Goal: Task Accomplishment & Management: Complete application form

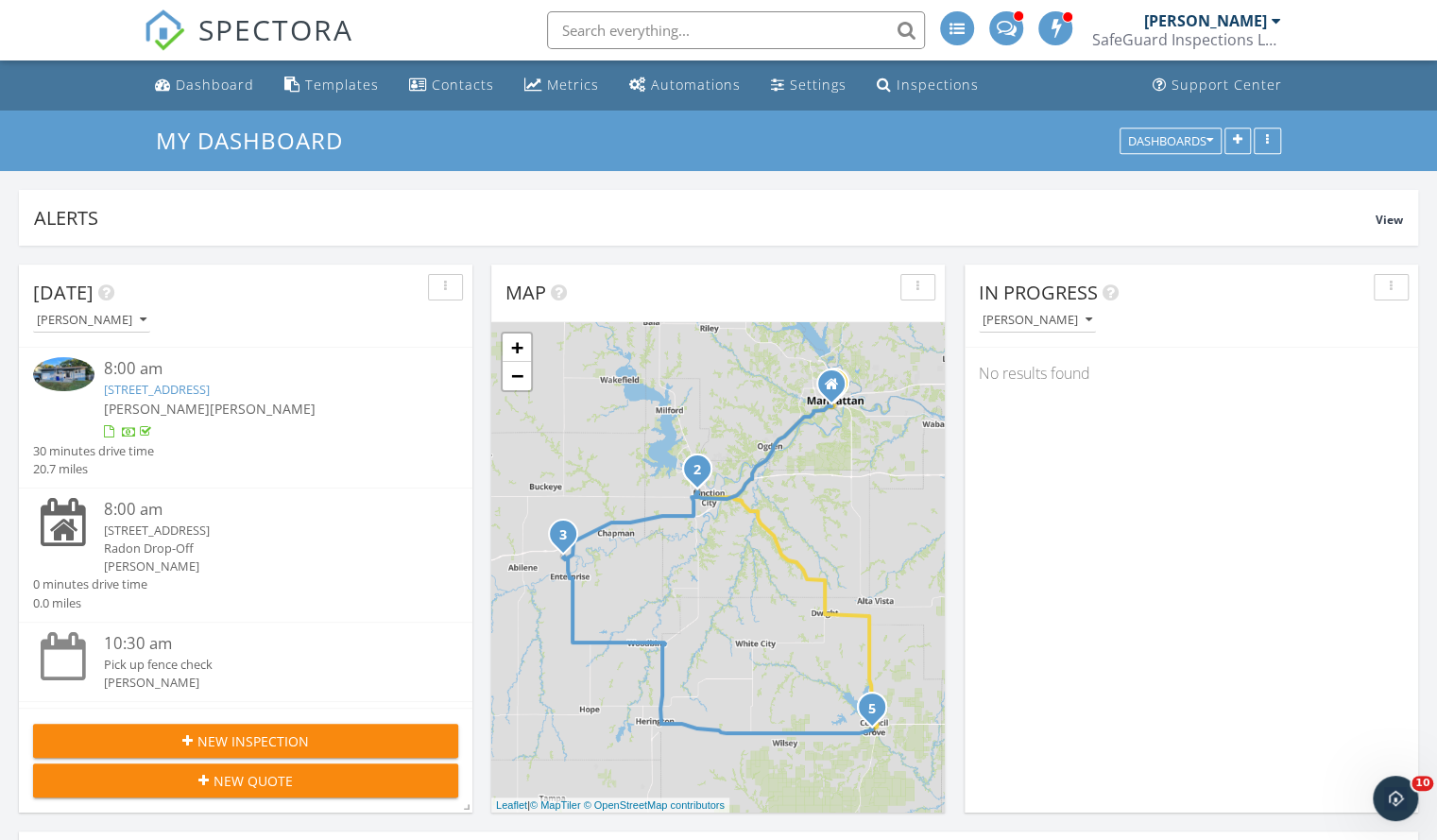
click at [131, 736] on div "New Inspection" at bounding box center [246, 741] width 395 height 20
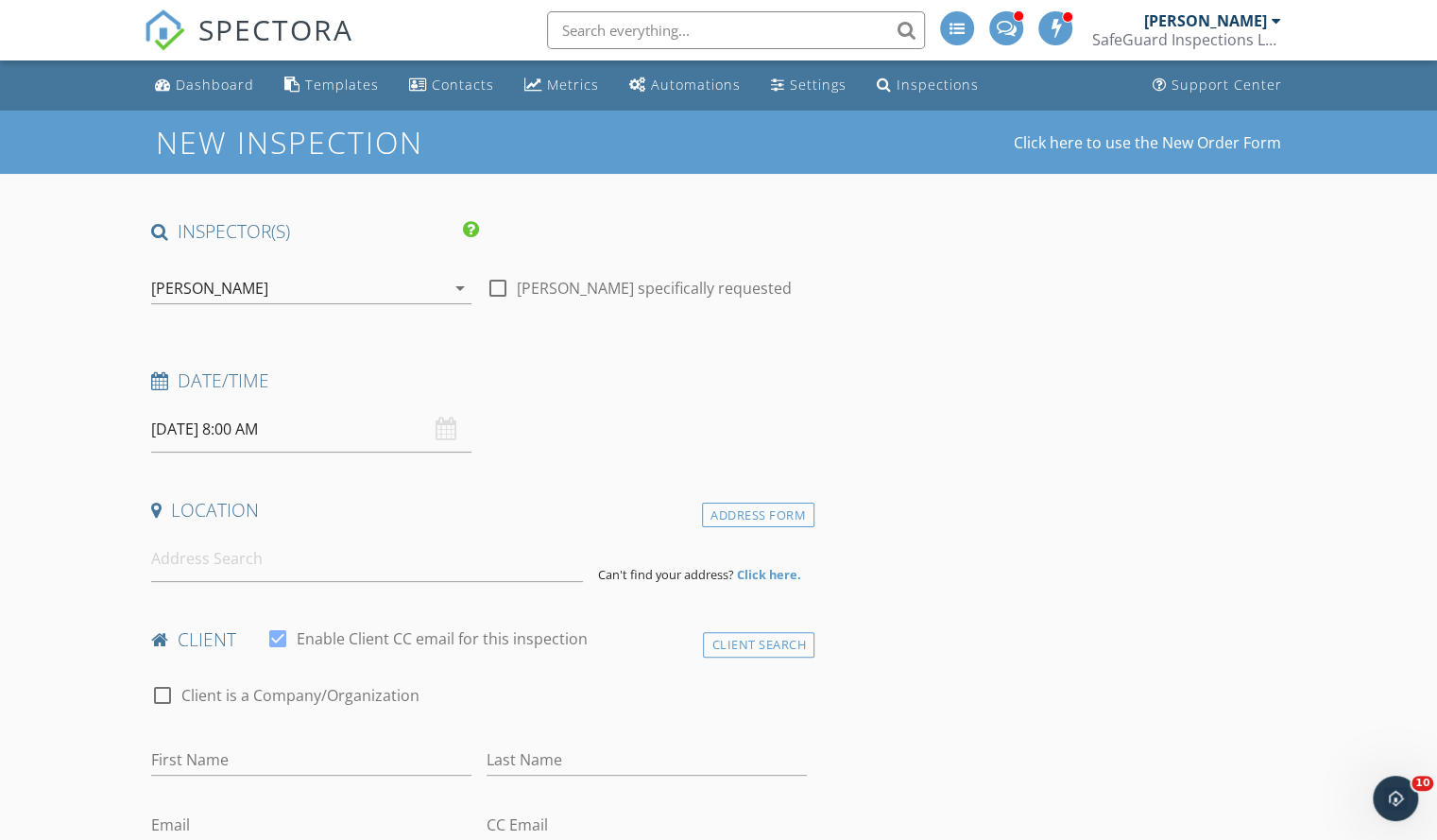
click at [318, 431] on input "[DATE] 8:00 AM" at bounding box center [312, 429] width 320 height 47
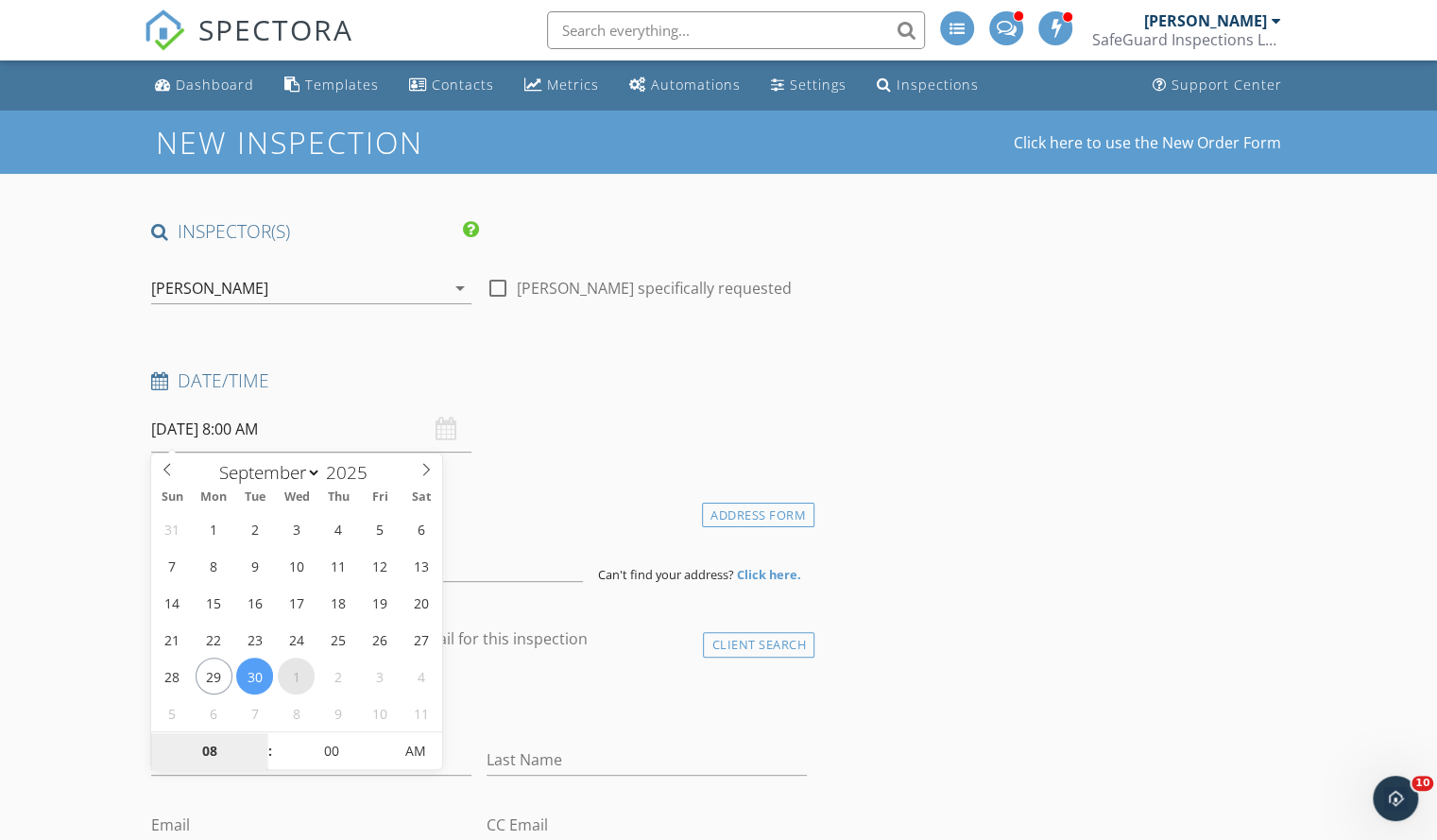
select select "9"
type input "[DATE] 8:00 AM"
click at [152, 690] on div "28 29 30 1 2 3 4 5 6 7 8 9 10 11 12 13 14 15 16 17 18 19 20 21 22 23 24 25 26 2…" at bounding box center [297, 621] width 291 height 221
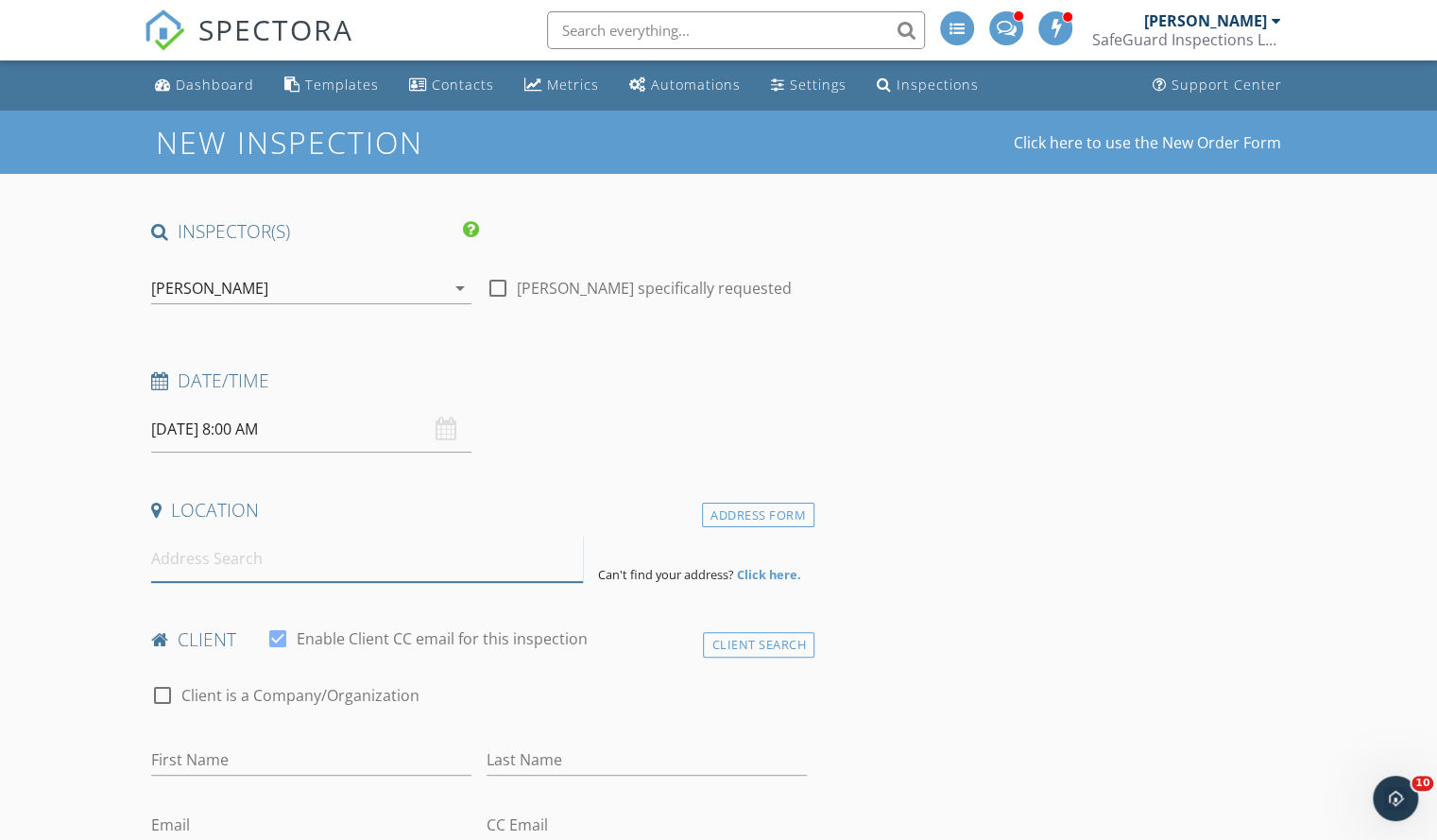
click at [199, 560] on input at bounding box center [367, 559] width 432 height 47
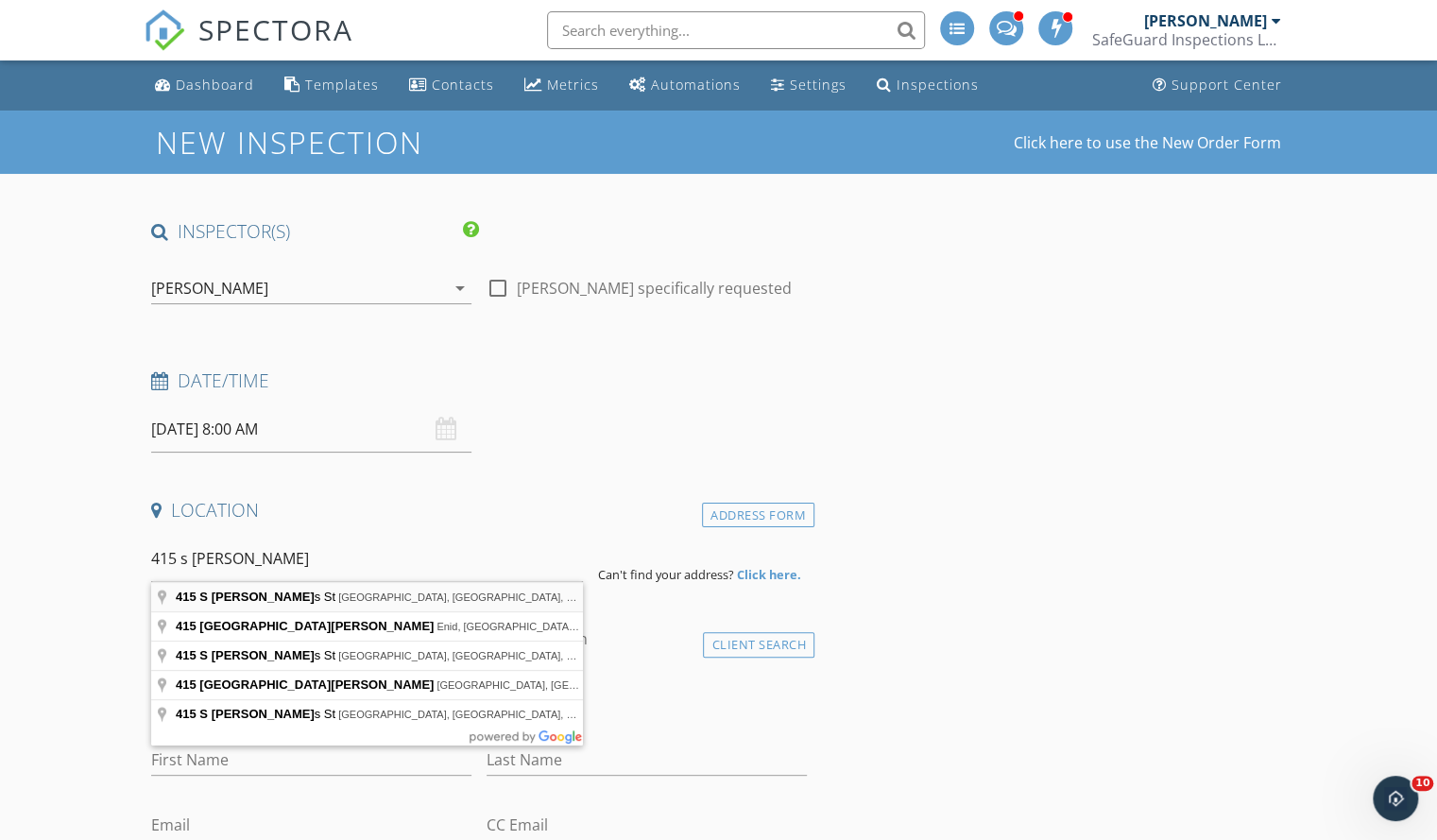
type input "[STREET_ADDRESS][PERSON_NAME]"
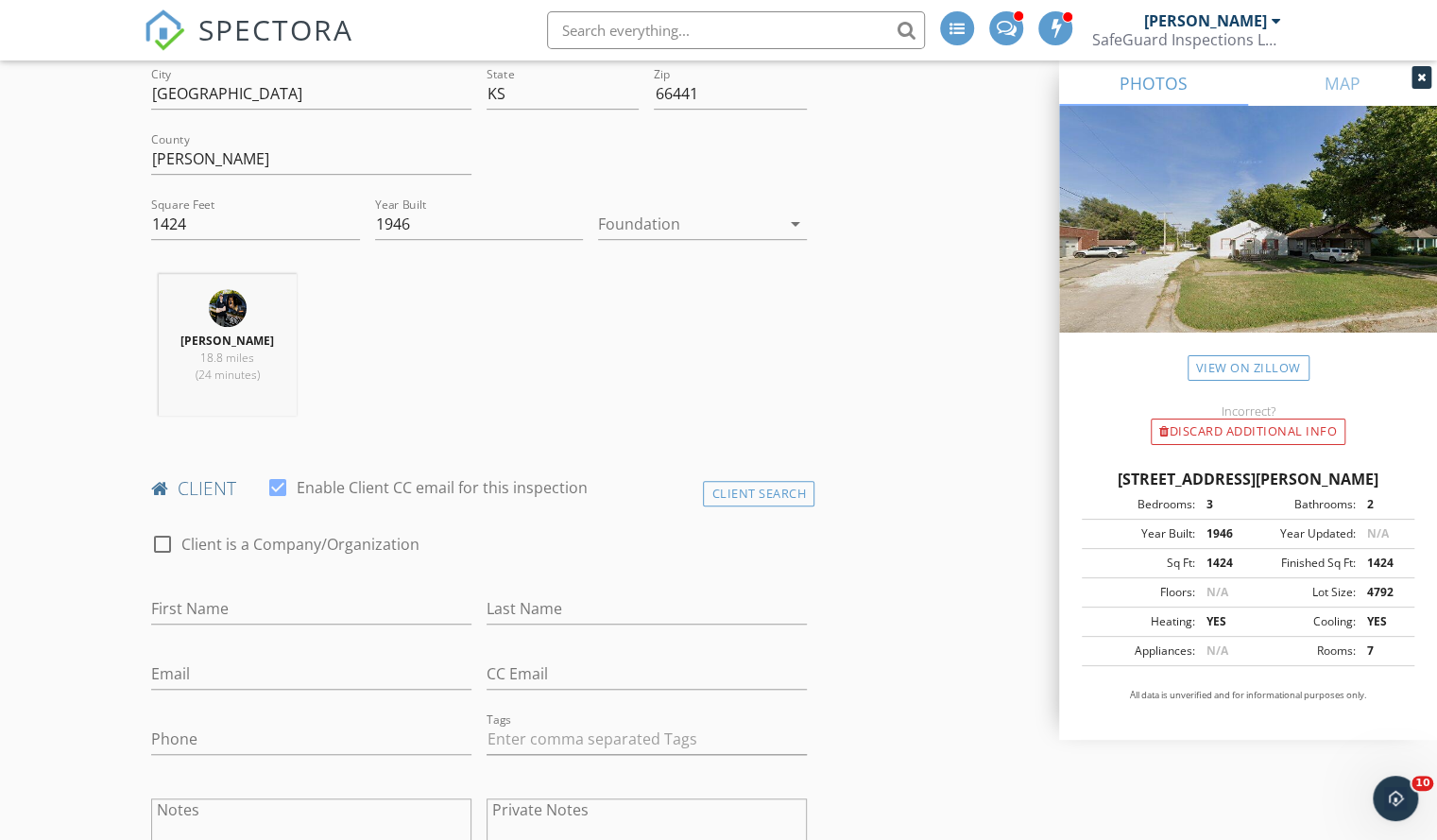
scroll to position [585, 0]
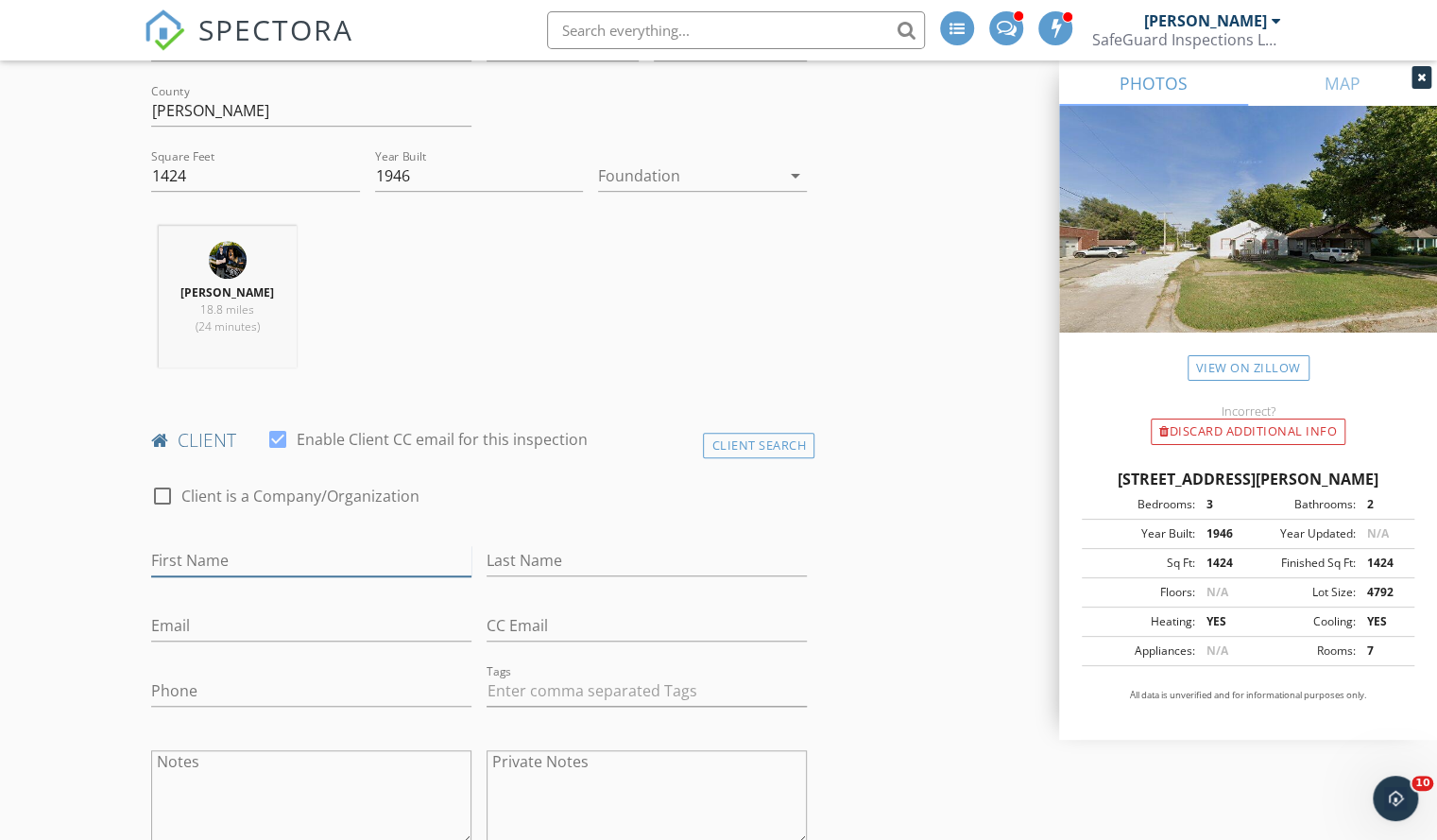
click at [296, 558] on input "First Name" at bounding box center [312, 561] width 320 height 31
type input "Davud"
click at [552, 553] on input "Last Name" at bounding box center [647, 561] width 320 height 31
type input "Guler"
click at [188, 561] on input "Davud" at bounding box center [312, 561] width 320 height 31
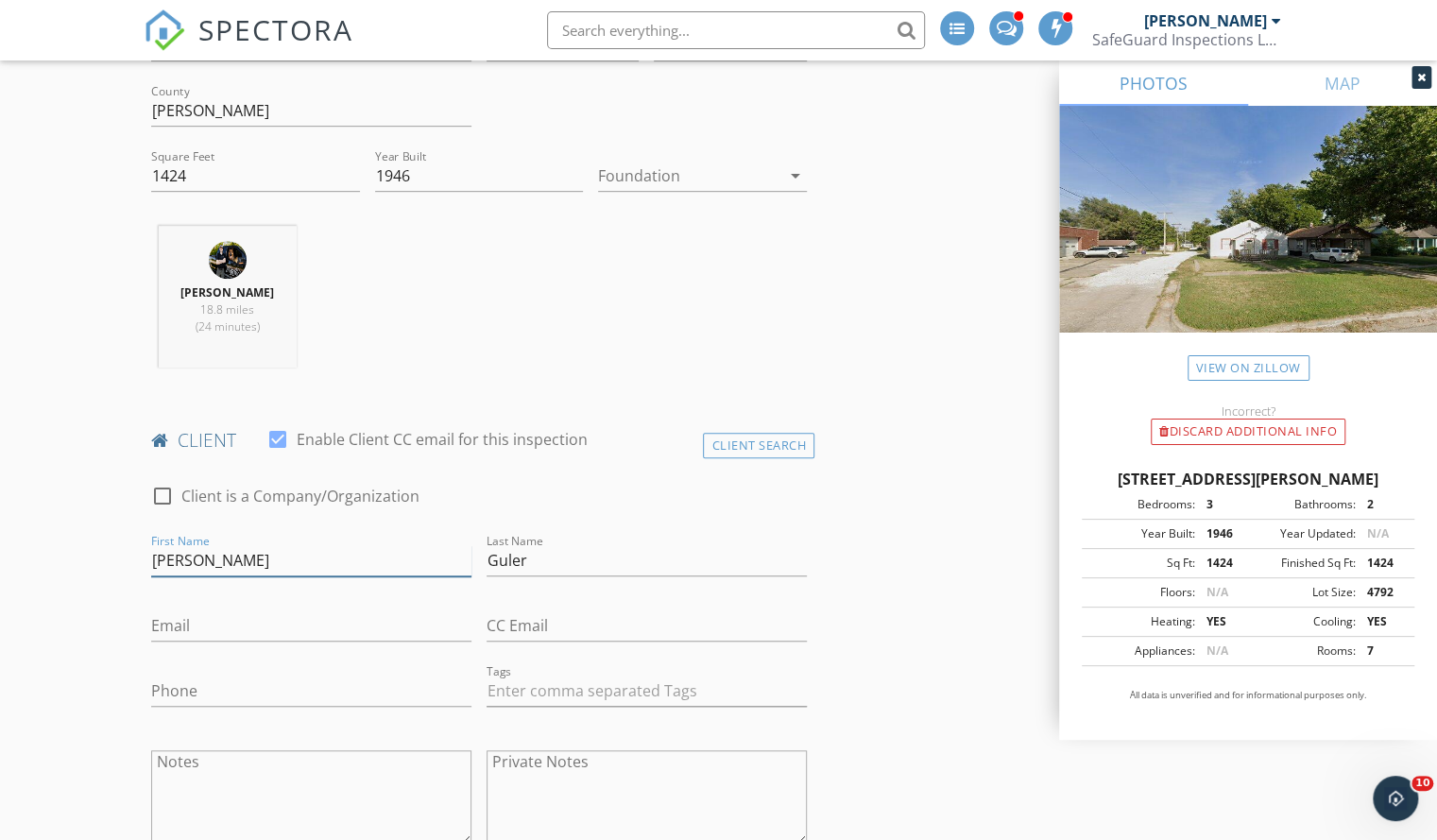
type input "David"
click at [173, 625] on input "Email" at bounding box center [312, 625] width 320 height 31
type input "[EMAIL_ADDRESS][DOMAIN_NAME]"
click at [186, 702] on input "Phone" at bounding box center [312, 690] width 320 height 31
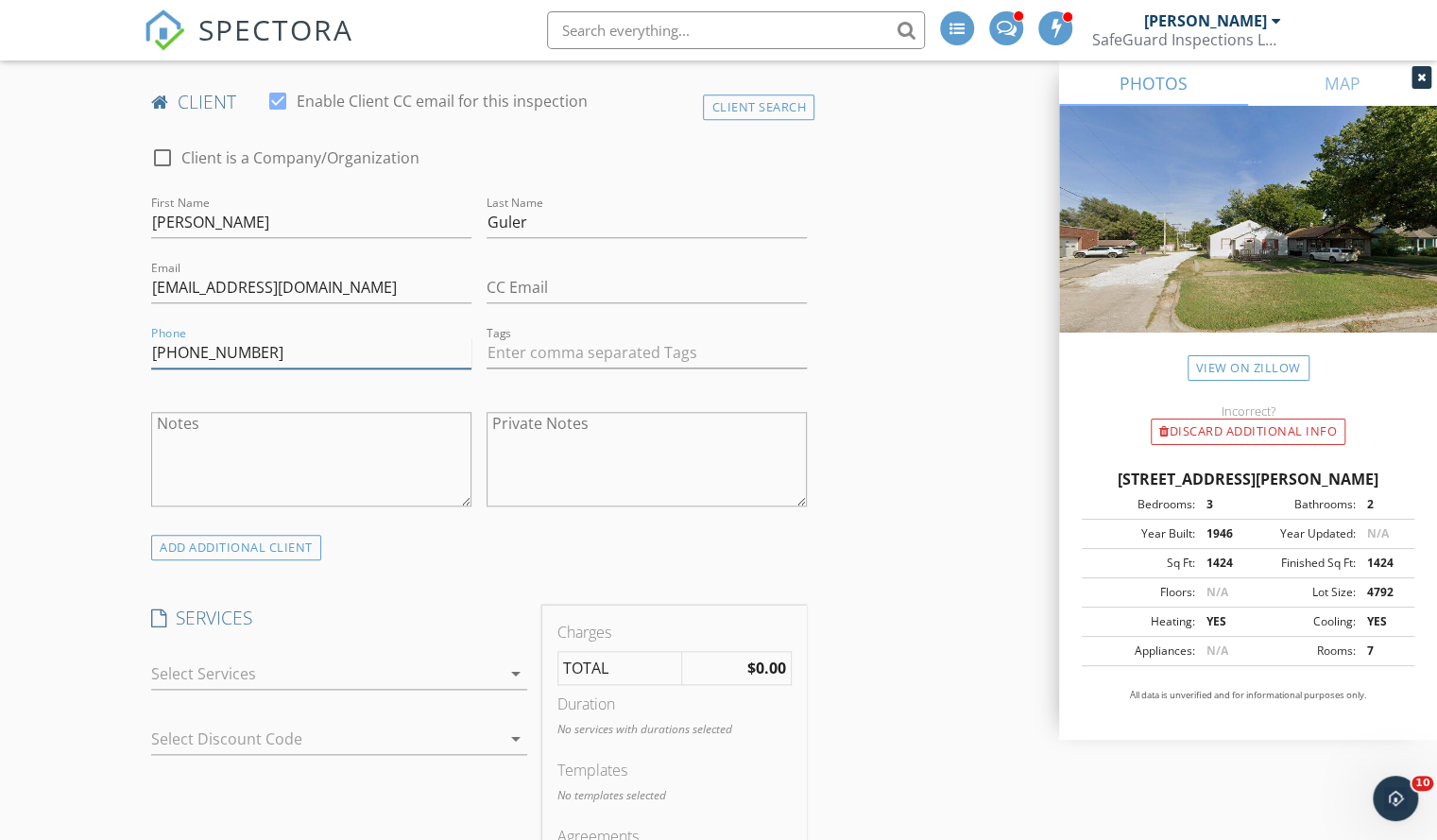
scroll to position [956, 0]
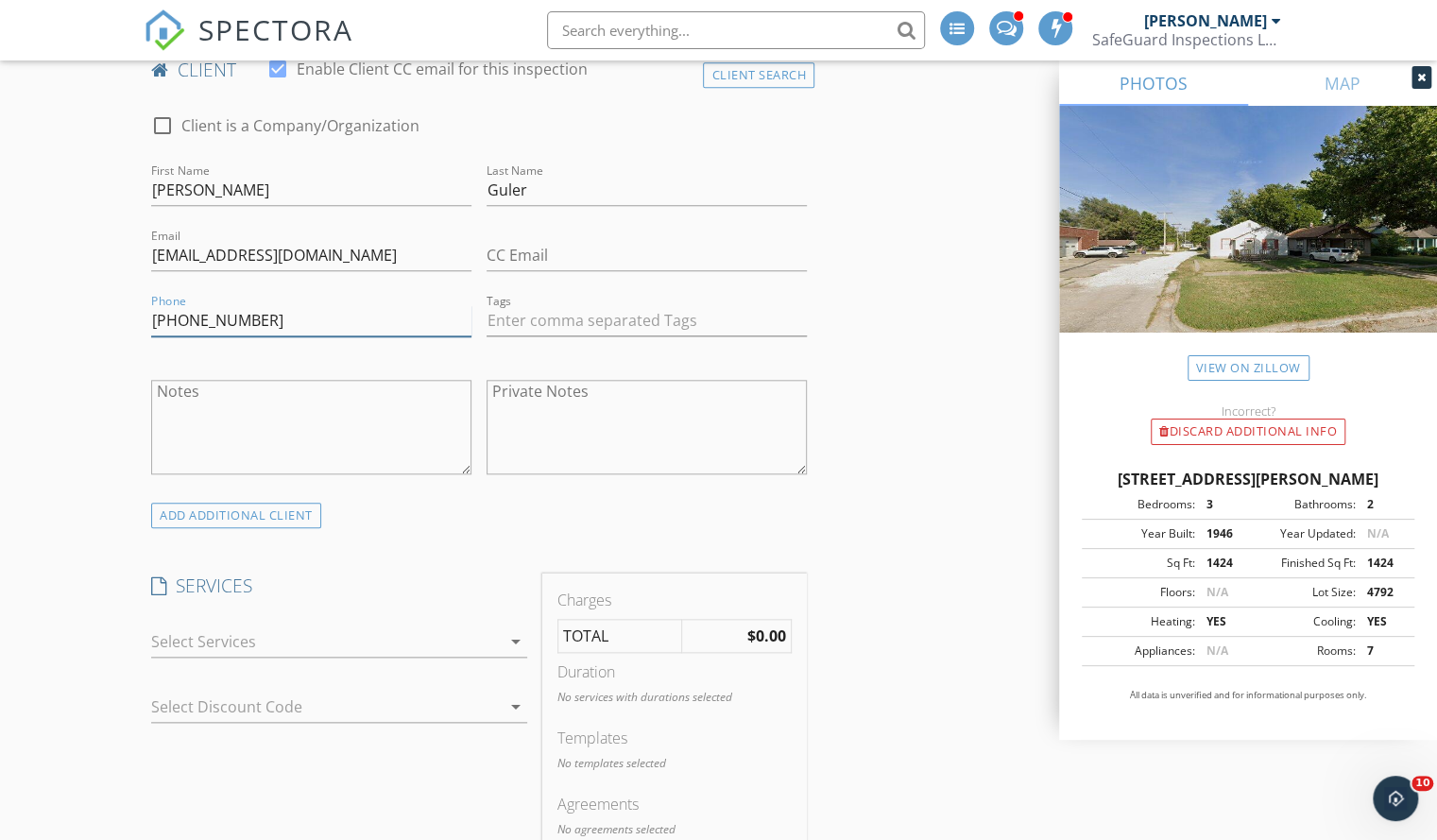
type input "702-521-9446"
click at [245, 637] on div at bounding box center [326, 642] width 350 height 31
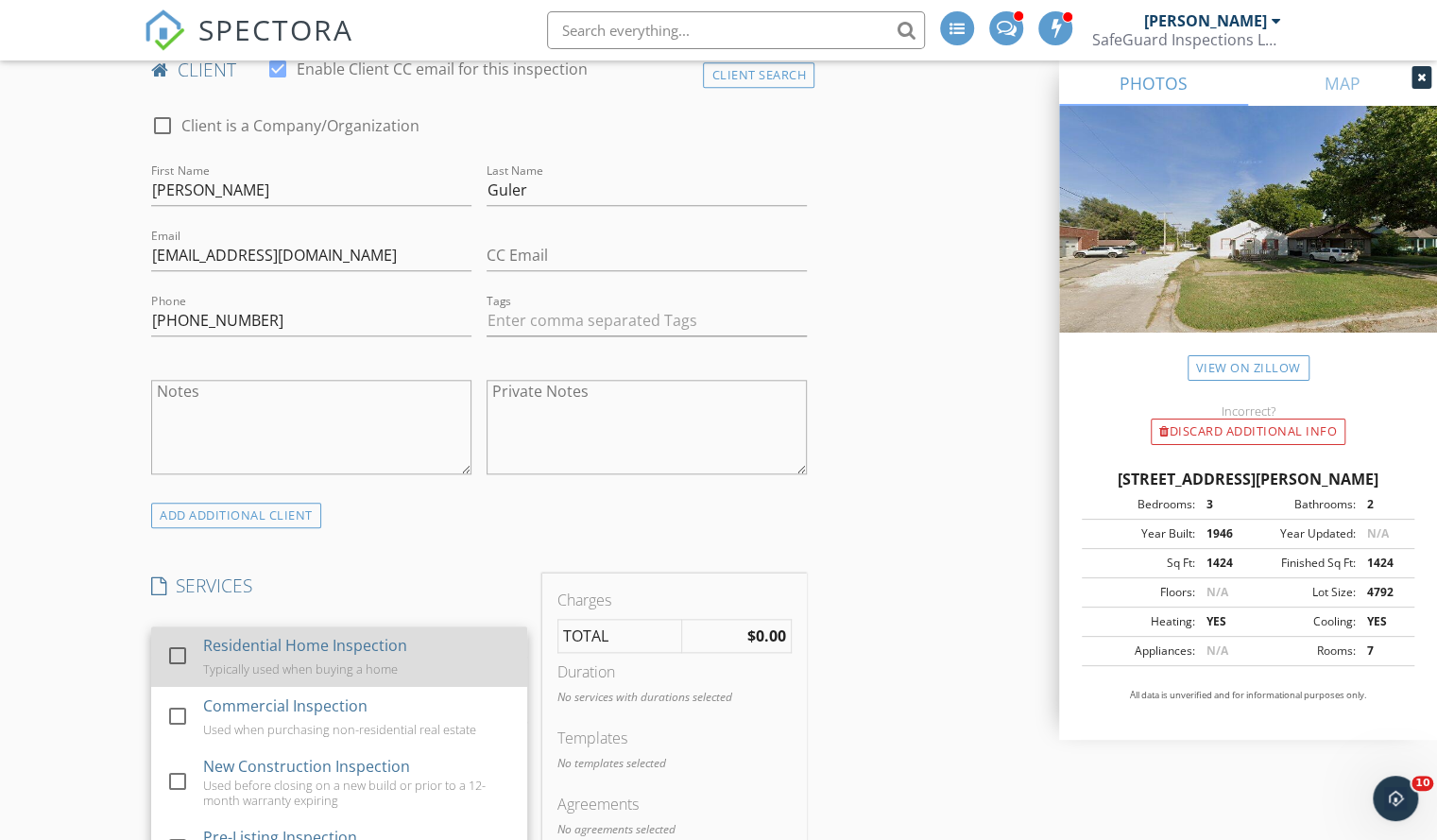
click at [221, 642] on div "Residential Home Inspection" at bounding box center [305, 645] width 204 height 23
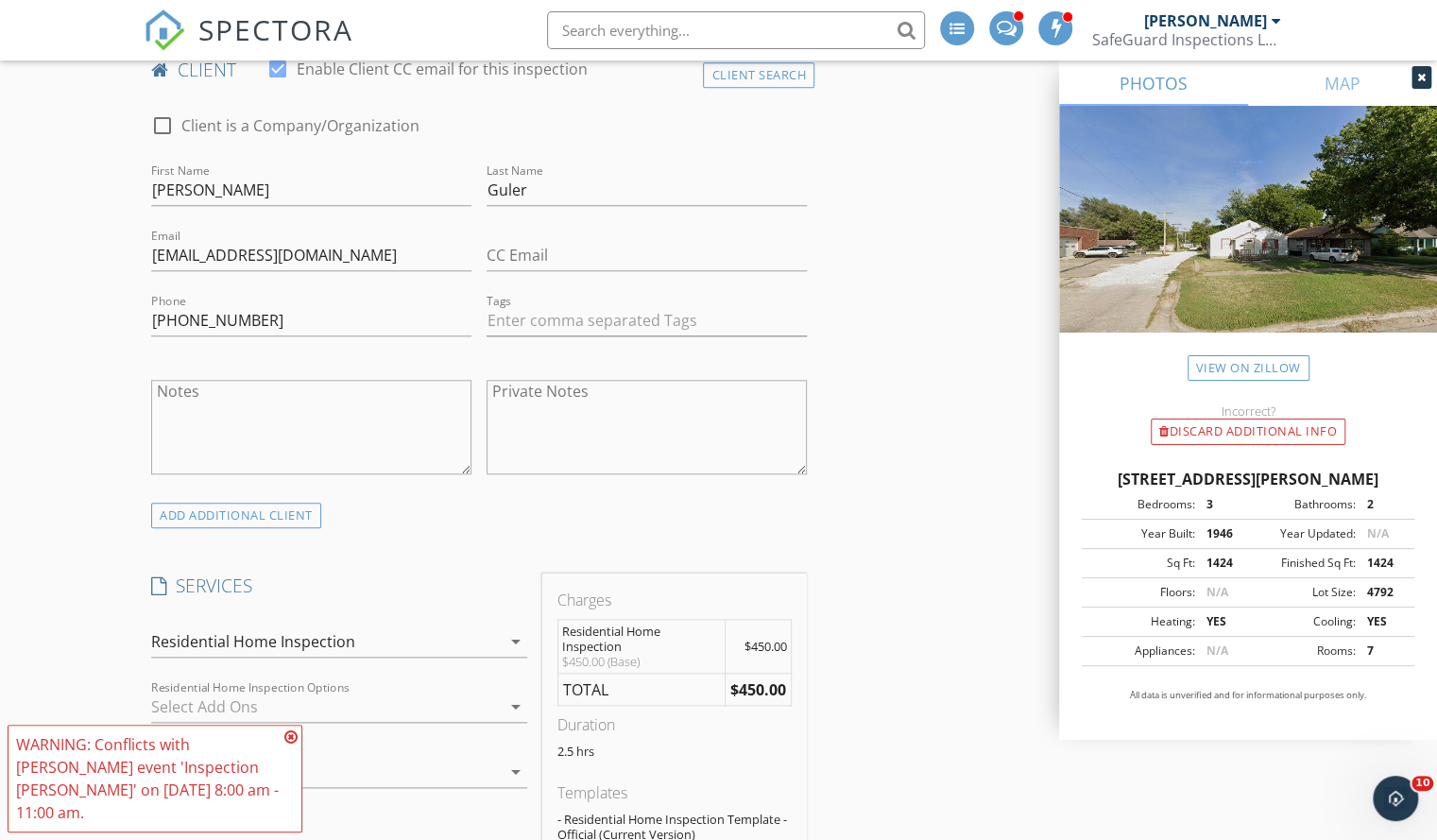
click at [377, 707] on div at bounding box center [326, 707] width 350 height 31
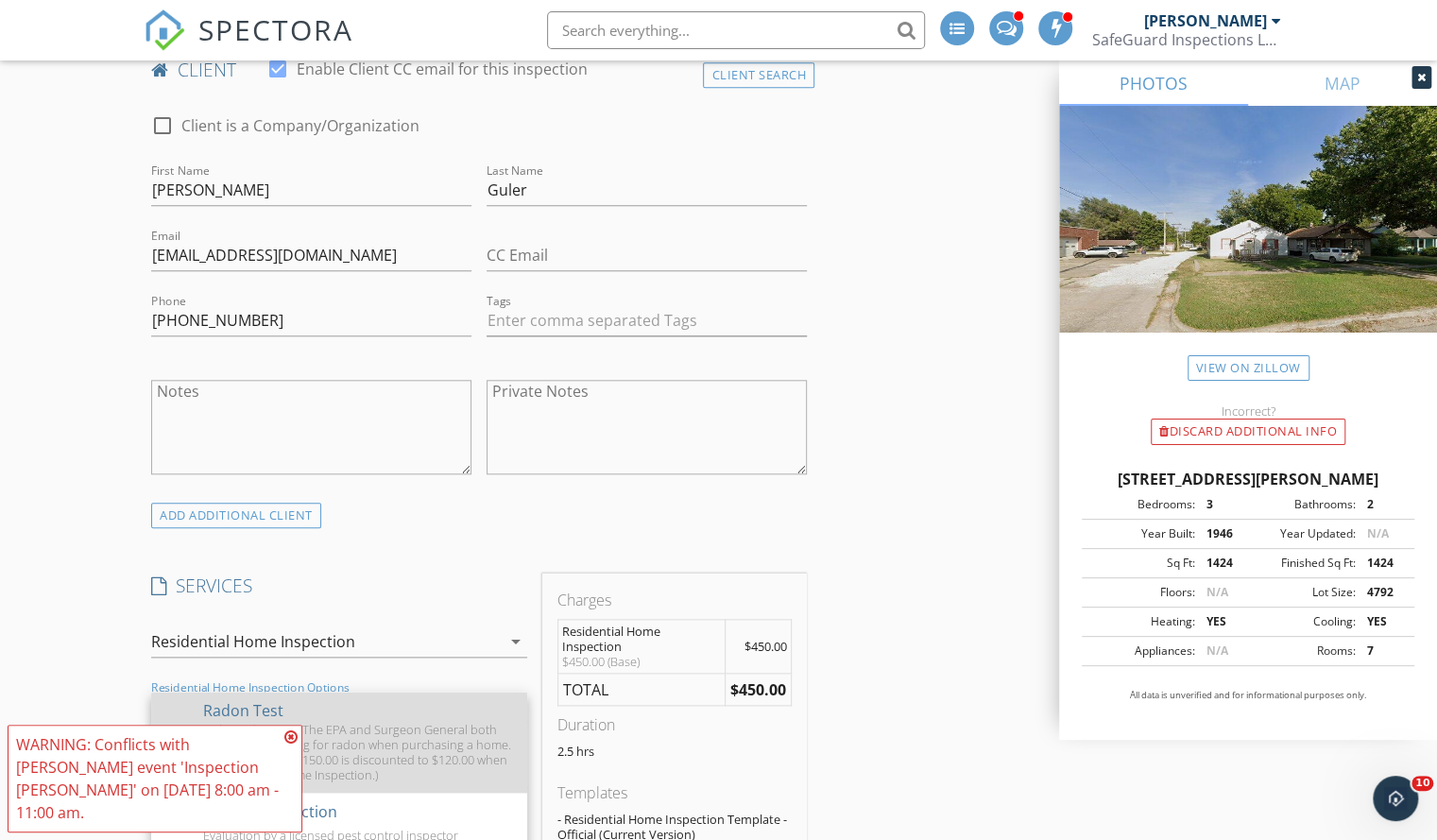
click at [387, 716] on div "Radon Test 48 hr Radon Test: The EPA and Surgeon General both recommend testing…" at bounding box center [358, 742] width 310 height 101
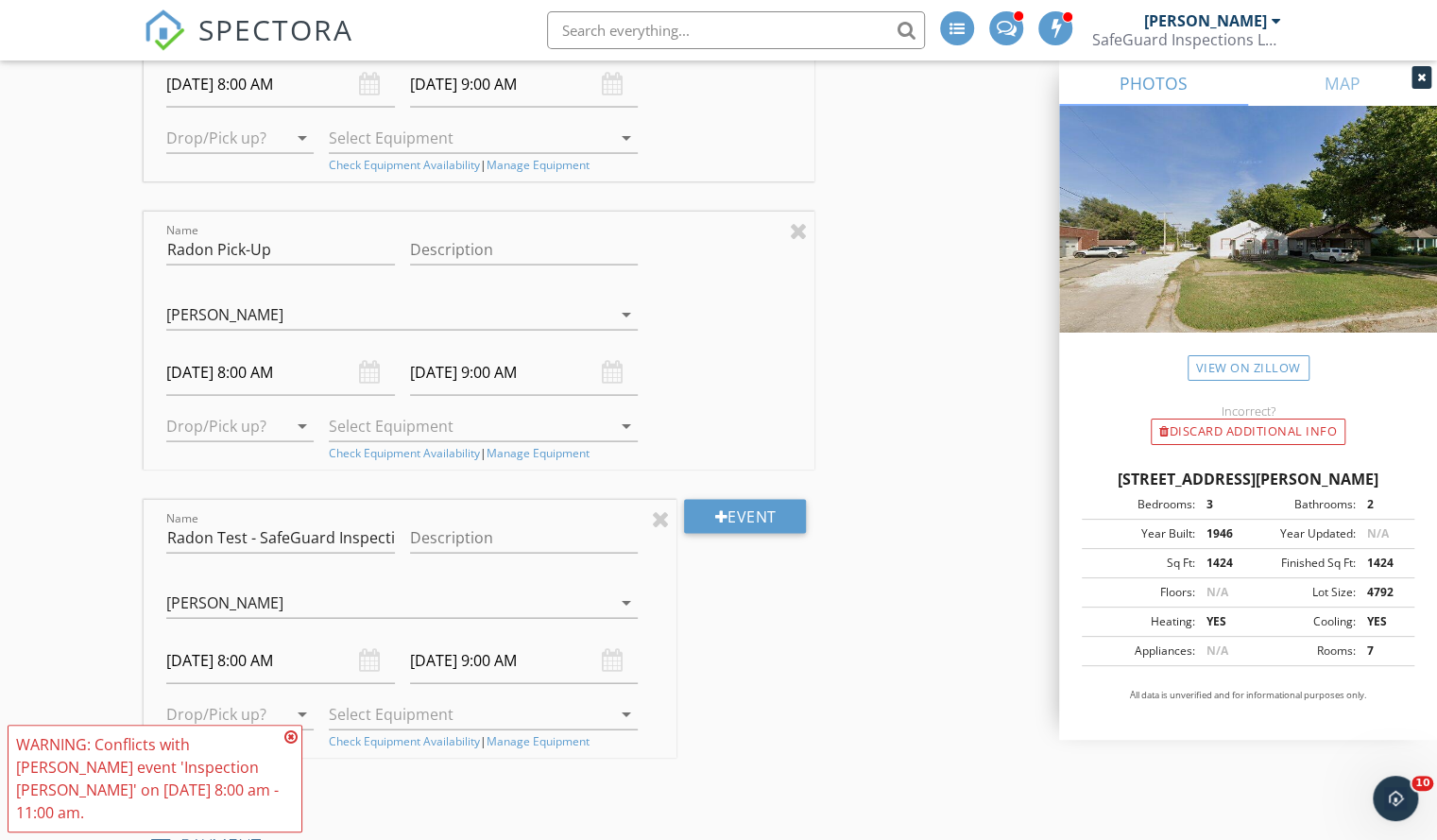
scroll to position [2115, 0]
click at [662, 511] on div at bounding box center [661, 517] width 18 height 23
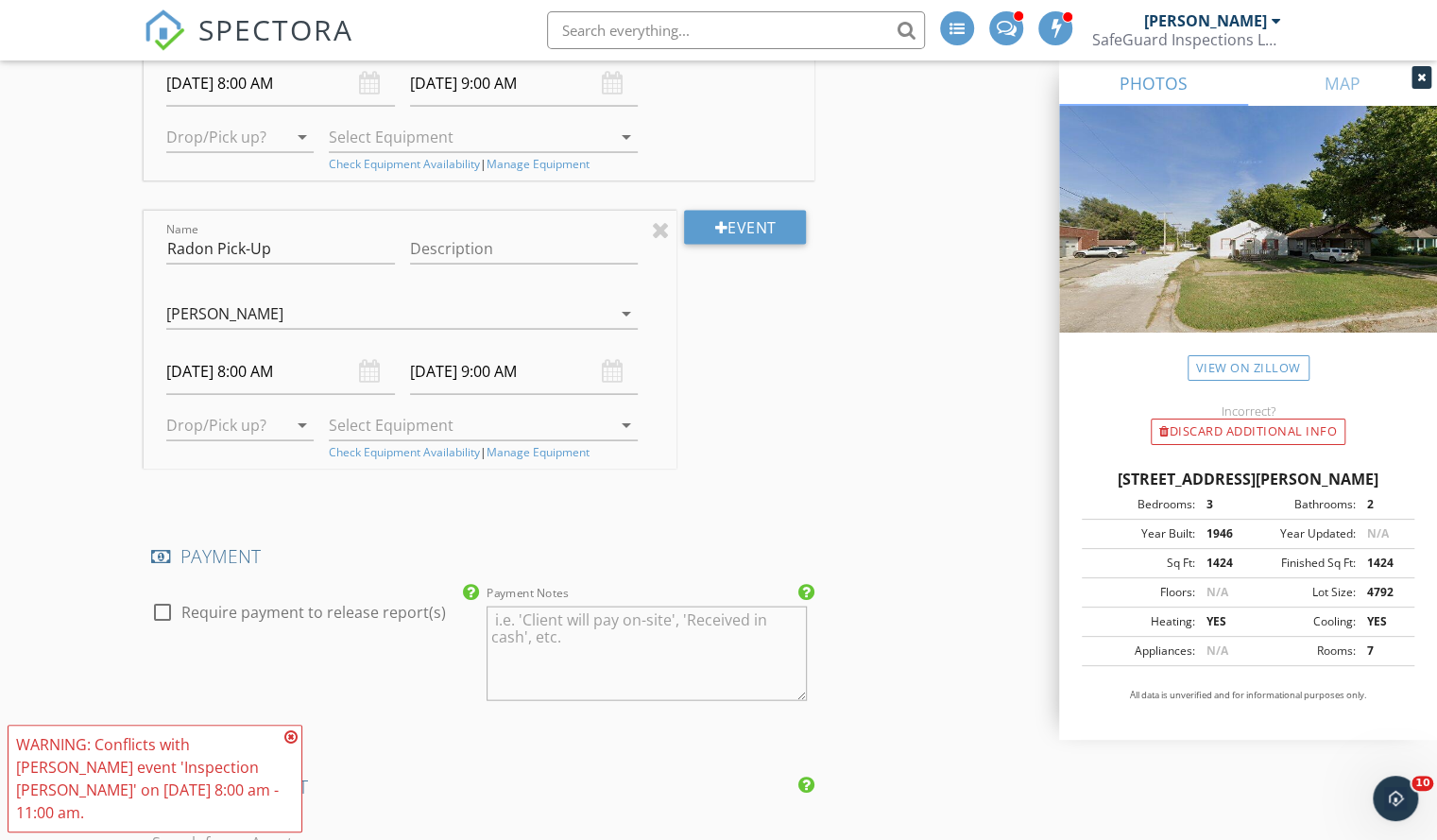
scroll to position [1862, 0]
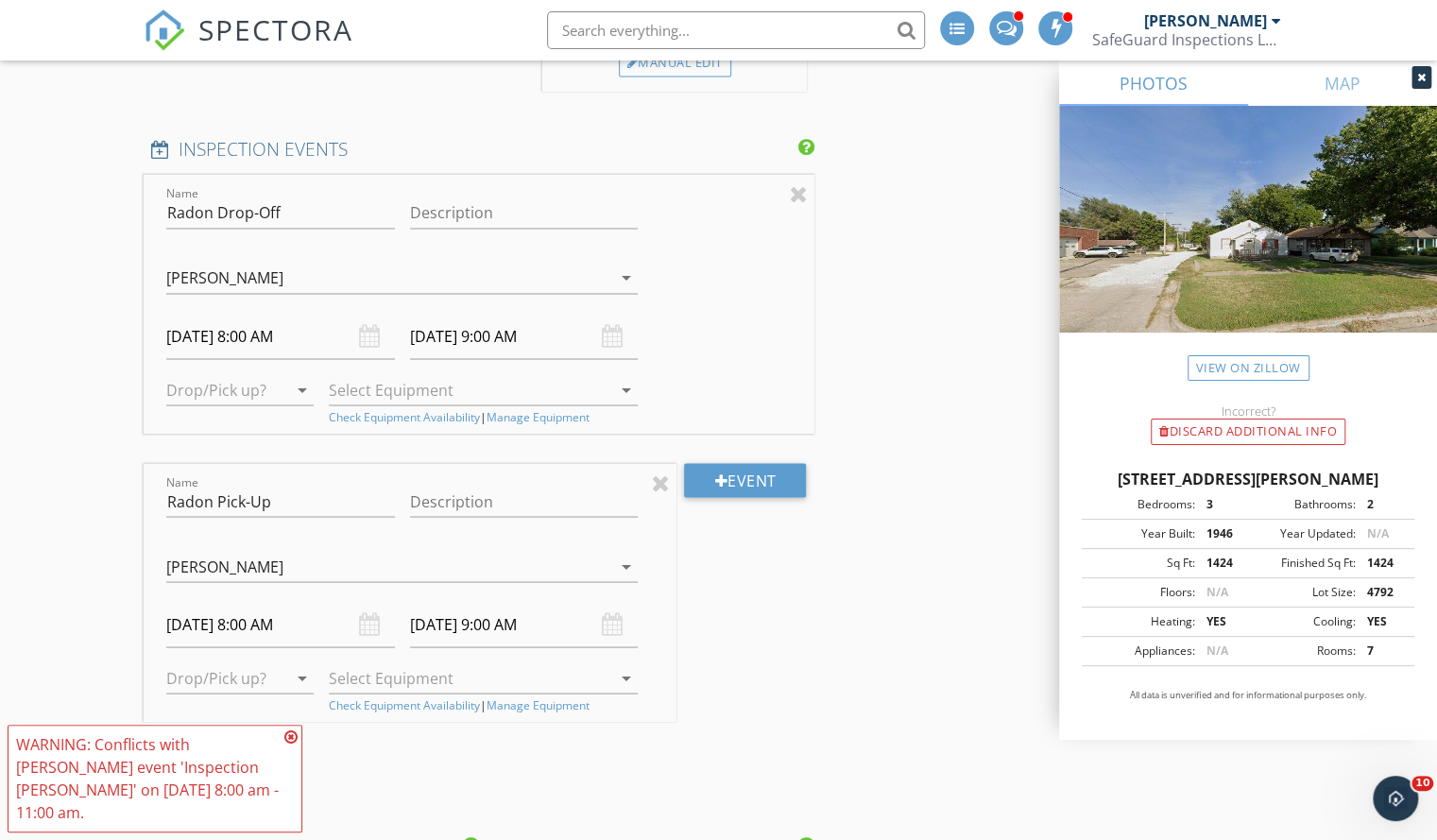
click at [243, 413] on div at bounding box center [239, 419] width 148 height 11
click at [249, 379] on div at bounding box center [226, 389] width 121 height 31
click at [255, 393] on div "Drop" at bounding box center [242, 390] width 122 height 23
click at [438, 366] on div "check_box_outline_blank Radon Device 1 check_box_outline_blank Radon Device 2 c…" at bounding box center [510, 383] width 337 height 43
click at [429, 374] on div at bounding box center [497, 389] width 310 height 31
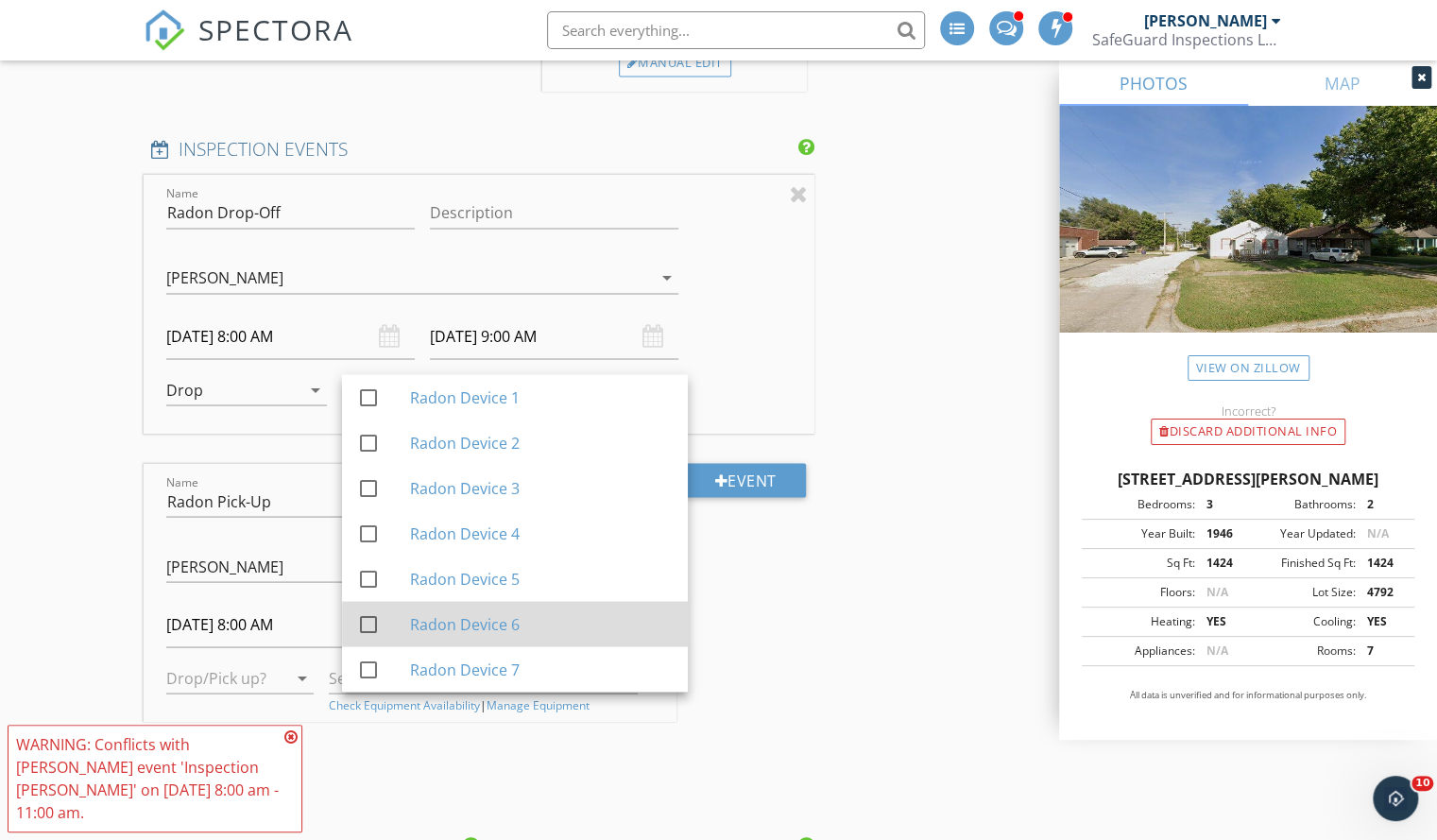
click at [432, 617] on div "Radon Device 6" at bounding box center [541, 624] width 262 height 23
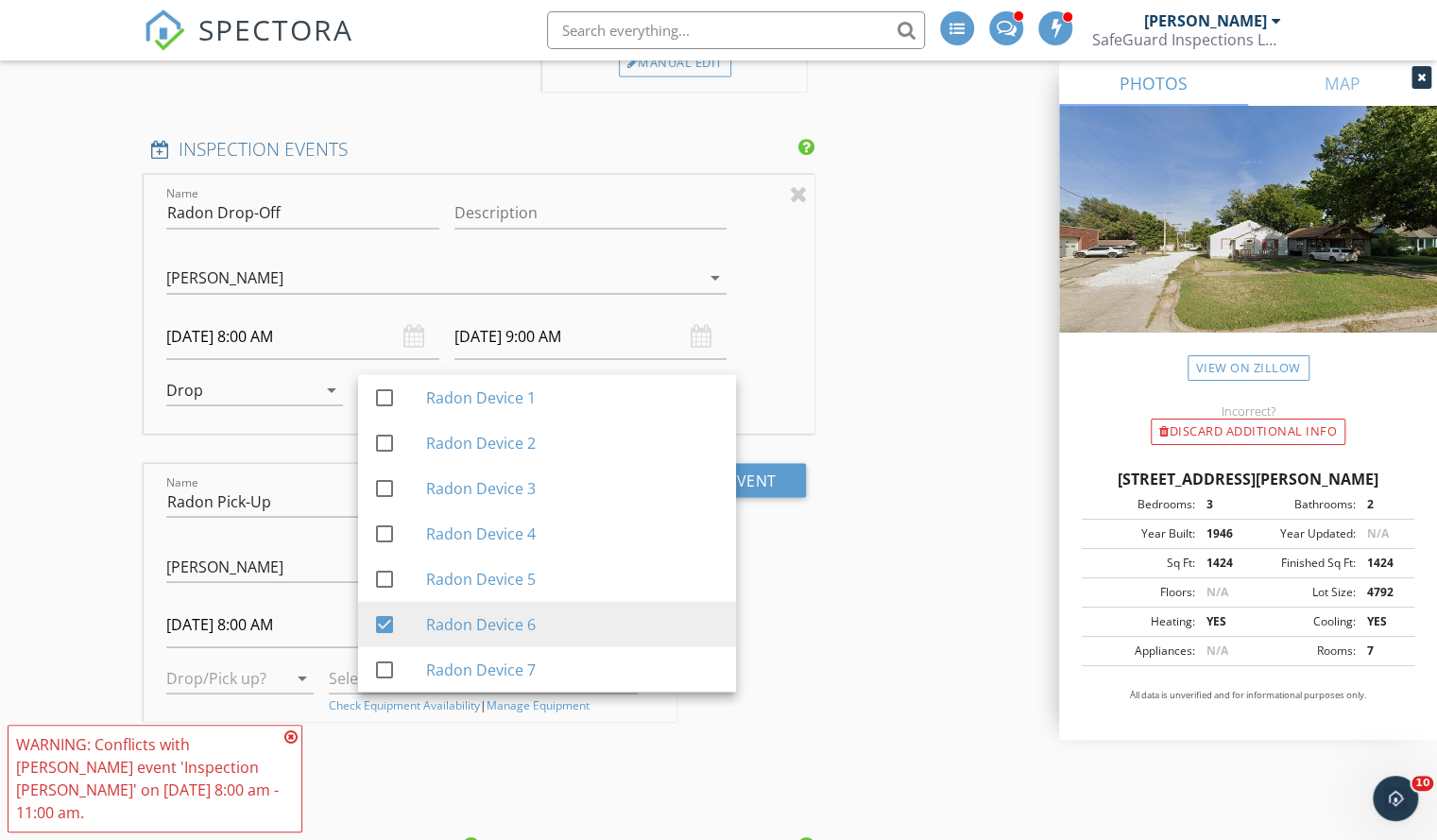
click at [29, 473] on div "New Inspection Click here to use the New Order Form INSPECTOR(S) check_box Carl…" at bounding box center [718, 481] width 1437 height 4466
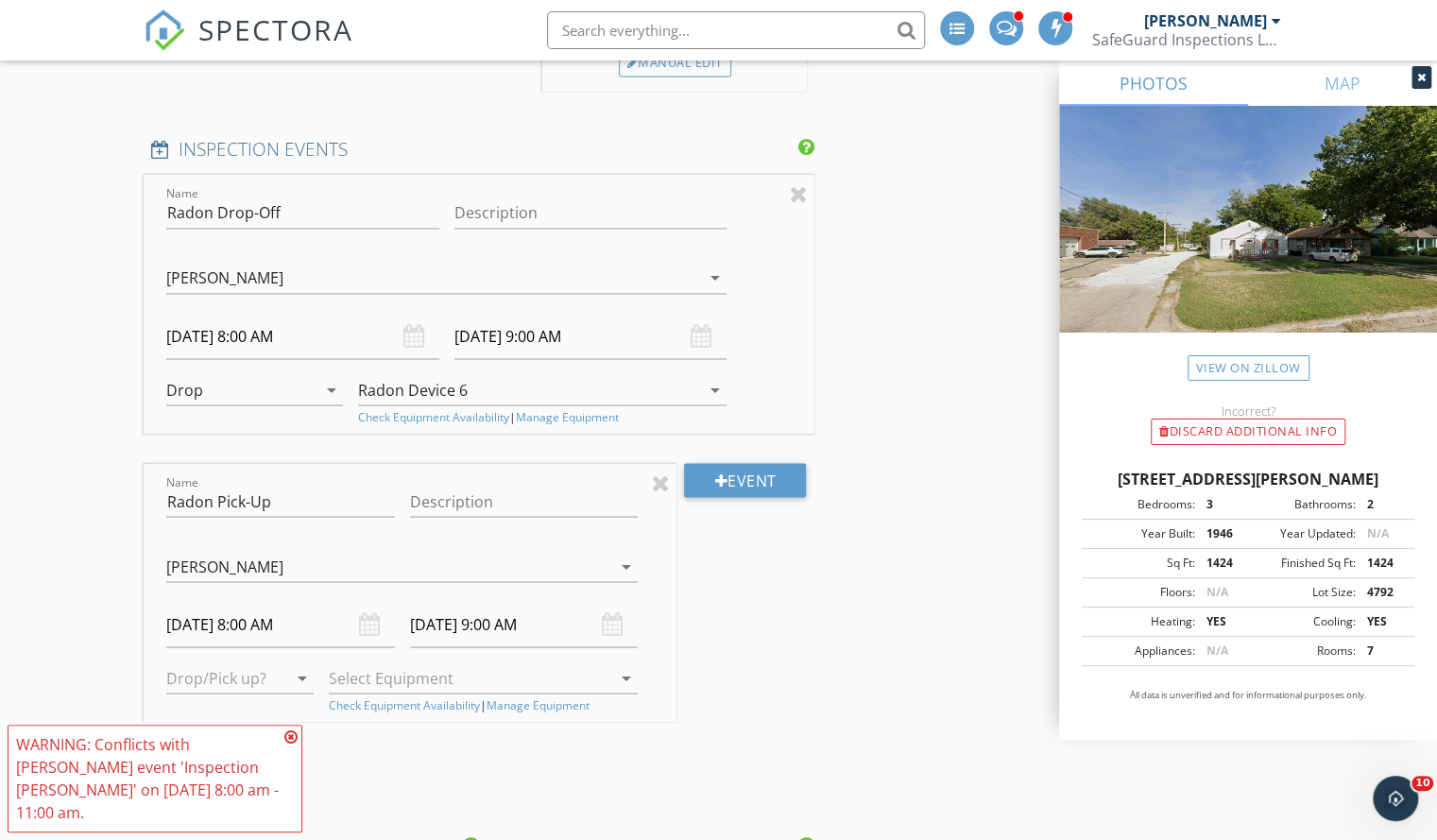
scroll to position [2017, 0]
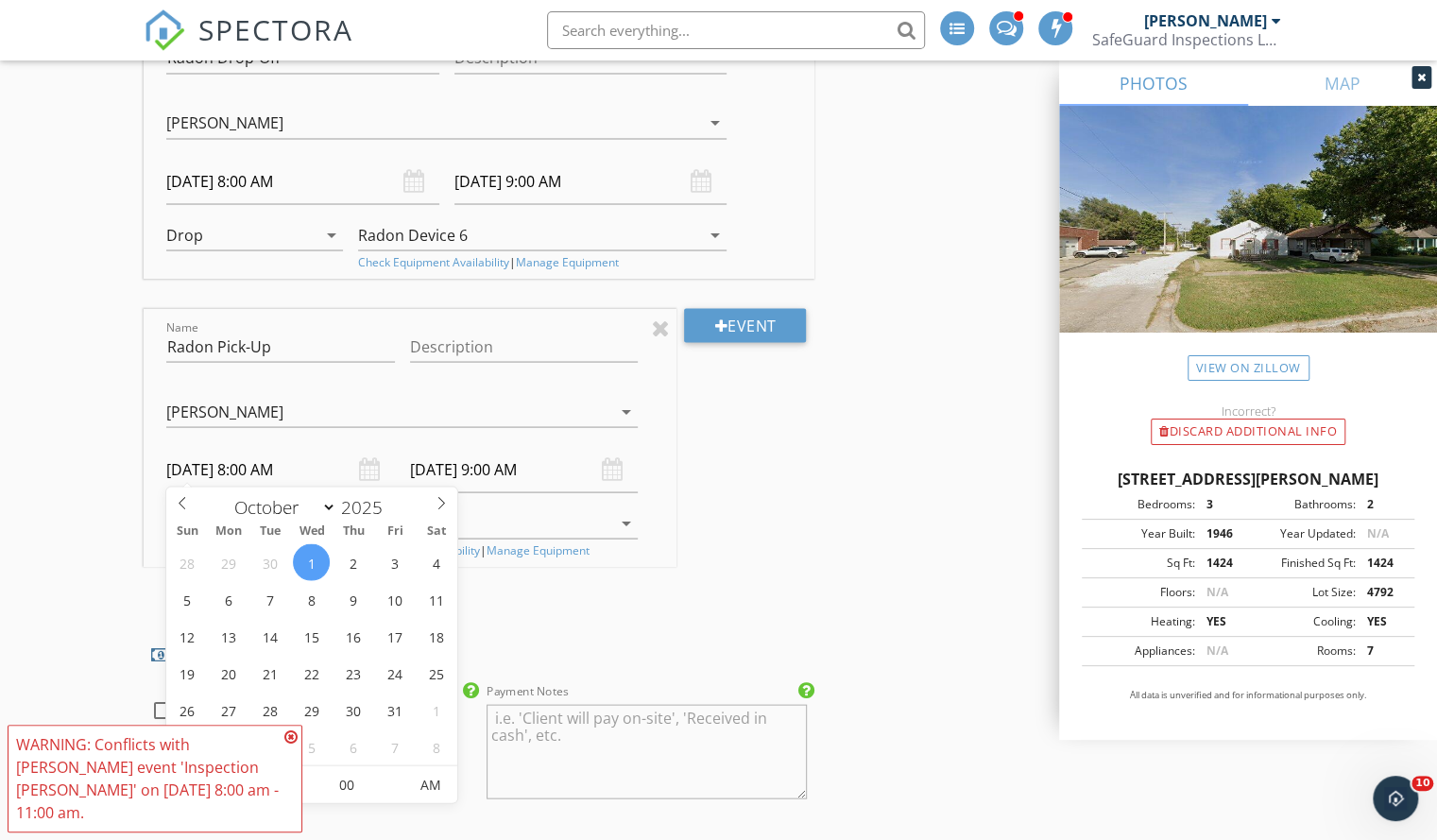
click at [236, 463] on input "10/01/2025 8:00 AM" at bounding box center [280, 469] width 229 height 47
type input "10/03/2025 8:00 AM"
type input "10/03/2025 9:00 AM"
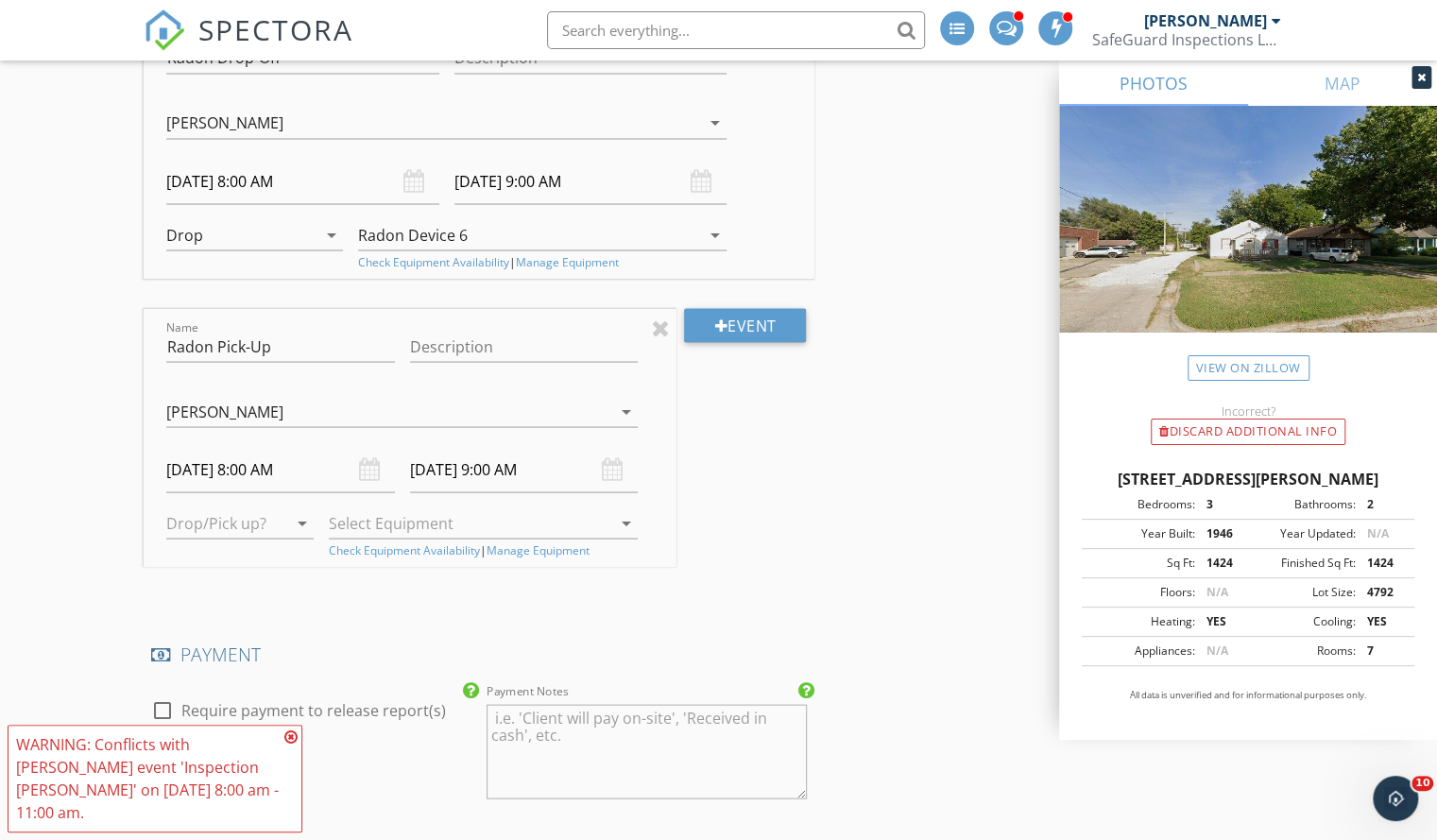
click at [289, 738] on icon at bounding box center [291, 737] width 13 height 15
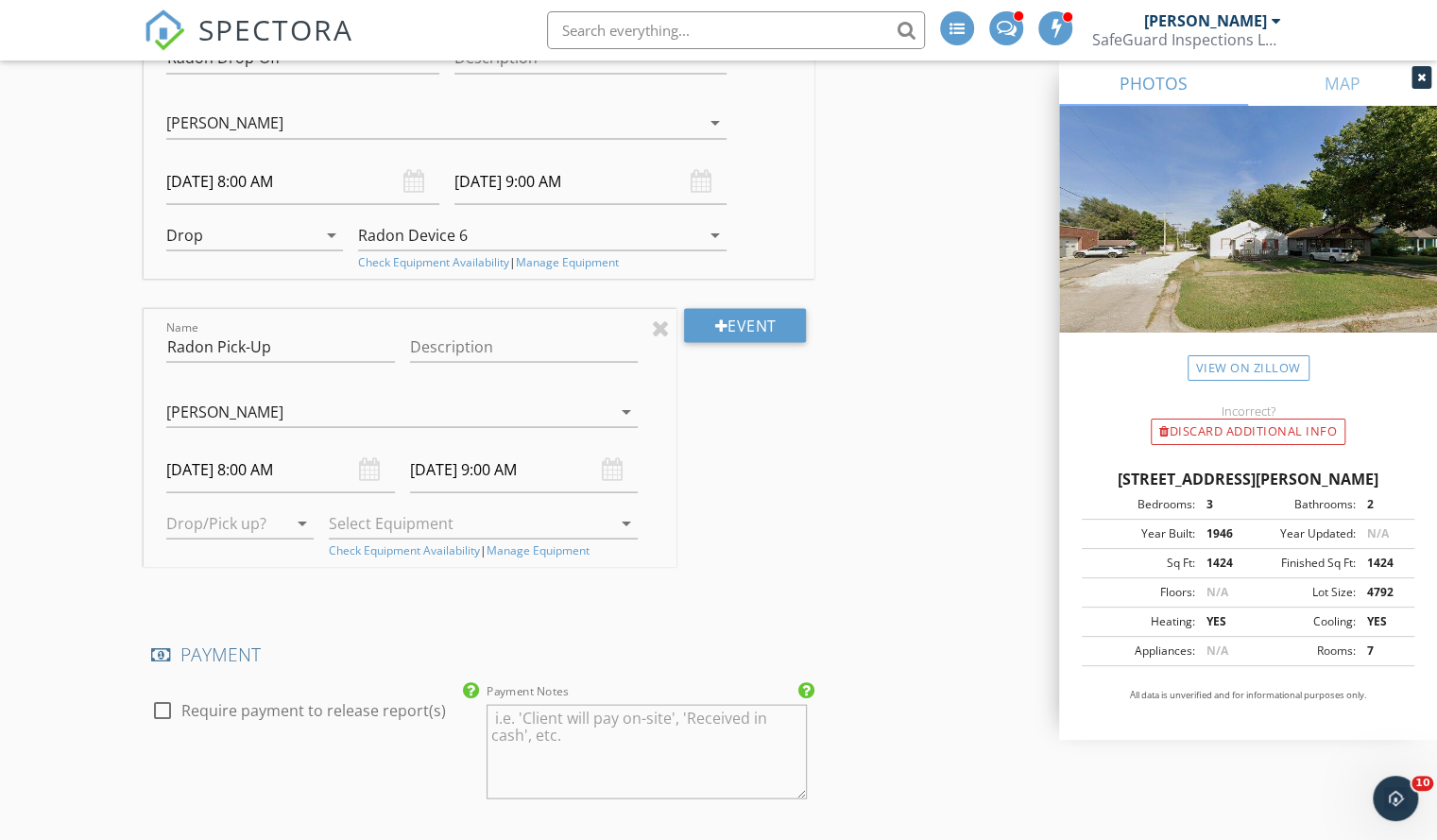
click at [326, 454] on input "10/03/2025 8:00 AM" at bounding box center [280, 469] width 229 height 47
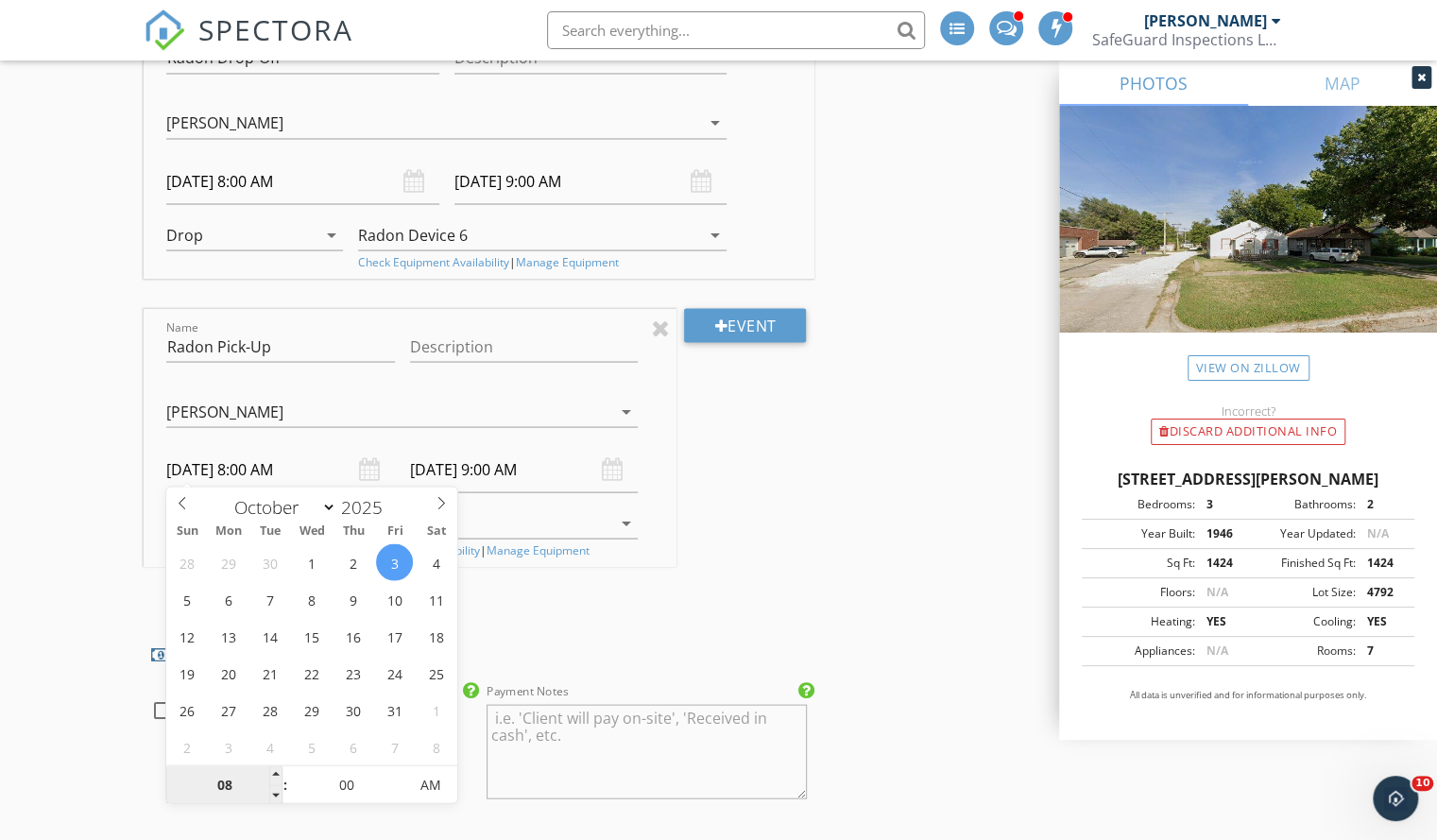
click at [217, 786] on input "08" at bounding box center [224, 785] width 116 height 38
type input "12"
type input "10/03/2025 12:00 AM"
click at [357, 783] on input "00" at bounding box center [346, 785] width 116 height 38
type input "10/03/2025 1:00 AM"
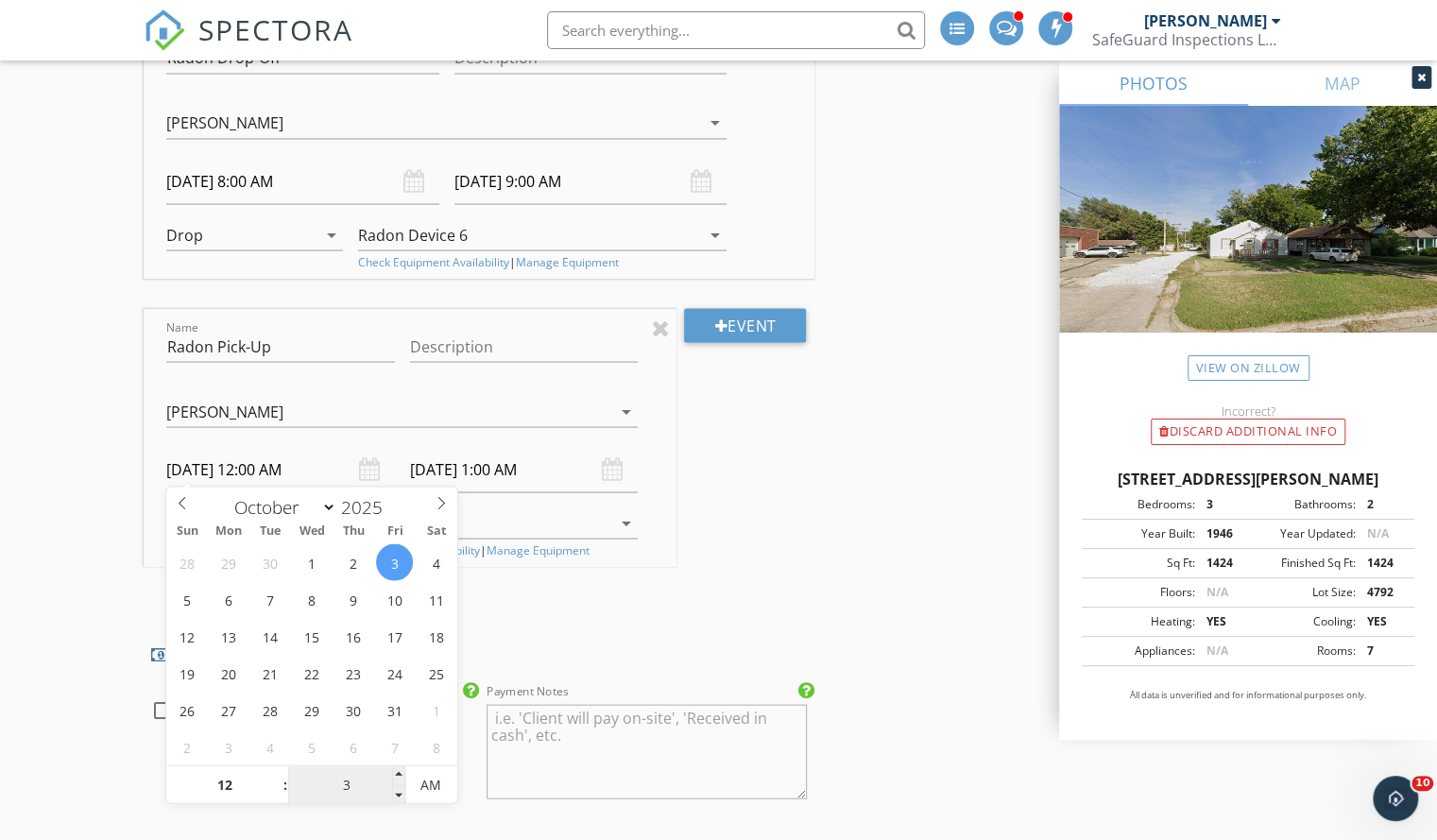
type input "30"
type input "10/03/2025 12:30 PM"
type input "10/03/2025 1:30 PM"
click at [428, 783] on span "AM" at bounding box center [431, 784] width 51 height 38
click at [533, 462] on input "10/03/2025 1:30 PM" at bounding box center [524, 469] width 229 height 47
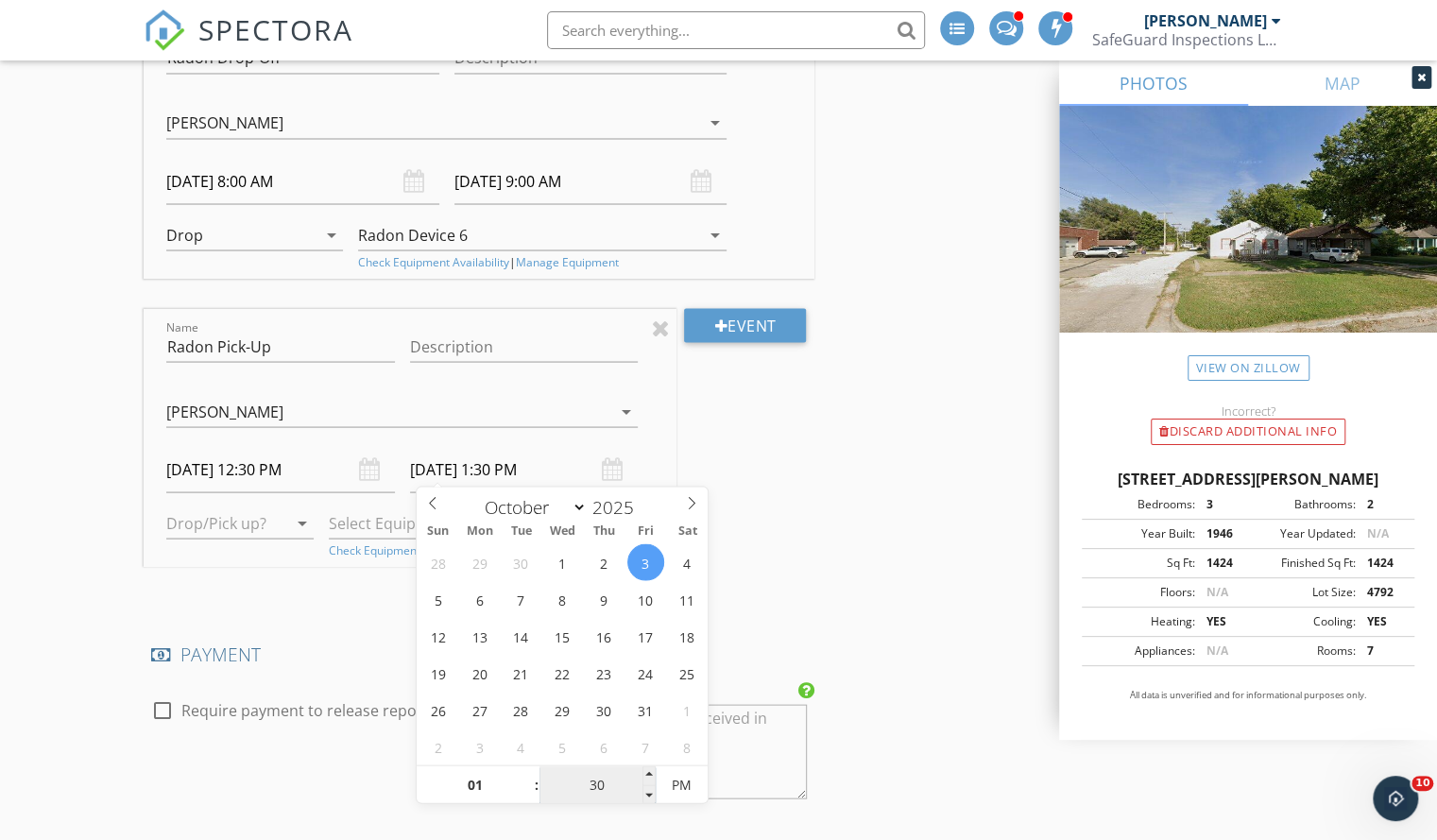
click at [586, 785] on input "30" at bounding box center [598, 785] width 116 height 38
type input "00"
type input "10/03/2025 1:00 PM"
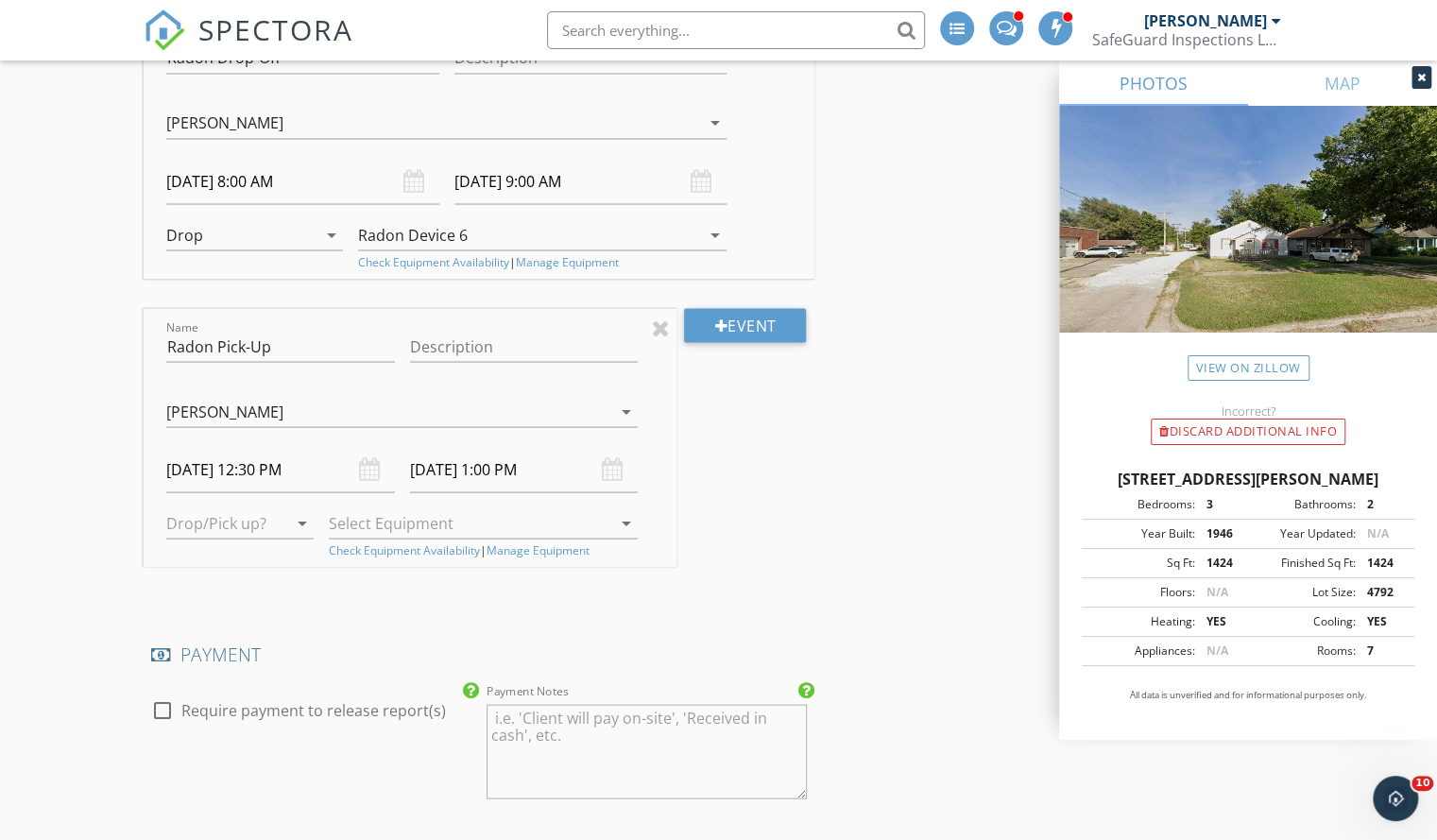
click at [222, 612] on div "INSPECTOR(S) check_box Carl Mayer PRIMARY check_box_outline_blank Nicholas Bene…" at bounding box center [479, 303] width 670 height 4202
click at [217, 515] on div at bounding box center [226, 522] width 121 height 31
click at [234, 565] on div "Pickup" at bounding box center [242, 568] width 122 height 23
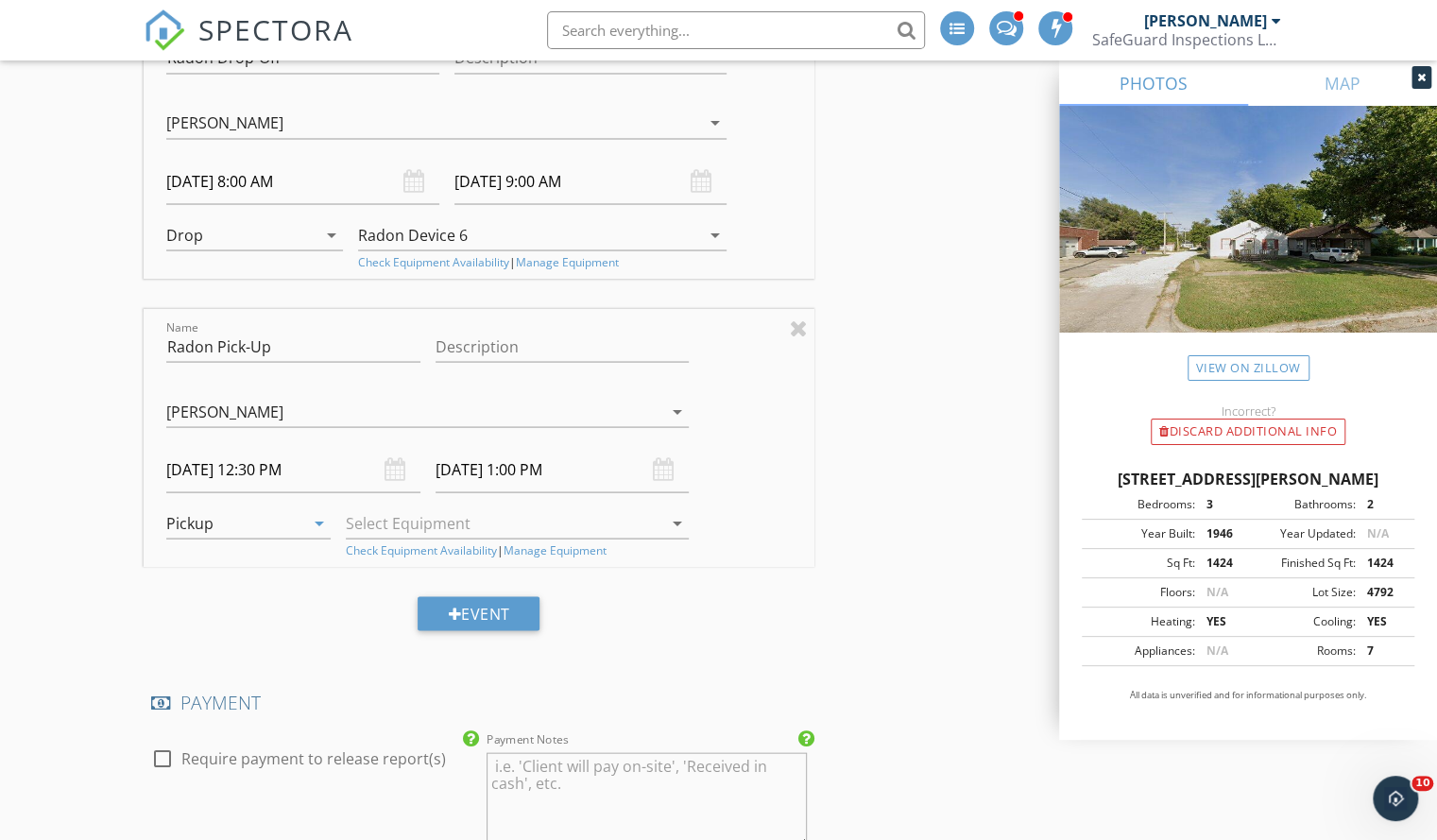
click at [439, 525] on div at bounding box center [504, 522] width 317 height 31
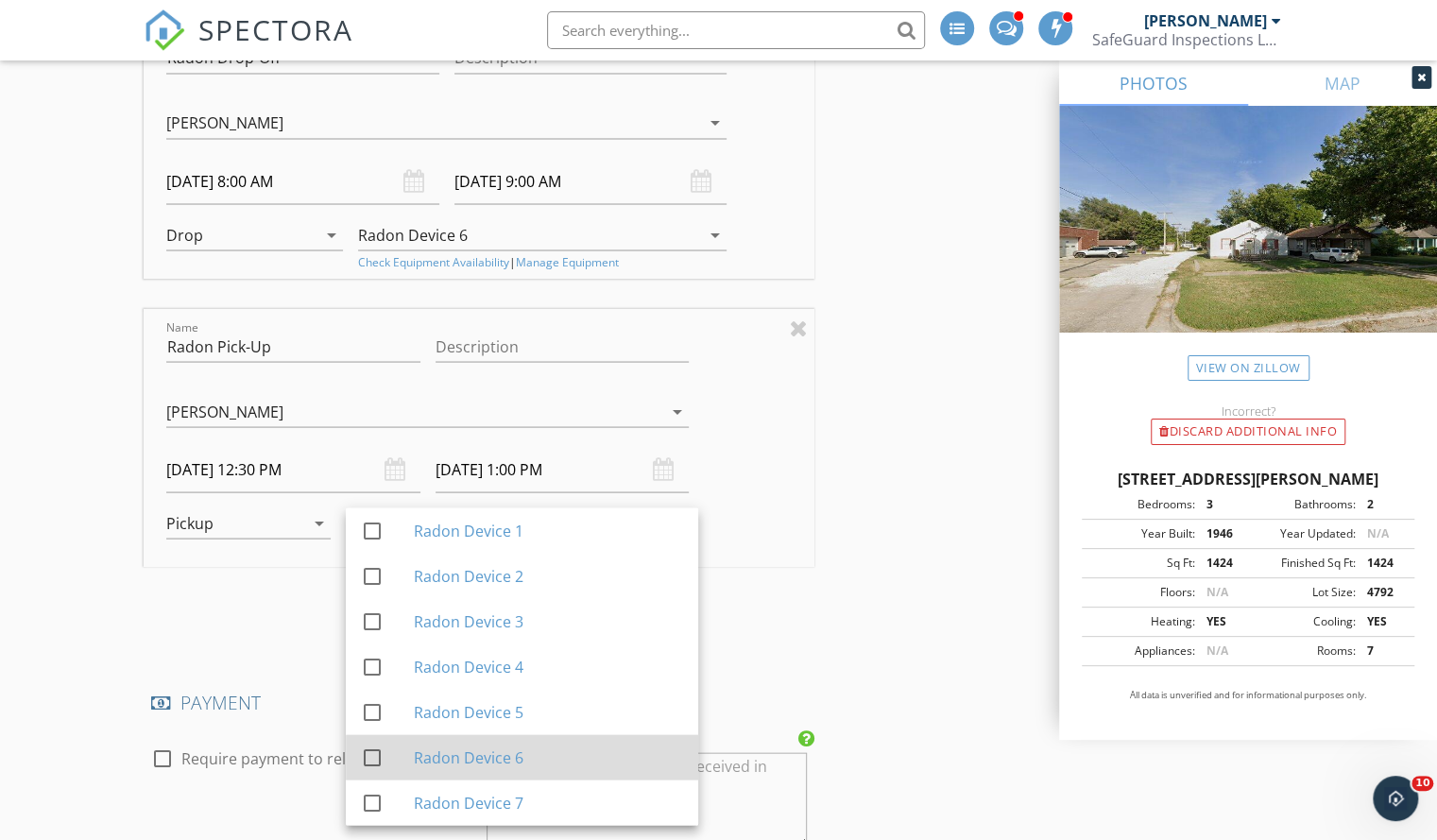
click at [445, 746] on div "Radon Device 6" at bounding box center [548, 757] width 269 height 23
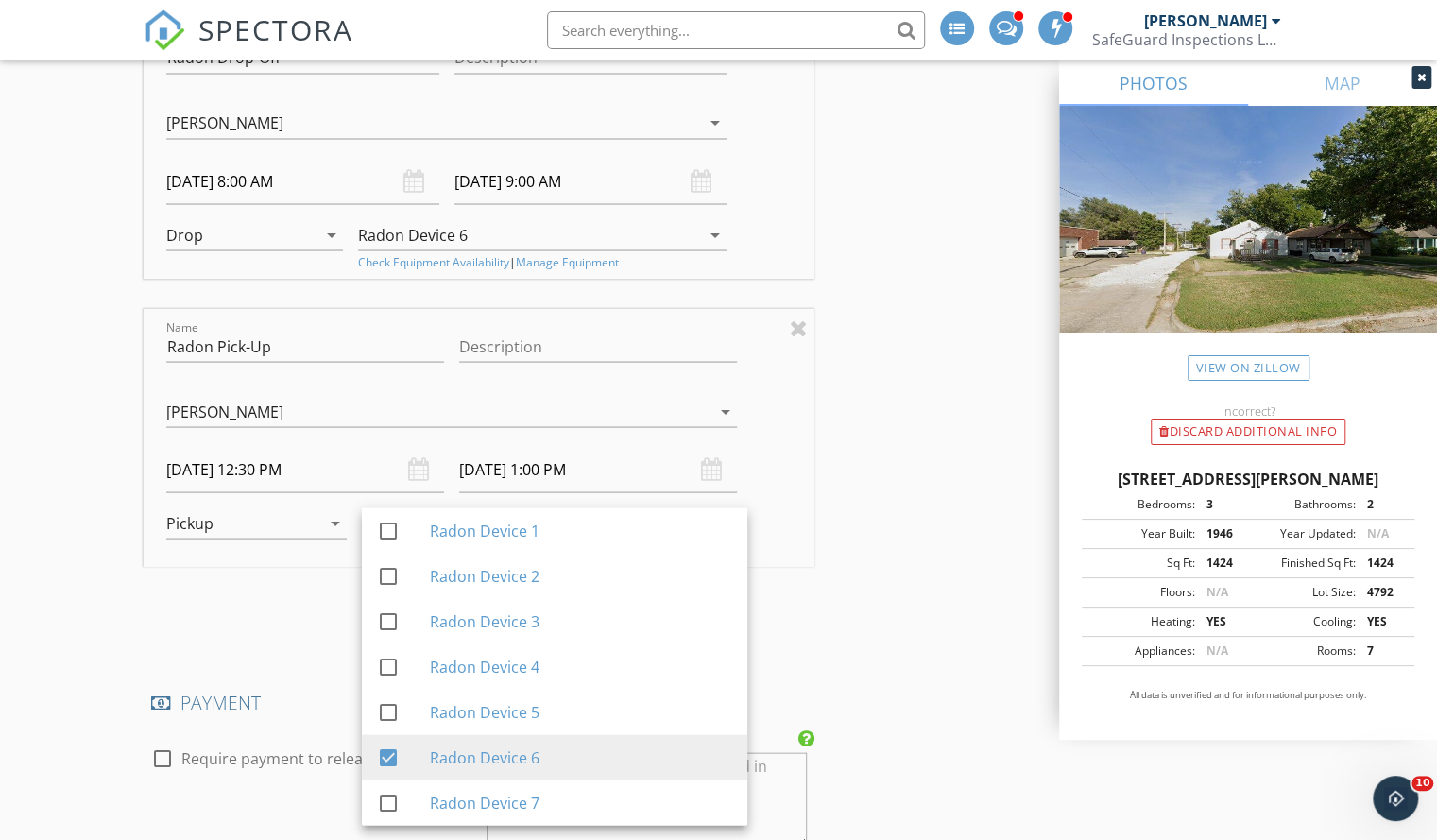
click at [279, 621] on div "Event" at bounding box center [479, 620] width 670 height 49
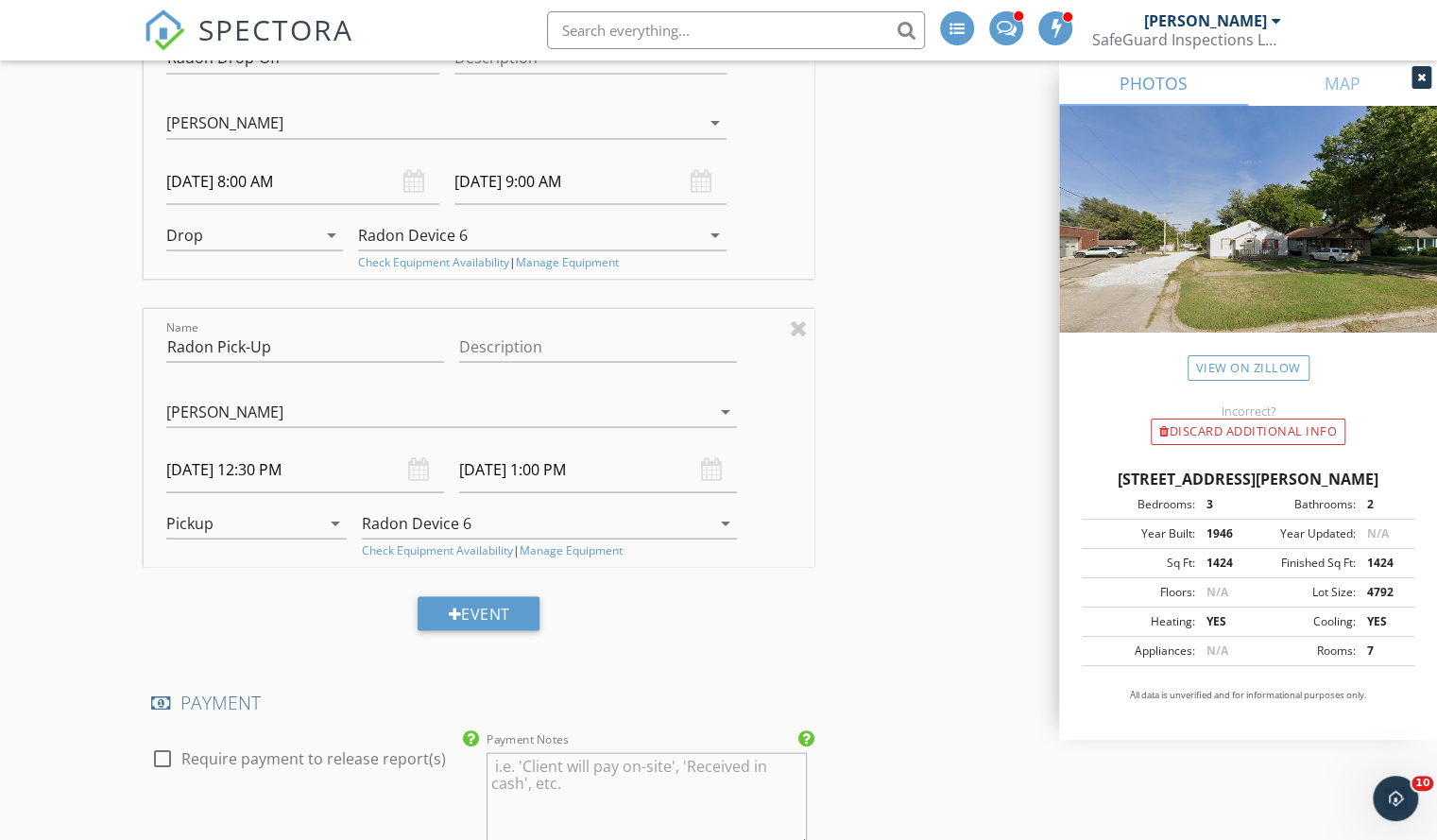
click at [352, 453] on input "10/03/2025 12:30 PM" at bounding box center [304, 469] width 277 height 47
click at [87, 402] on div "New Inspection Click here to use the New Order Form INSPECTOR(S) check_box Carl…" at bounding box center [718, 351] width 1437 height 4514
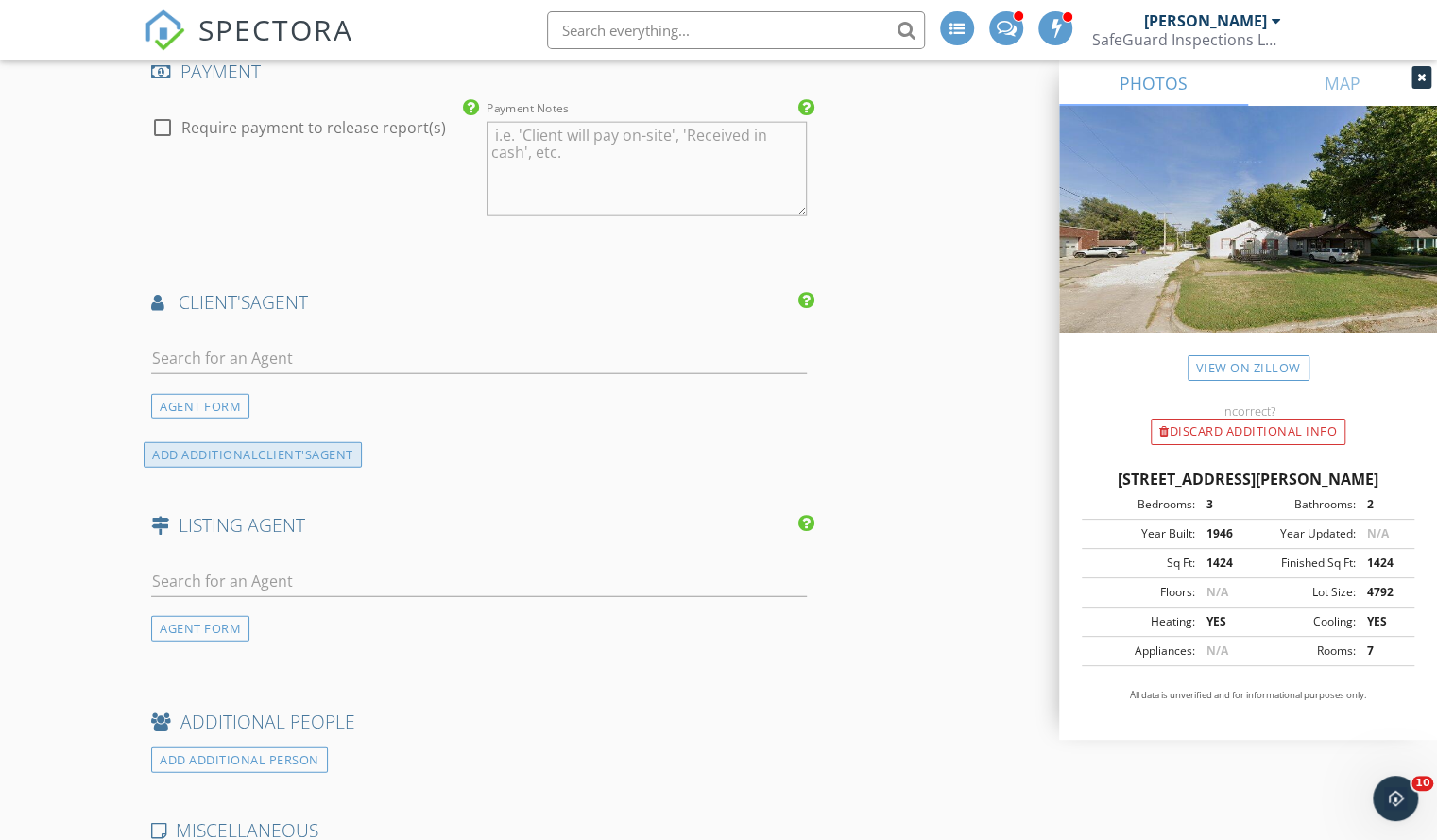
scroll to position [2648, 0]
click at [181, 332] on div at bounding box center [480, 361] width 656 height 61
click at [178, 356] on input "text" at bounding box center [480, 358] width 656 height 31
type input "rob"
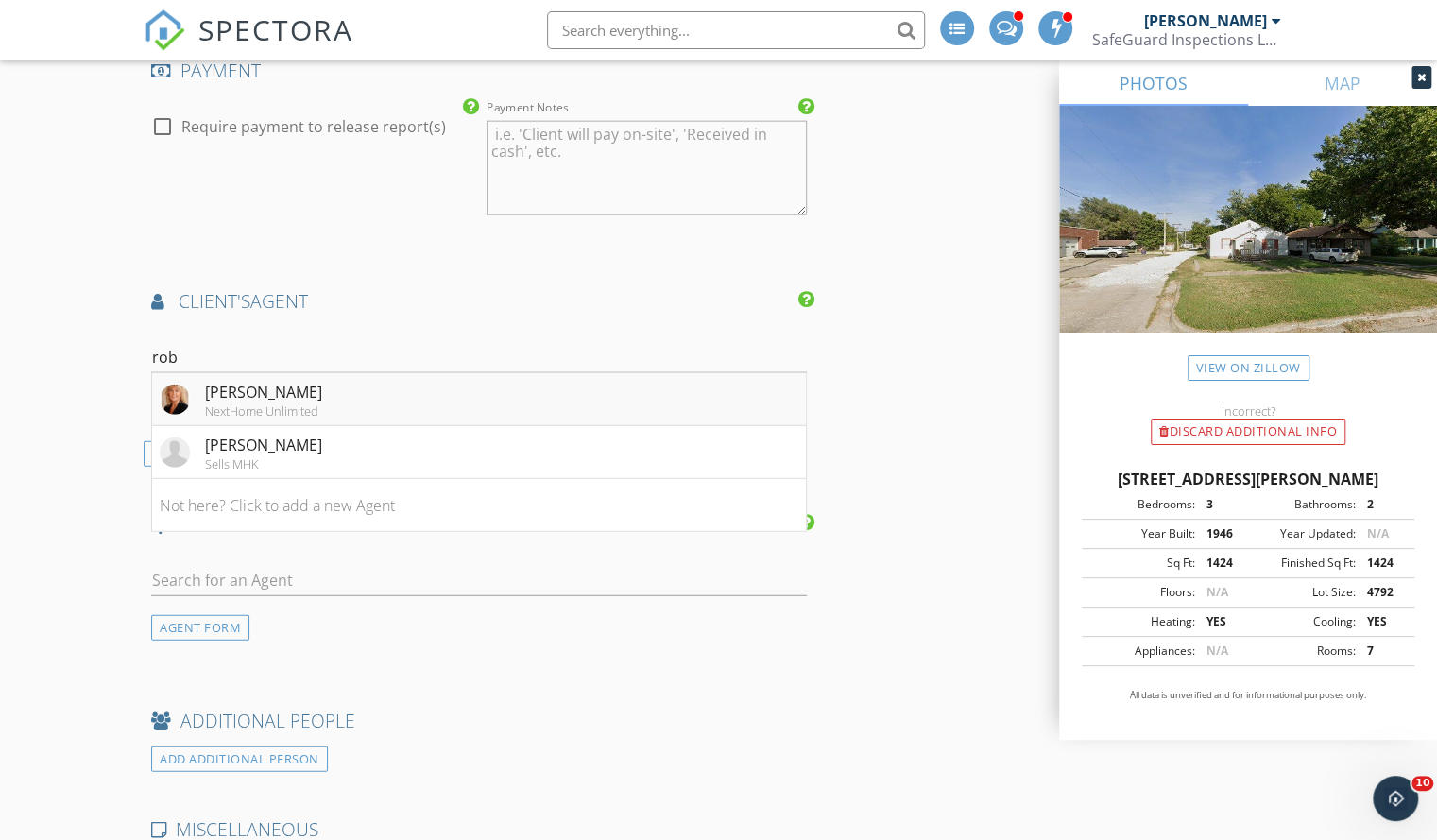
click at [273, 403] on div "NextHome Unlimited" at bounding box center [263, 411] width 117 height 15
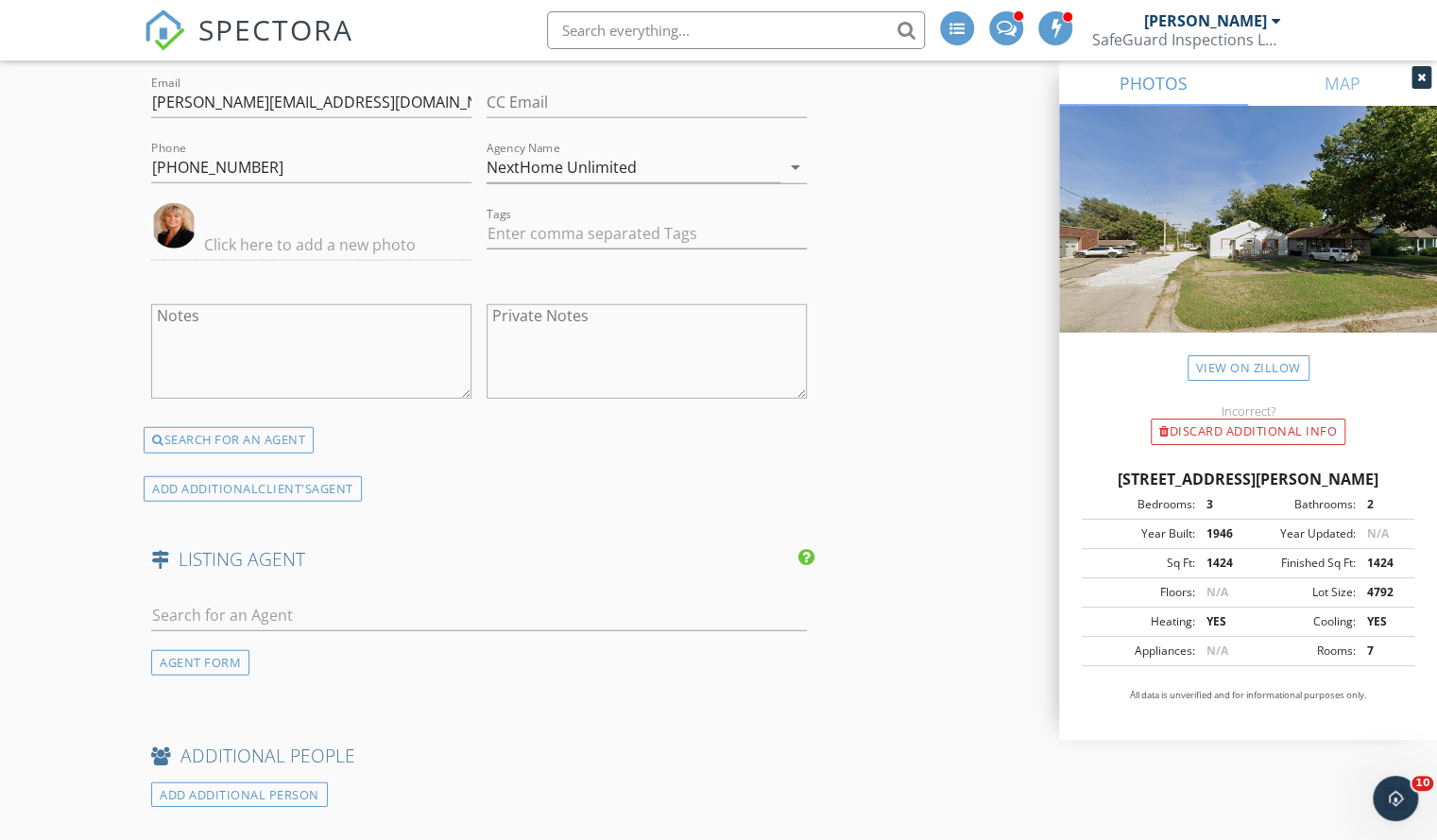
scroll to position [2973, 0]
click at [236, 611] on input "text" at bounding box center [480, 614] width 656 height 31
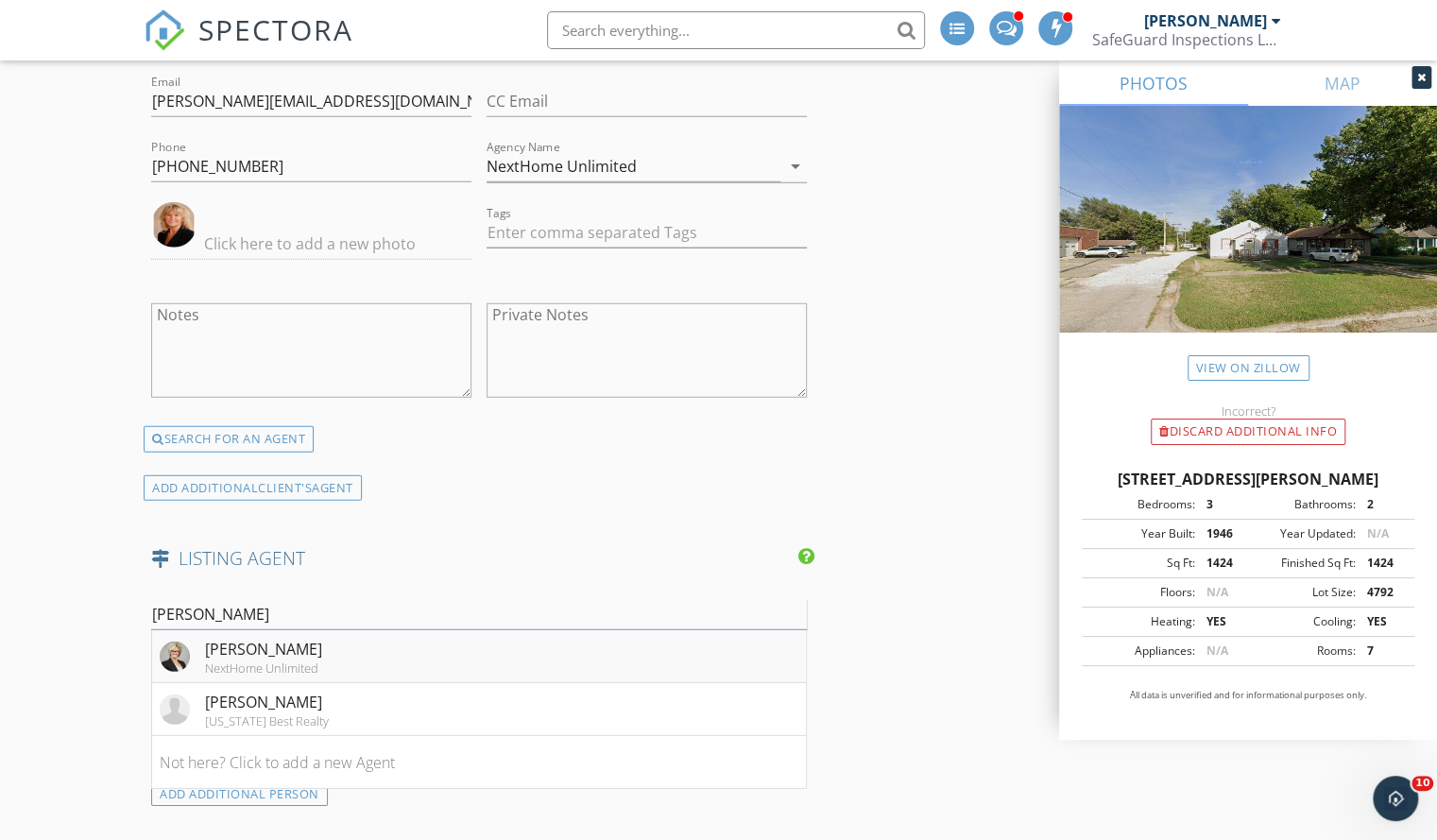
type input "heid"
click at [318, 646] on div "Heidi Morgan" at bounding box center [263, 649] width 117 height 23
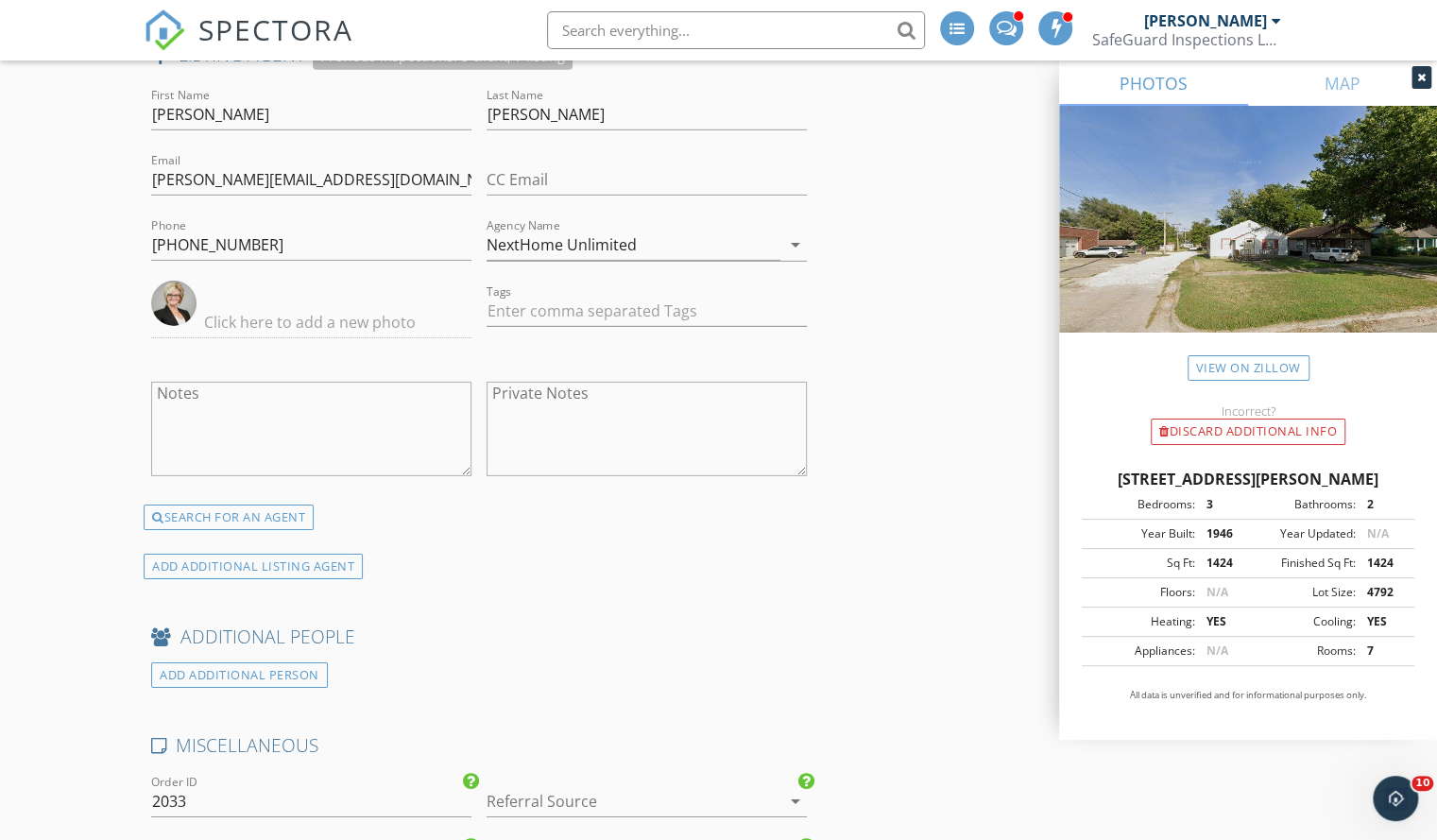
scroll to position [3695, 0]
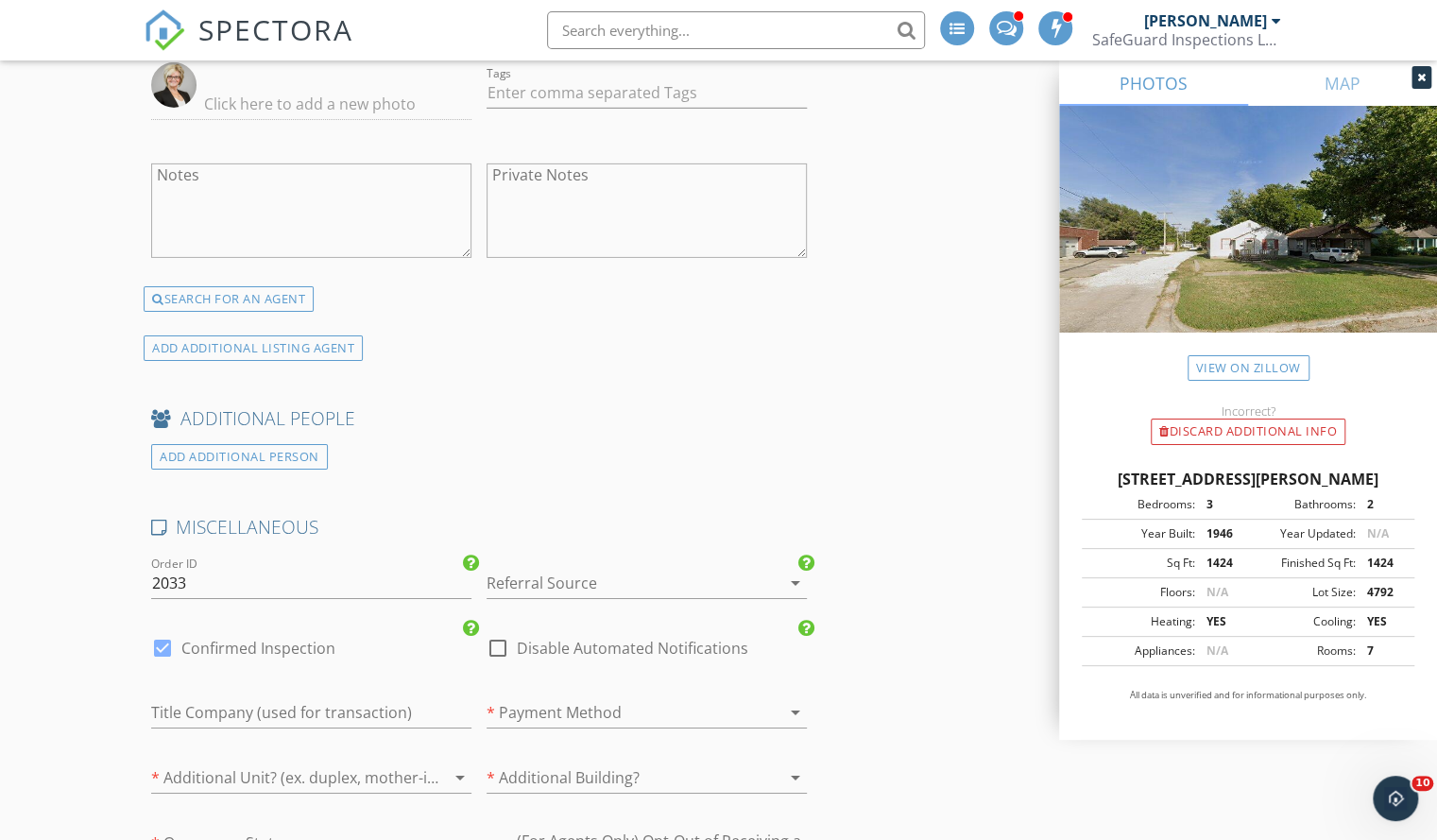
click at [633, 569] on div at bounding box center [620, 583] width 267 height 31
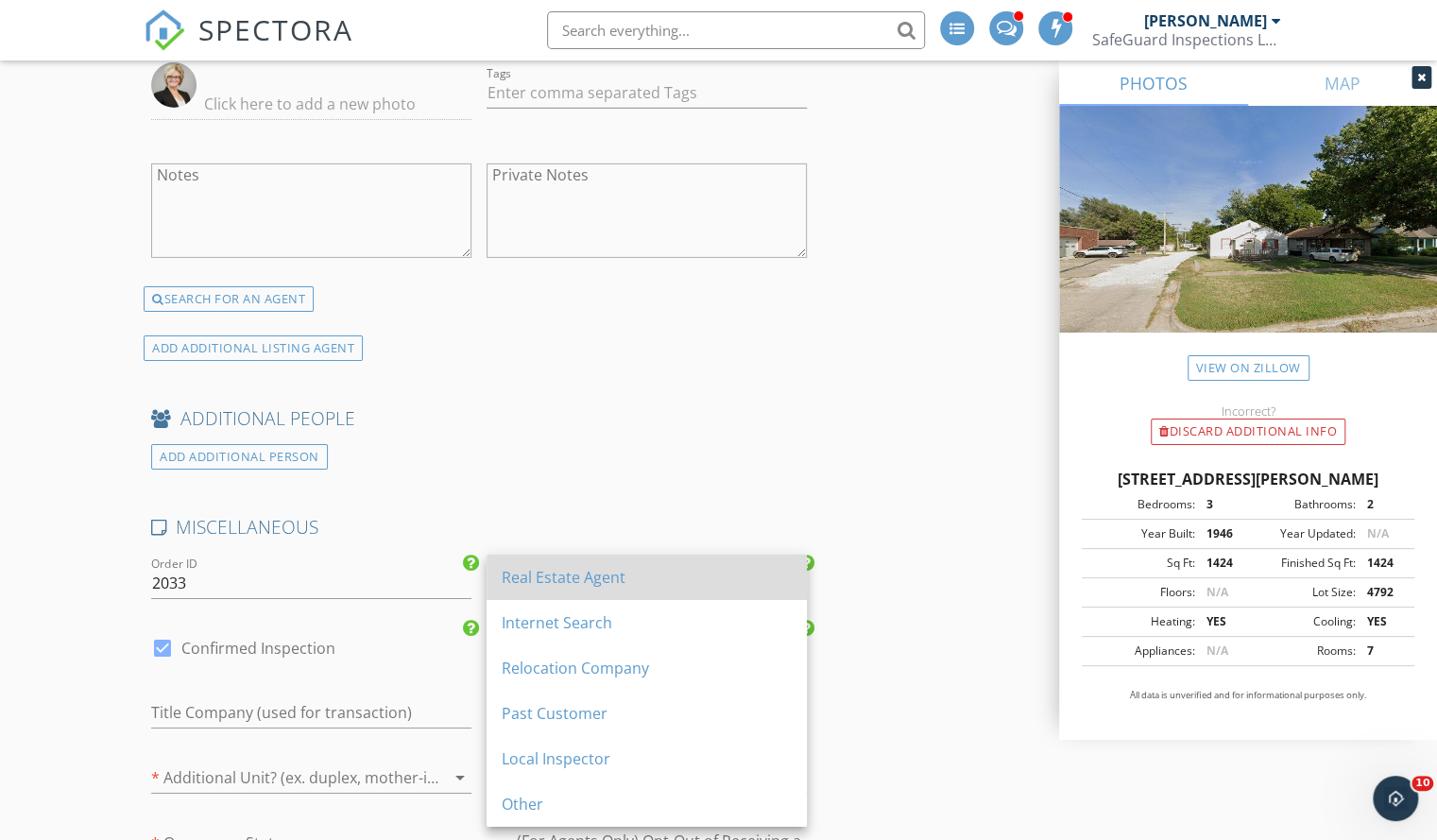
click at [606, 571] on div "Real Estate Agent" at bounding box center [647, 577] width 290 height 23
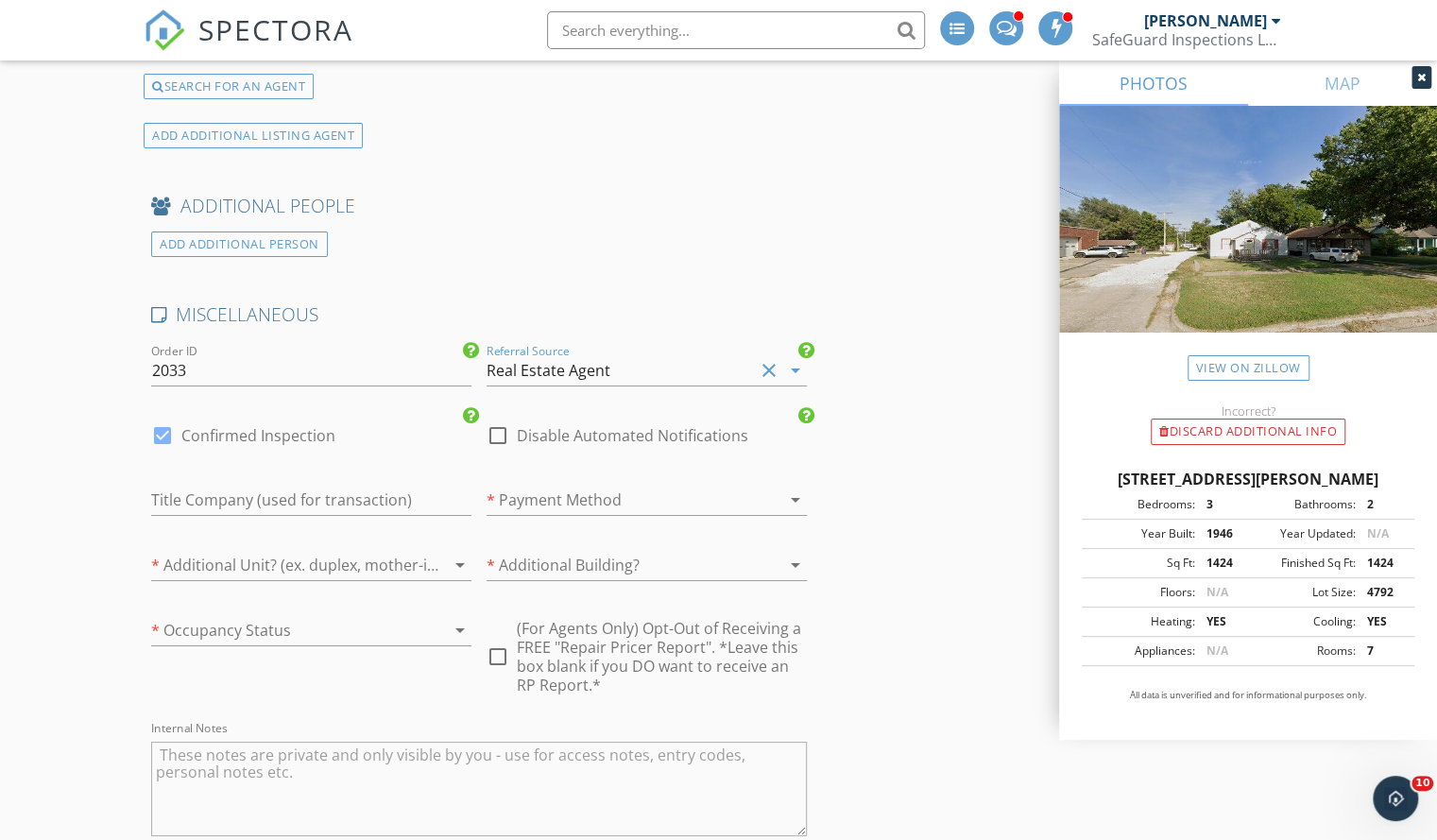
scroll to position [3907, 0]
click at [597, 496] on div at bounding box center [620, 499] width 267 height 31
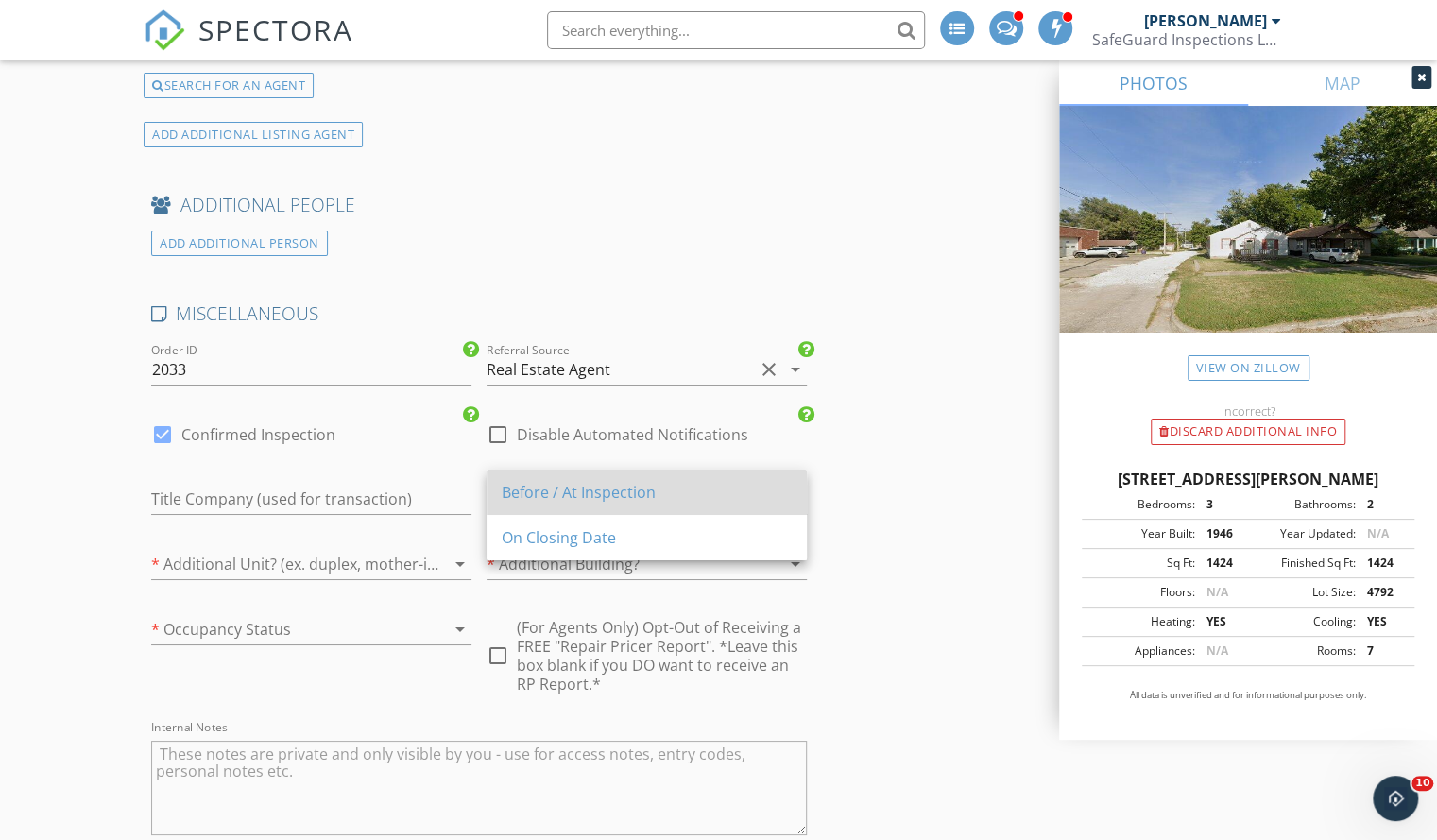
click at [586, 471] on div "Before / At Inspection" at bounding box center [647, 492] width 290 height 46
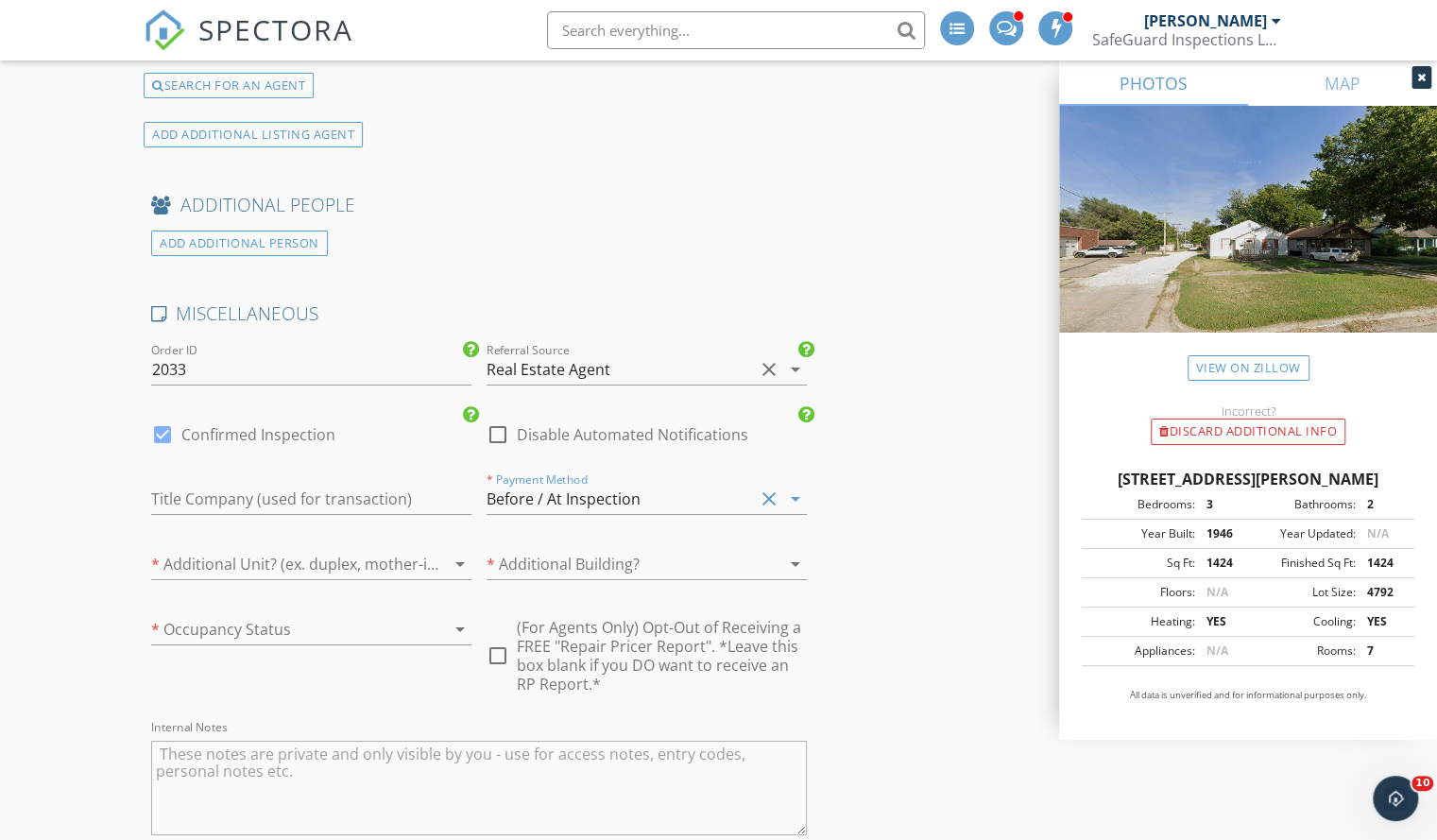
click at [333, 552] on div at bounding box center [285, 564] width 267 height 31
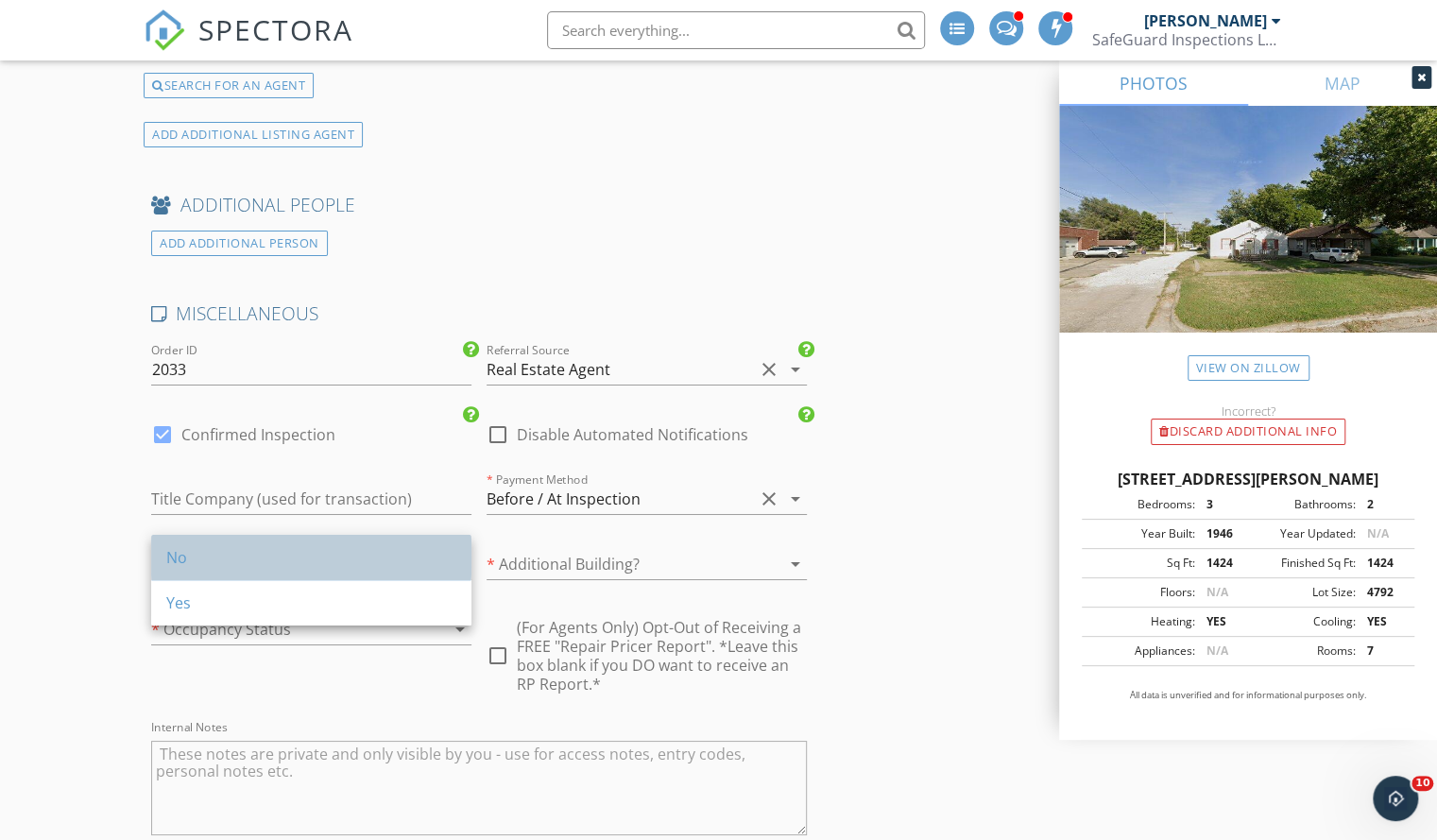
click at [297, 550] on div "No" at bounding box center [311, 558] width 290 height 23
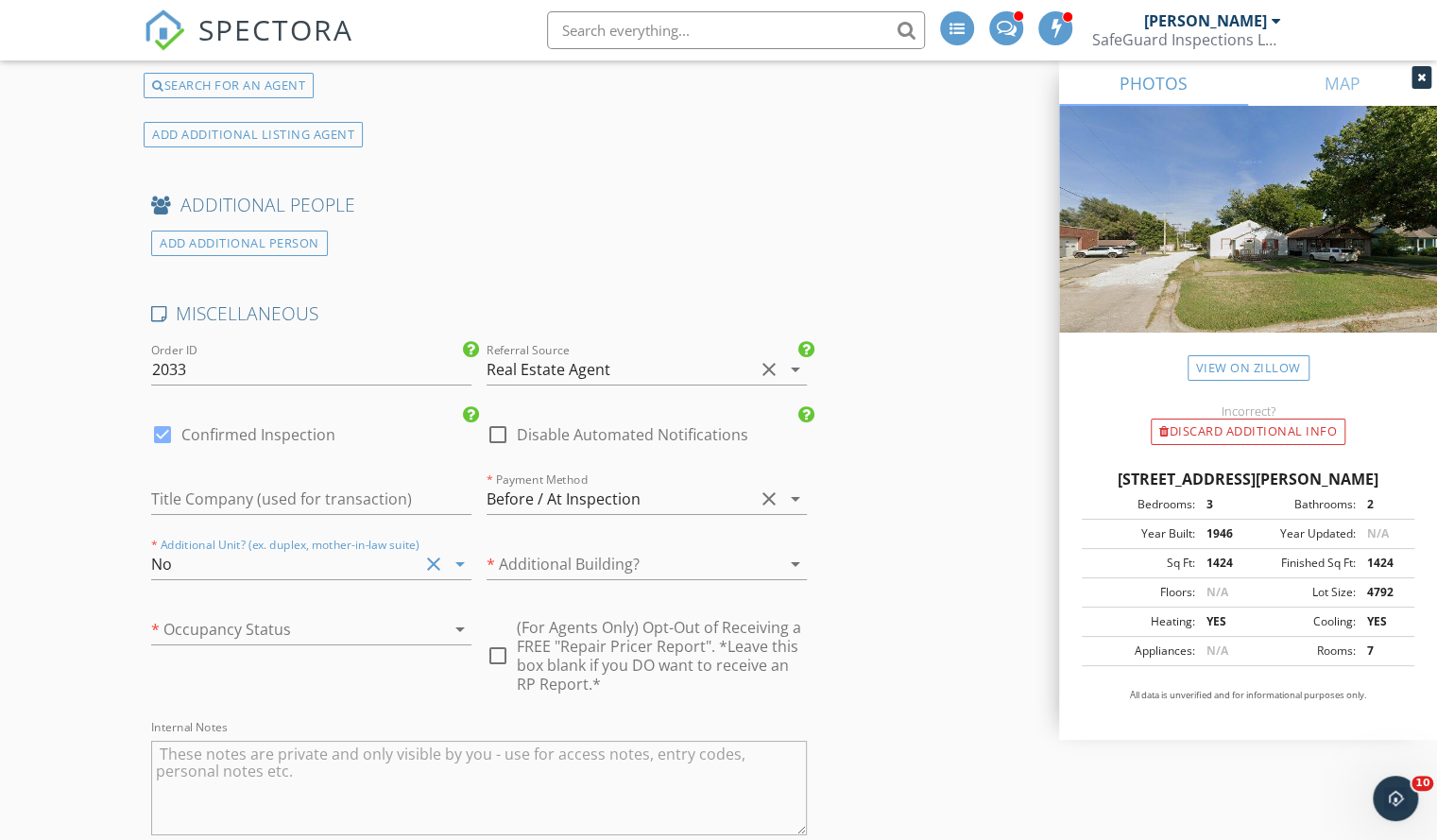
click at [566, 538] on div "* Additional Building? arrow_drop_down" at bounding box center [647, 568] width 320 height 61
click at [561, 549] on div at bounding box center [620, 564] width 267 height 31
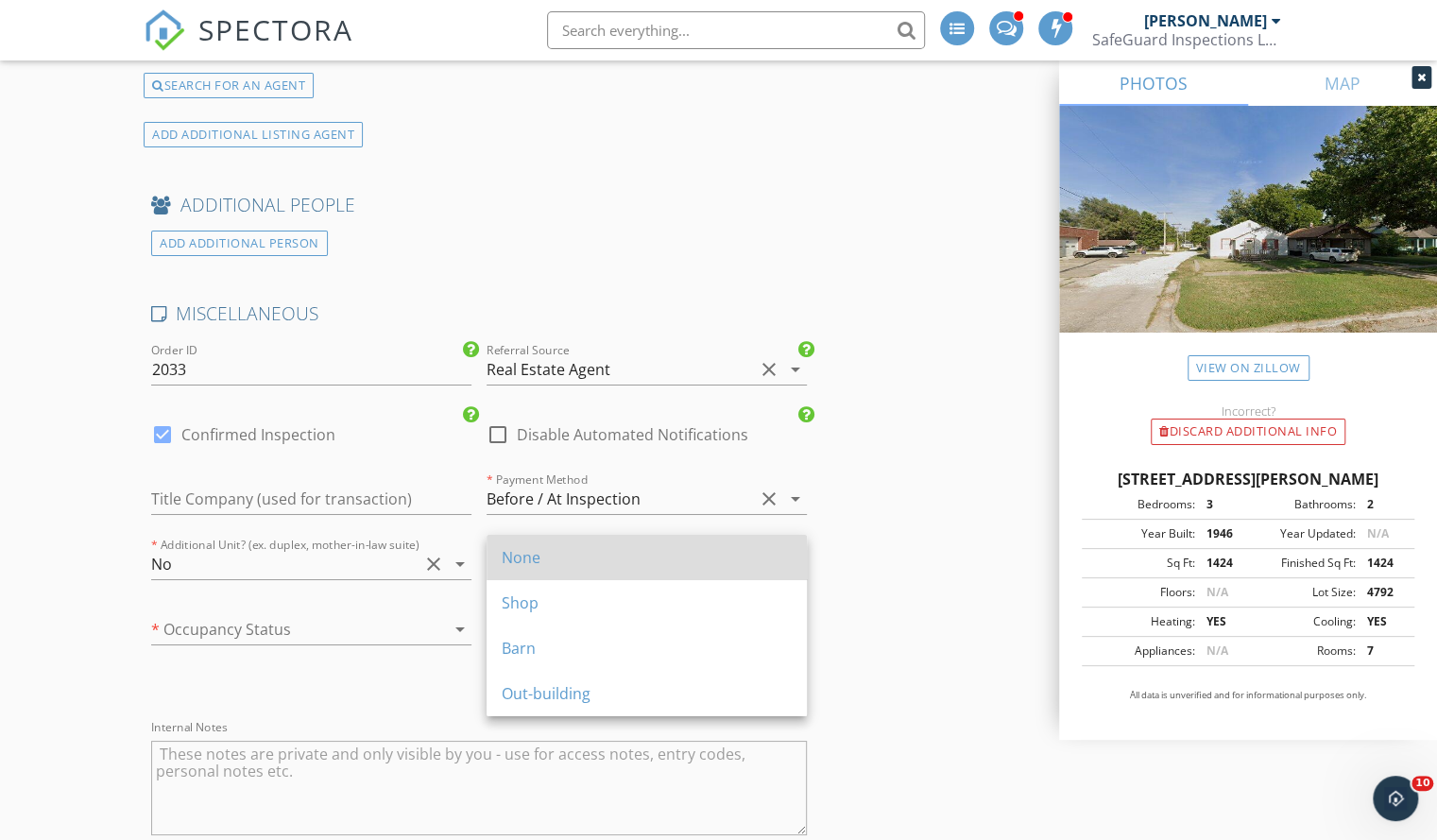
click at [520, 540] on div "None" at bounding box center [647, 558] width 290 height 46
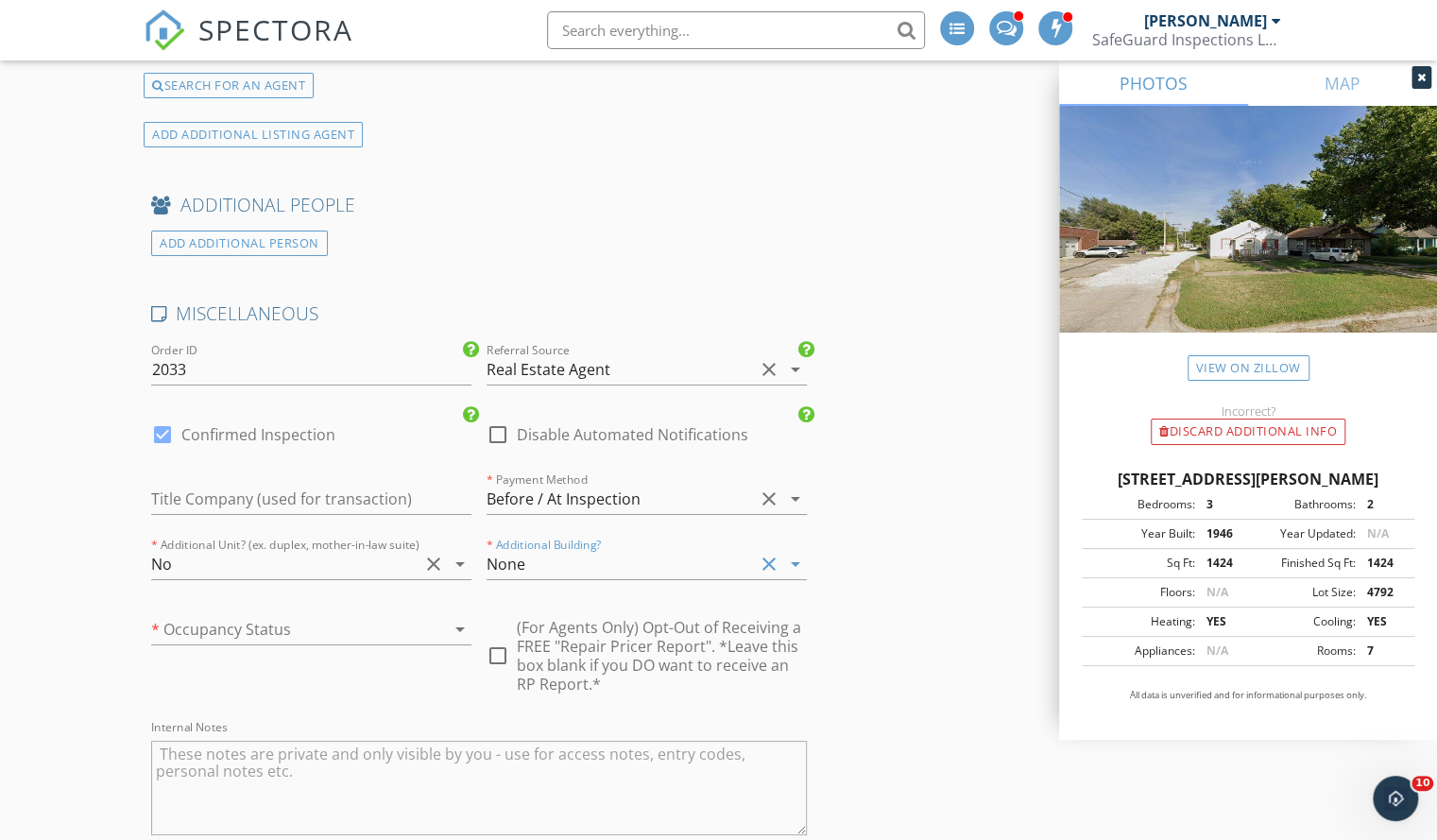
click at [297, 614] on div at bounding box center [285, 629] width 267 height 31
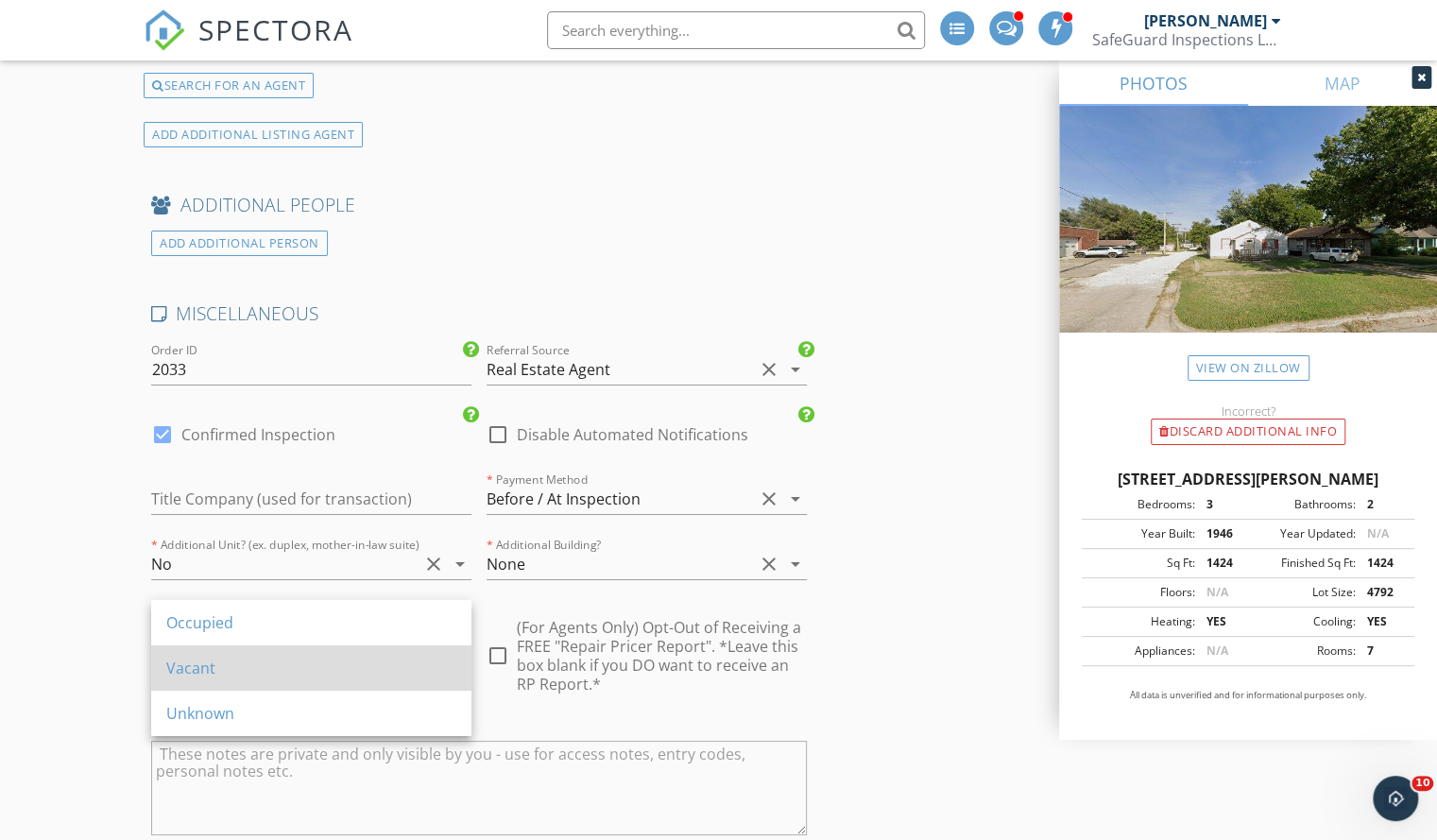
click at [216, 669] on div "Vacant" at bounding box center [311, 668] width 290 height 23
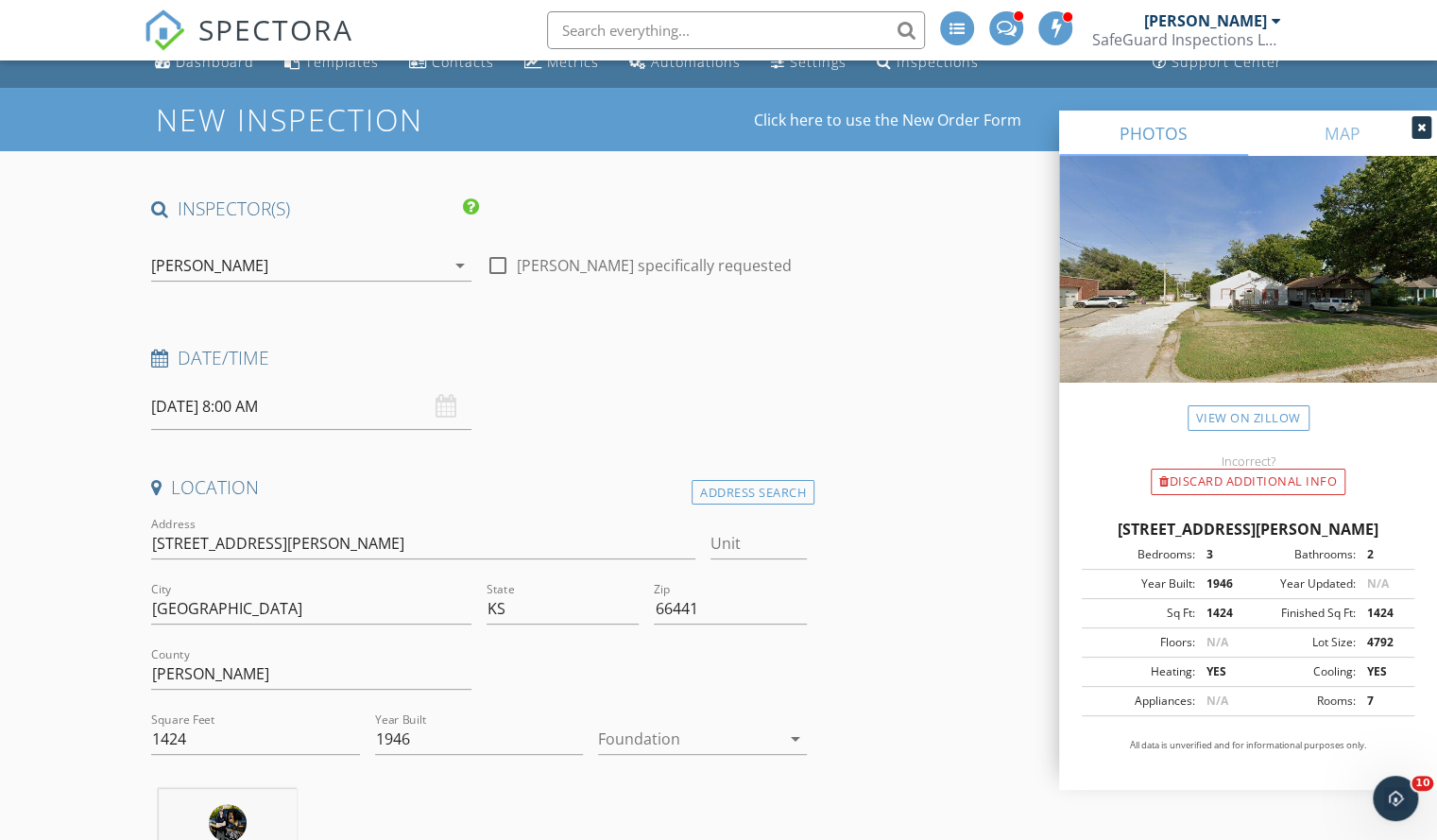
scroll to position [0, 0]
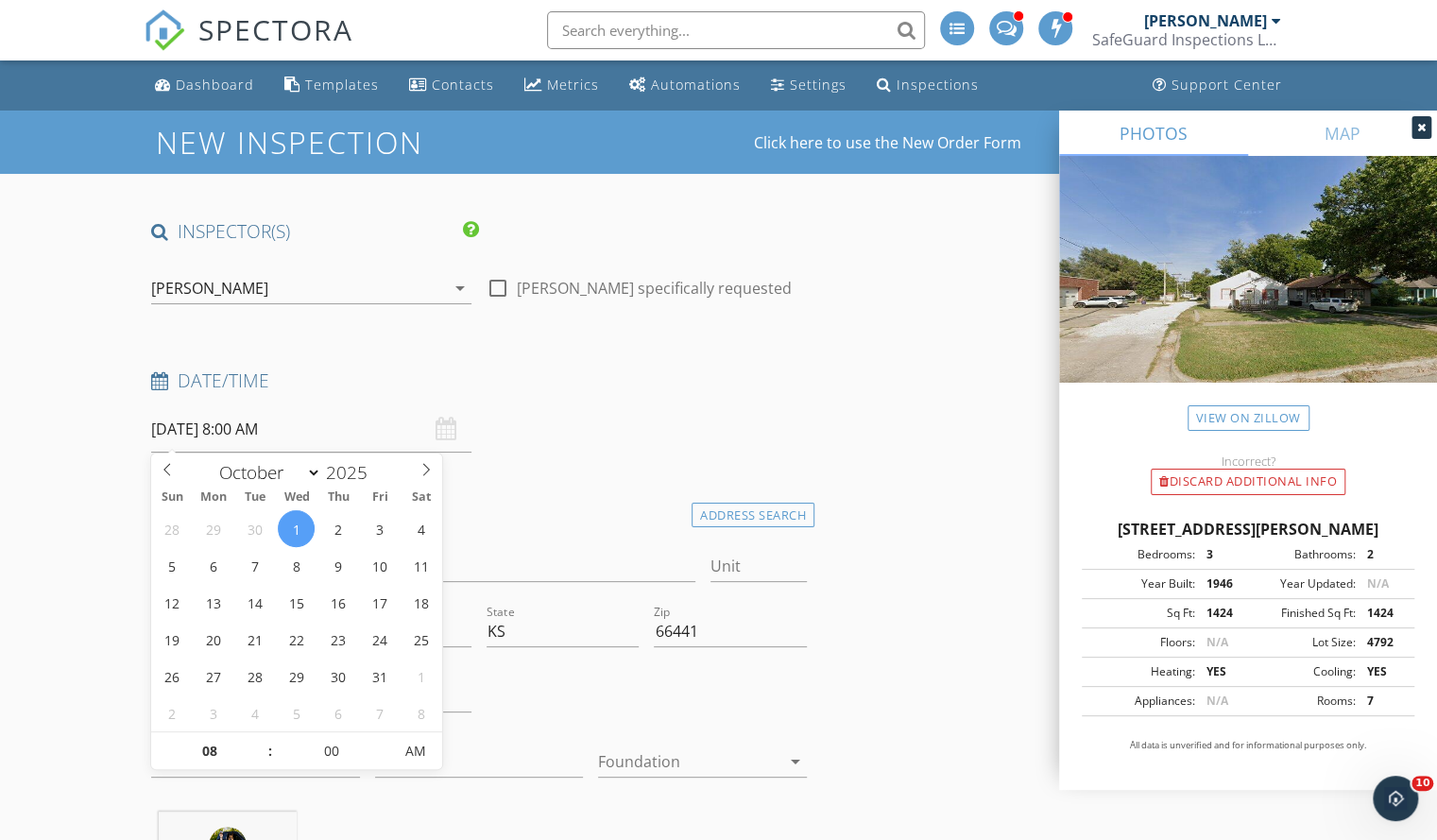
click at [339, 420] on input "10/01/2025 8:00 AM" at bounding box center [312, 429] width 320 height 47
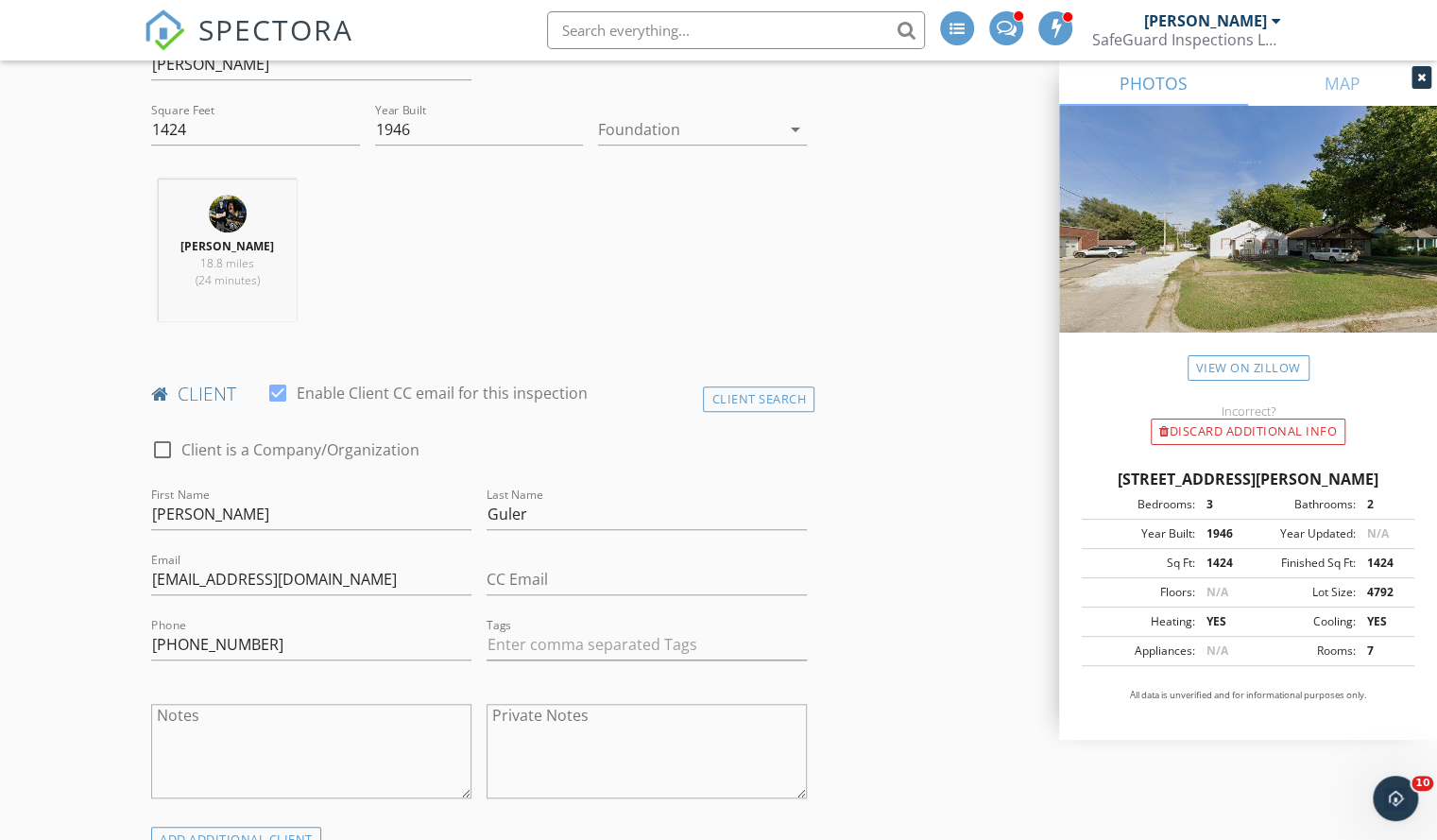
scroll to position [633, 0]
click at [185, 511] on input "David" at bounding box center [312, 513] width 320 height 31
type input "Davud"
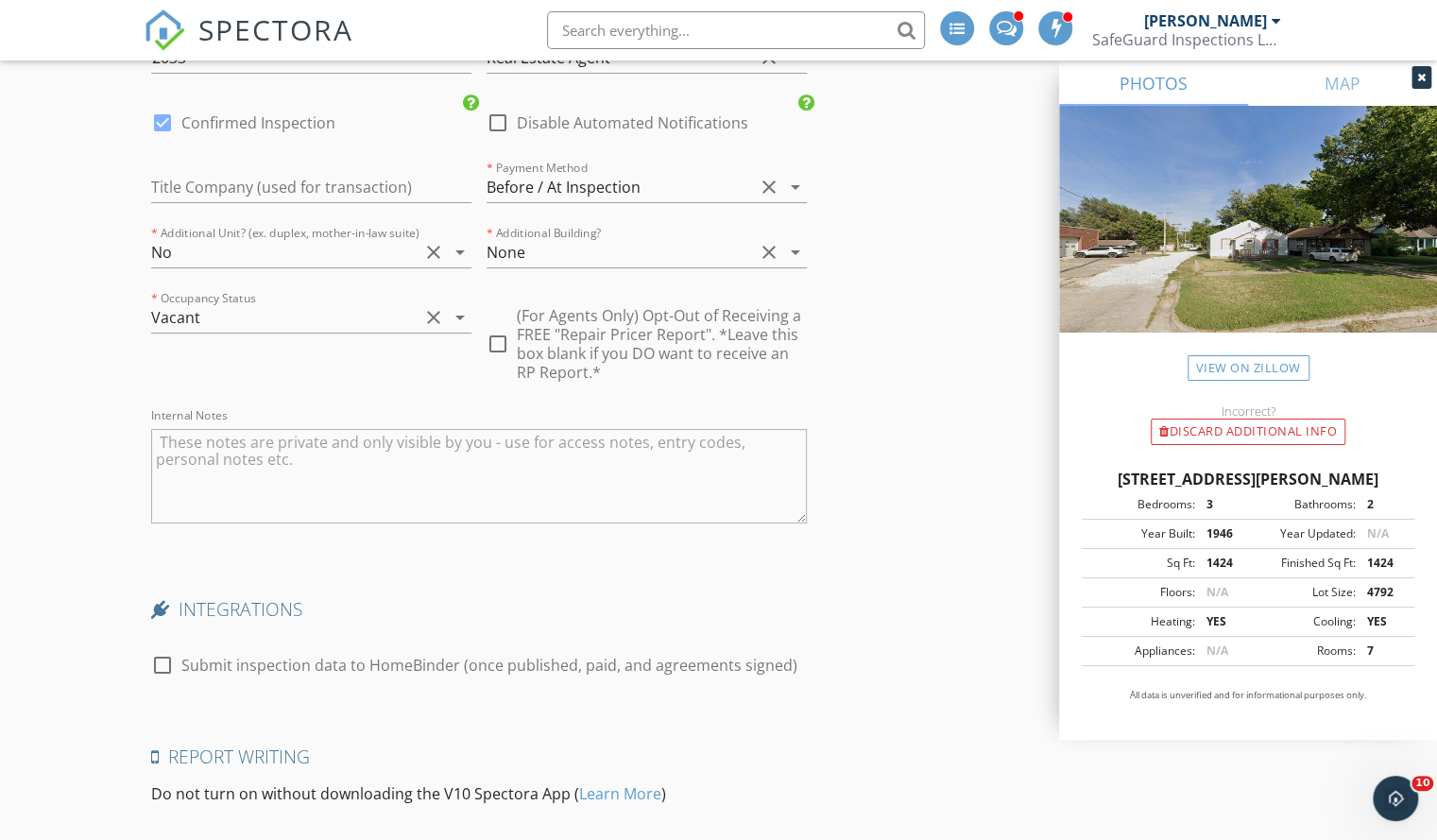
scroll to position [4514, 0]
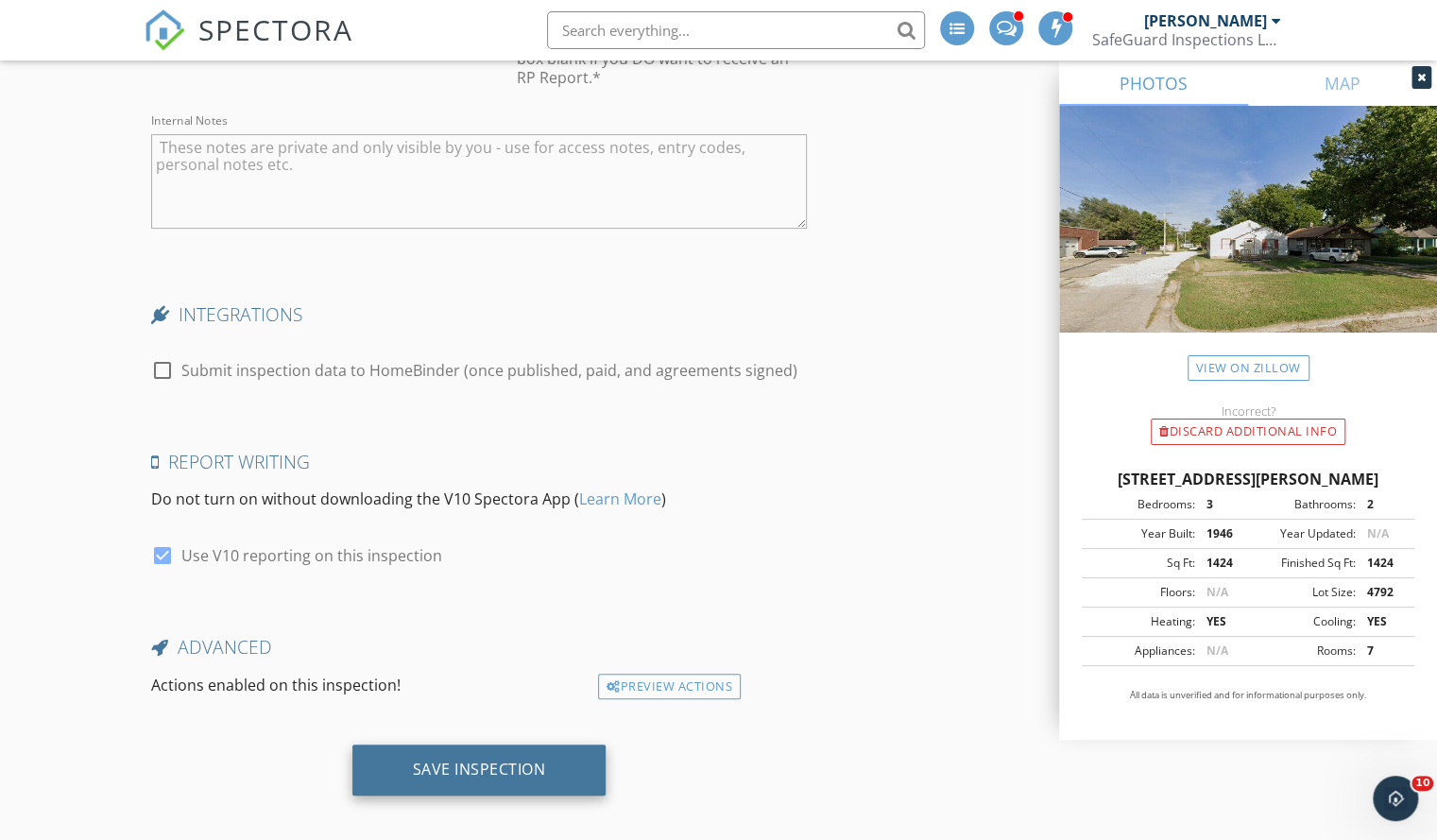
click at [533, 745] on div "Save Inspection" at bounding box center [480, 769] width 254 height 51
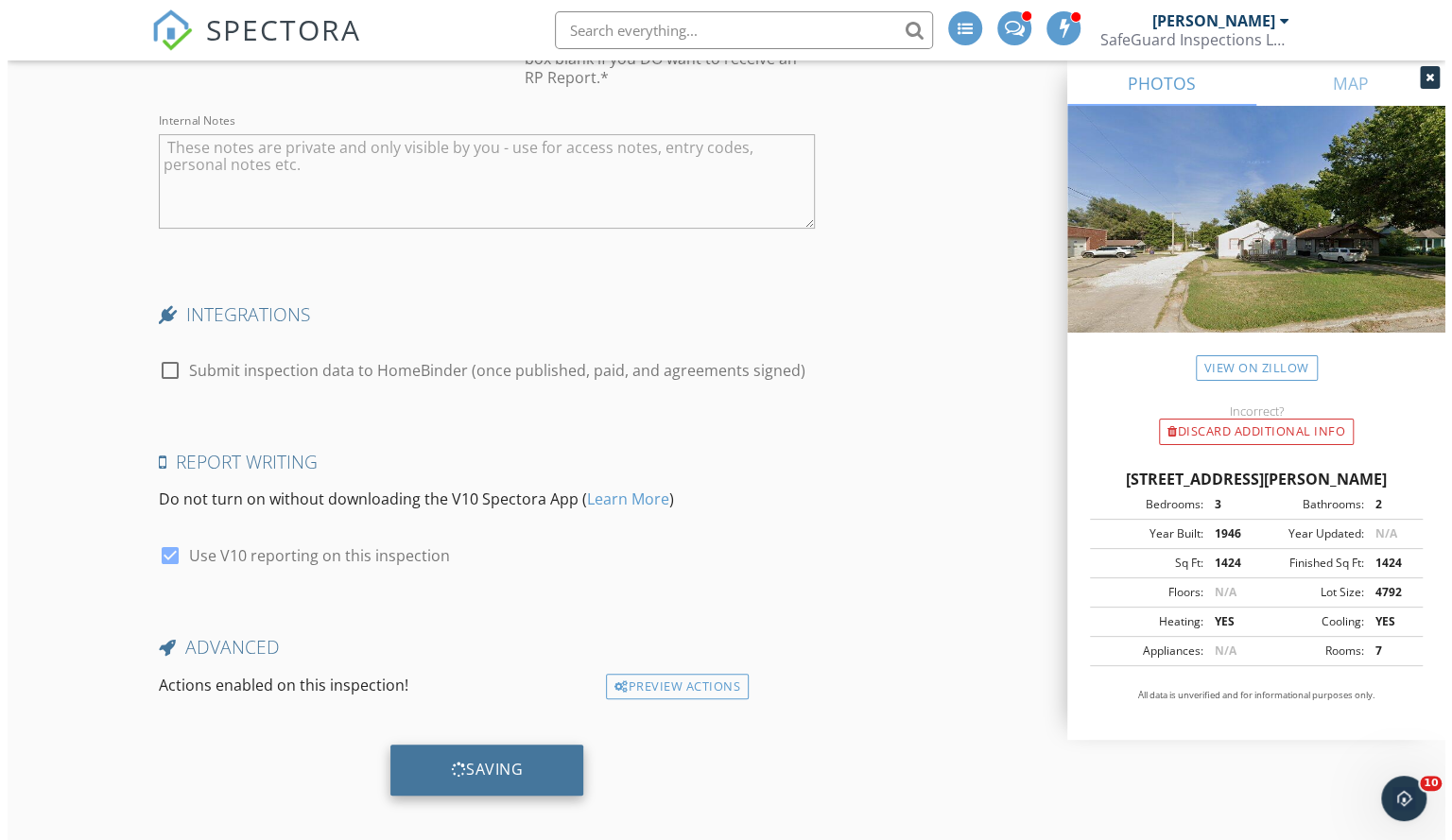
scroll to position [4499, 0]
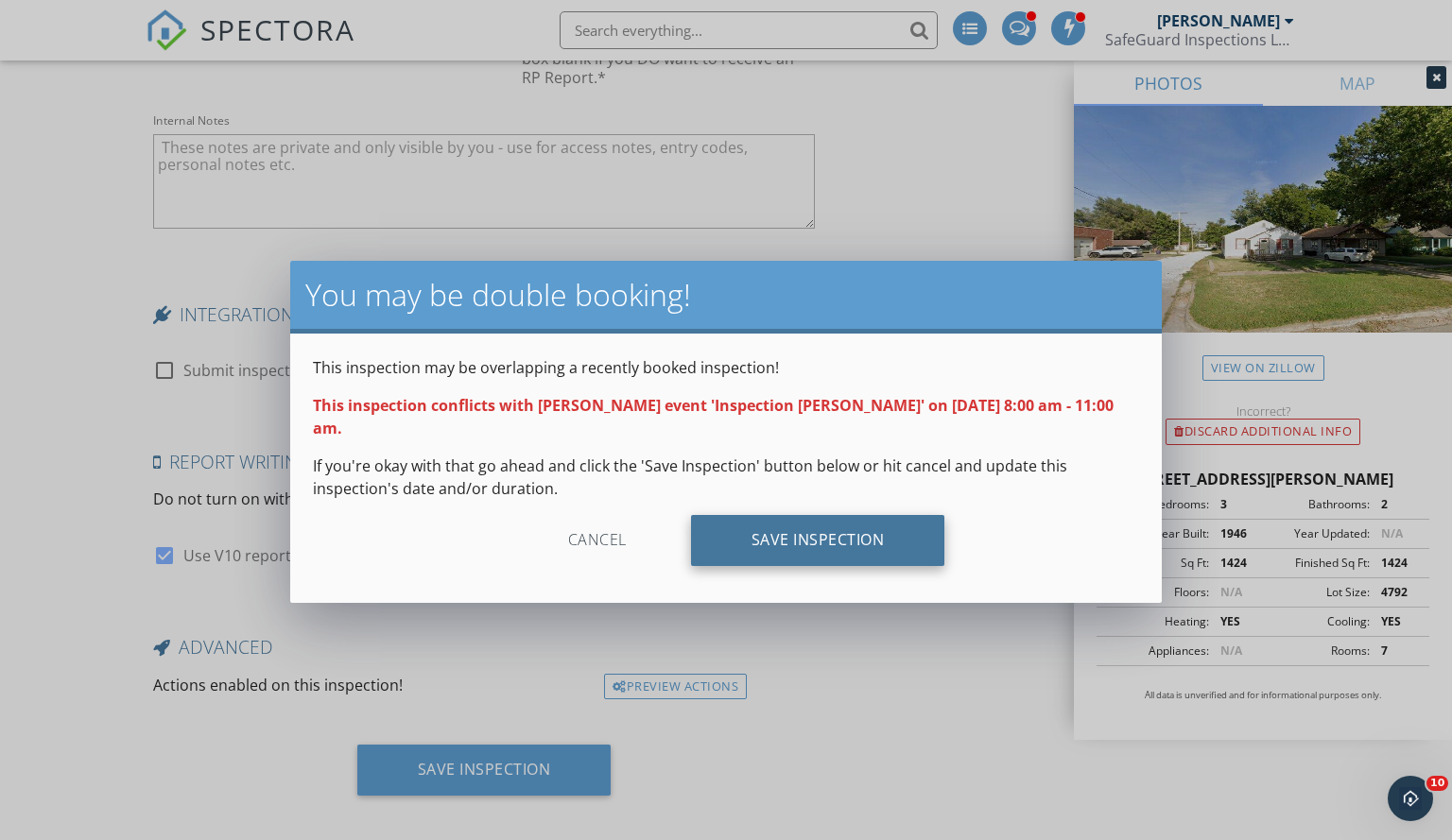
click at [826, 515] on div "Save Inspection" at bounding box center [818, 540] width 254 height 51
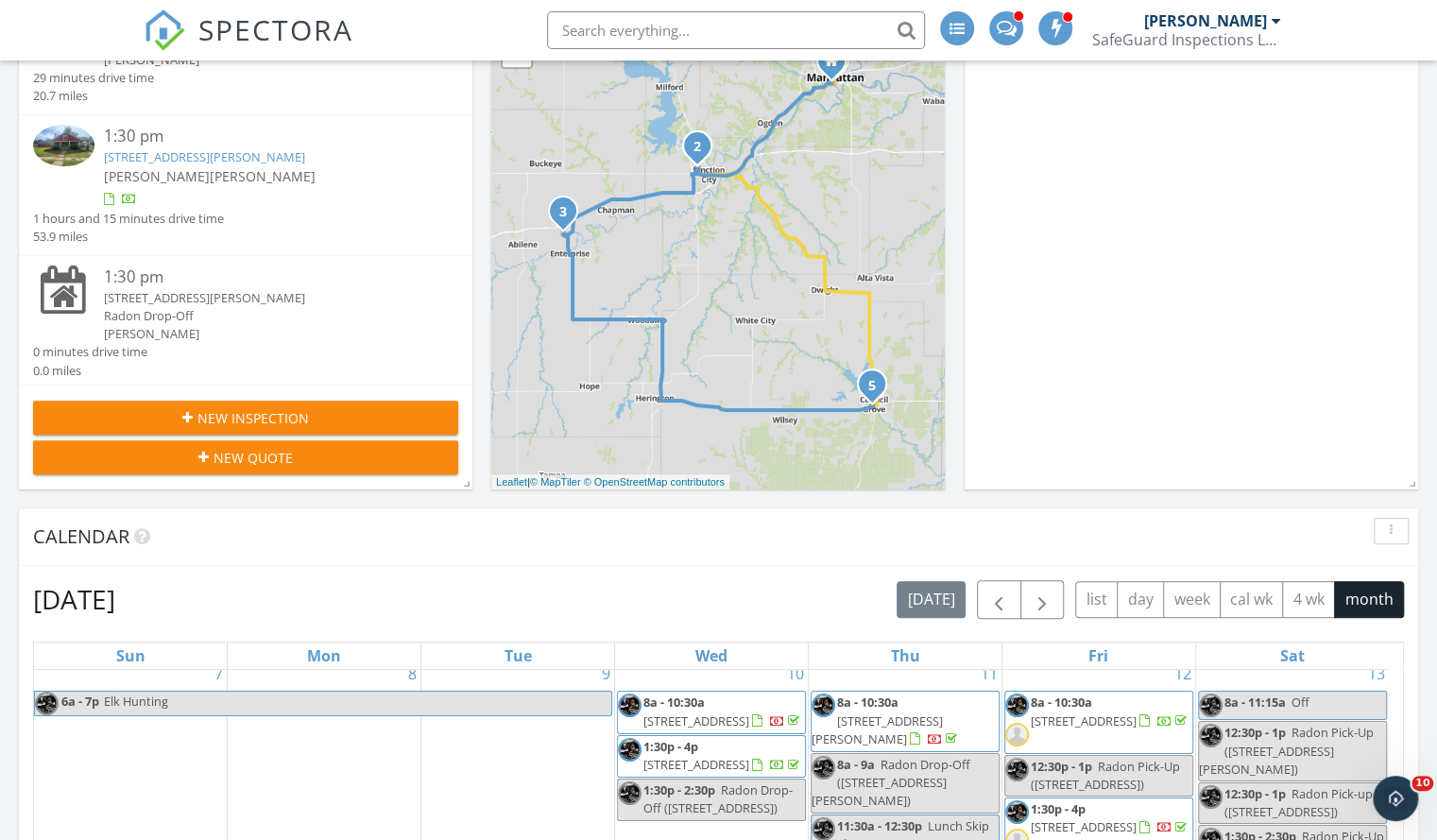
scroll to position [129, 0]
click at [285, 414] on span "New Inspection" at bounding box center [253, 418] width 112 height 20
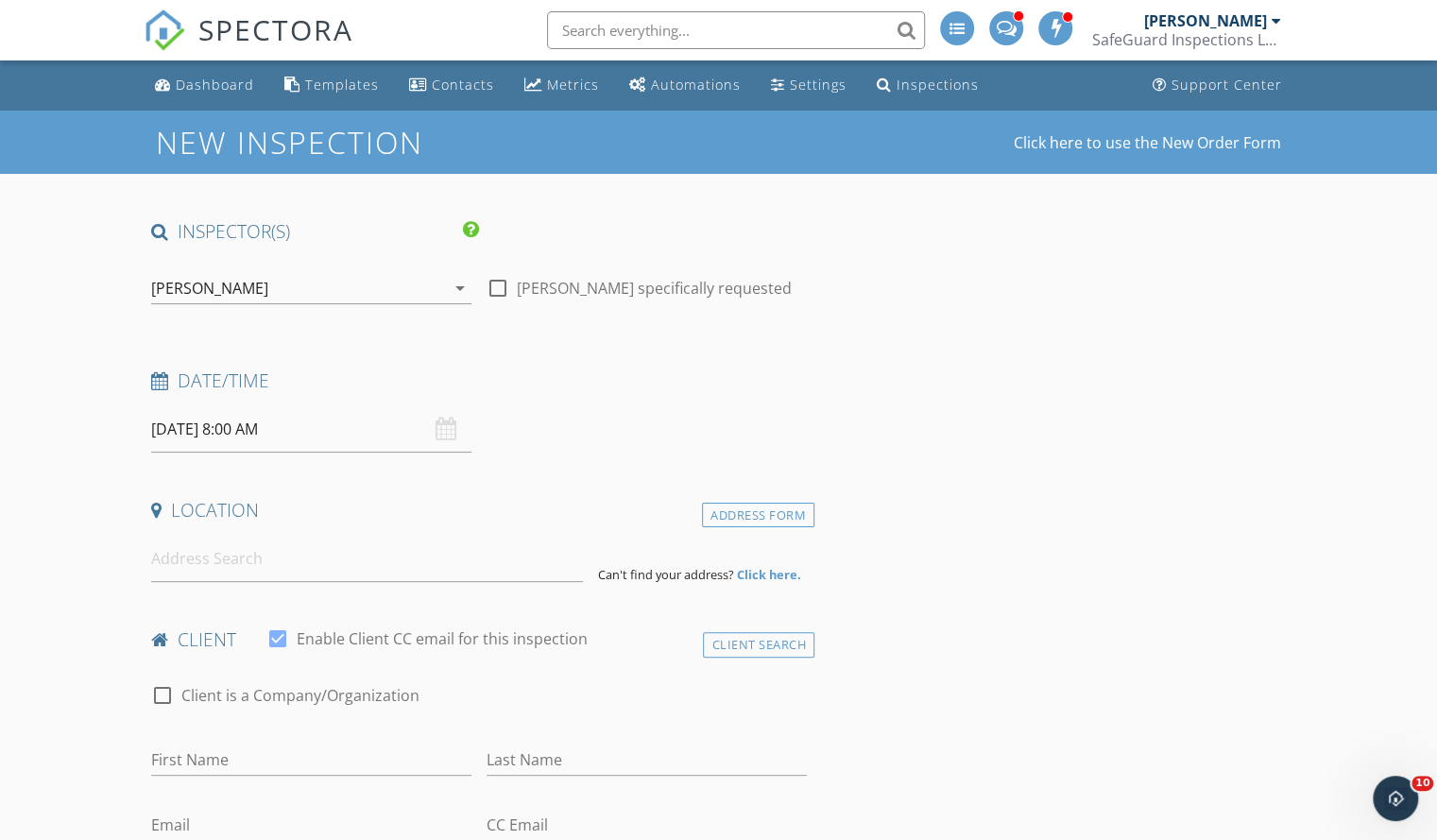
click at [249, 426] on input "[DATE] 8:00 AM" at bounding box center [312, 429] width 320 height 47
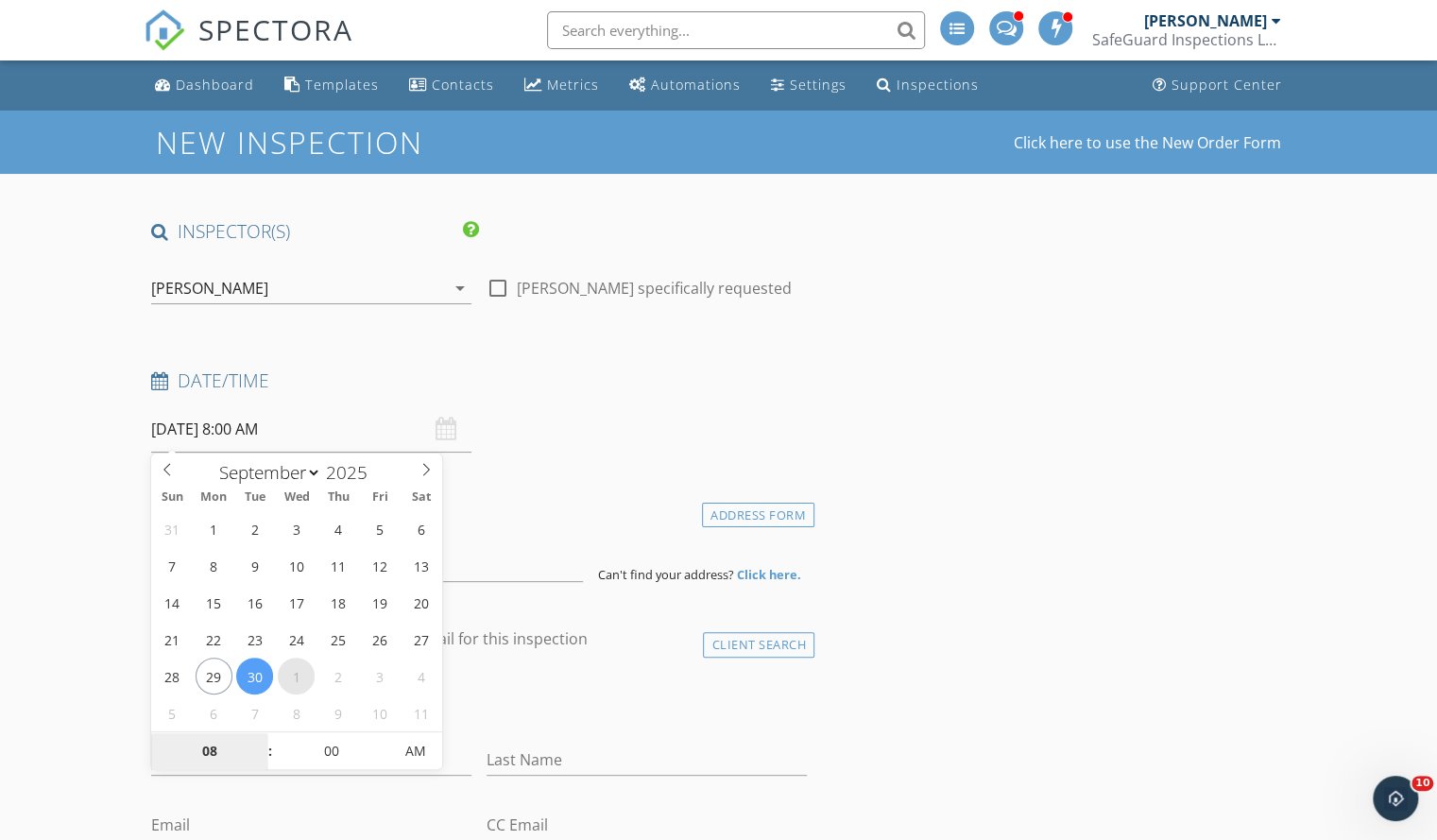
select select "9"
type input "[DATE] 8:00 AM"
type input "01"
type input "10/01/2025 1:00 AM"
click at [332, 743] on input "00" at bounding box center [331, 752] width 116 height 38
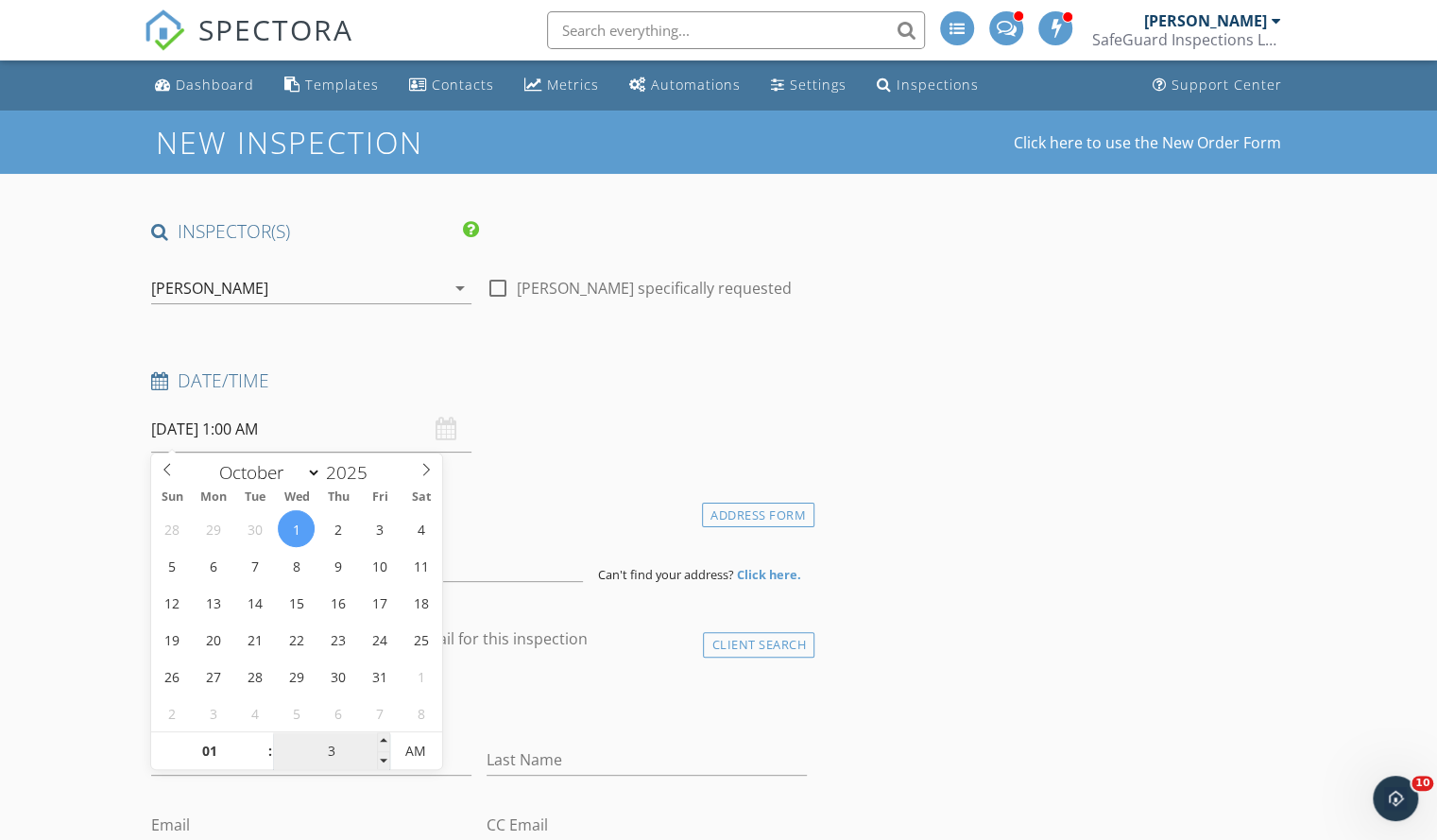
type input "30"
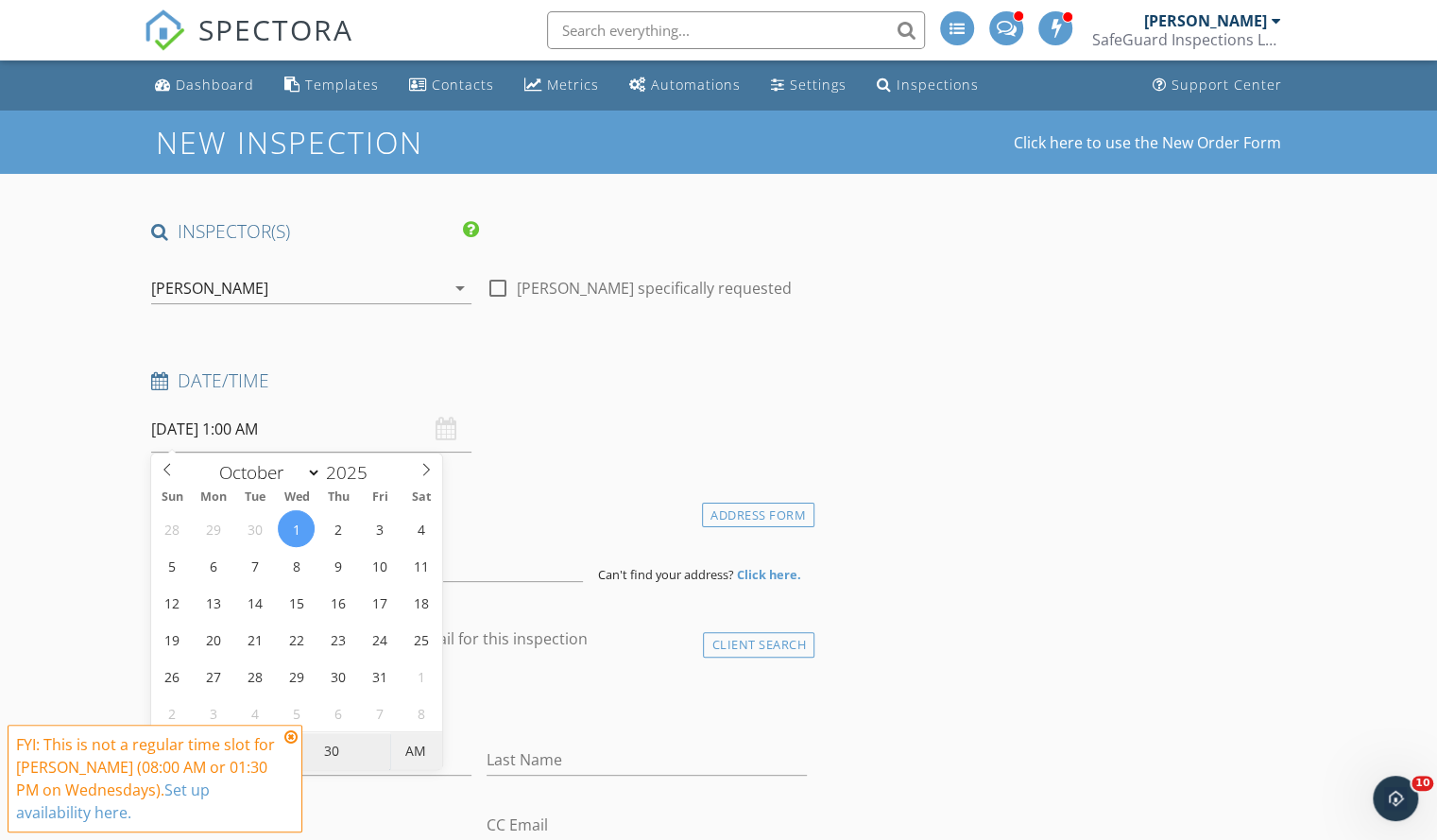
type input "10/01/2025 1:30 PM"
click at [427, 750] on span "AM" at bounding box center [416, 751] width 51 height 38
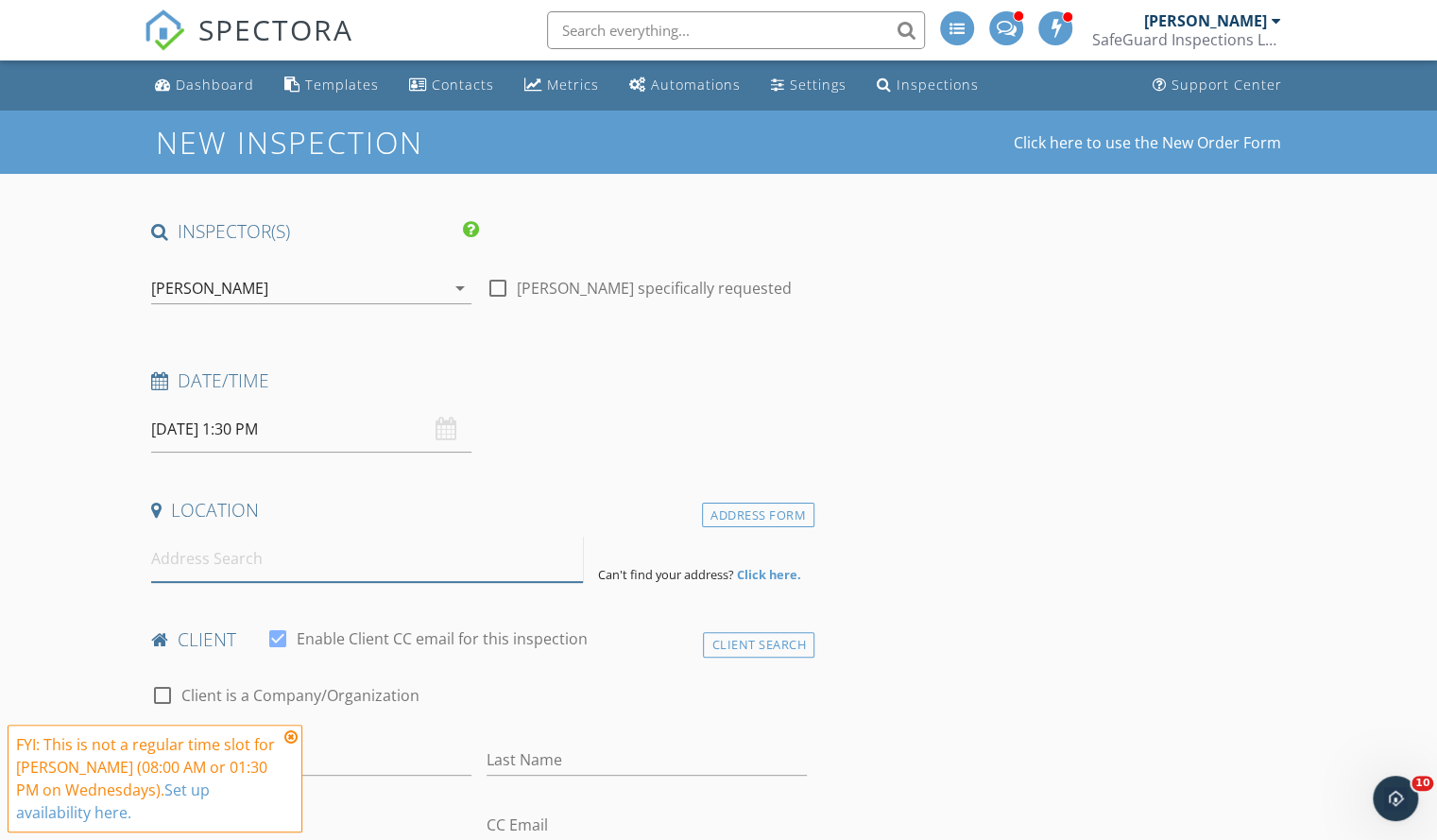
click at [231, 564] on input at bounding box center [367, 559] width 432 height 47
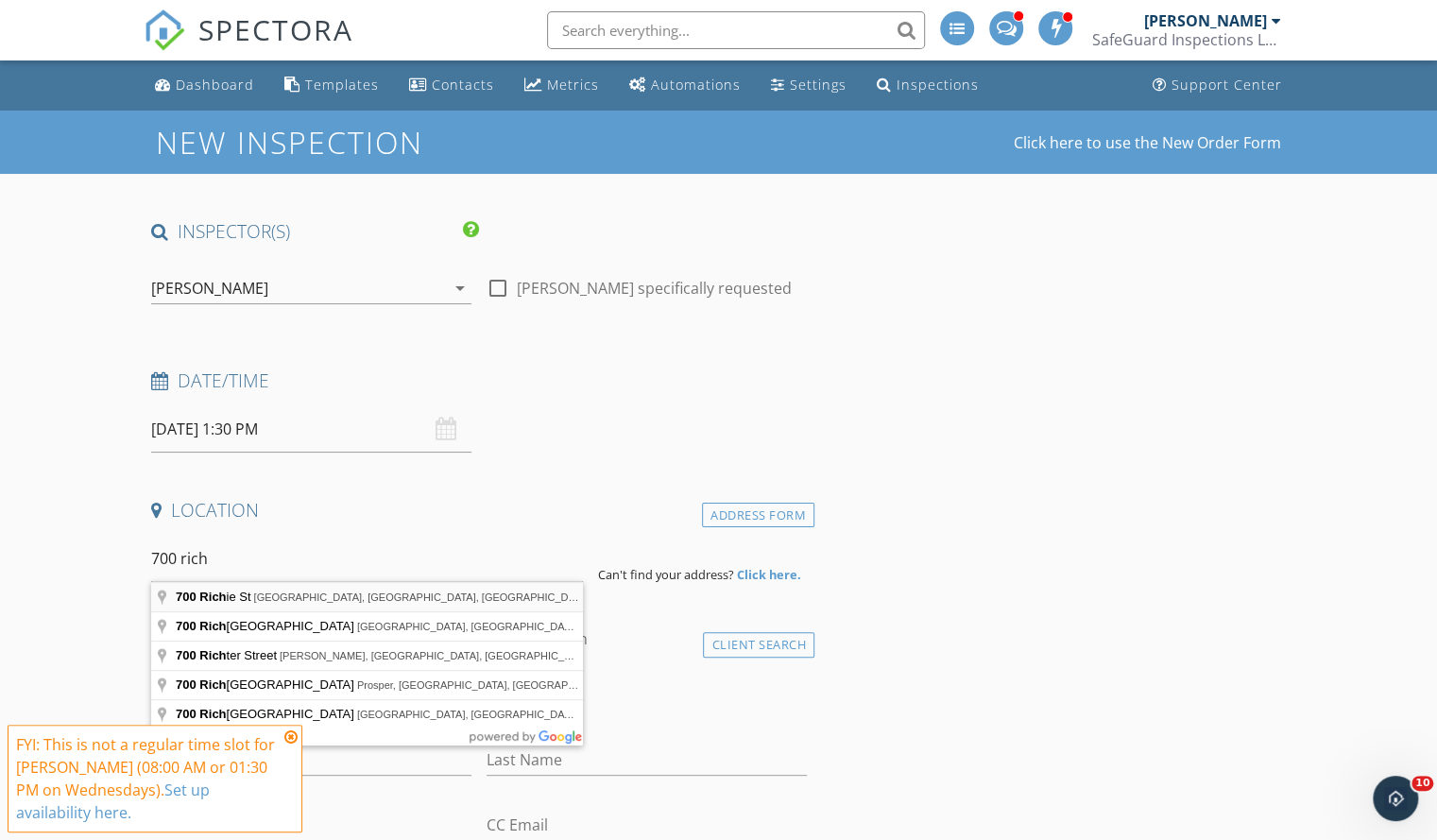
type input "700 Richie St, Junction City, KS, USA"
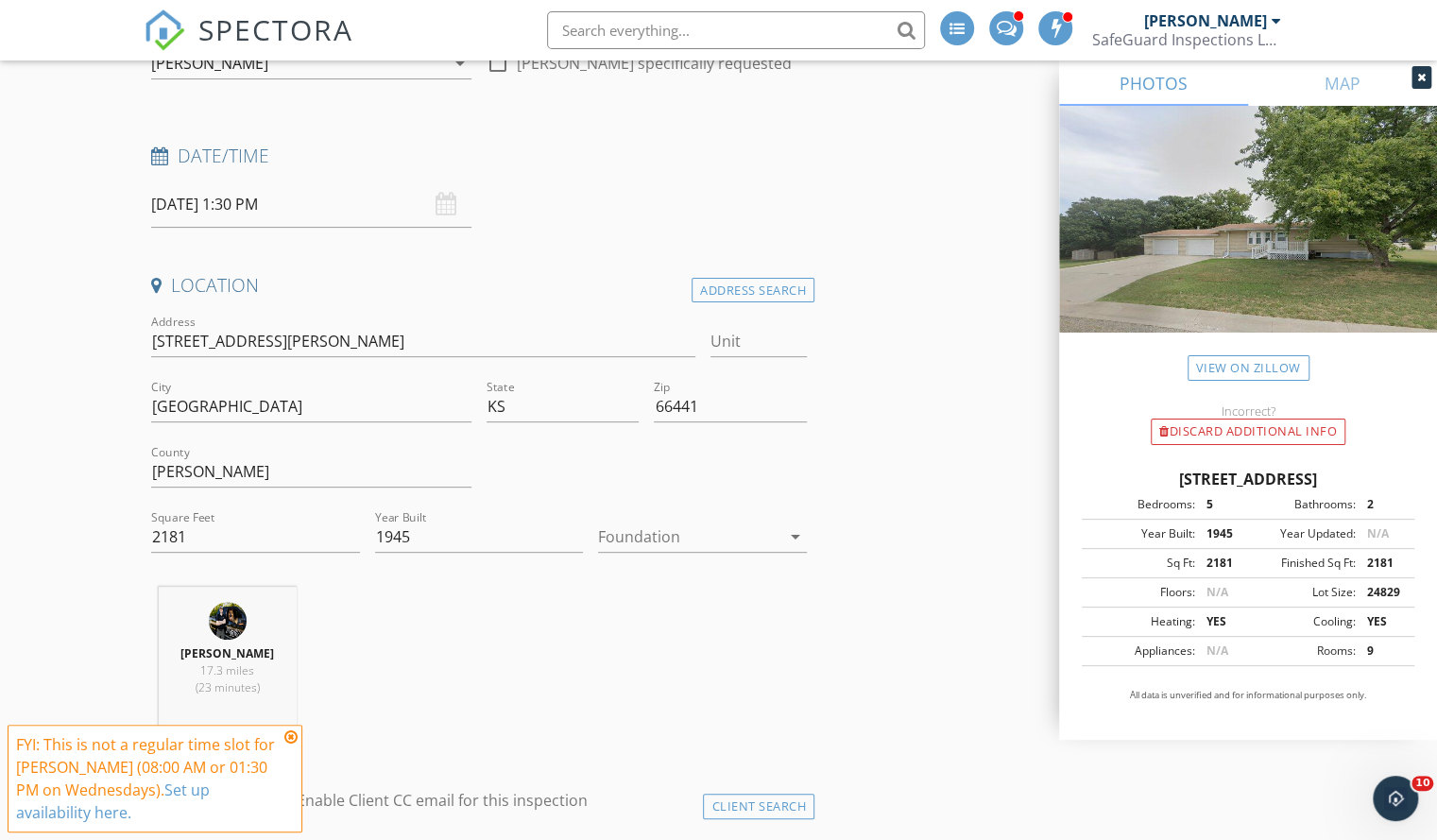
scroll to position [246, 0]
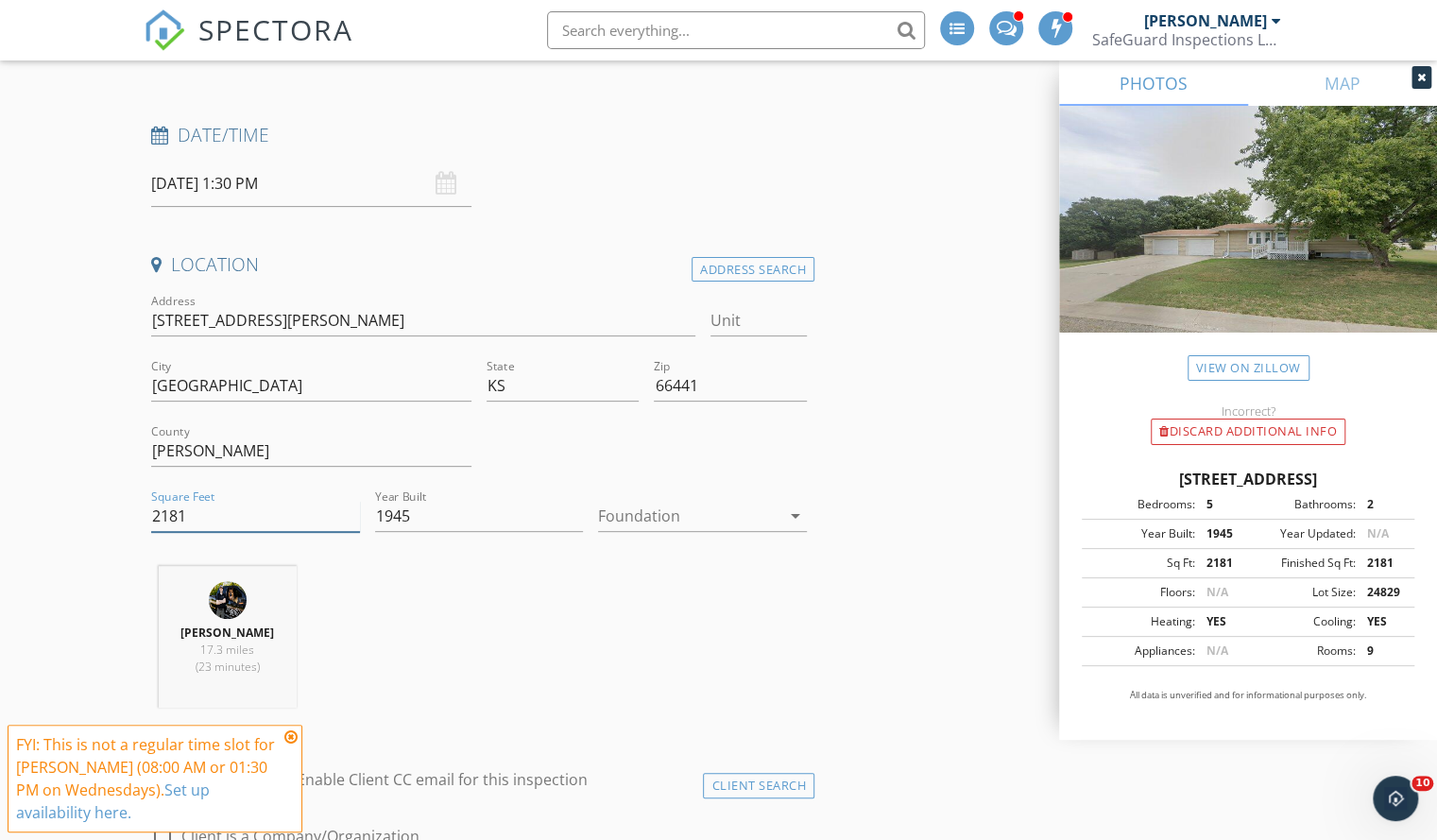
drag, startPoint x: 213, startPoint y: 506, endPoint x: 160, endPoint y: 512, distance: 53.3
click at [160, 512] on input "2181" at bounding box center [256, 516] width 209 height 31
type input "2357"
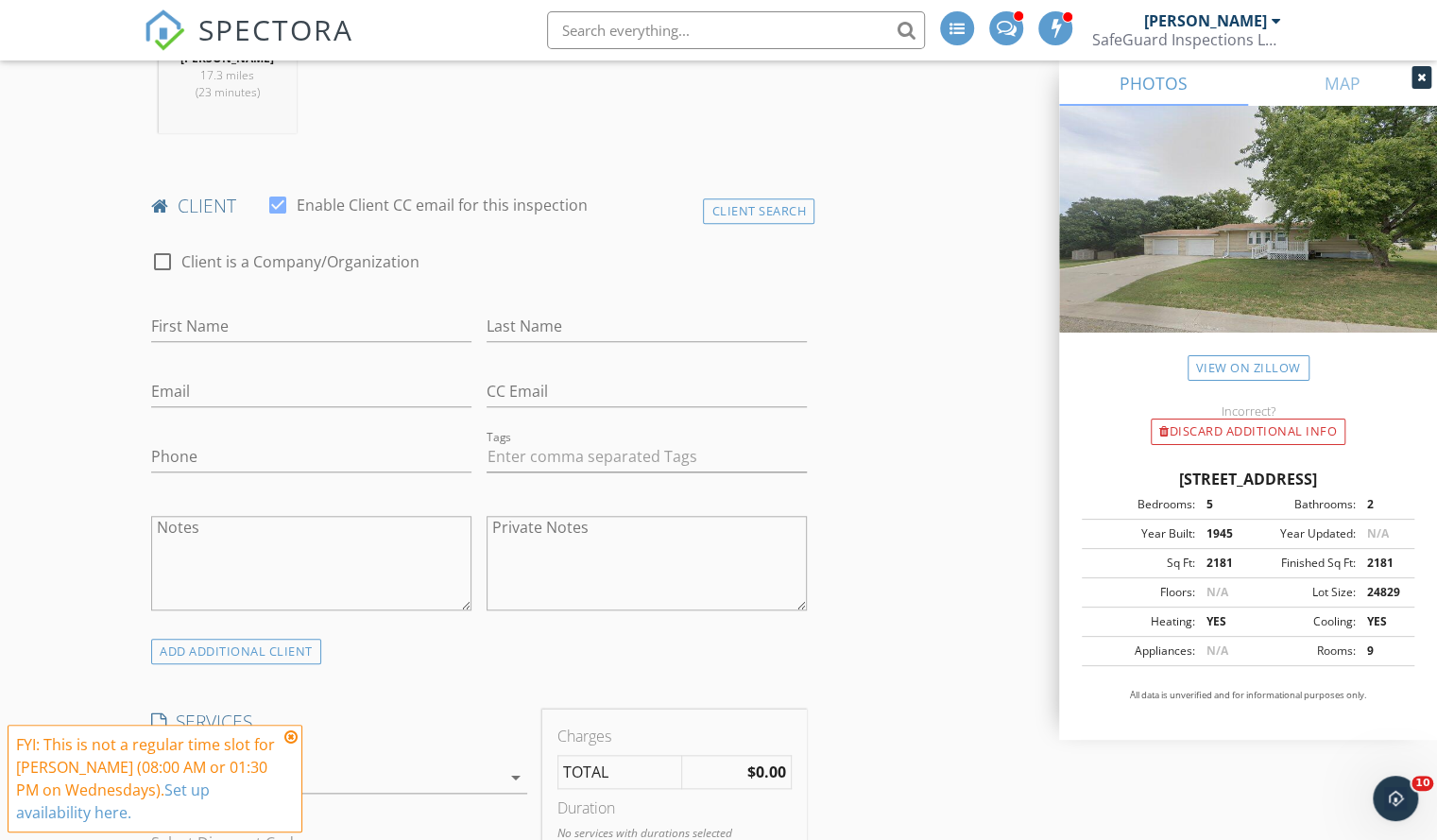
scroll to position [868, 0]
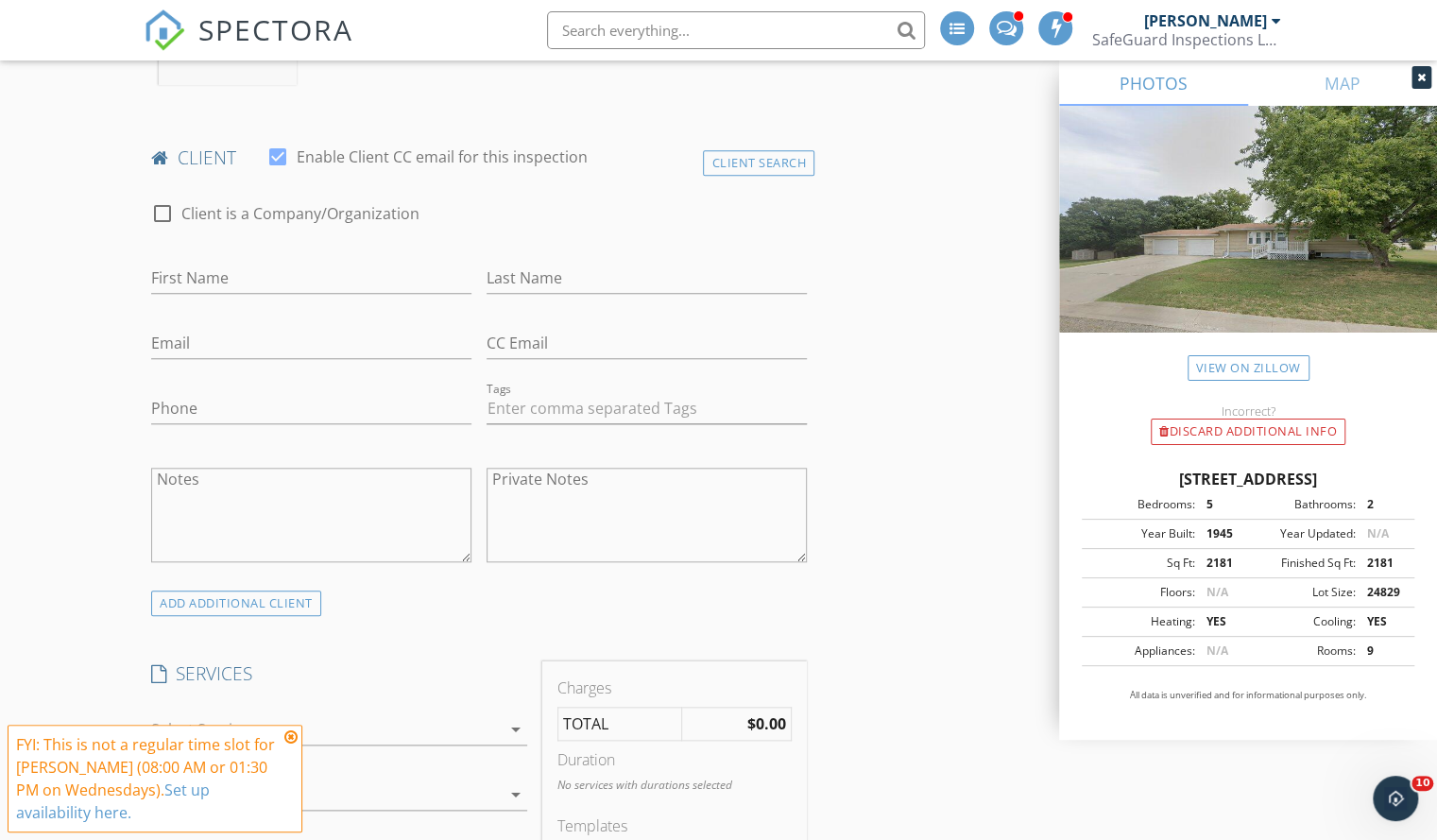
click at [267, 256] on div "First Name" at bounding box center [312, 282] width 320 height 61
click at [266, 255] on div "First Name" at bounding box center [312, 282] width 320 height 61
click at [198, 283] on input "First Name" at bounding box center [312, 277] width 320 height 31
type input "Elijah"
click at [527, 274] on input "Last Name" at bounding box center [647, 277] width 320 height 31
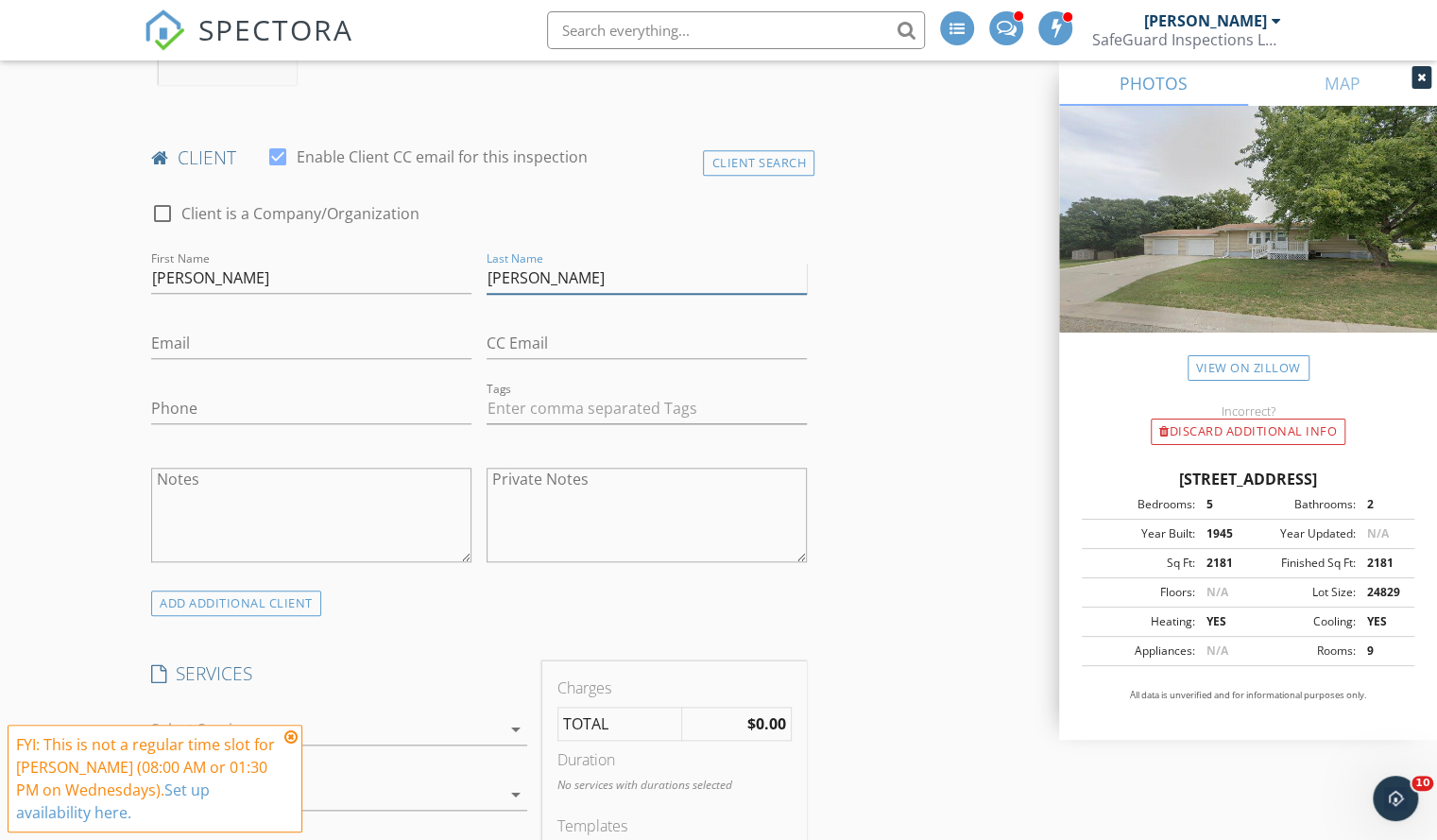
type input "Fazzari"
click at [286, 351] on input "Email" at bounding box center [312, 343] width 320 height 31
type input "elijahf@gmail.com"
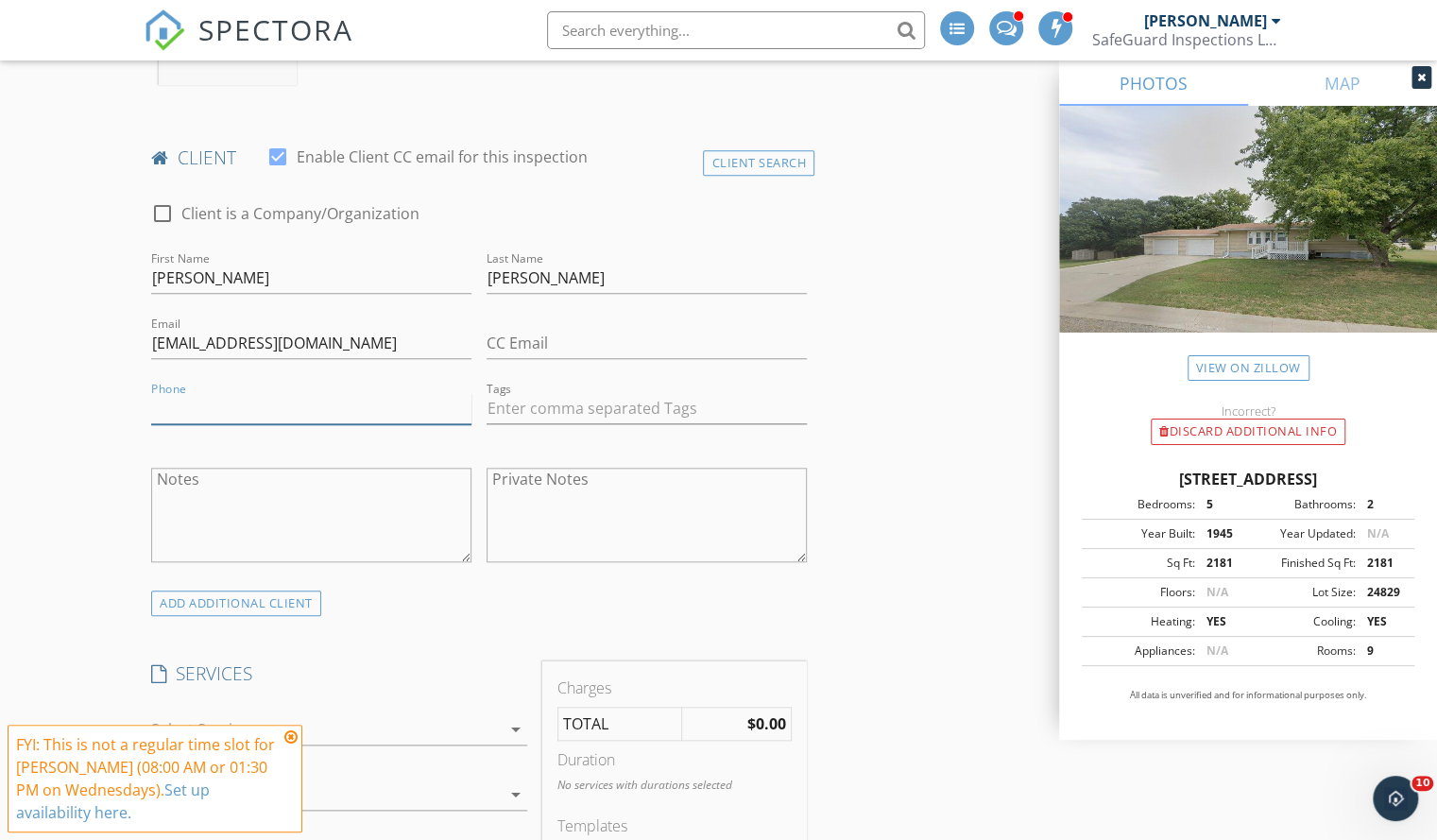
click at [223, 411] on input "Phone" at bounding box center [312, 408] width 320 height 31
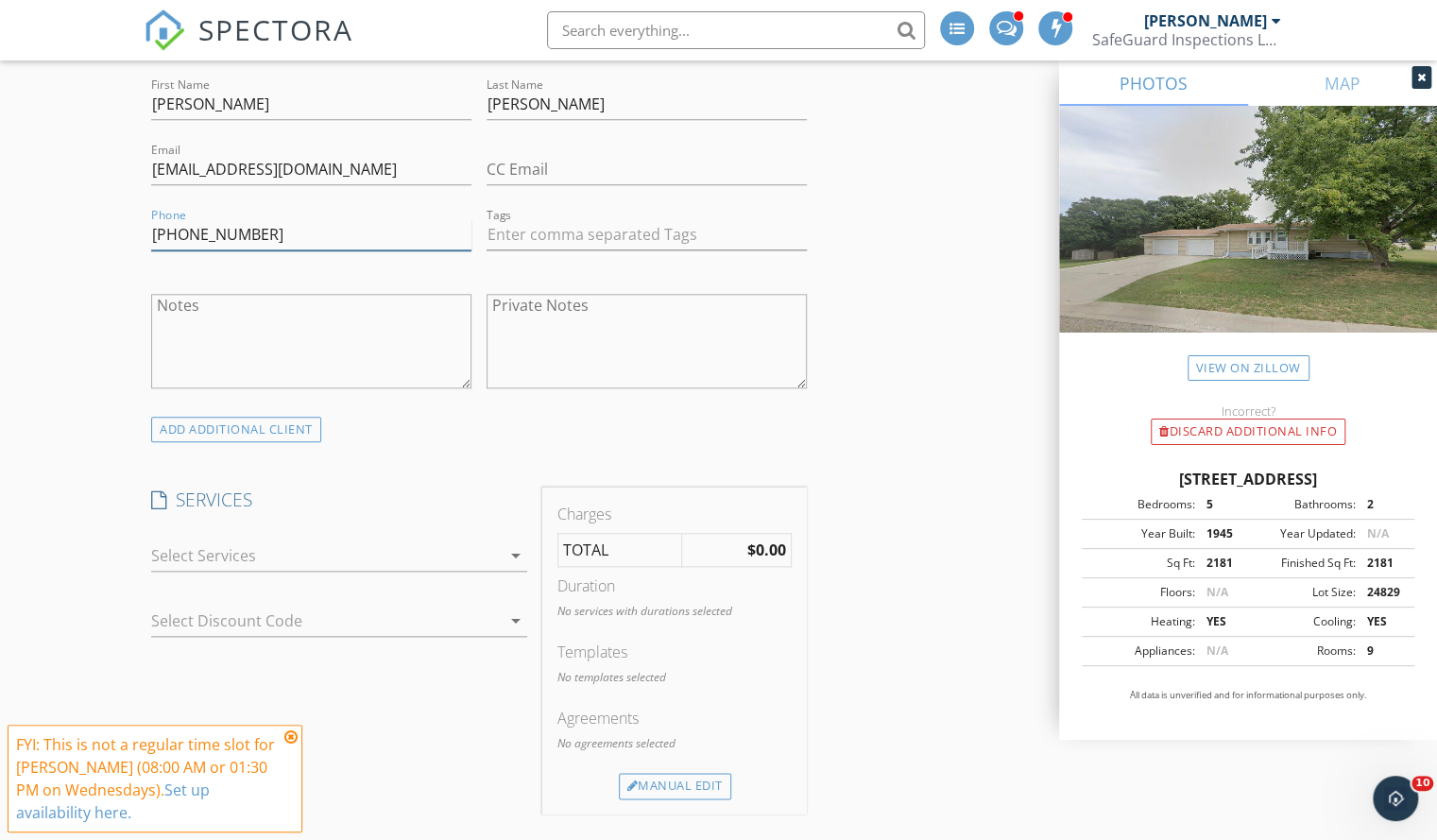
scroll to position [1047, 0]
type input "989-578-7517"
click at [321, 542] on div at bounding box center [326, 551] width 350 height 31
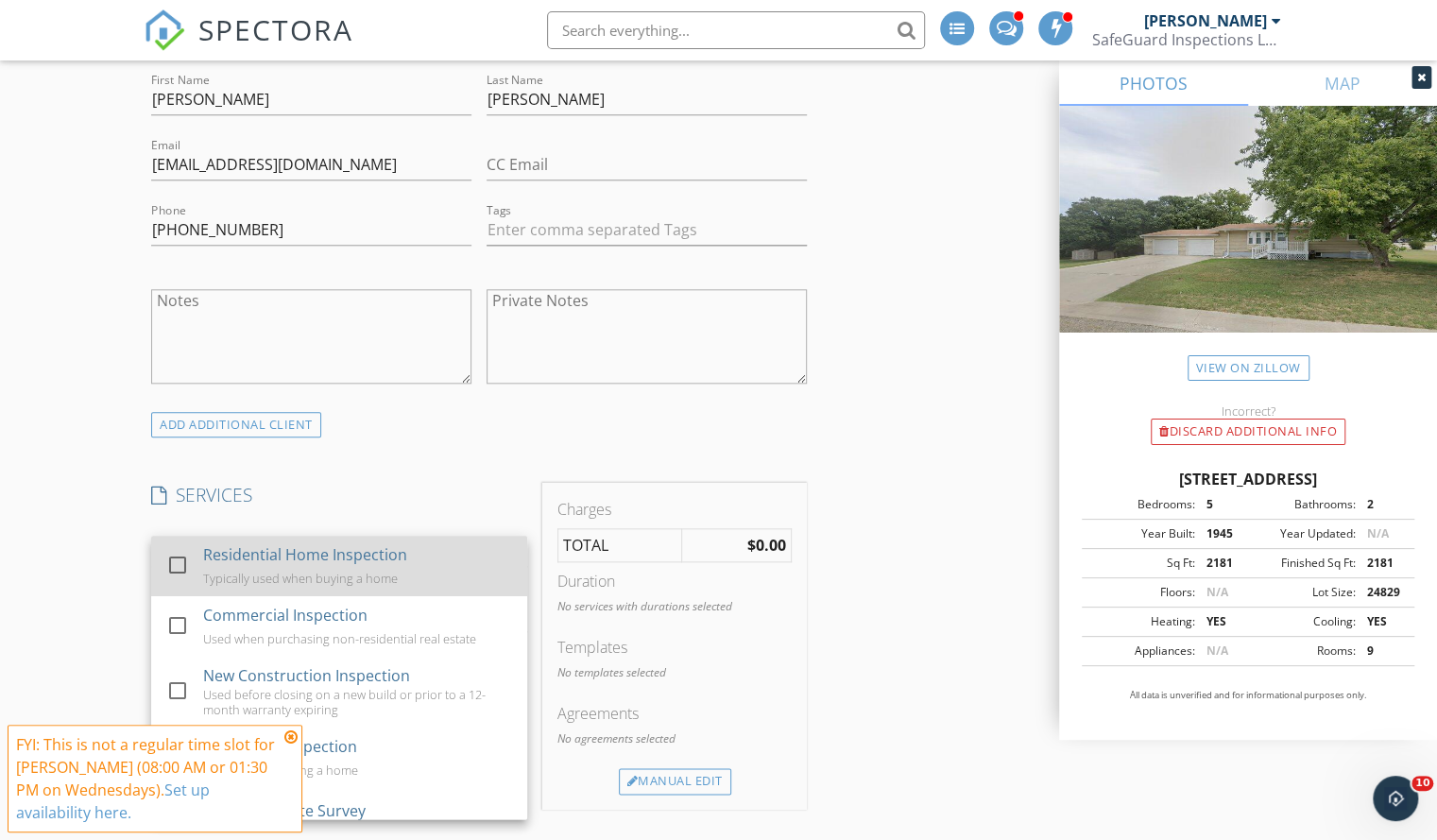
click at [393, 553] on div "Residential Home Inspection" at bounding box center [305, 555] width 204 height 23
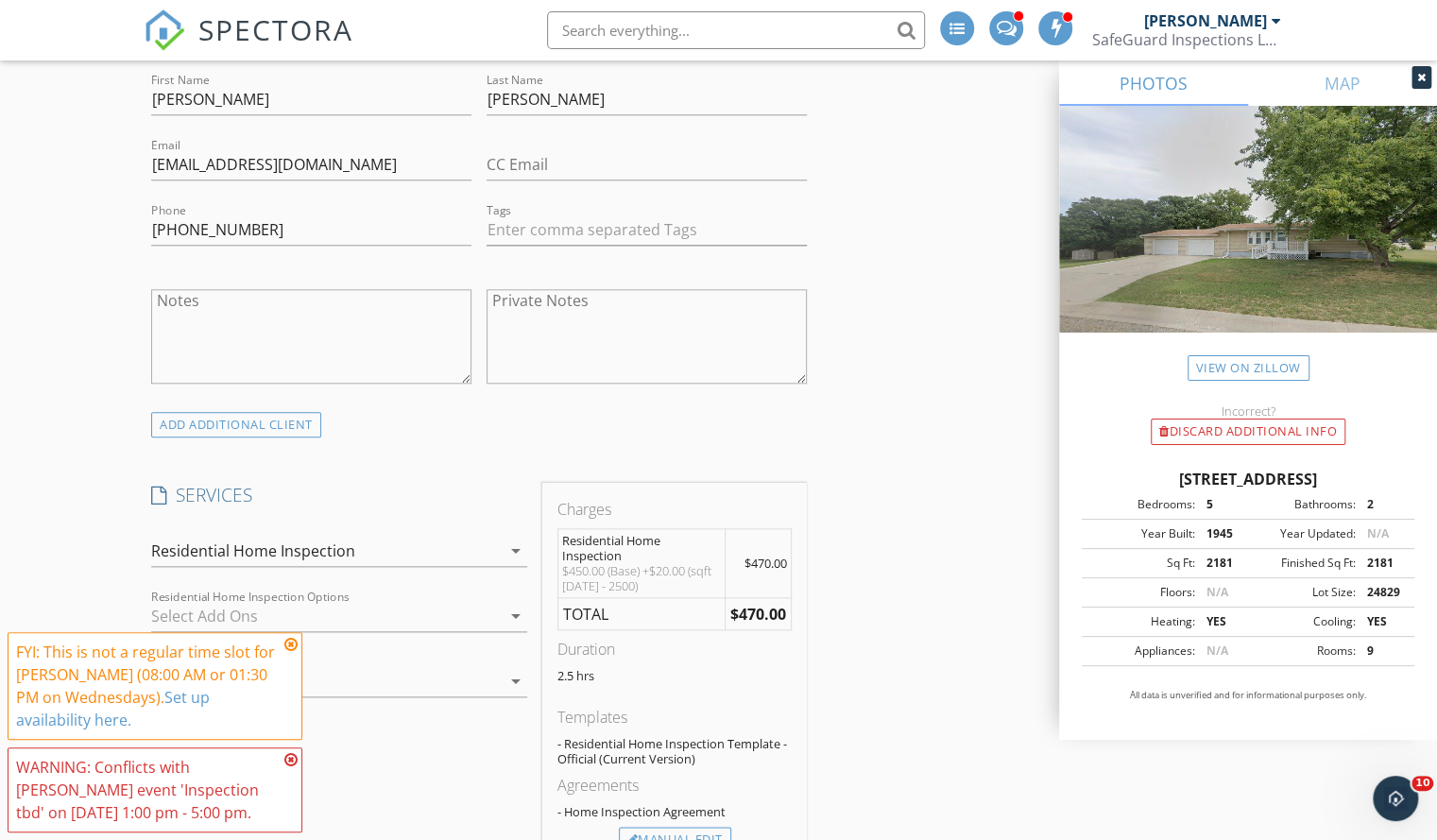
scroll to position [1312, 0]
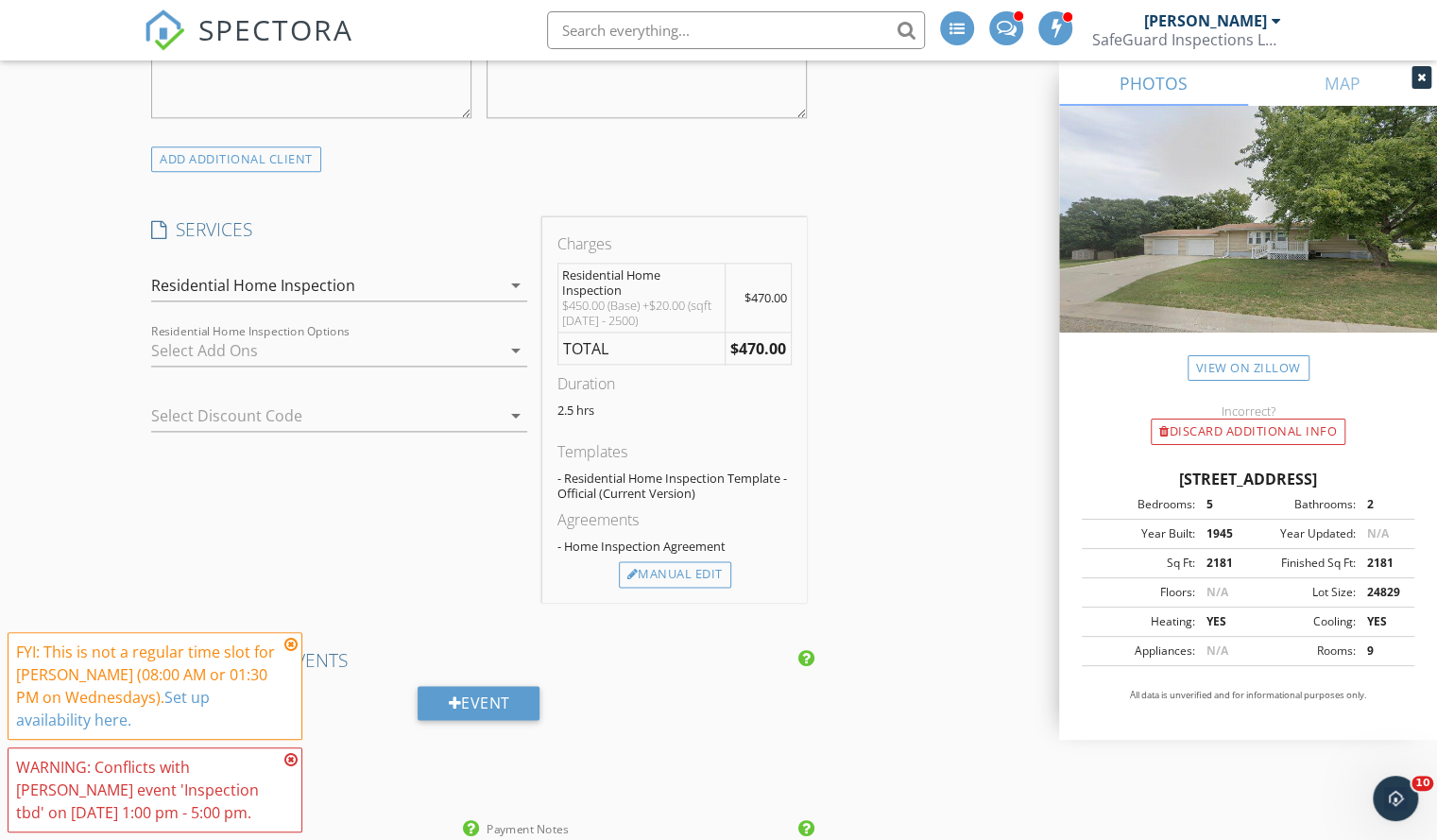
click at [251, 357] on div at bounding box center [326, 351] width 350 height 31
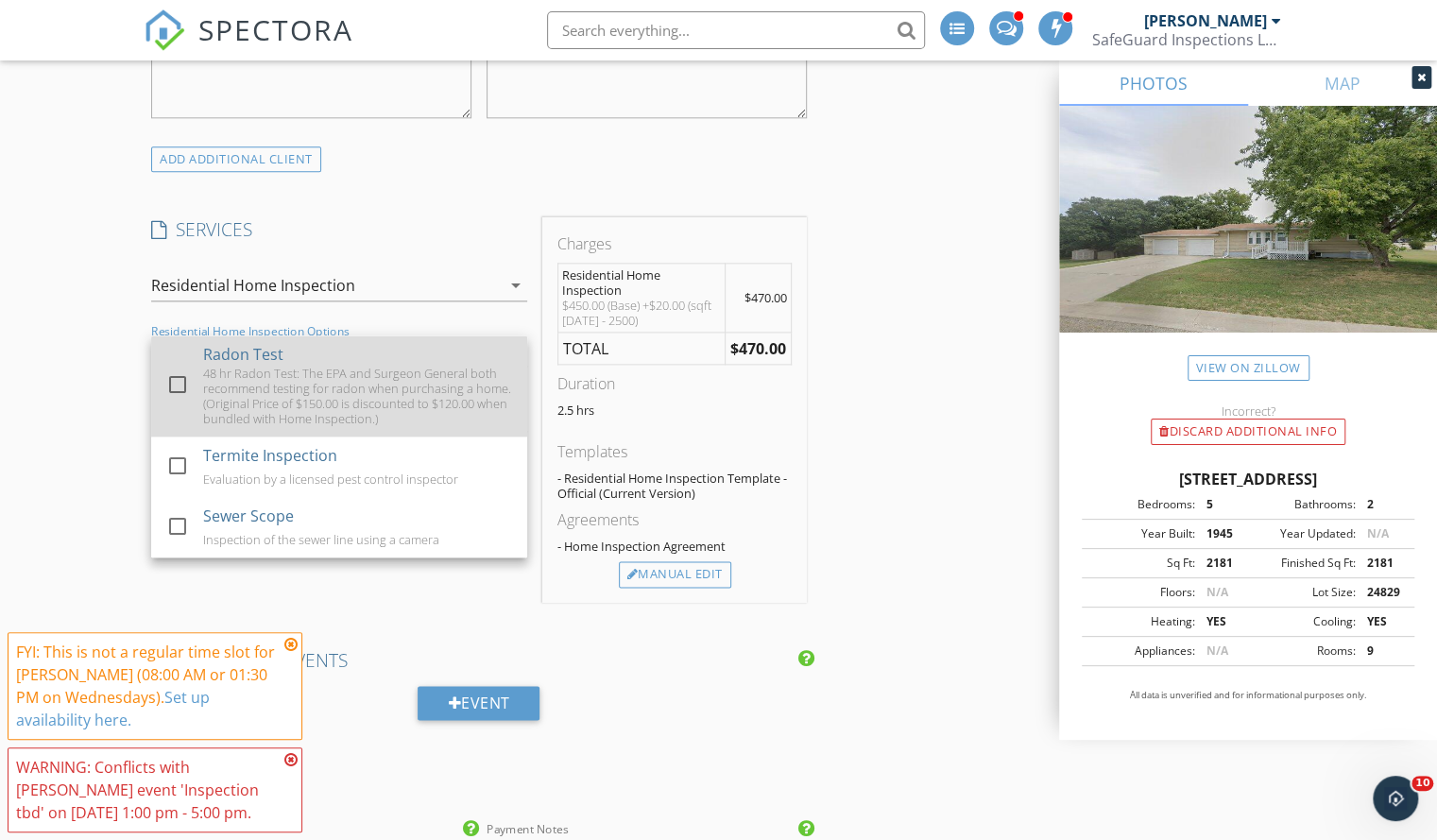
click at [238, 367] on div "48 hr Radon Test: The EPA and Surgeon General both recommend testing for radon …" at bounding box center [358, 395] width 310 height 60
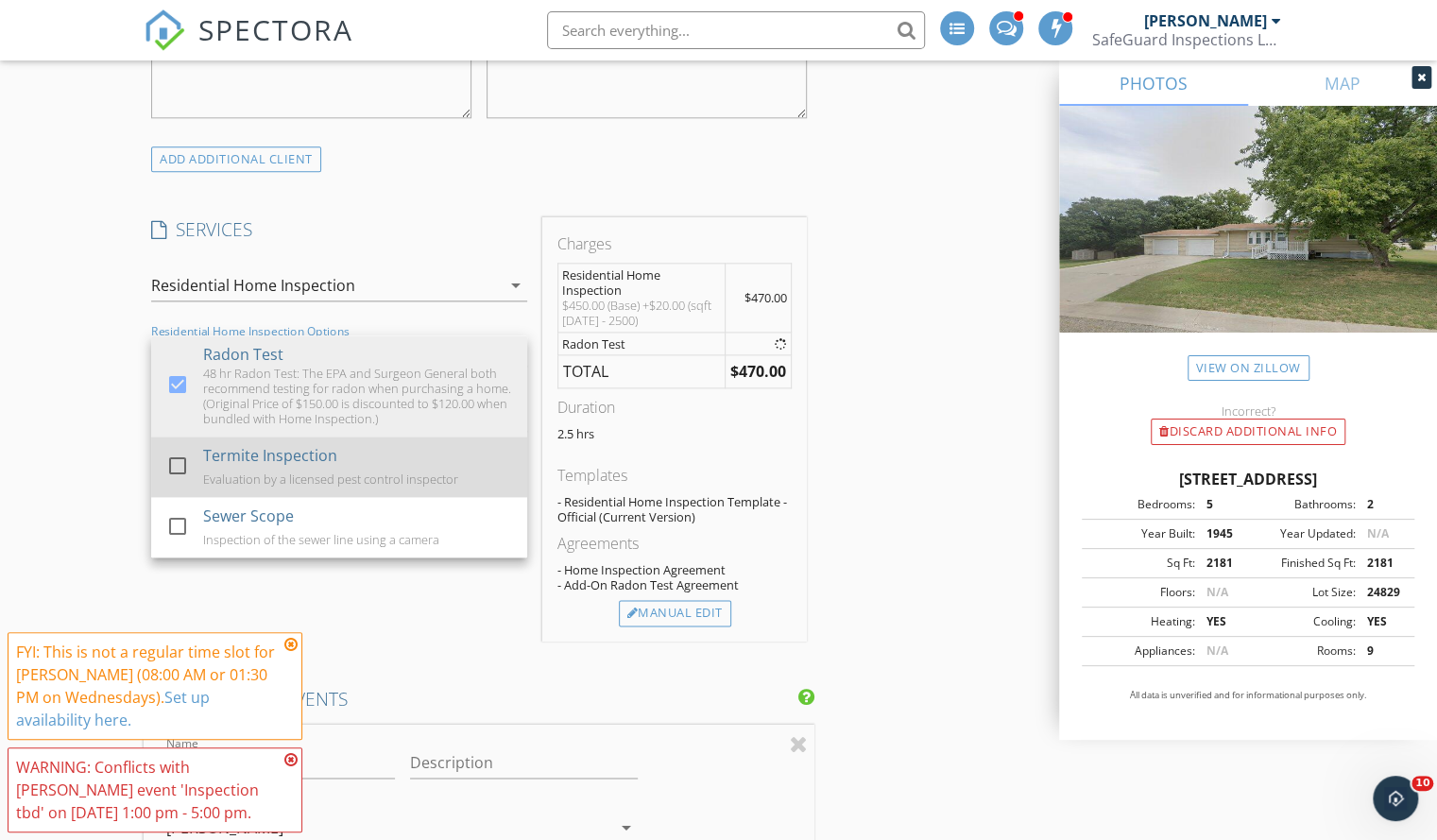
click at [238, 475] on div "Evaluation by a licensed pest control inspector" at bounding box center [330, 479] width 255 height 15
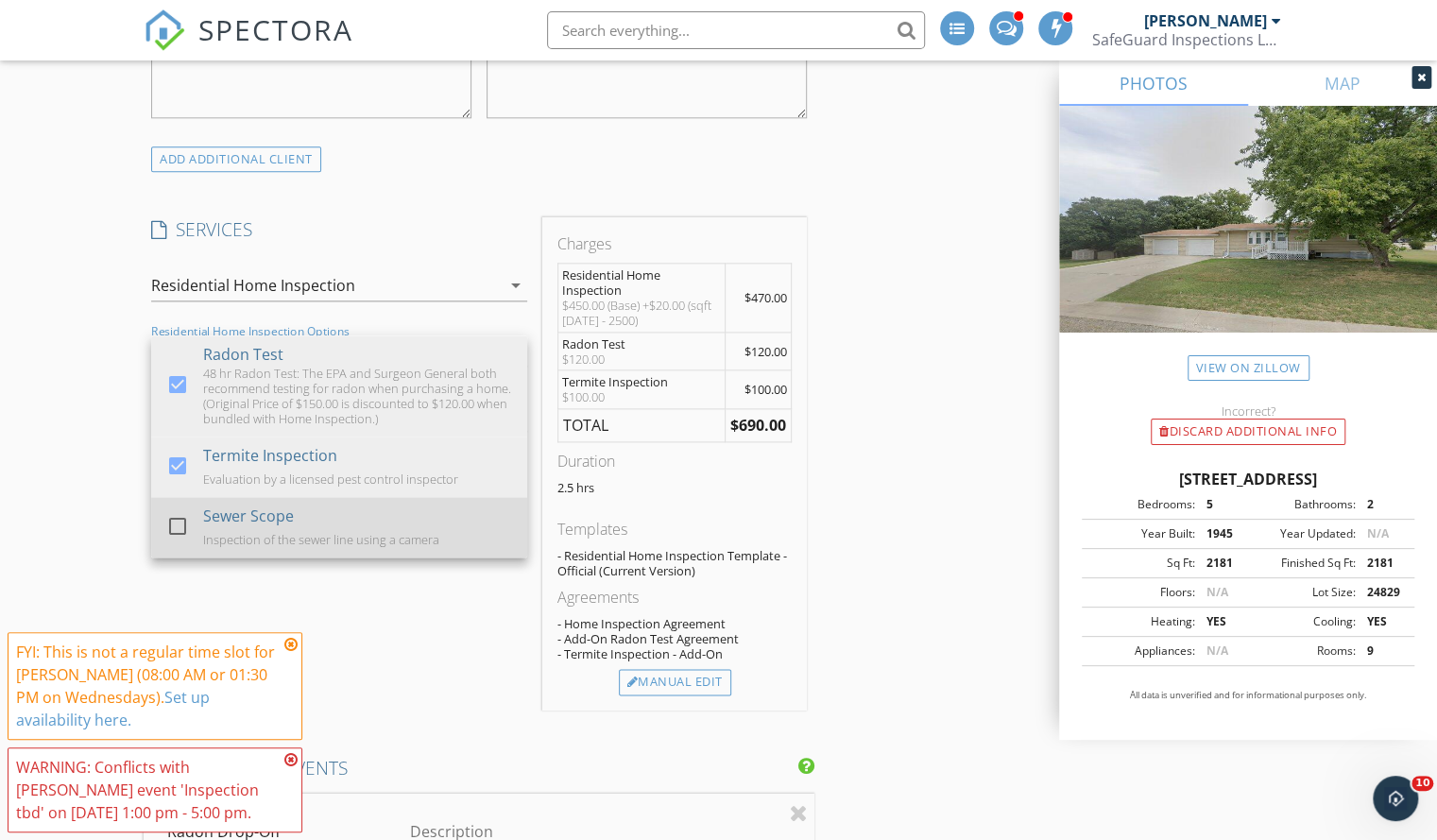
click at [229, 532] on div "Inspection of the sewer line using a camera" at bounding box center [321, 540] width 236 height 15
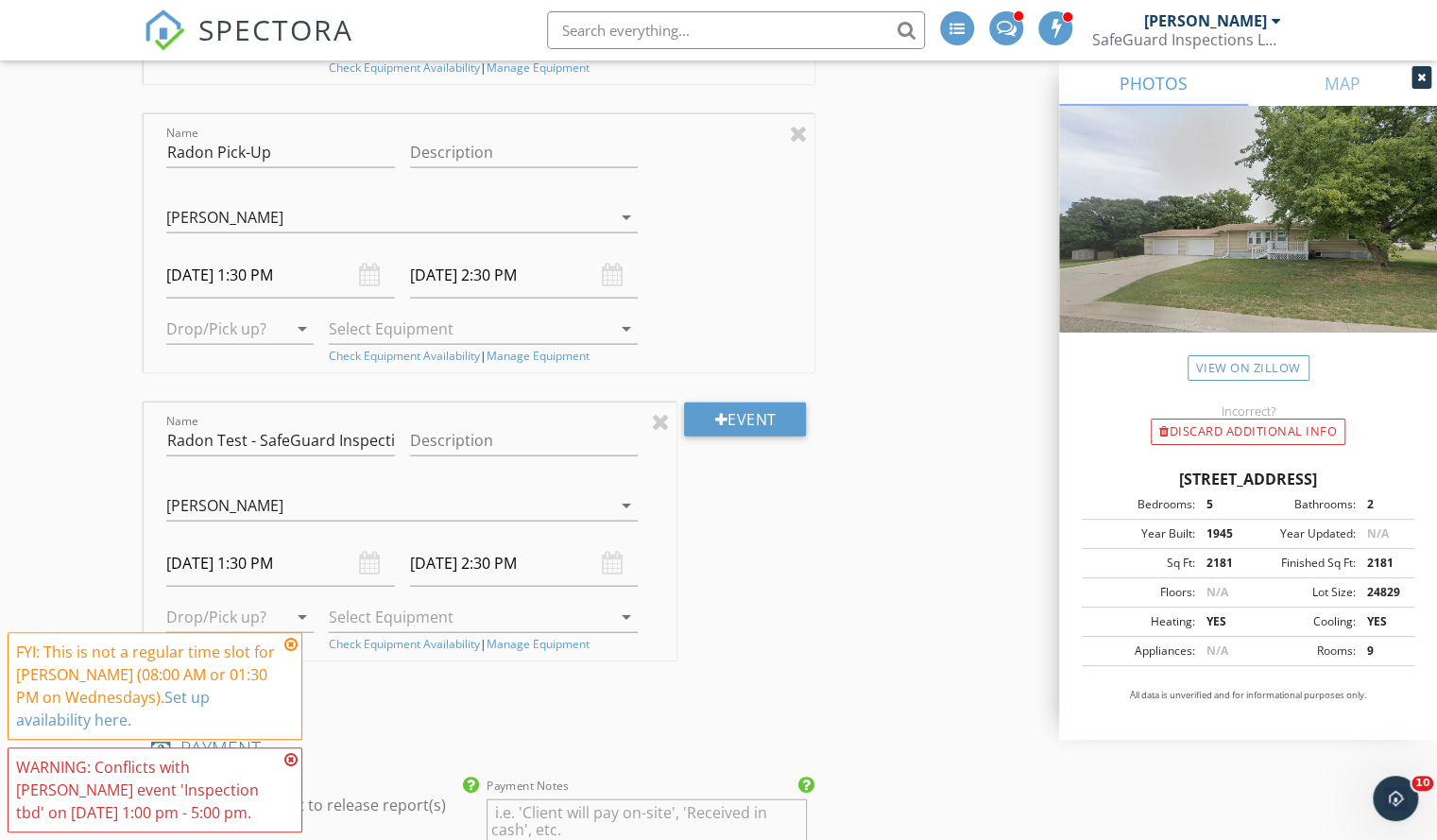
scroll to position [2350, 0]
click at [668, 413] on div at bounding box center [661, 419] width 18 height 23
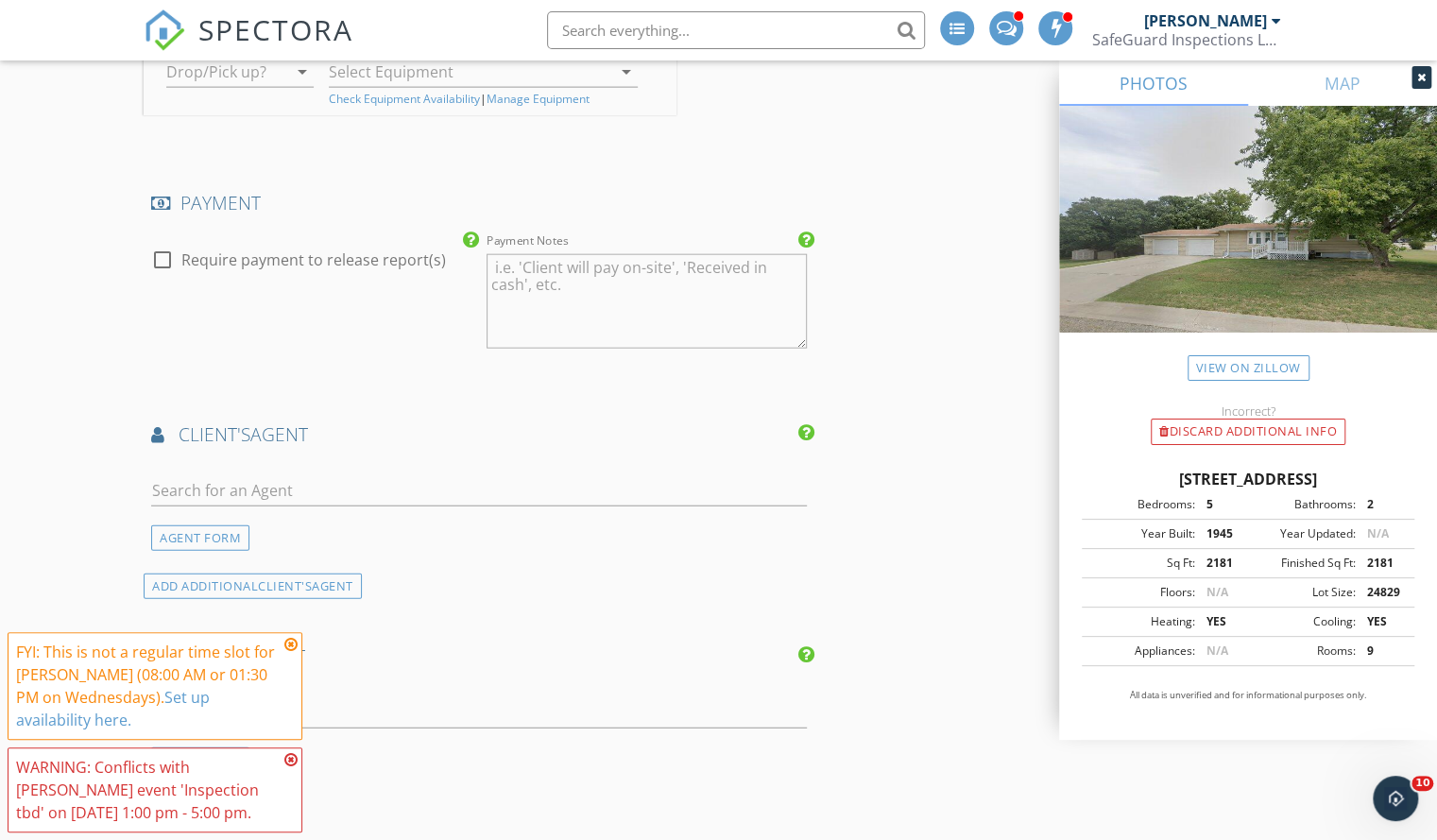
scroll to position [2673, 0]
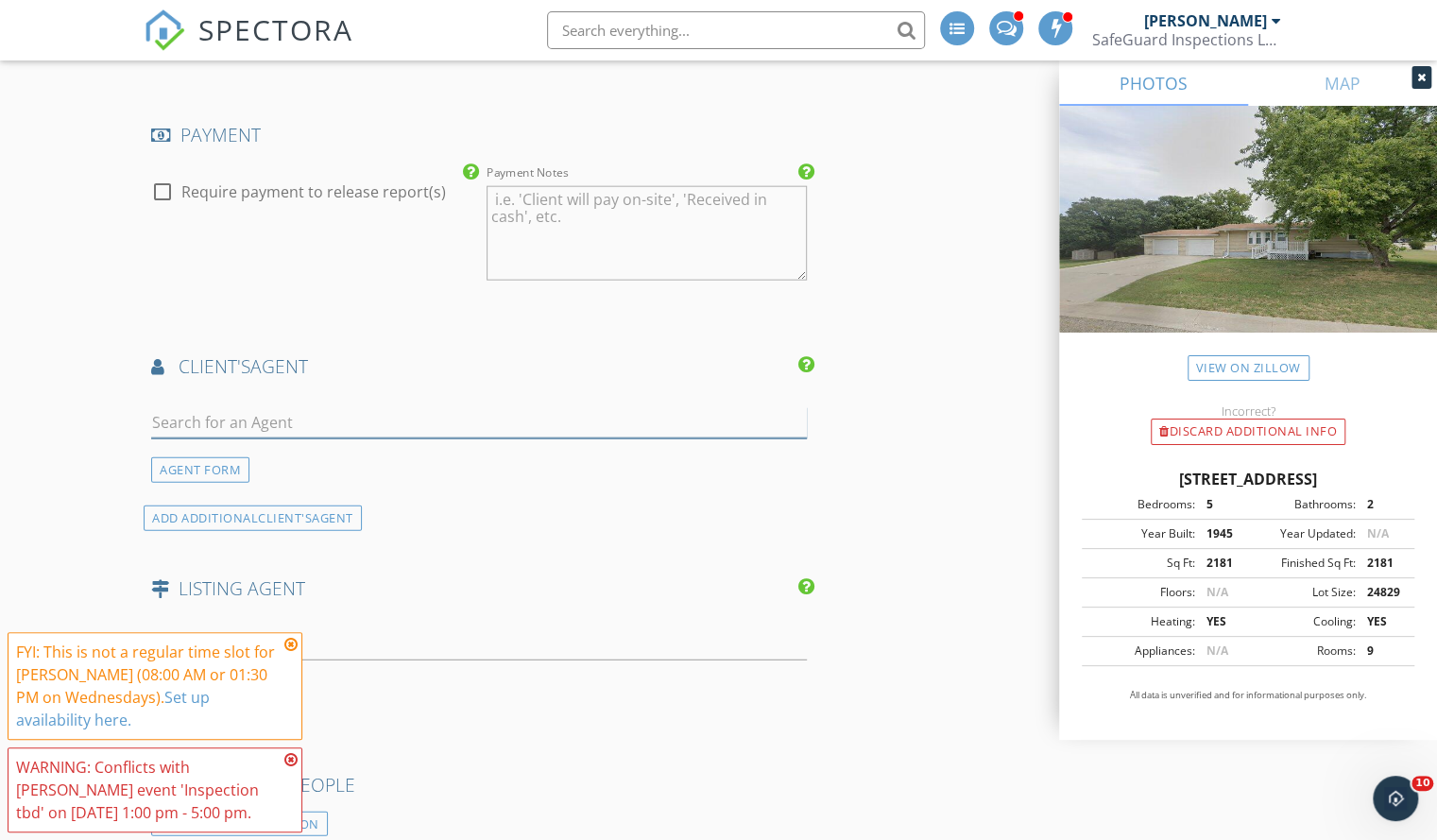
click at [216, 420] on input "text" at bounding box center [480, 422] width 656 height 31
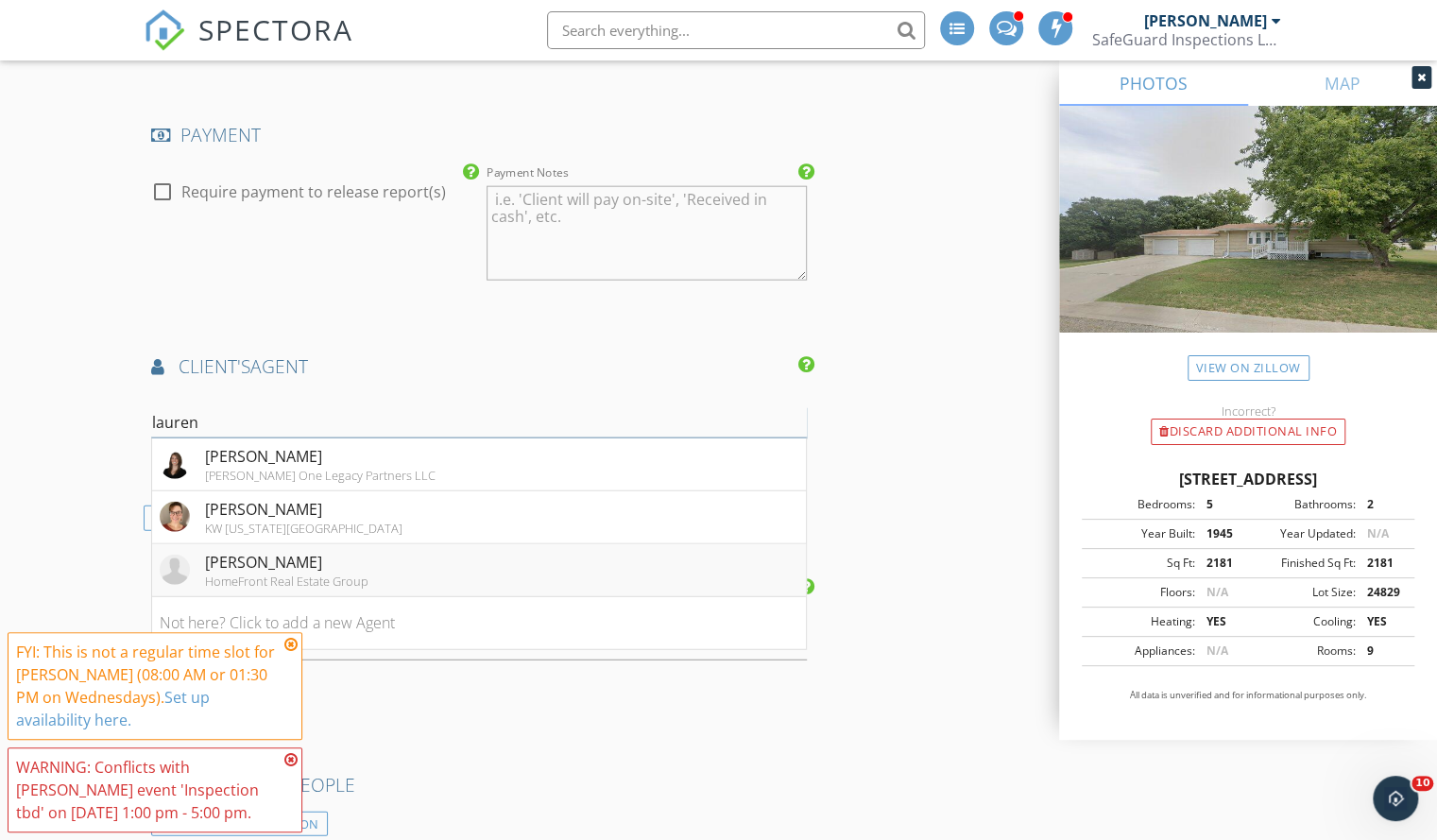
type input "lauren"
click at [339, 558] on div "Lauren McCall" at bounding box center [286, 563] width 163 height 23
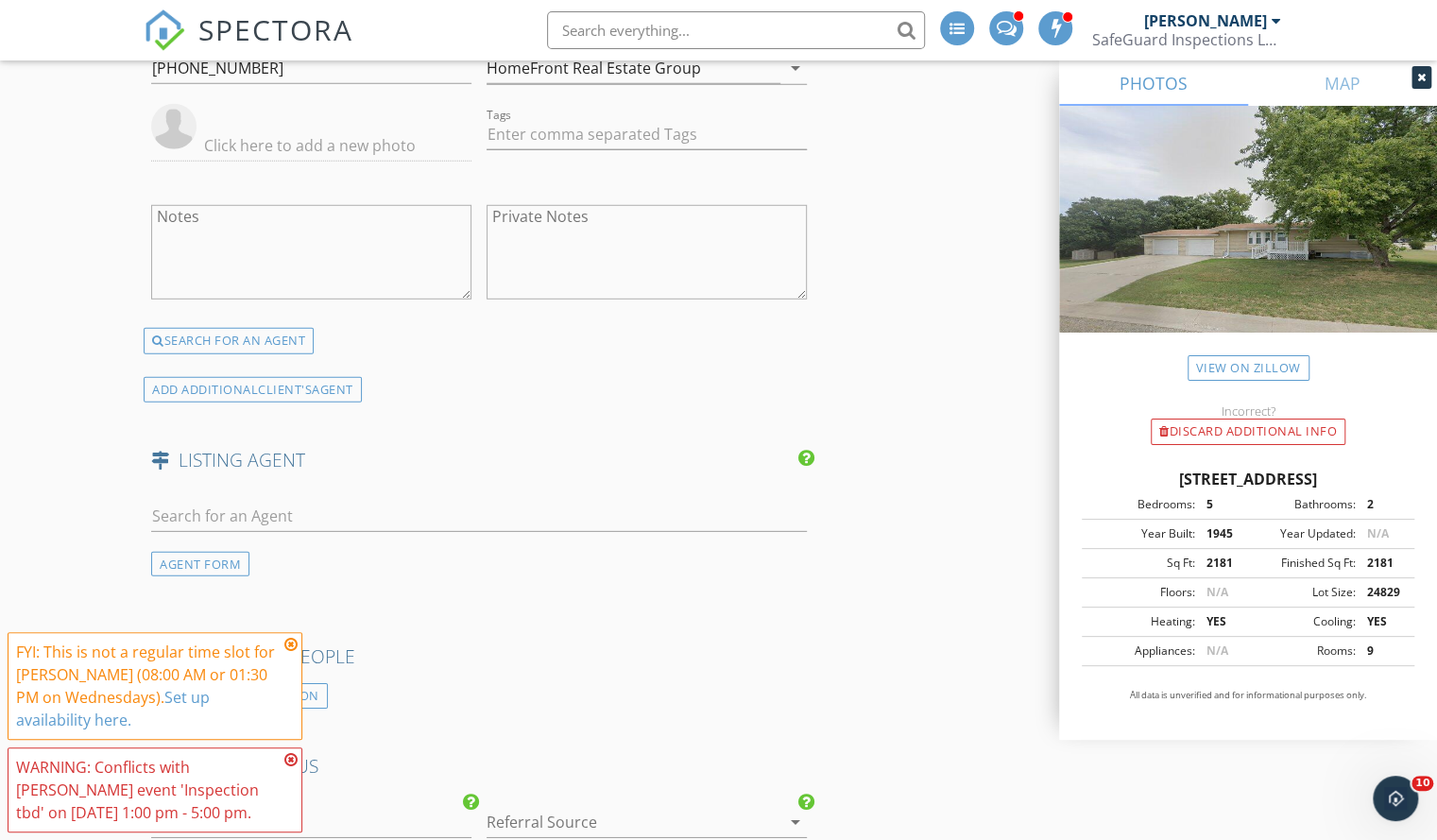
scroll to position [3159, 0]
click at [295, 502] on input "text" at bounding box center [480, 517] width 656 height 31
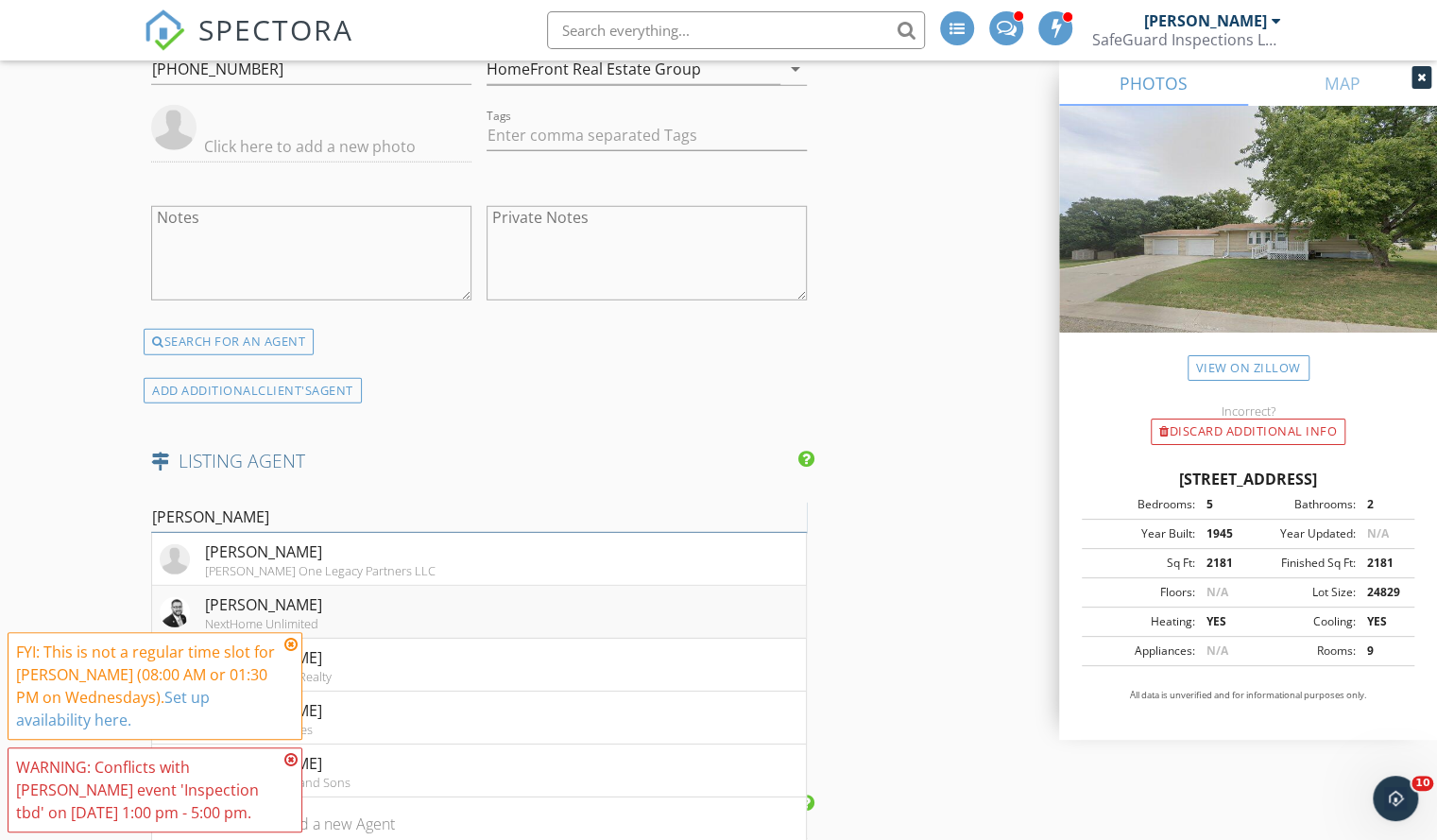
type input "ryan"
click at [380, 604] on li "Ryan Garrison NextHome Unlimited" at bounding box center [479, 611] width 654 height 52
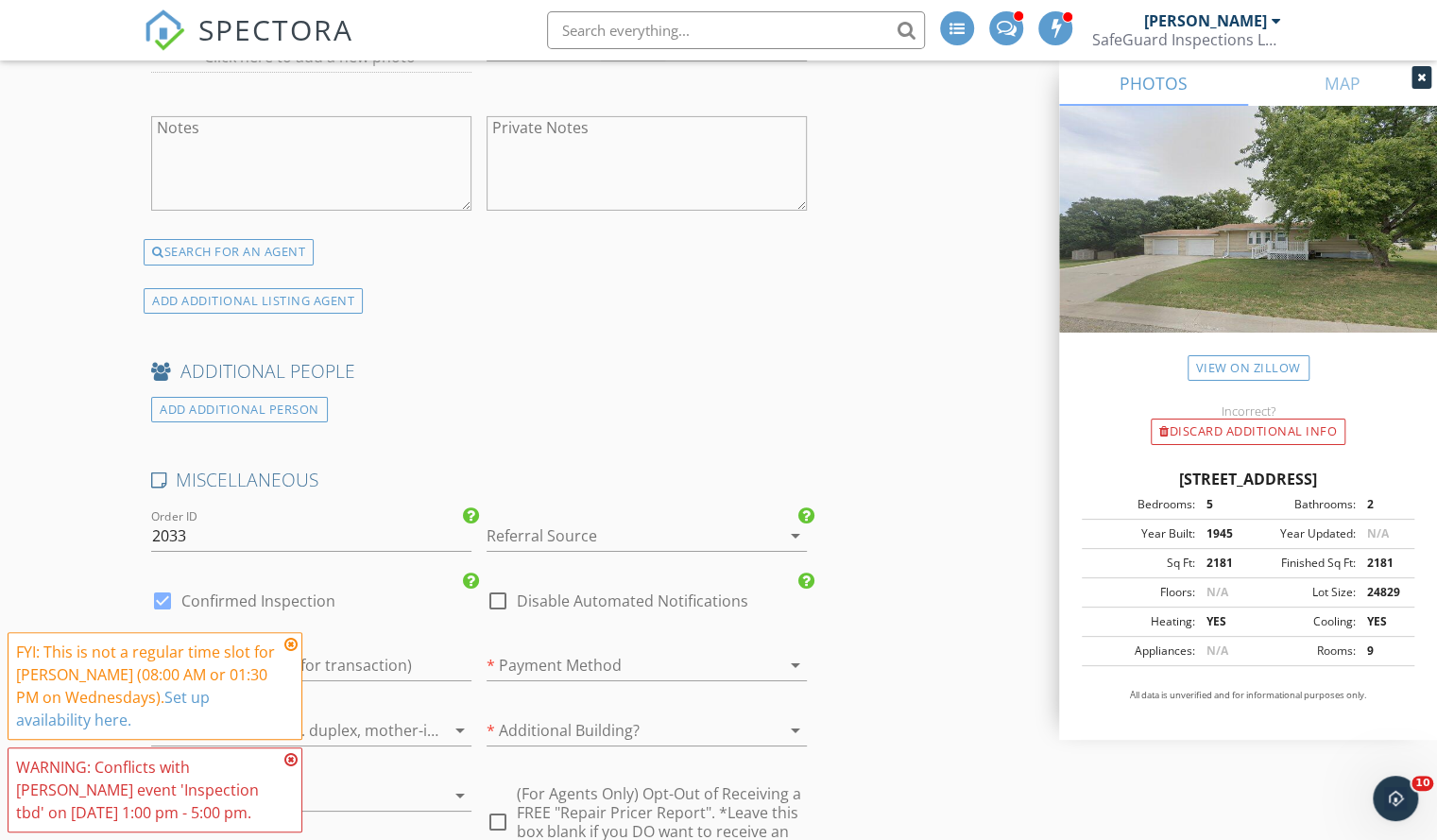
scroll to position [3837, 0]
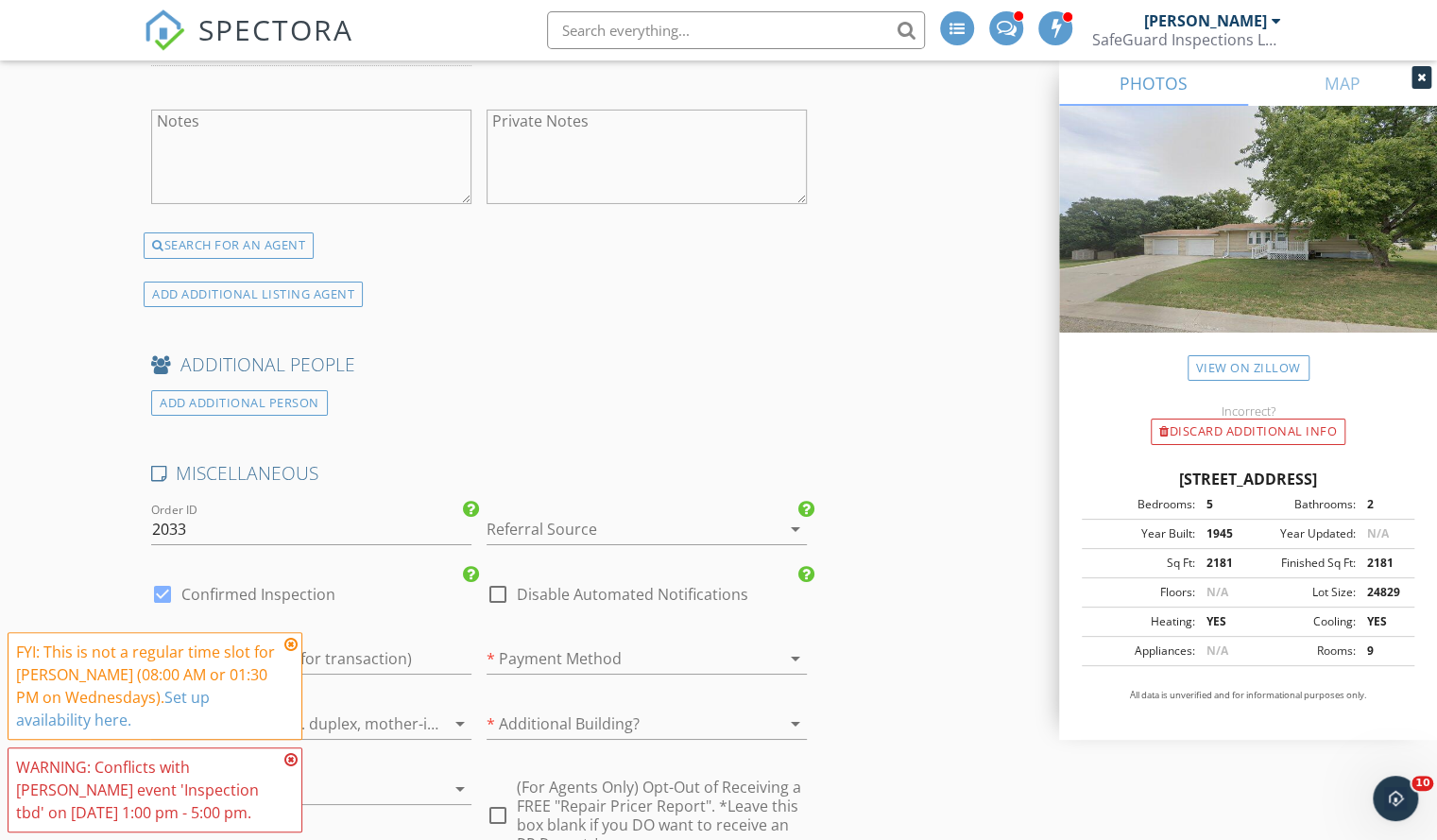
click at [523, 532] on div "Referral Source arrow_drop_down" at bounding box center [647, 539] width 320 height 51
click at [552, 525] on div at bounding box center [620, 529] width 267 height 31
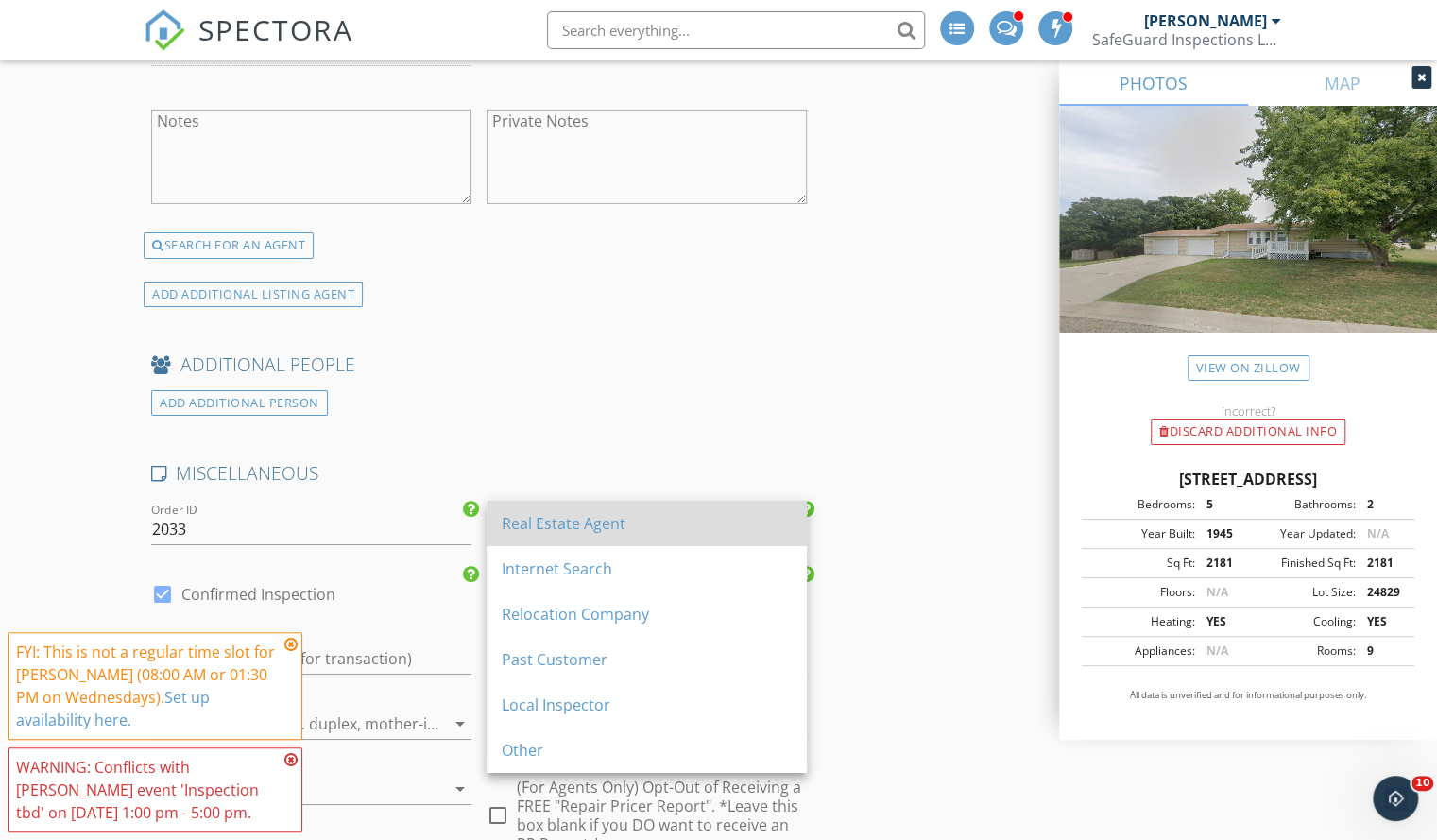
click at [553, 538] on div "Real Estate Agent" at bounding box center [647, 523] width 290 height 46
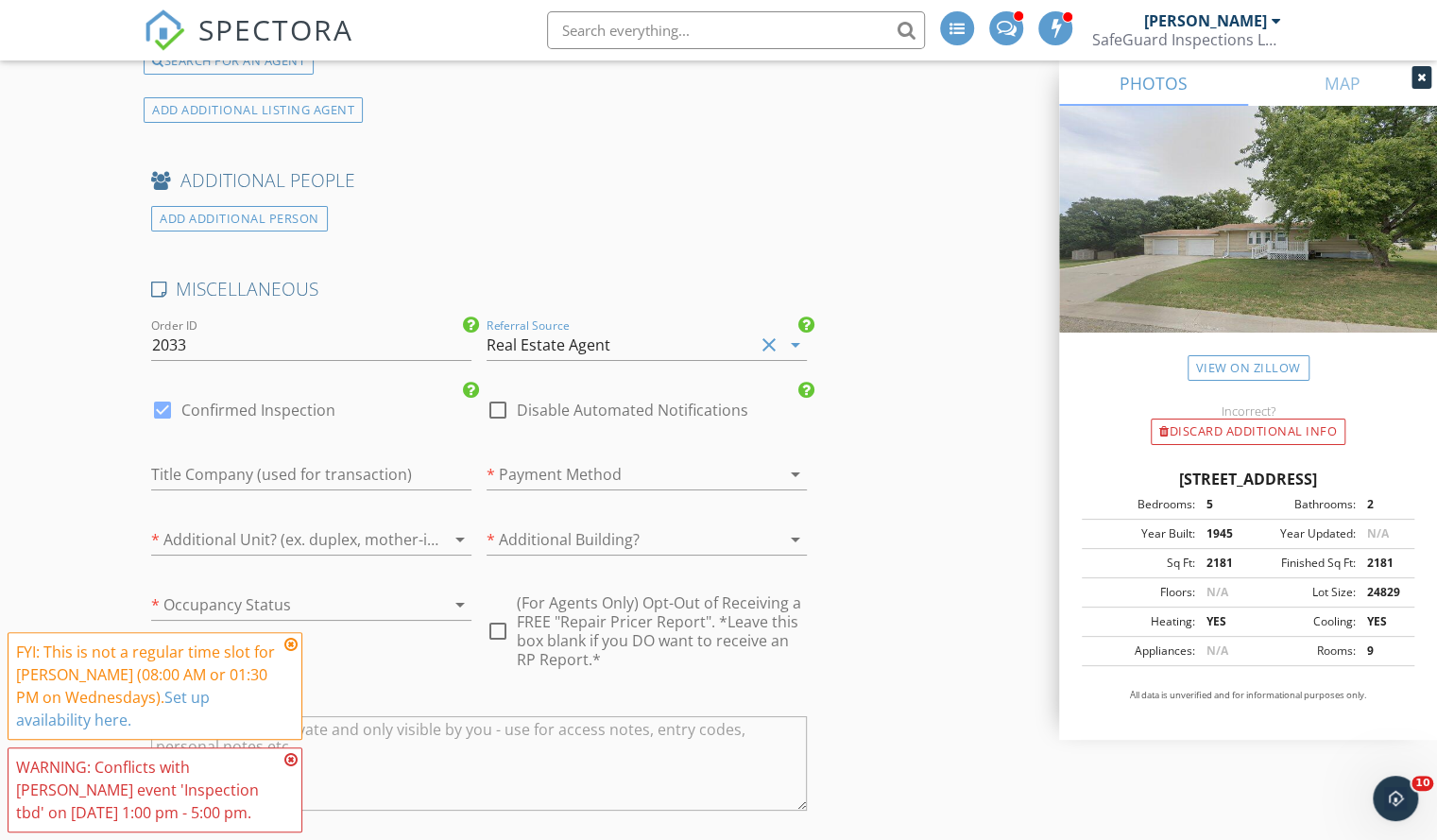
scroll to position [4024, 0]
click at [601, 456] on div at bounding box center [620, 471] width 267 height 31
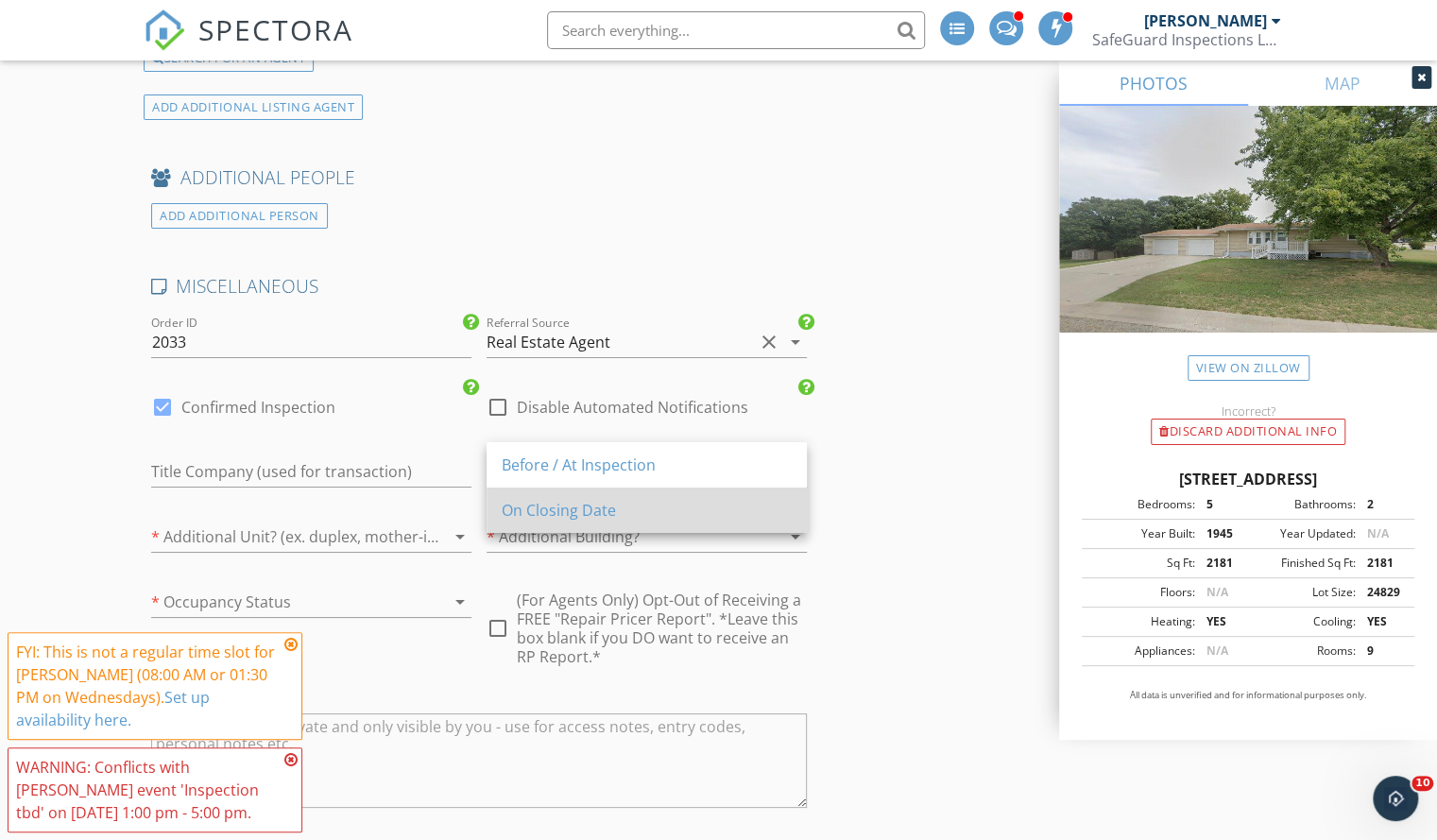
click at [597, 505] on div "On Closing Date" at bounding box center [647, 510] width 290 height 23
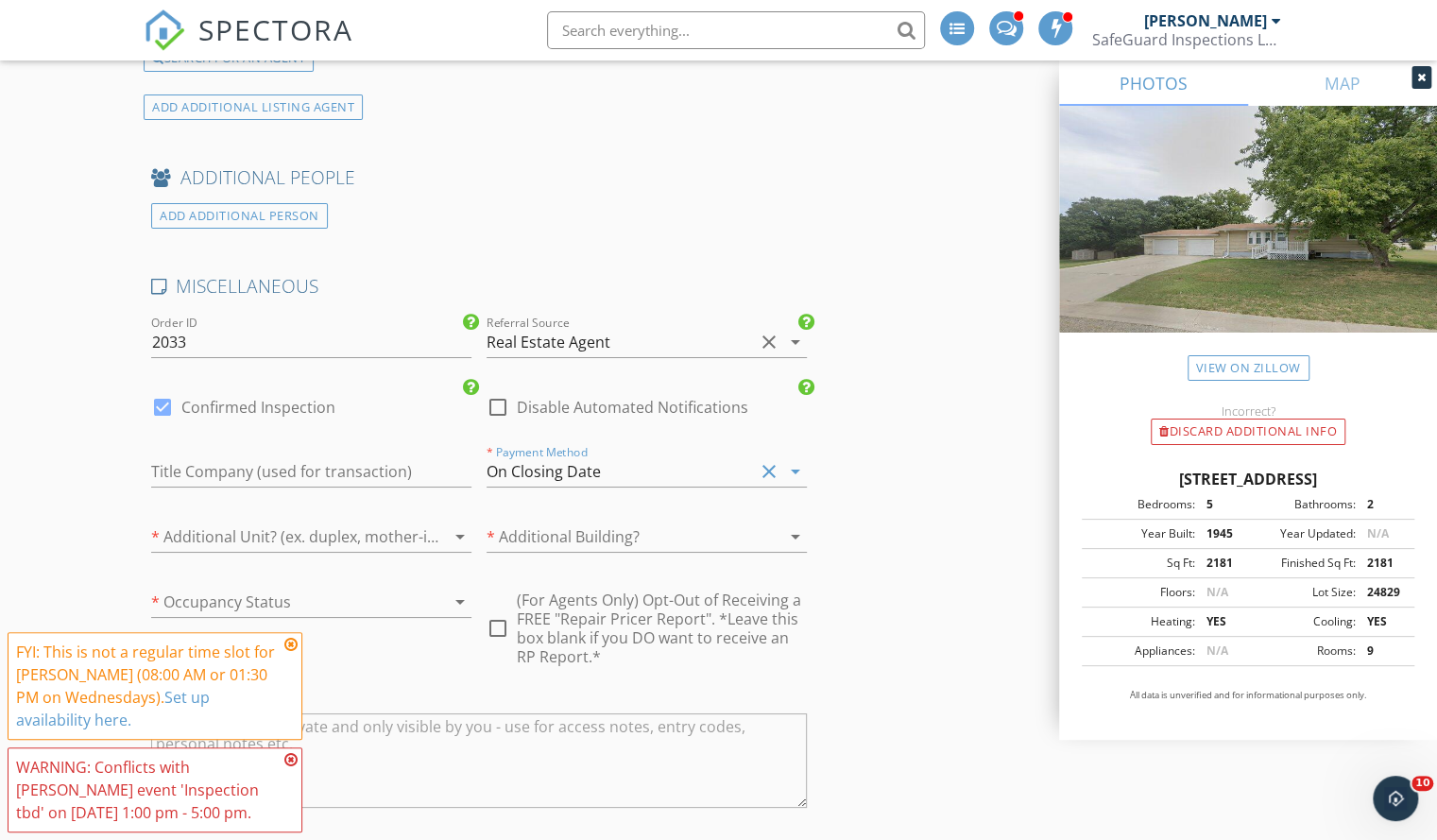
click at [349, 445] on div "Title Company (used for transaction)" at bounding box center [312, 476] width 320 height 61
click at [337, 461] on input "text" at bounding box center [312, 471] width 320 height 31
type input "Collaborative"
click at [285, 522] on div at bounding box center [285, 537] width 267 height 31
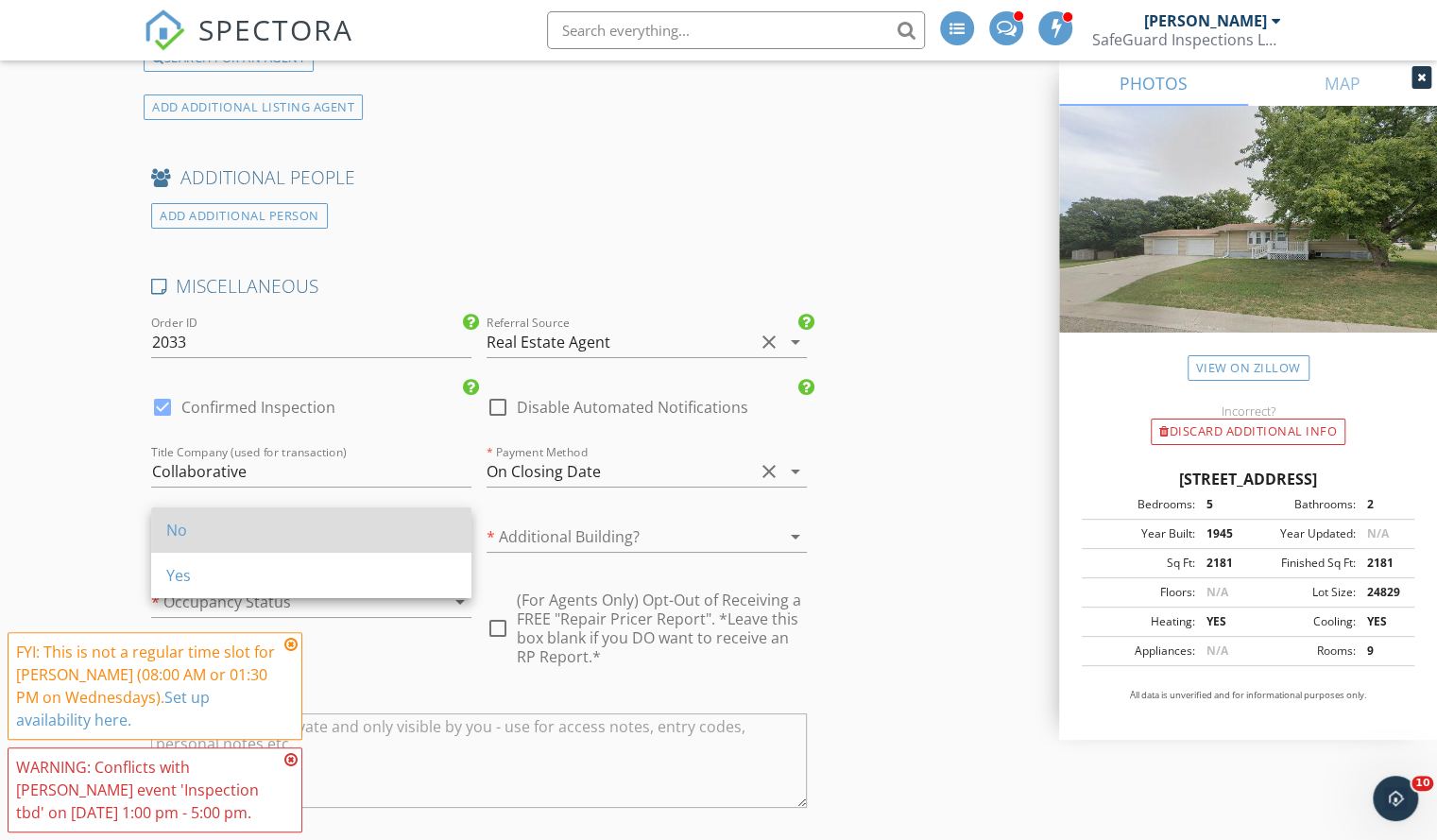
click at [261, 543] on div "No" at bounding box center [311, 530] width 290 height 46
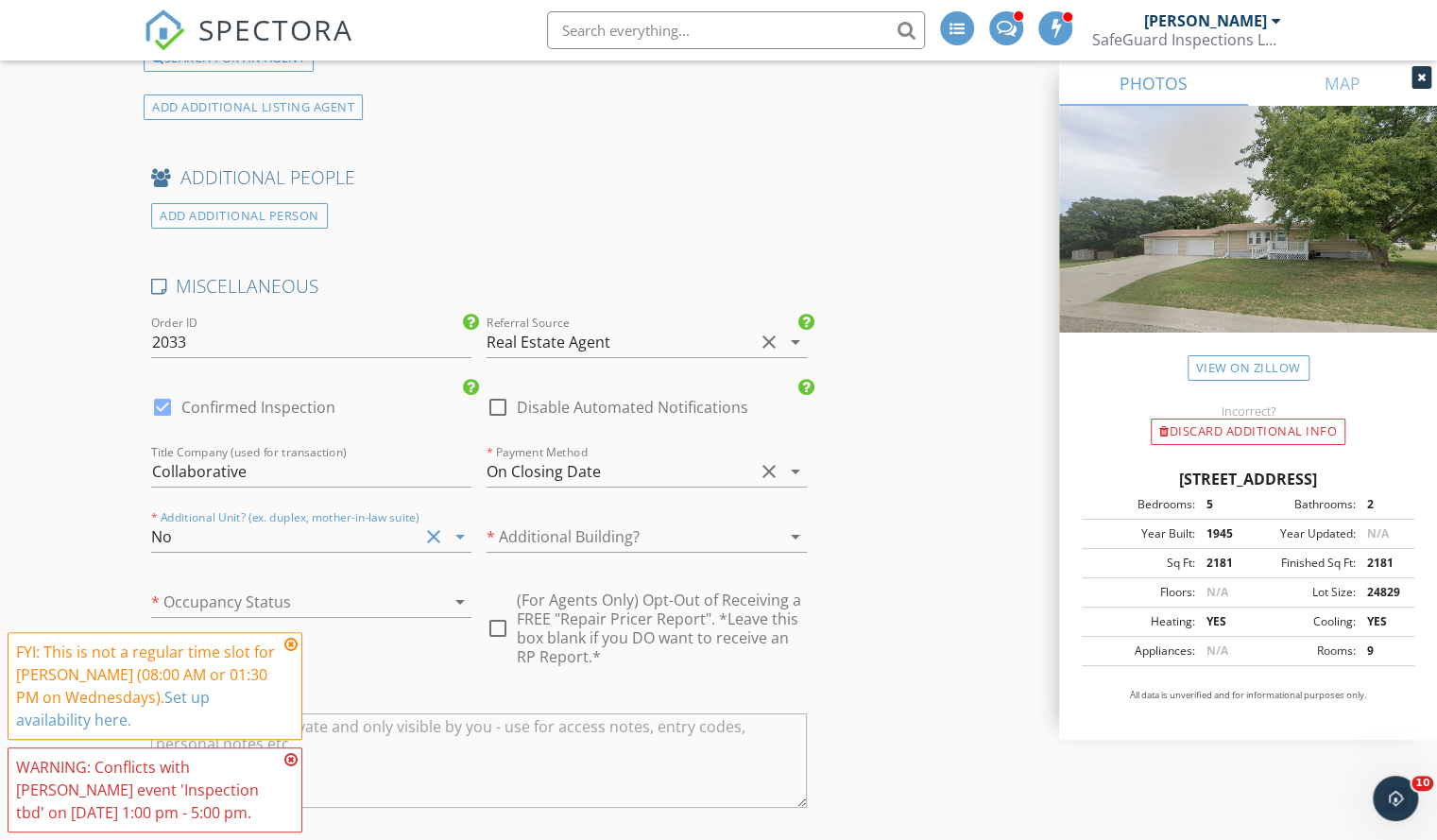
click at [585, 522] on div at bounding box center [620, 537] width 267 height 31
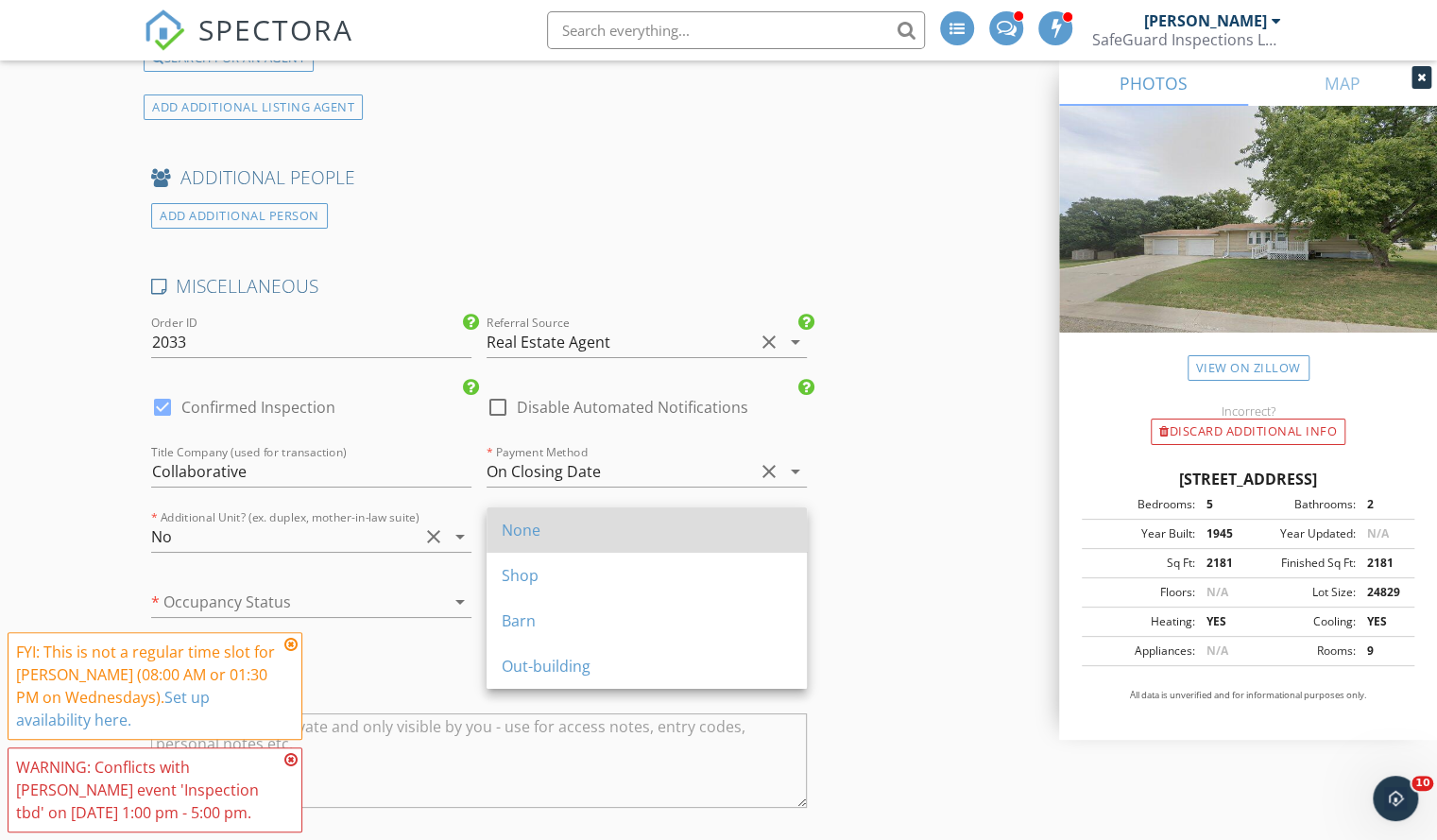
click at [561, 545] on div "None" at bounding box center [647, 530] width 290 height 46
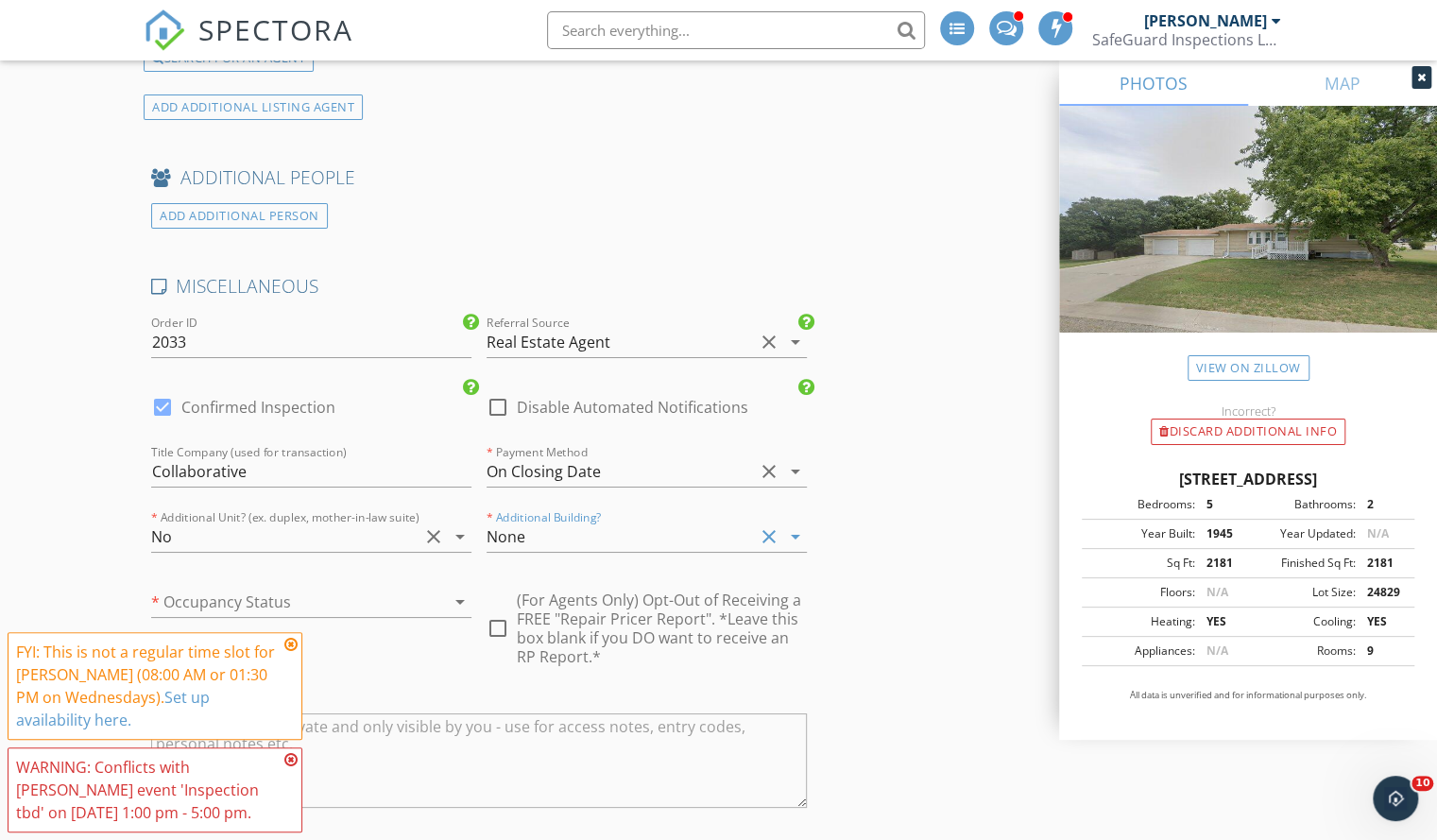
click at [291, 591] on div at bounding box center [285, 602] width 267 height 31
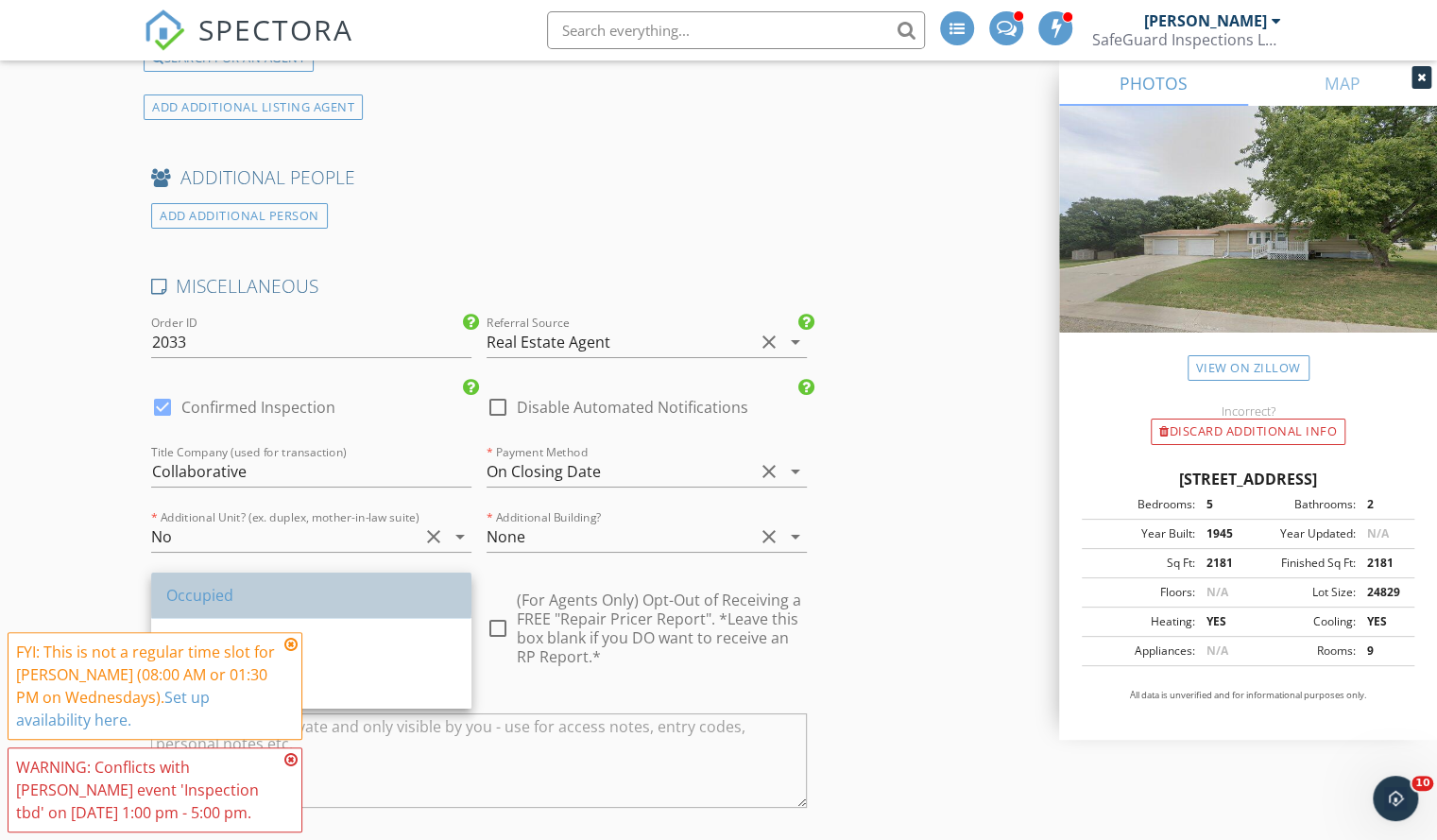
click at [299, 604] on div "Occupied" at bounding box center [311, 595] width 290 height 23
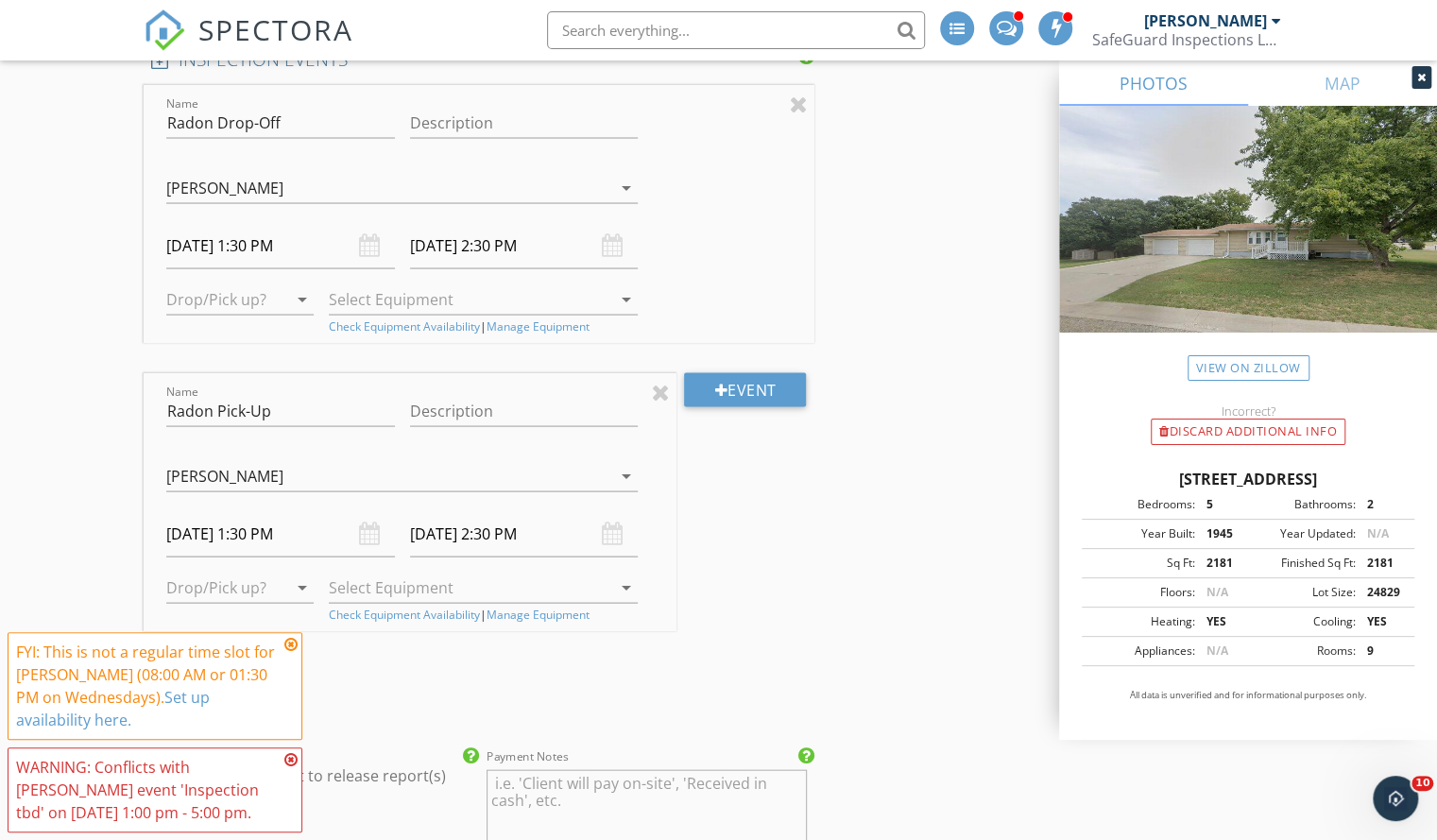
scroll to position [1951, 0]
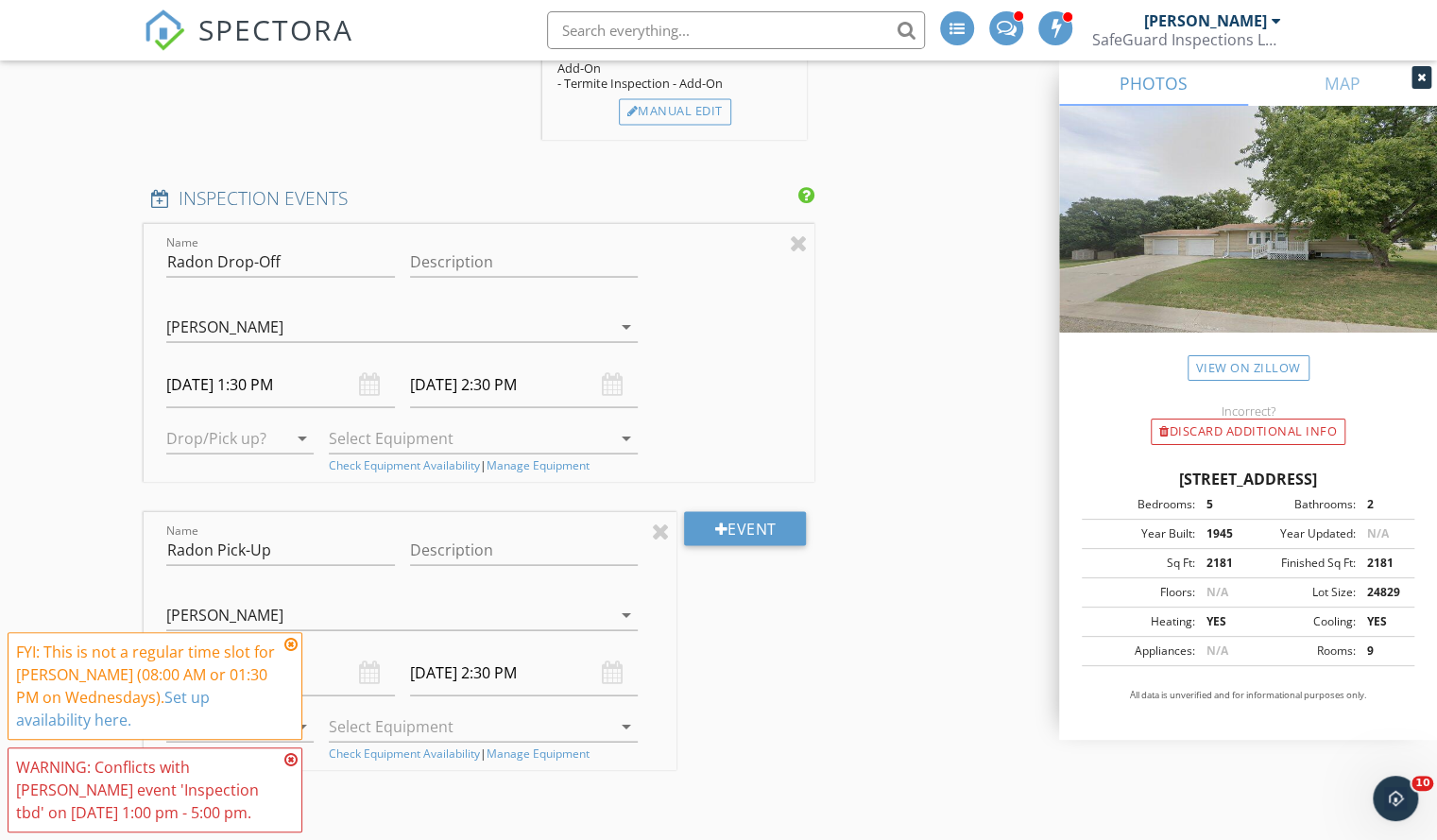
click at [240, 431] on div at bounding box center [226, 438] width 121 height 31
click at [242, 452] on div "Drop" at bounding box center [242, 439] width 122 height 46
click at [420, 422] on div at bounding box center [497, 438] width 310 height 31
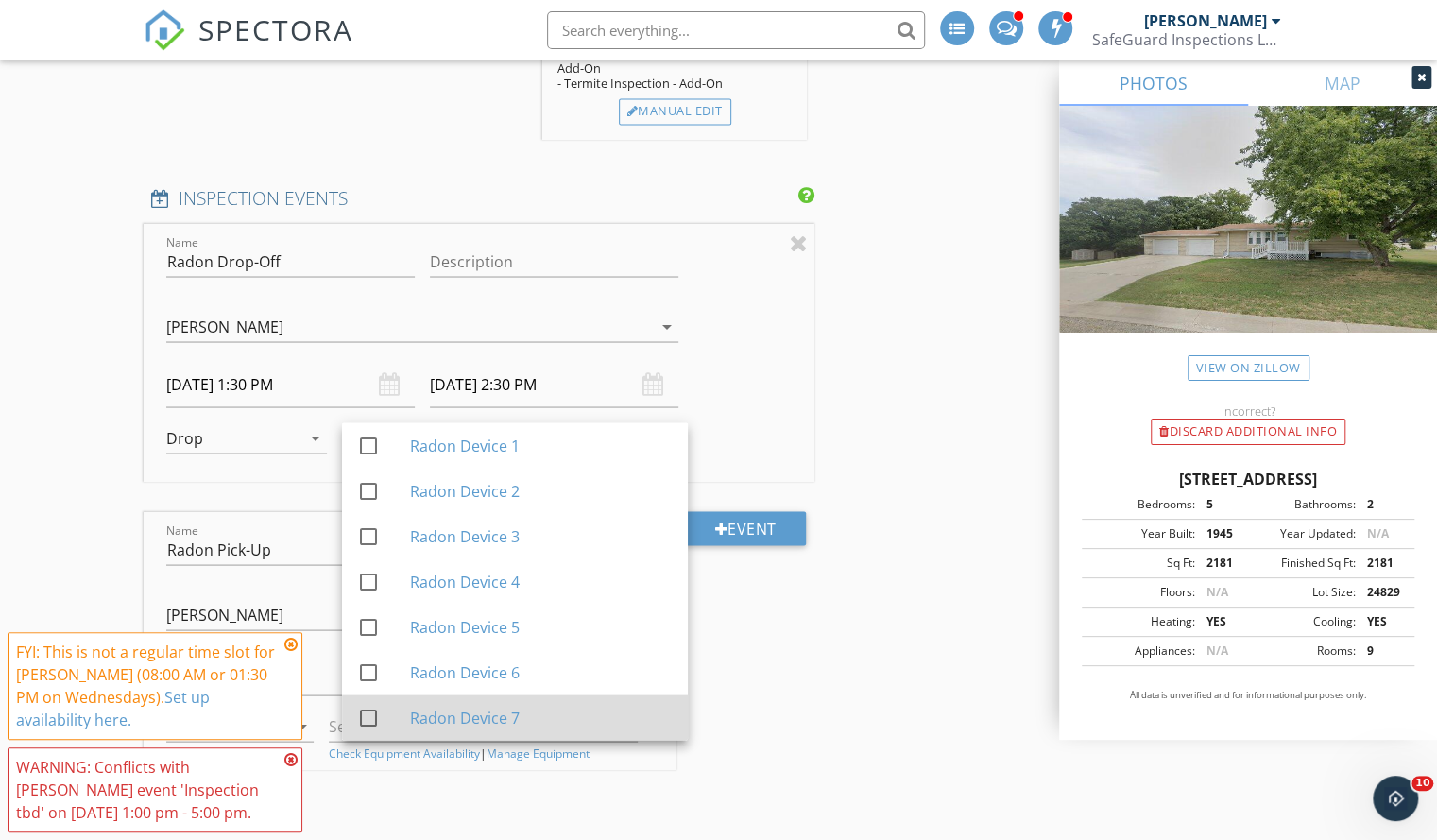
click at [421, 706] on div "Radon Device 7" at bounding box center [541, 717] width 262 height 23
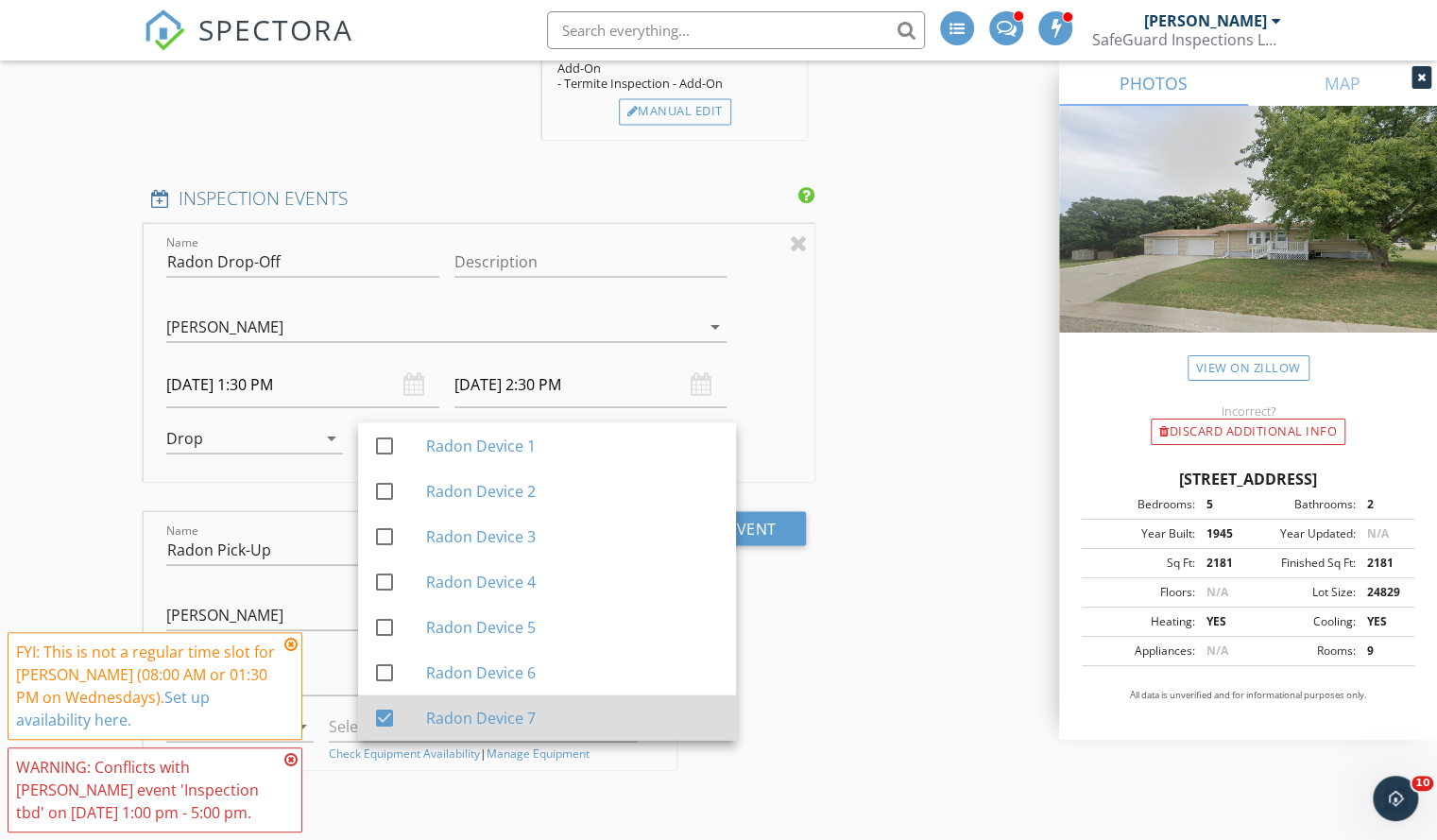
scroll to position [2252, 0]
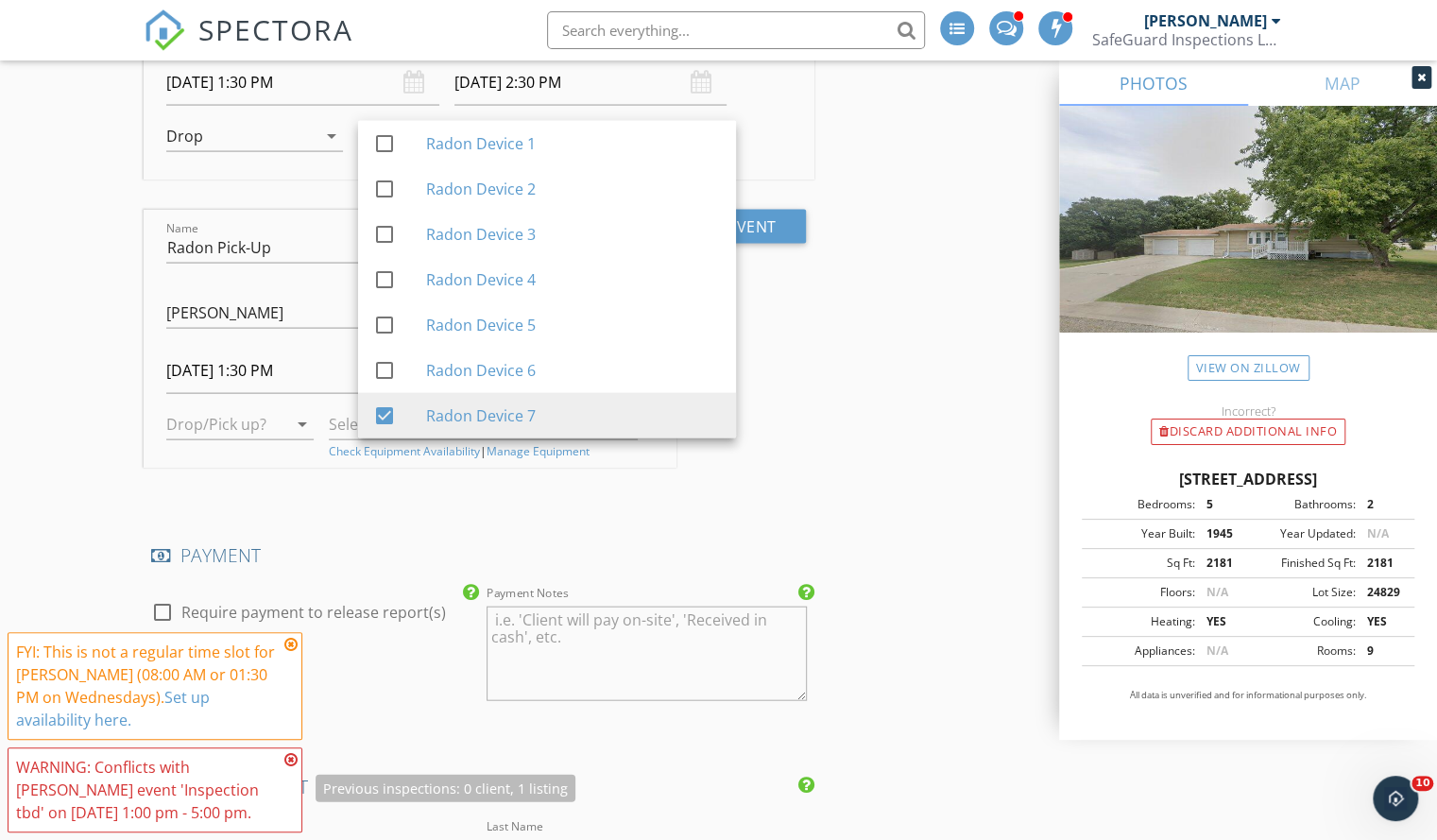
click at [272, 415] on div at bounding box center [226, 424] width 121 height 31
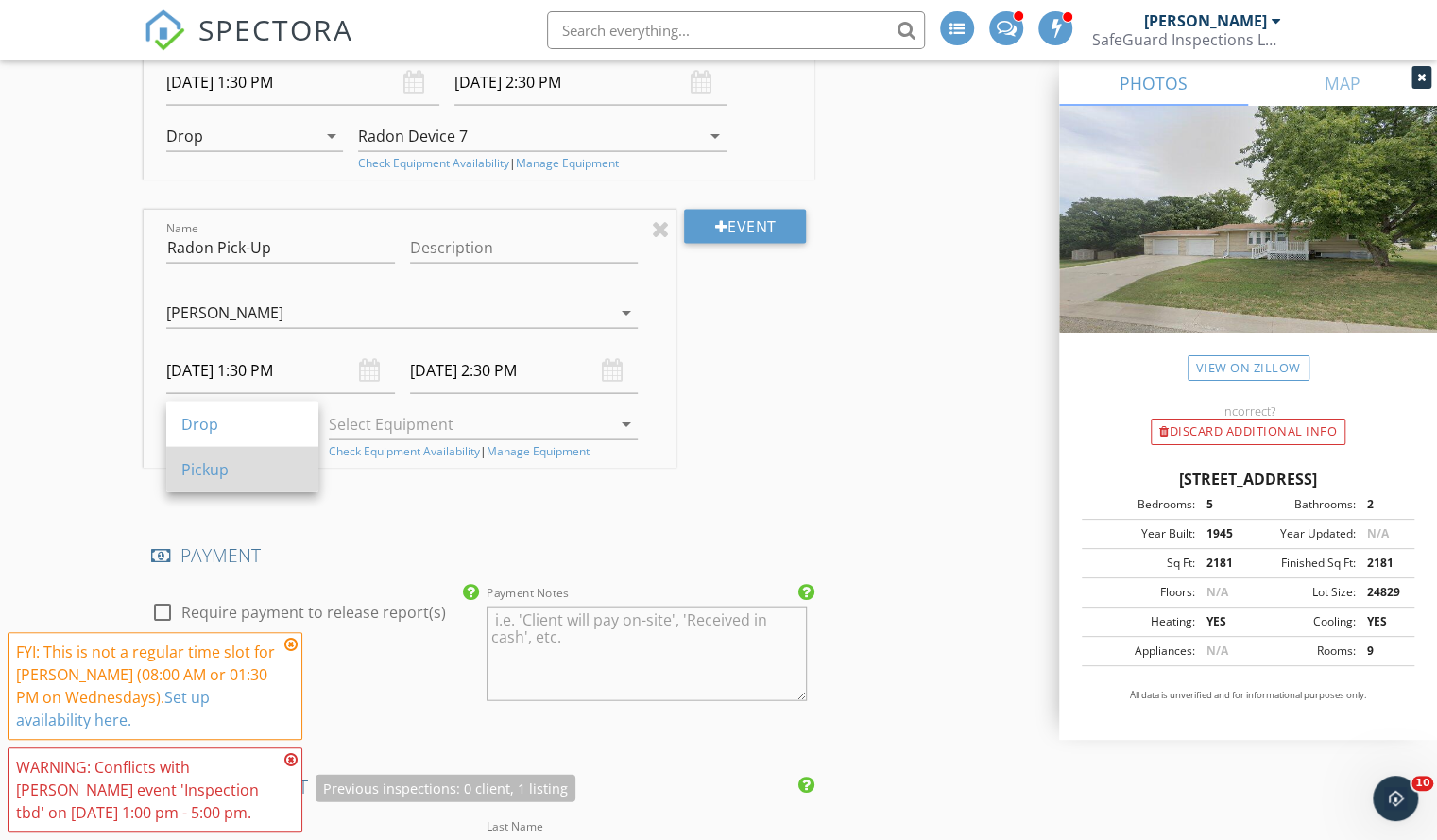
click at [244, 488] on div "Pickup" at bounding box center [242, 470] width 122 height 46
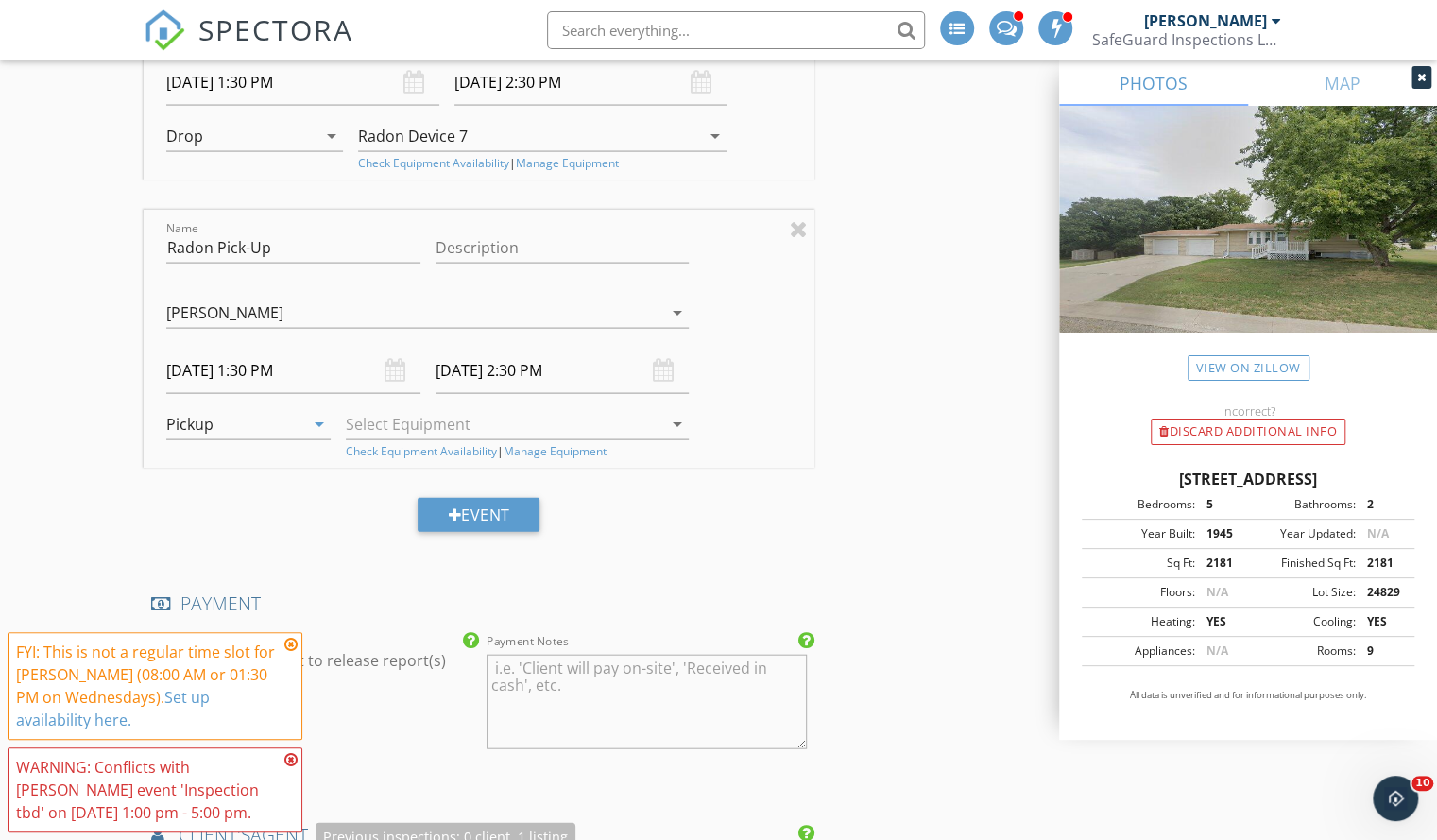
click at [414, 398] on div "check_box_outline_blank Radon Device 1 check_box_outline_blank Radon Device 2 c…" at bounding box center [518, 419] width 343 height 43
click at [412, 417] on div at bounding box center [504, 424] width 317 height 31
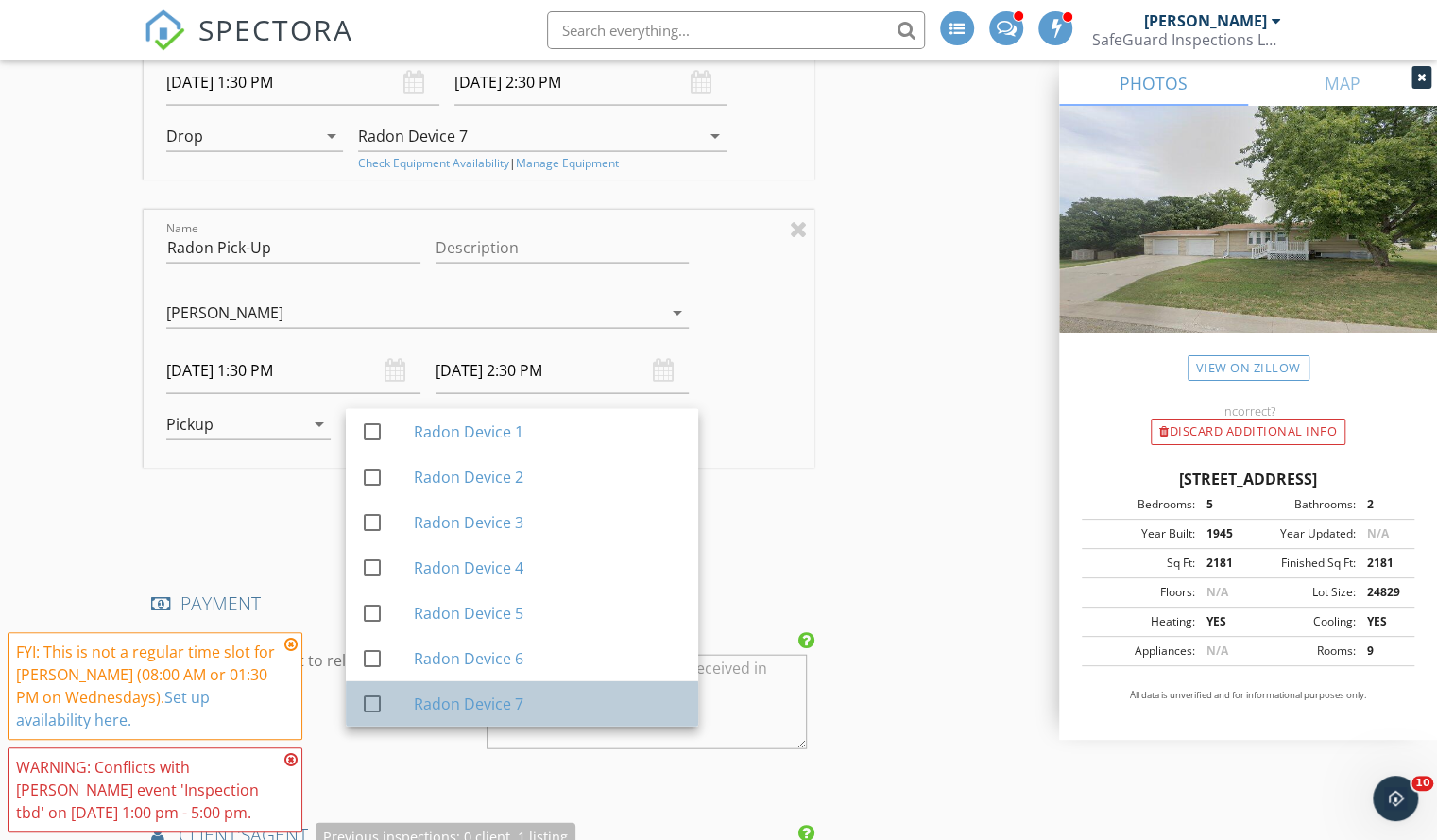
click at [414, 681] on div "check_box_outline_blank" at bounding box center [386, 704] width 52 height 46
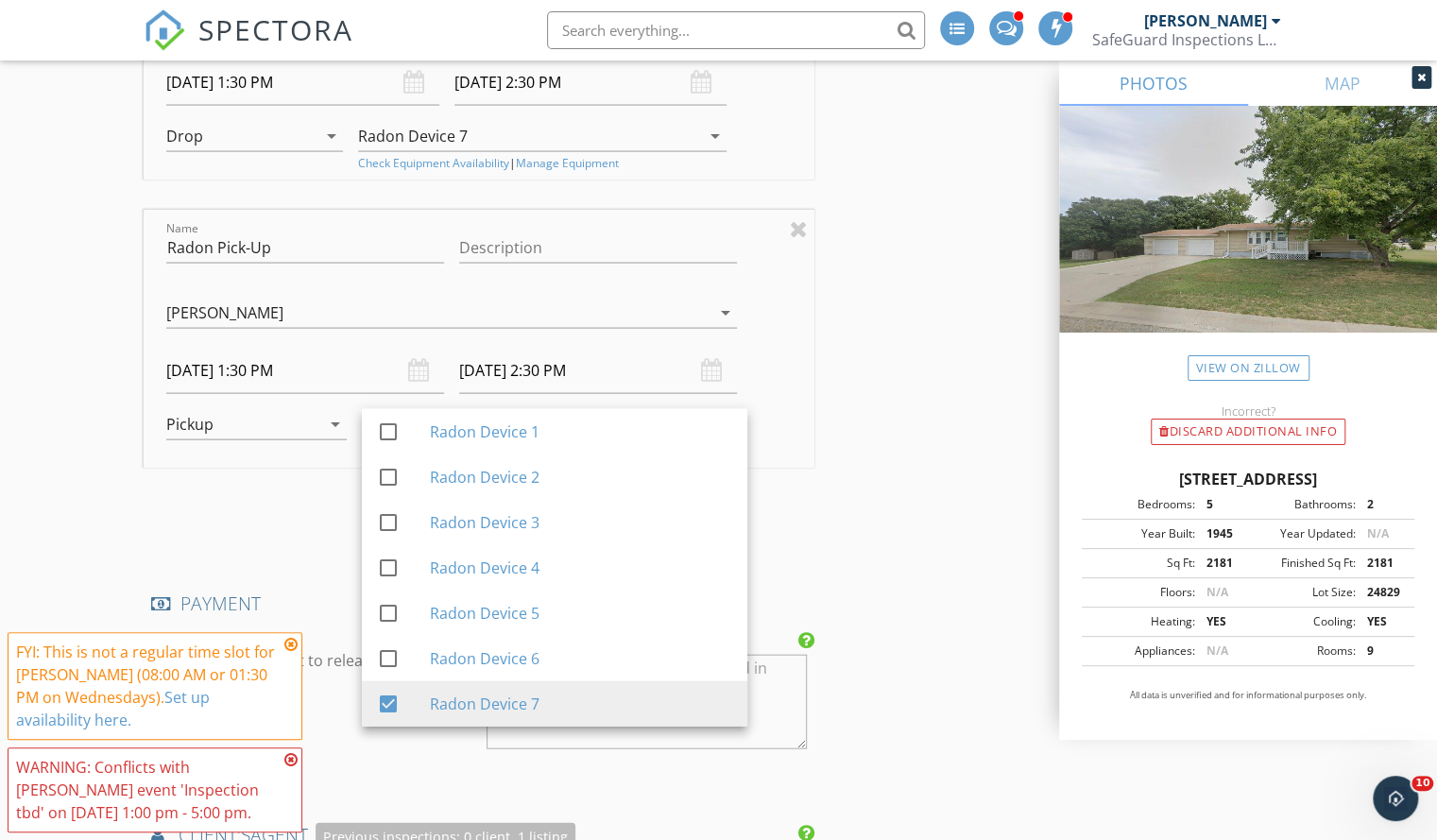
click at [64, 398] on div "New Inspection Click here to use the New Order Form INSPECTOR(S) check_box Carl…" at bounding box center [718, 556] width 1437 height 5396
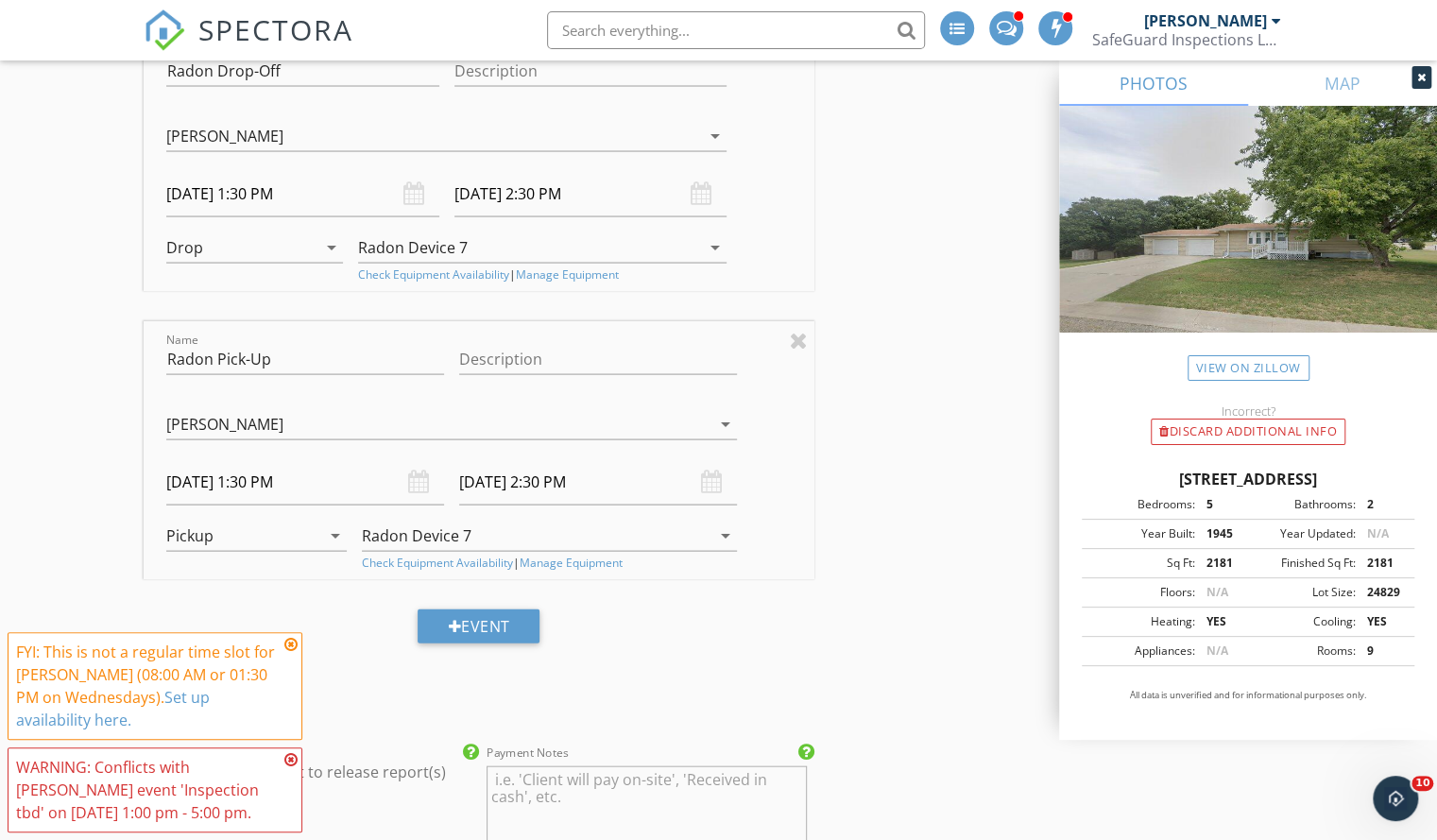
scroll to position [2144, 0]
click at [279, 463] on input "10/01/2025 1:30 PM" at bounding box center [304, 479] width 277 height 47
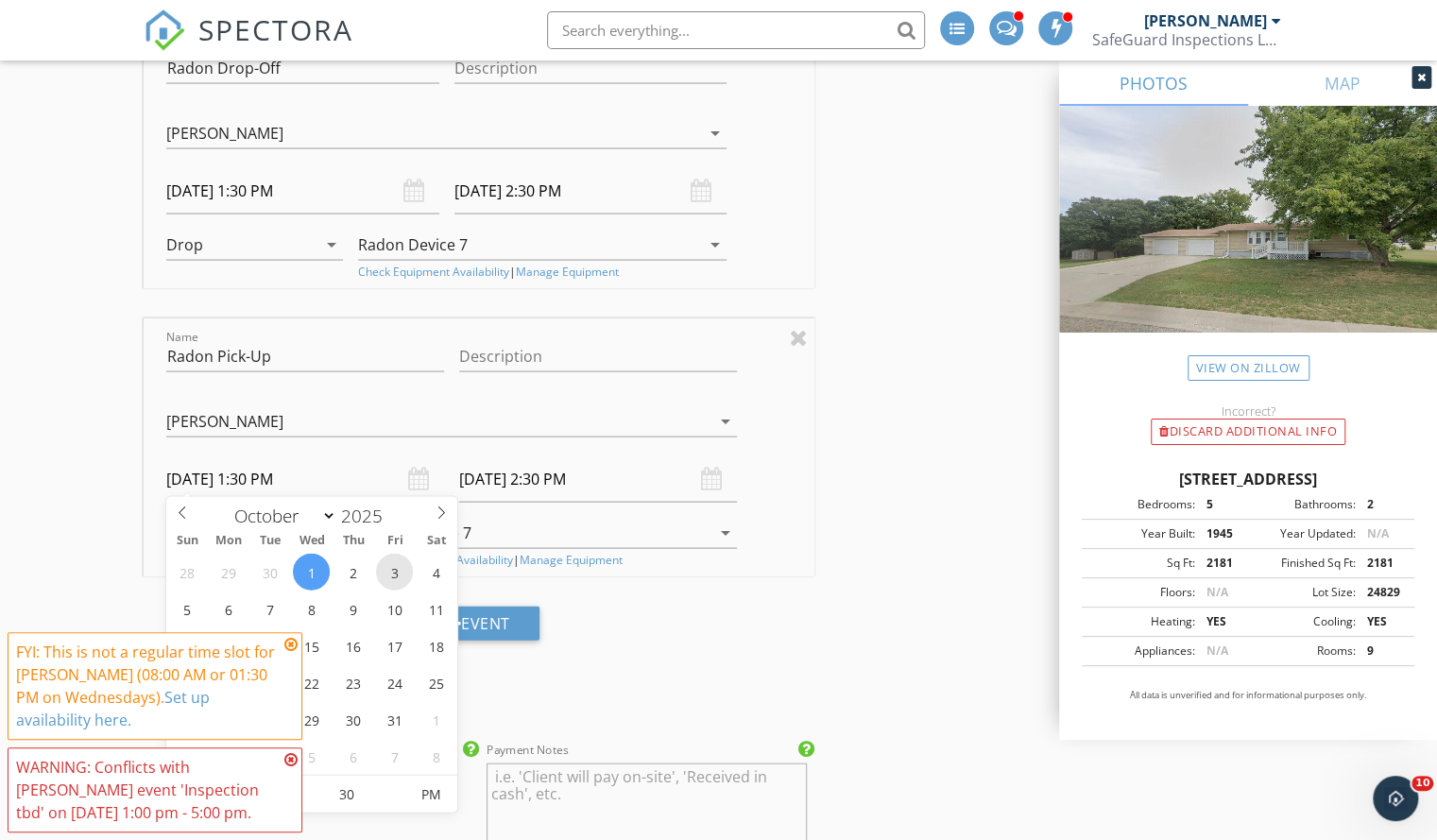
type input "10/03/2025 1:30 PM"
type input "10/03/2025 2:30 PM"
click at [573, 488] on body "SPECTORA Carl Mayer SafeGuard Inspections LLC Role: Inspector Change Role Dashb…" at bounding box center [718, 609] width 1437 height 5507
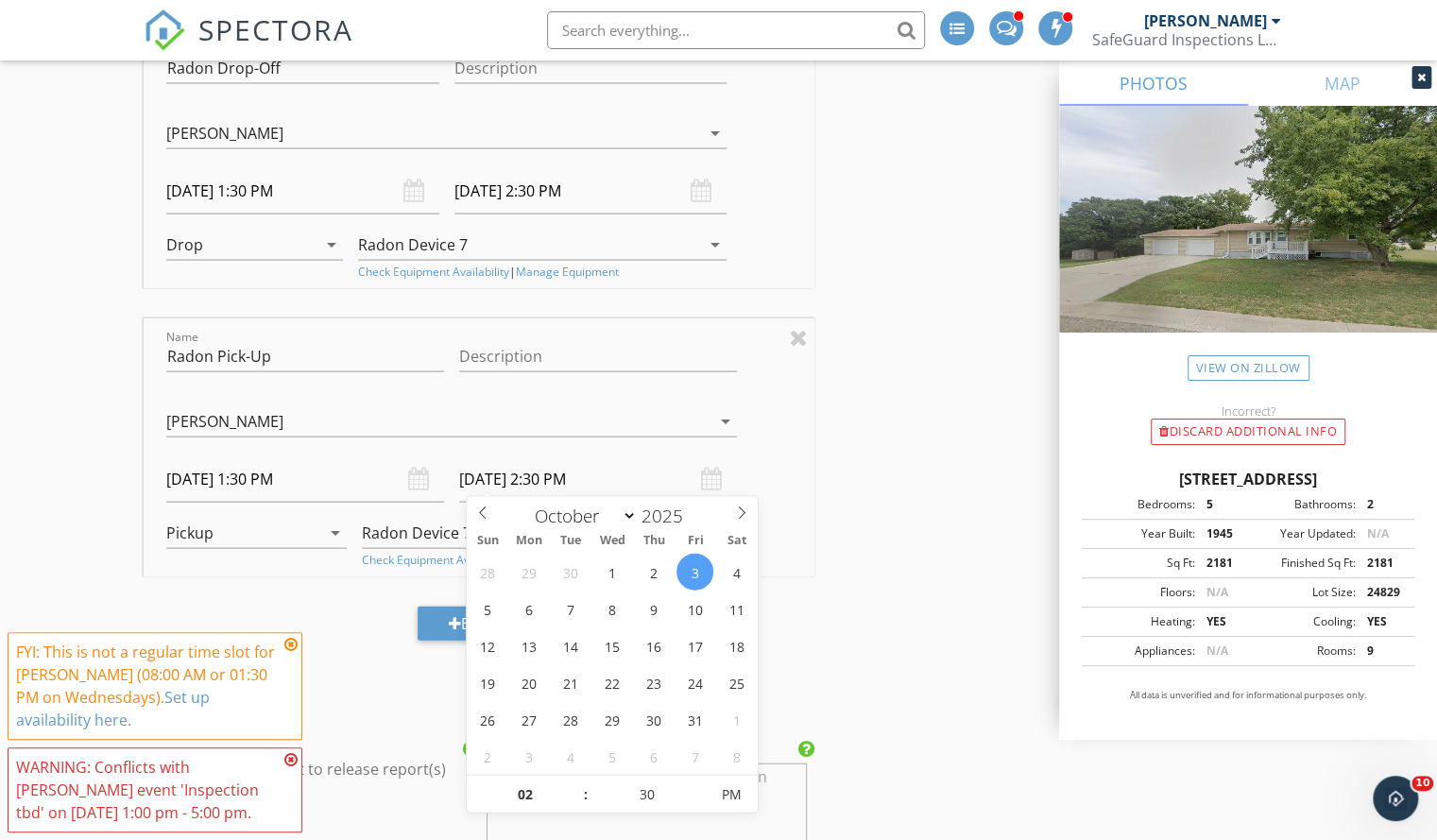
click at [587, 463] on input "10/03/2025 2:30 PM" at bounding box center [597, 479] width 277 height 47
click at [88, 473] on div "New Inspection Click here to use the New Order Form INSPECTOR(S) check_box Carl…" at bounding box center [718, 664] width 1437 height 5396
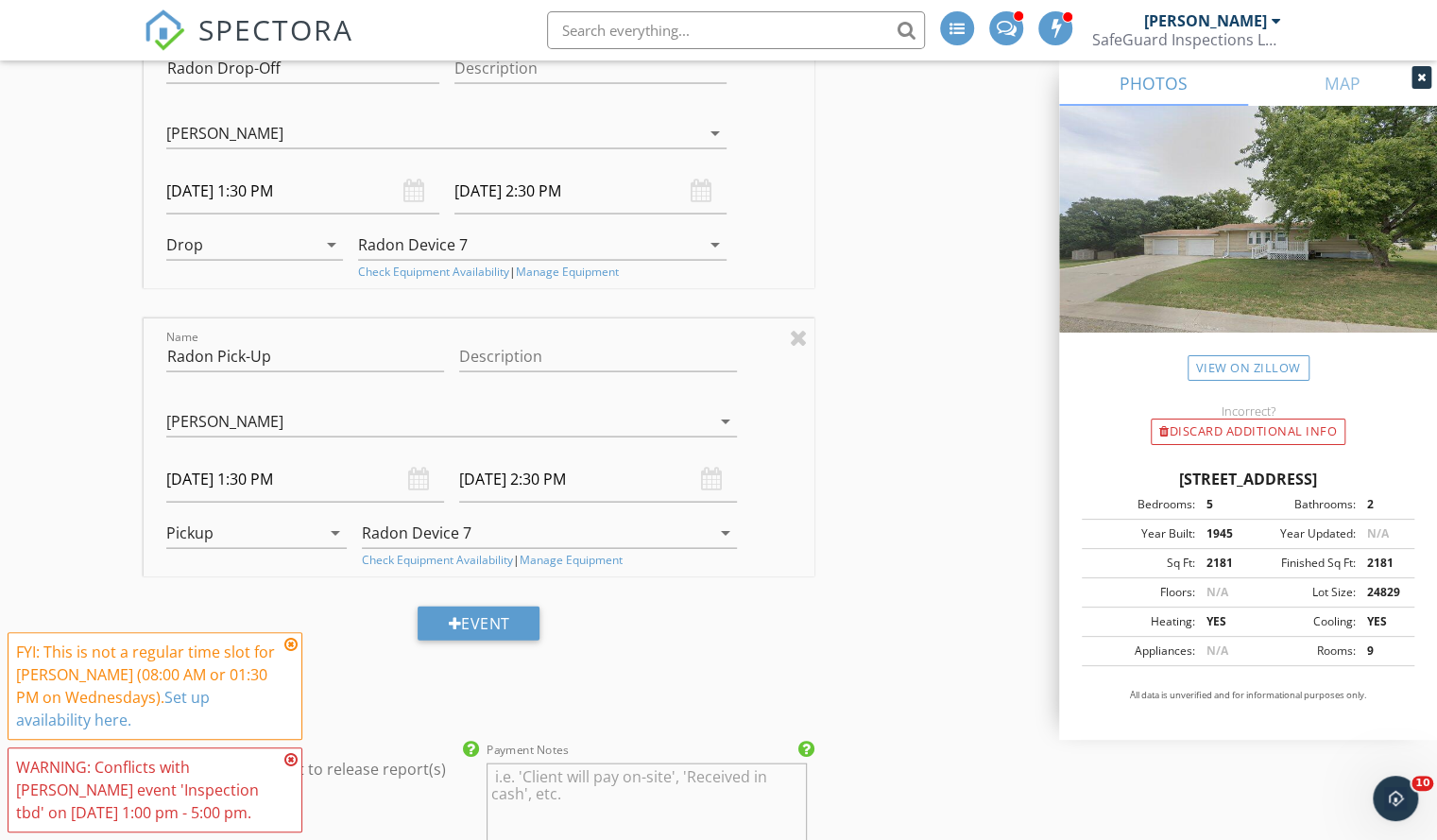
click at [277, 470] on input "10/03/2025 1:30 PM" at bounding box center [304, 479] width 277 height 47
click at [291, 647] on icon at bounding box center [291, 645] width 13 height 15
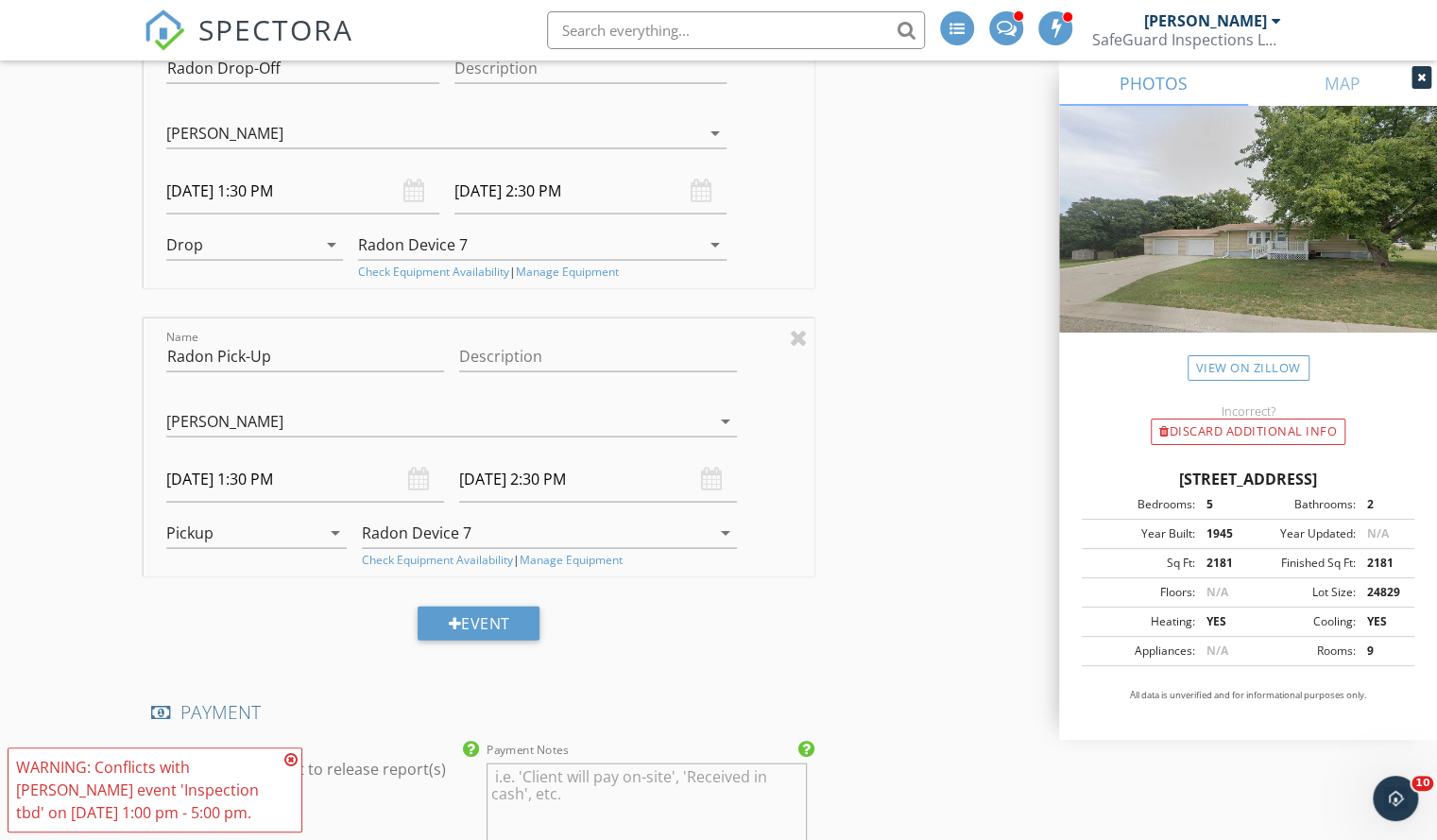
click at [289, 462] on input "10/03/2025 1:30 PM" at bounding box center [304, 479] width 277 height 47
click at [287, 758] on icon at bounding box center [291, 760] width 13 height 15
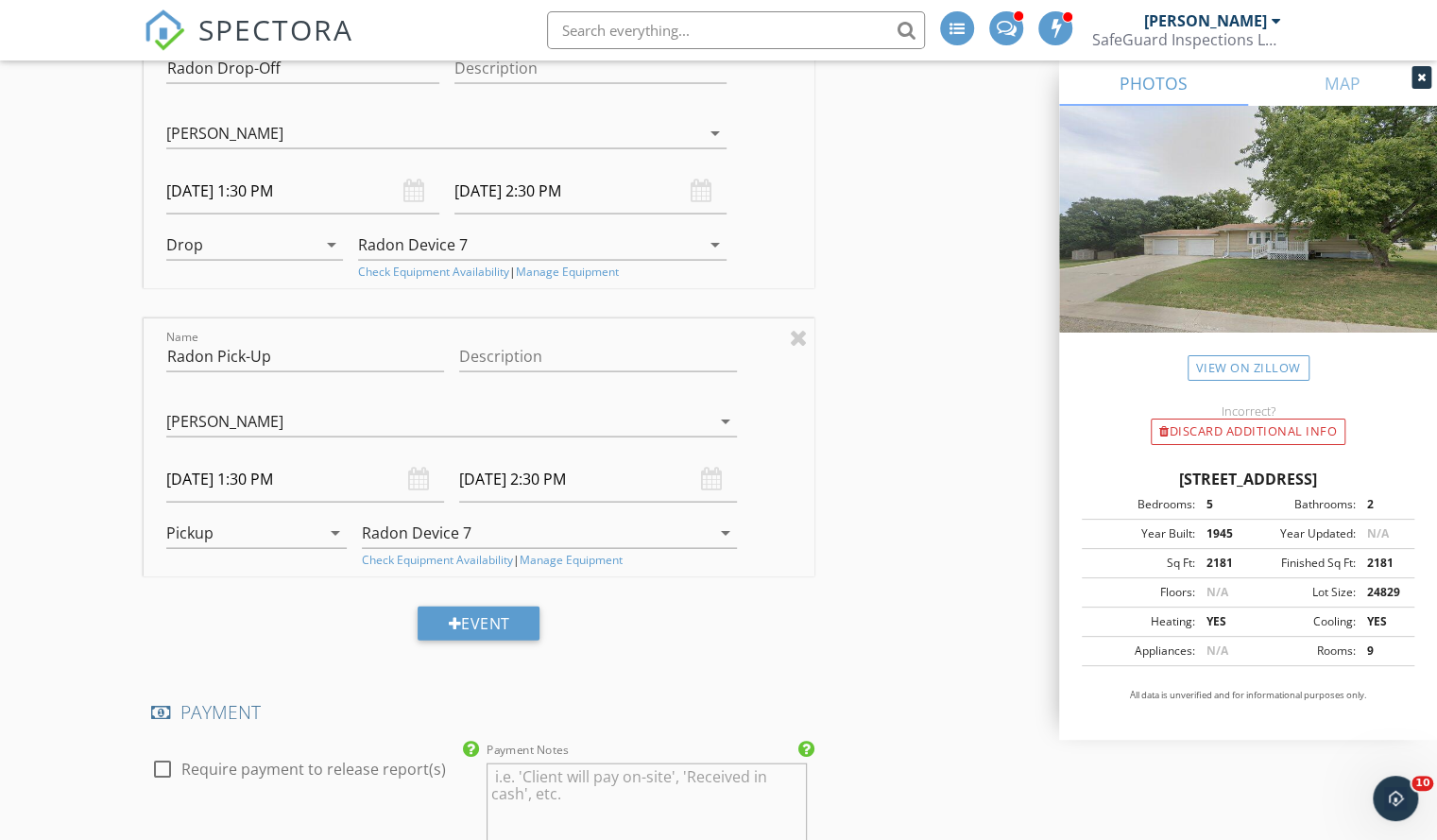
click at [288, 487] on body "SPECTORA Carl Mayer SafeGuard Inspections LLC Role: Inspector Change Role Dashb…" at bounding box center [718, 609] width 1437 height 5507
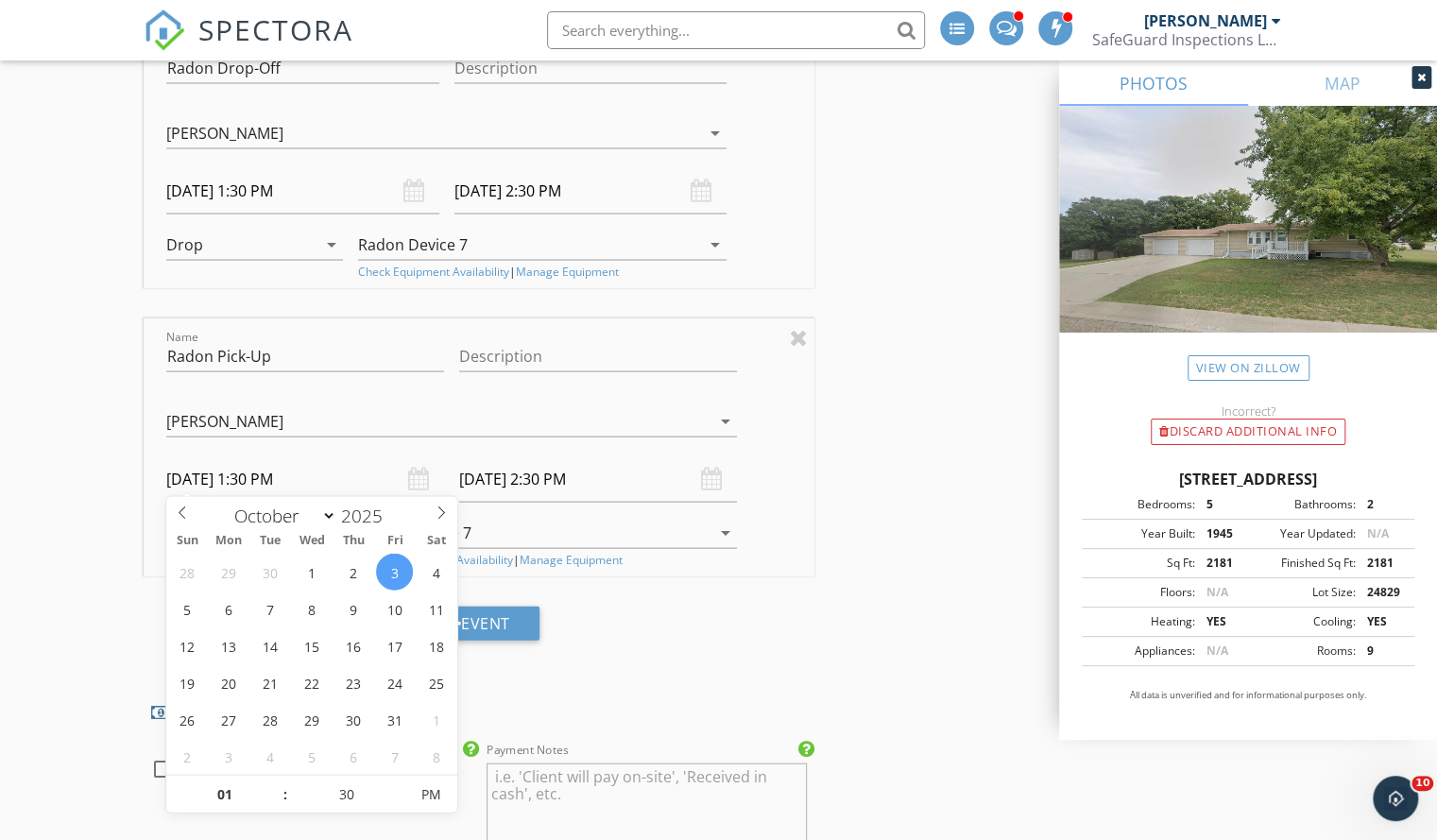
click at [306, 477] on input "10/03/2025 1:30 PM" at bounding box center [304, 479] width 277 height 47
click at [226, 789] on input "01" at bounding box center [224, 794] width 116 height 38
type input "12"
type input "10/03/2025 12:30 PM"
click at [591, 481] on body "SPECTORA Carl Mayer SafeGuard Inspections LLC Role: Inspector Change Role Dashb…" at bounding box center [718, 609] width 1437 height 5507
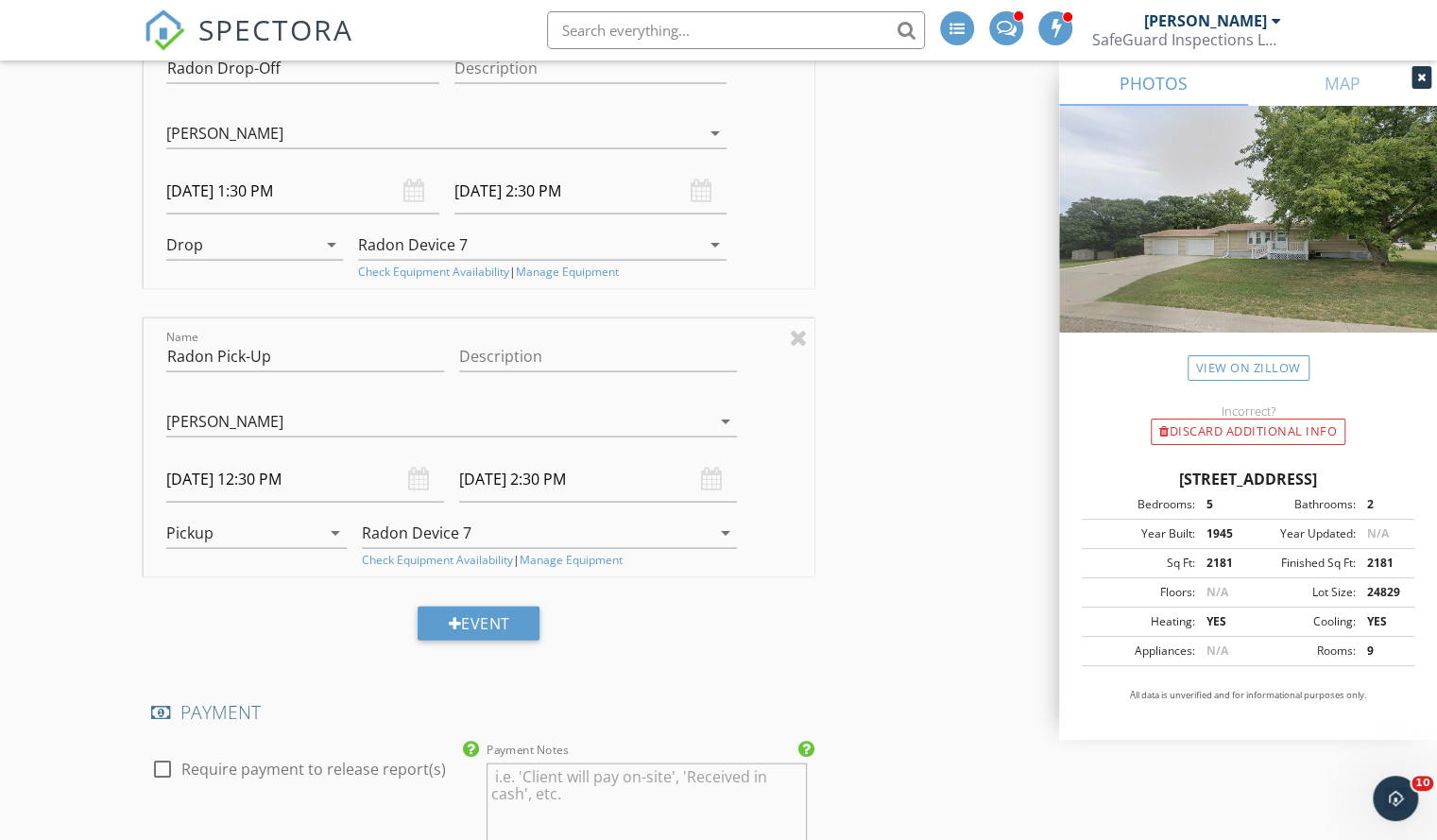
type input "10/03/2025 1:30 PM"
click at [566, 475] on input "10/03/2025 1:30 PM" at bounding box center [597, 479] width 277 height 47
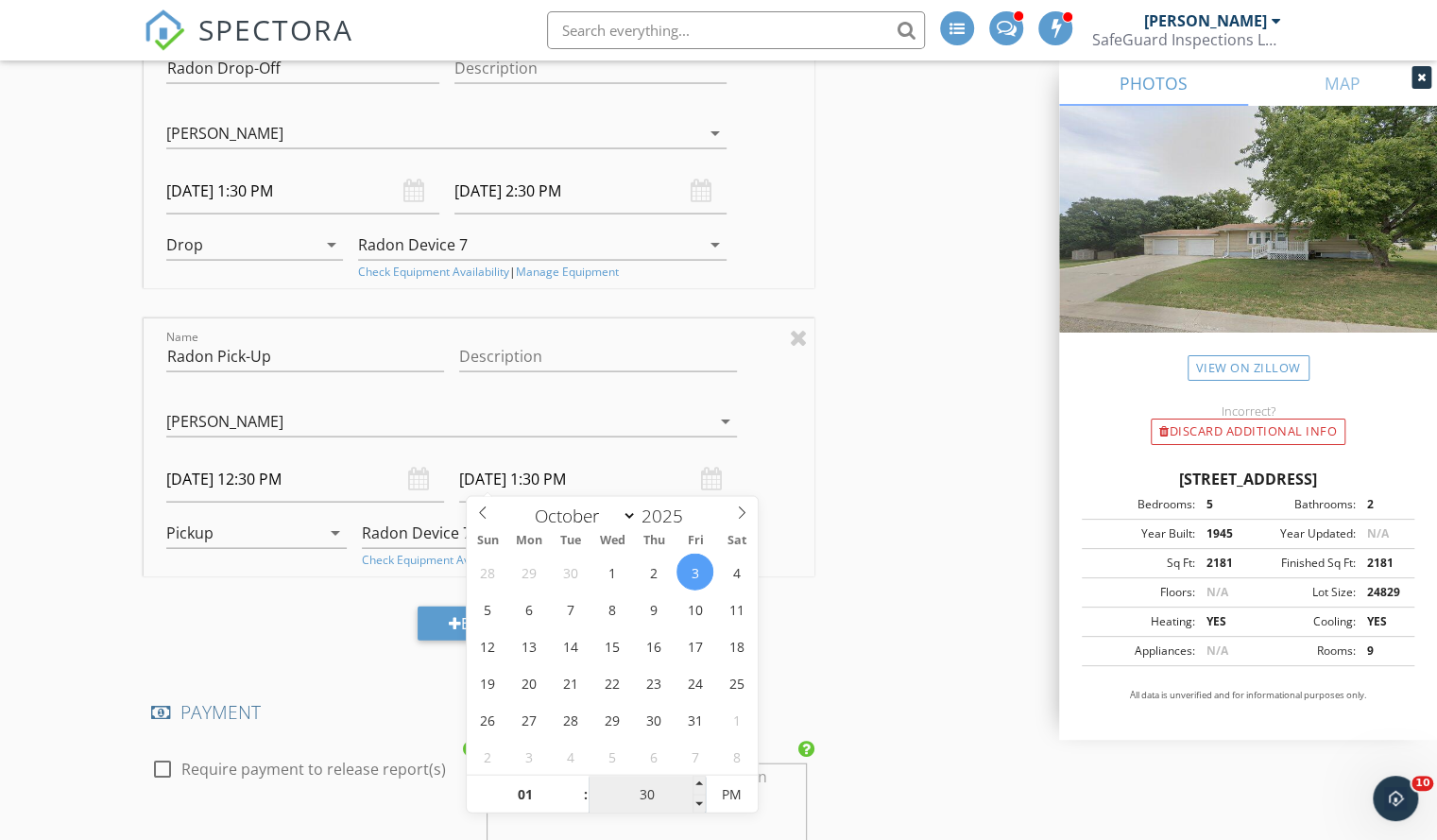
click at [646, 792] on input "30" at bounding box center [647, 794] width 116 height 38
type input "00"
type input "10/03/2025 1:00 PM"
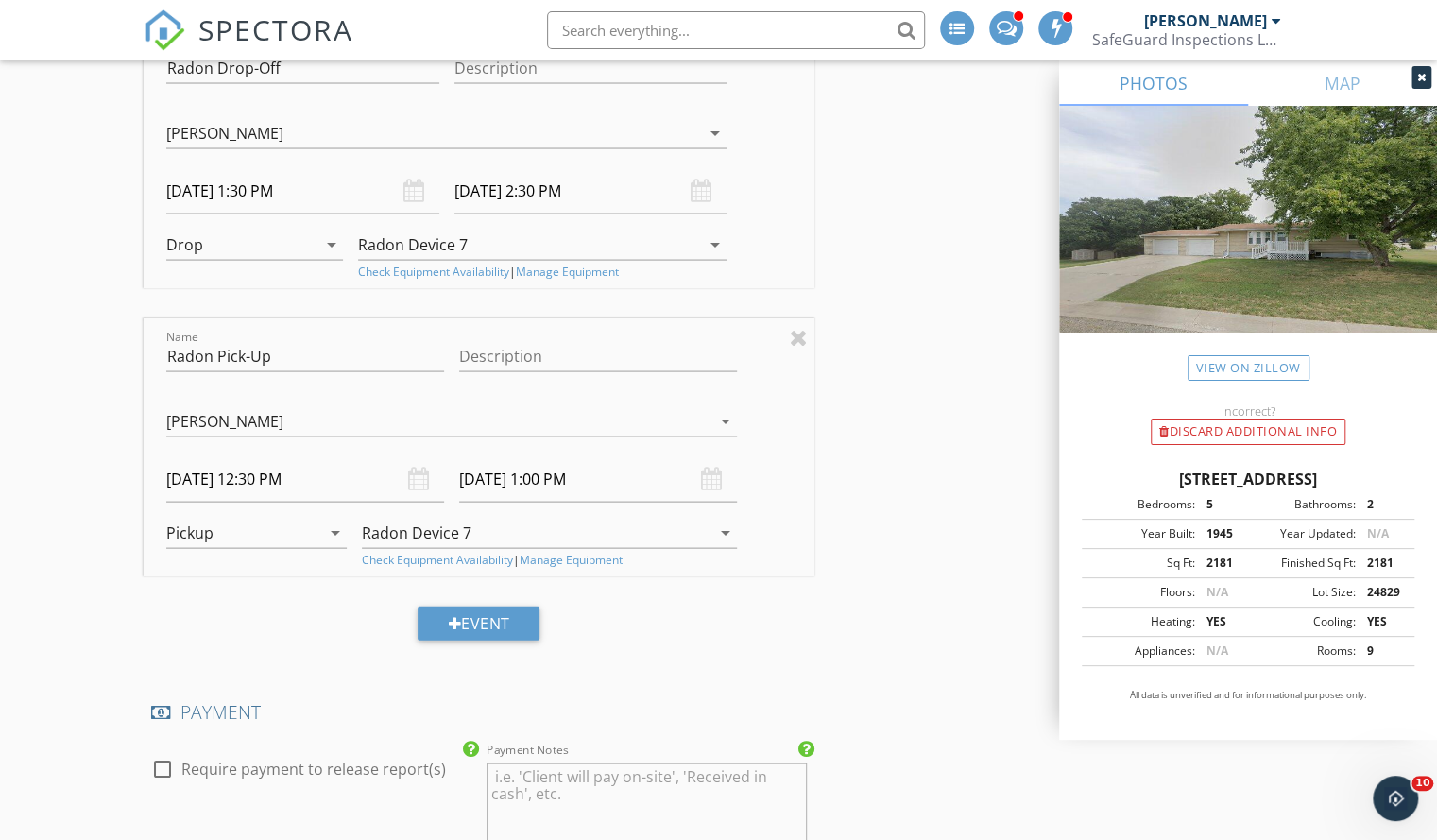
click at [837, 644] on div "INSPECTOR(S) check_box Carl Mayer PRIMARY check_box_outline_blank Nicholas Bene…" at bounding box center [719, 695] width 1150 height 5241
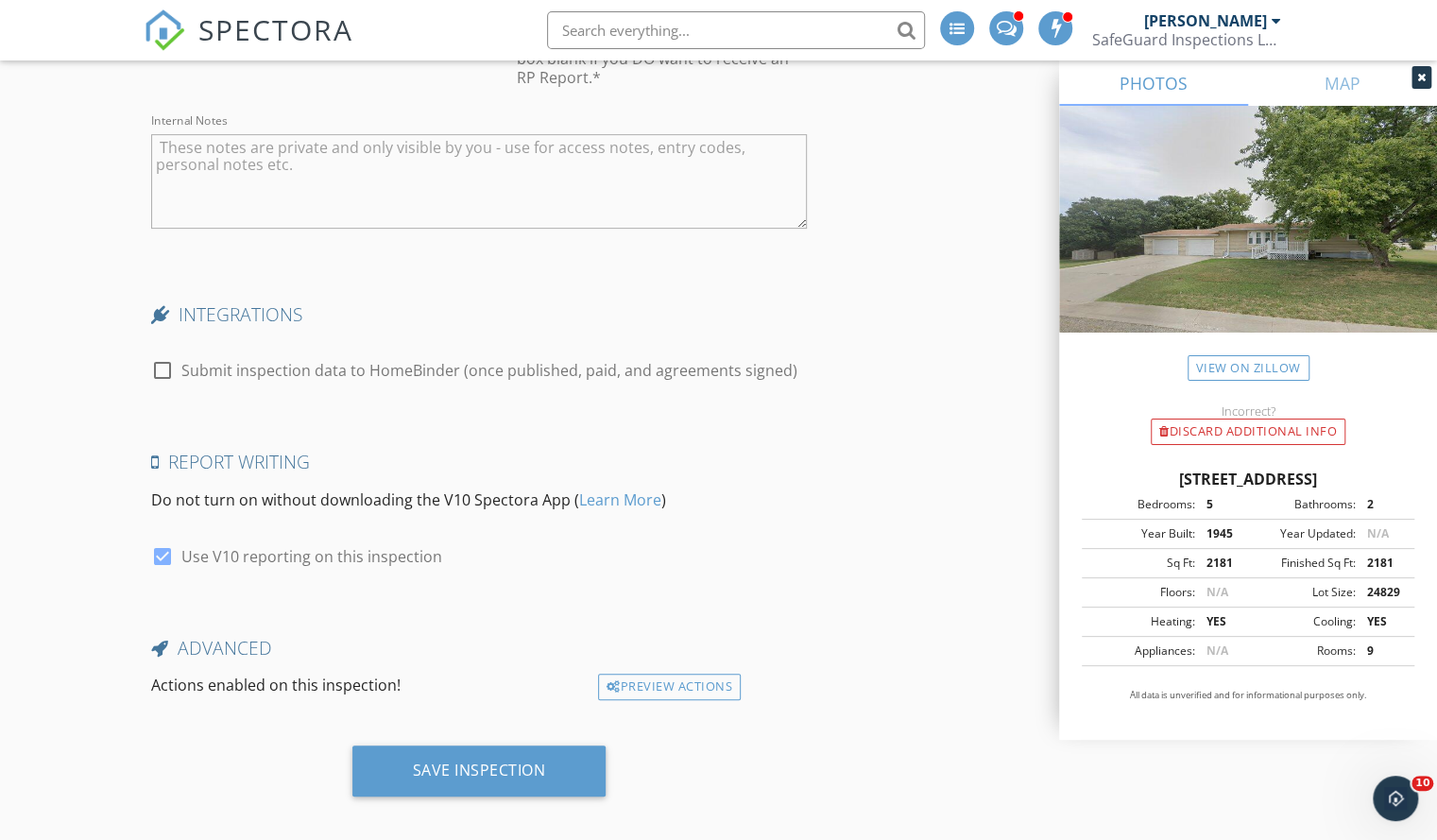
scroll to position [4649, 0]
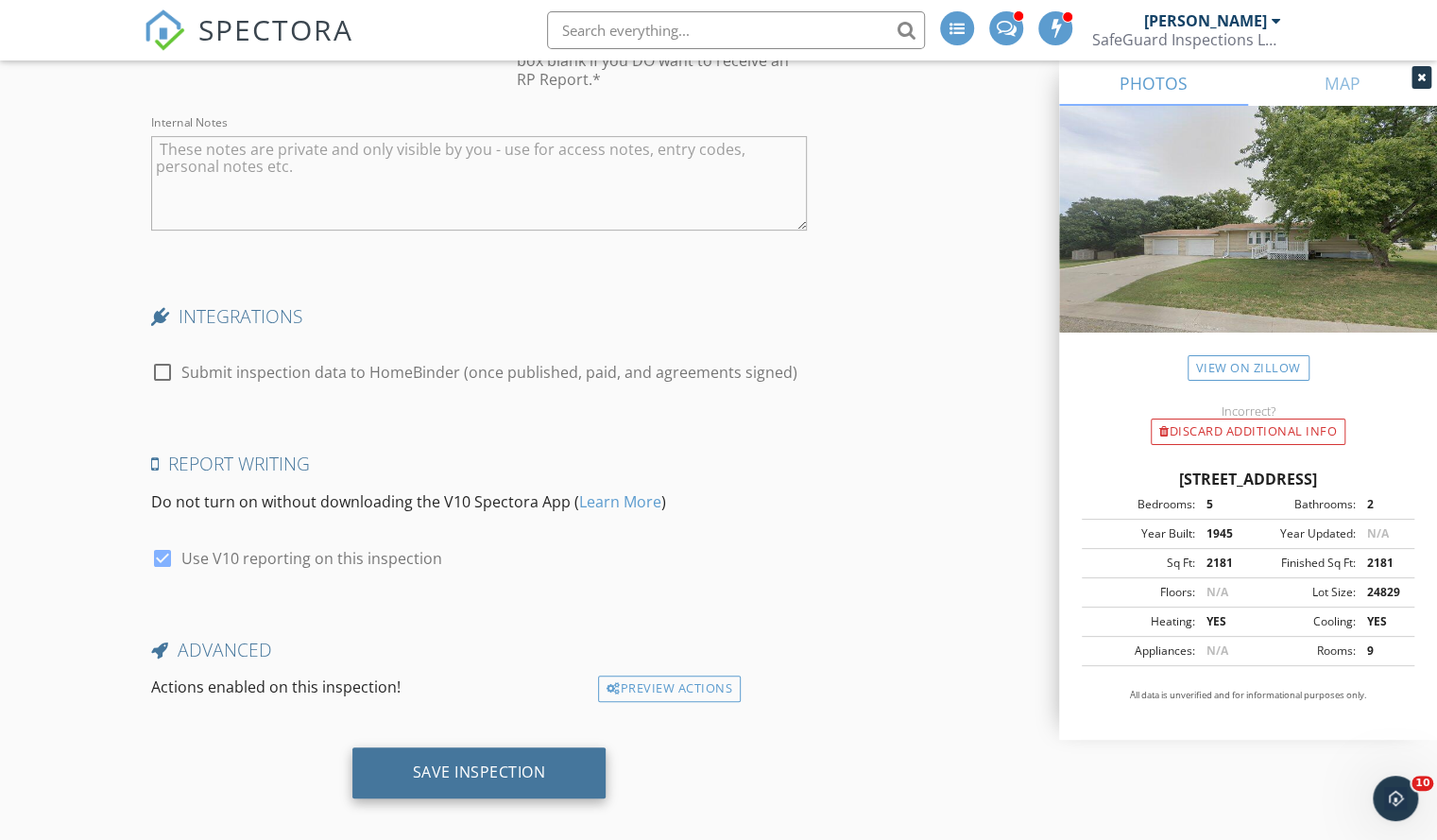
click at [505, 762] on div "Save Inspection" at bounding box center [480, 771] width 133 height 19
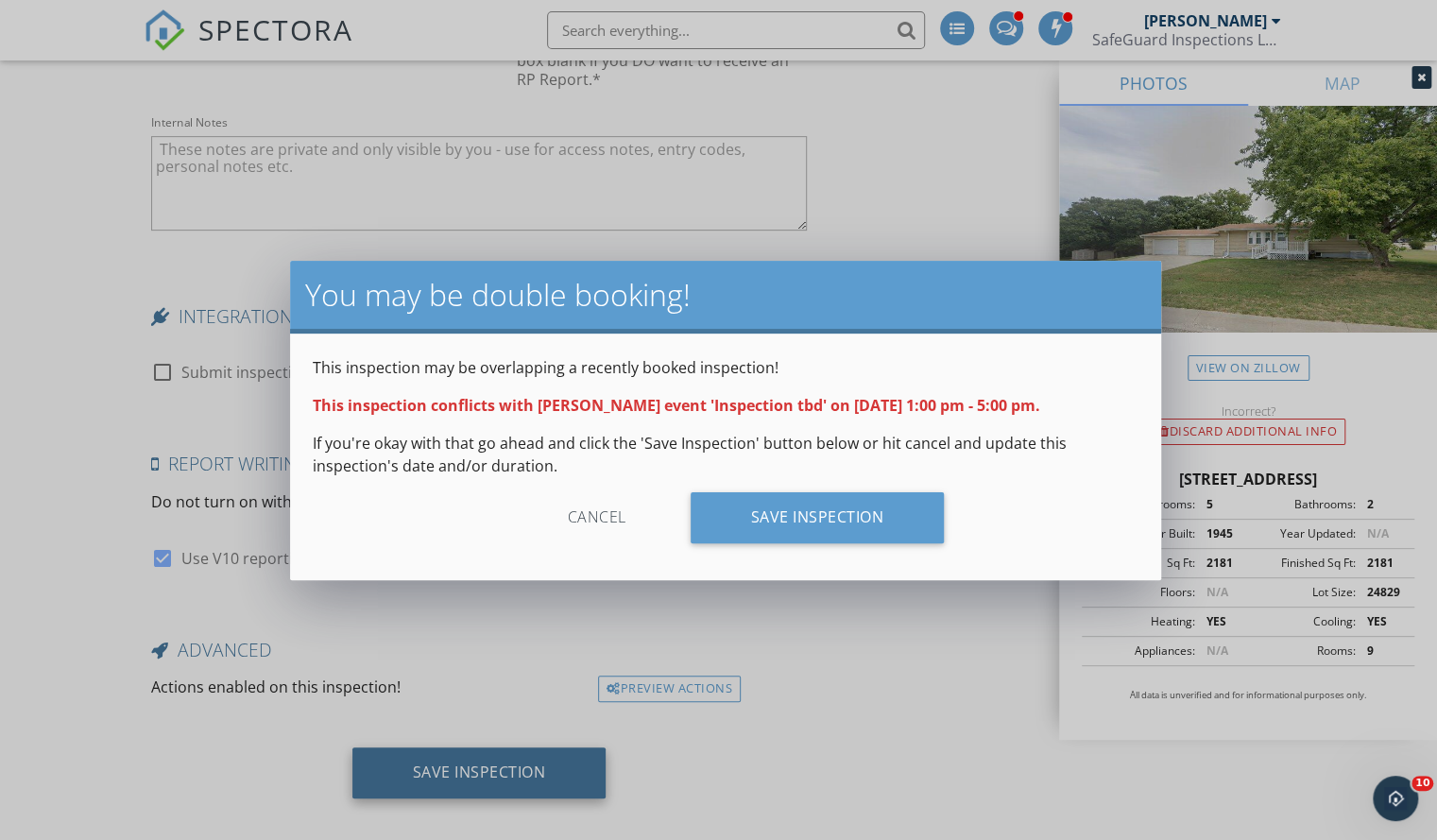
scroll to position [4636, 0]
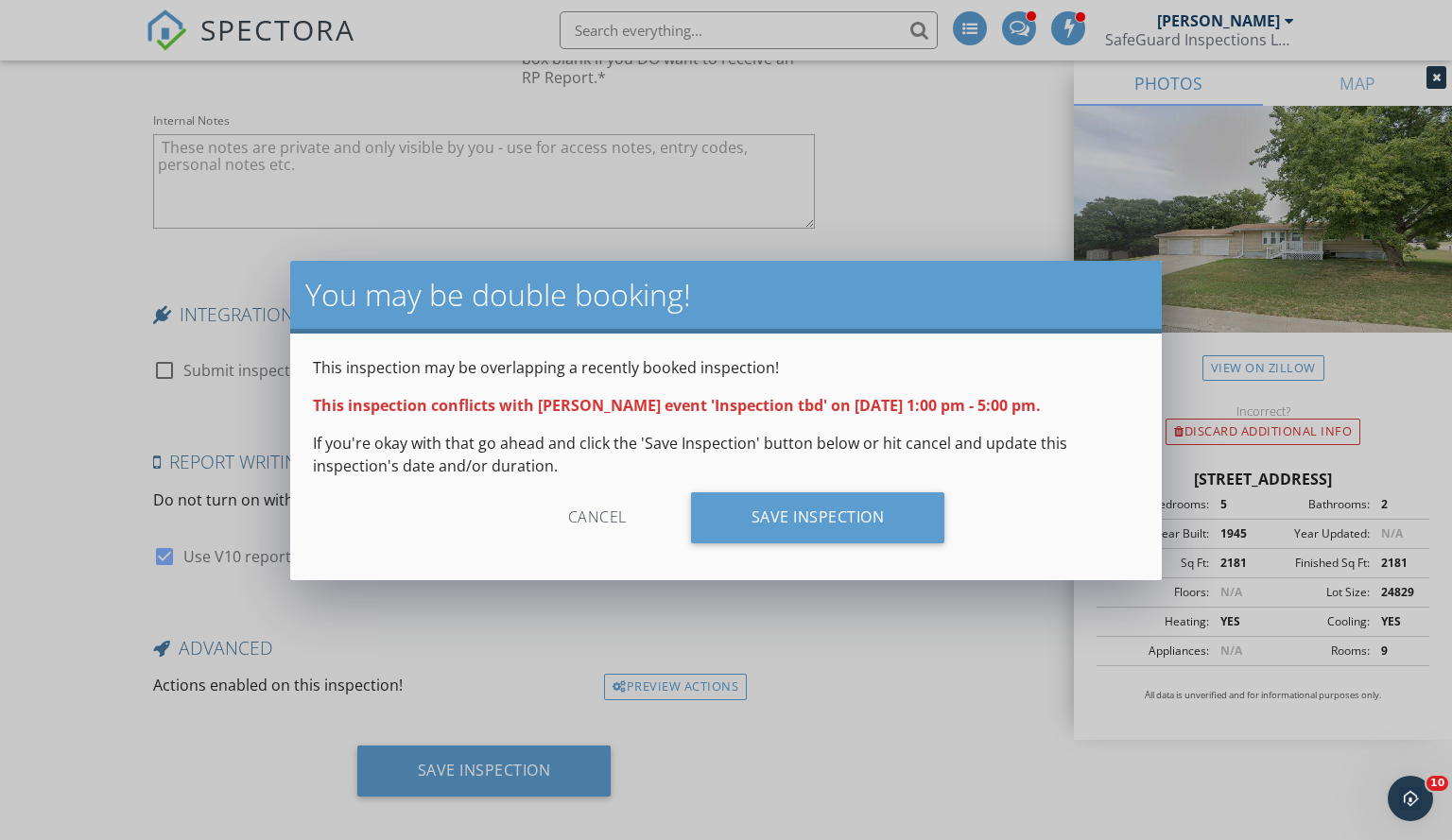
click at [583, 521] on div "Cancel" at bounding box center [597, 517] width 179 height 51
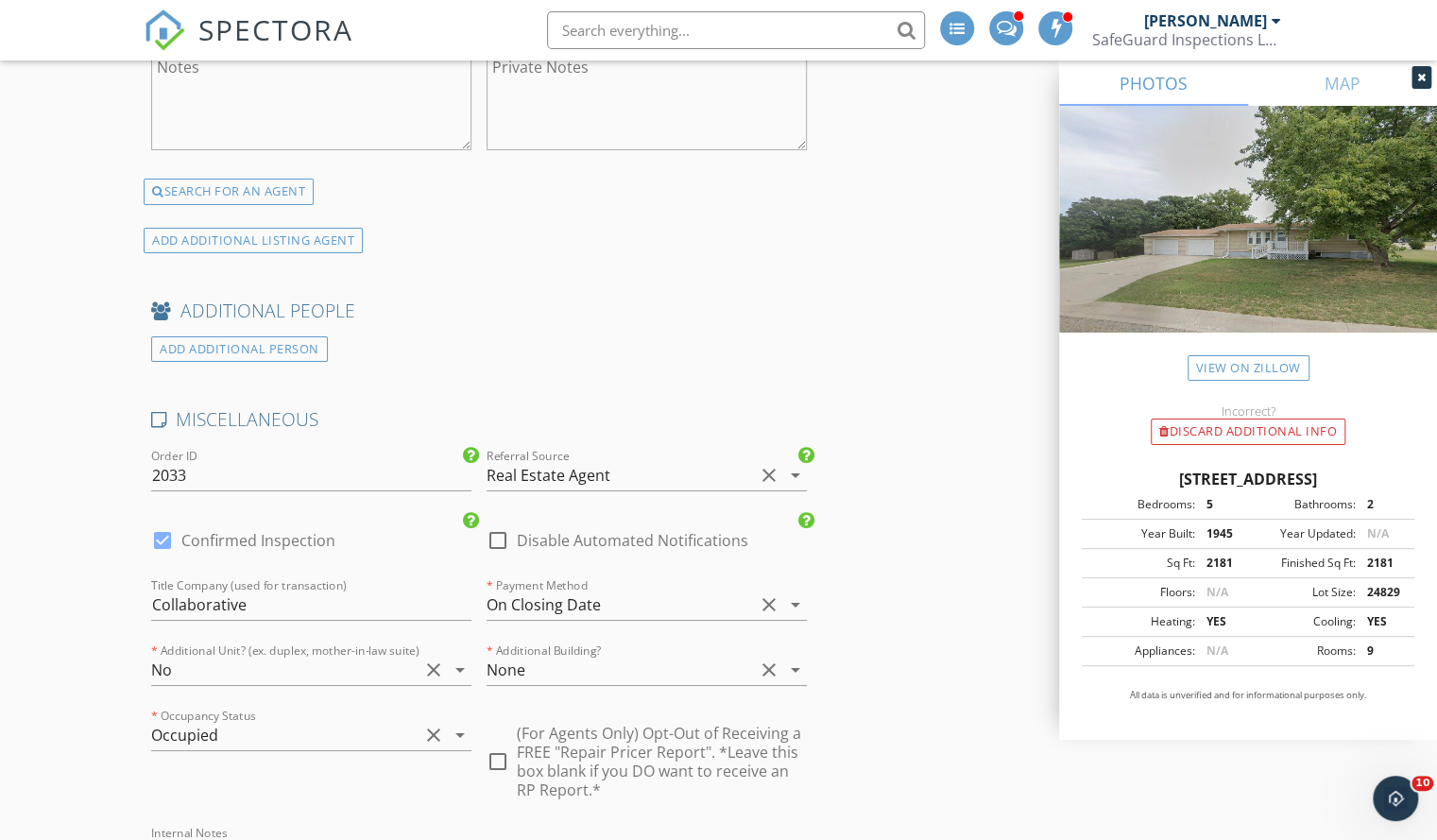
scroll to position [3937, 0]
click at [244, 342] on div "ADD ADDITIONAL PERSON" at bounding box center [239, 351] width 176 height 26
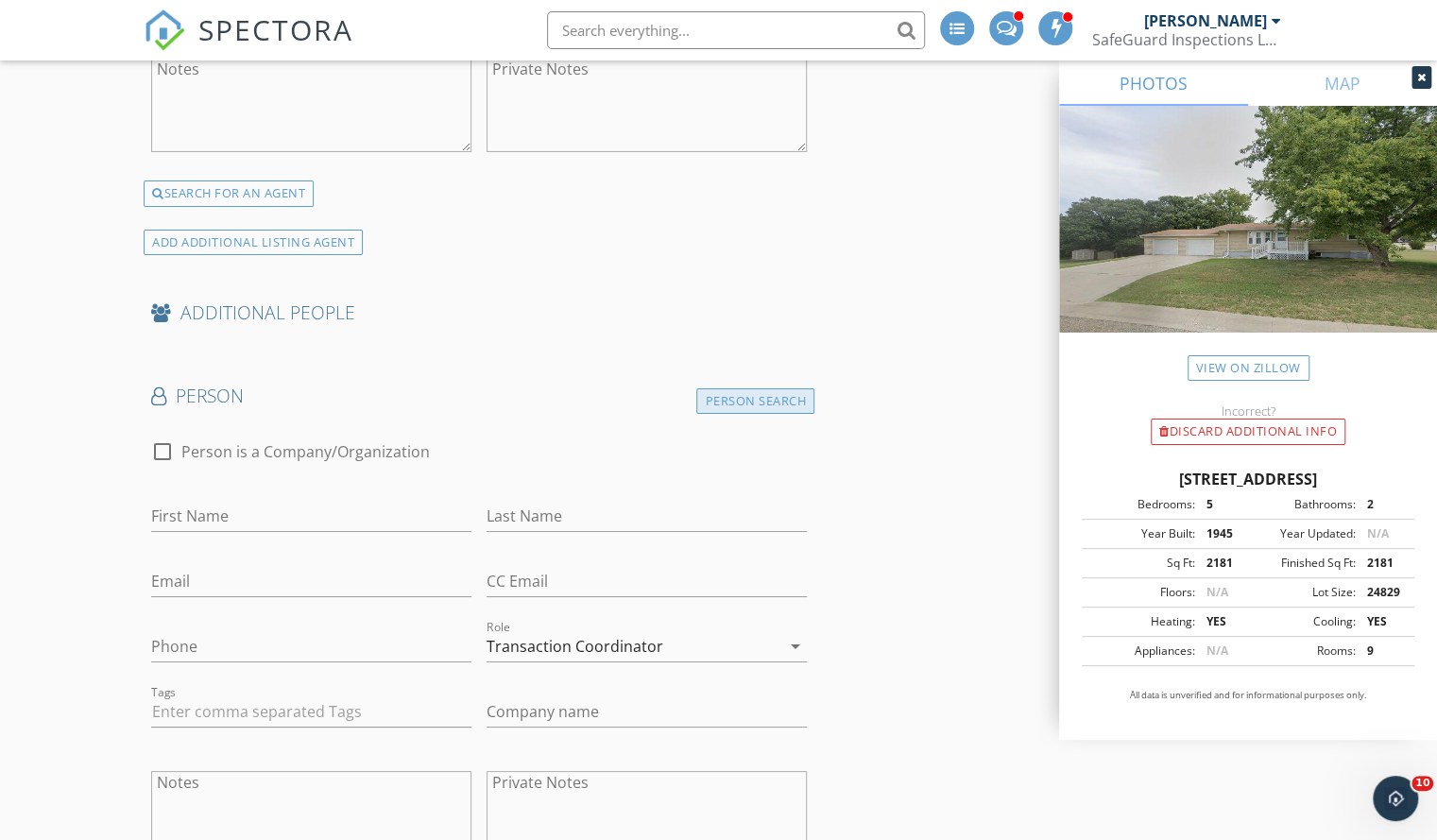
click at [729, 388] on div "Person Search" at bounding box center [755, 400] width 118 height 26
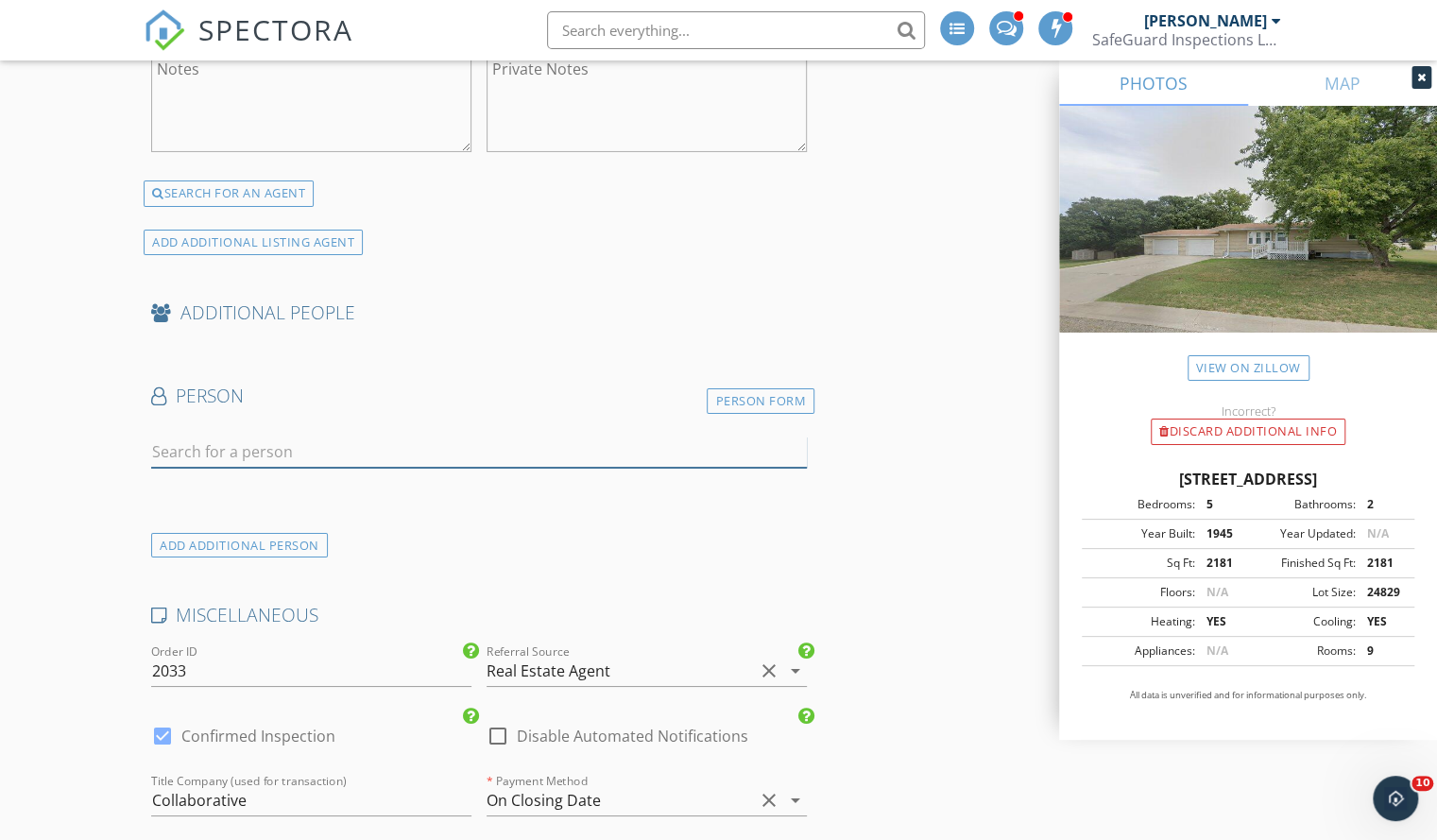
click at [304, 446] on input "text" at bounding box center [480, 452] width 656 height 31
type input "coll"
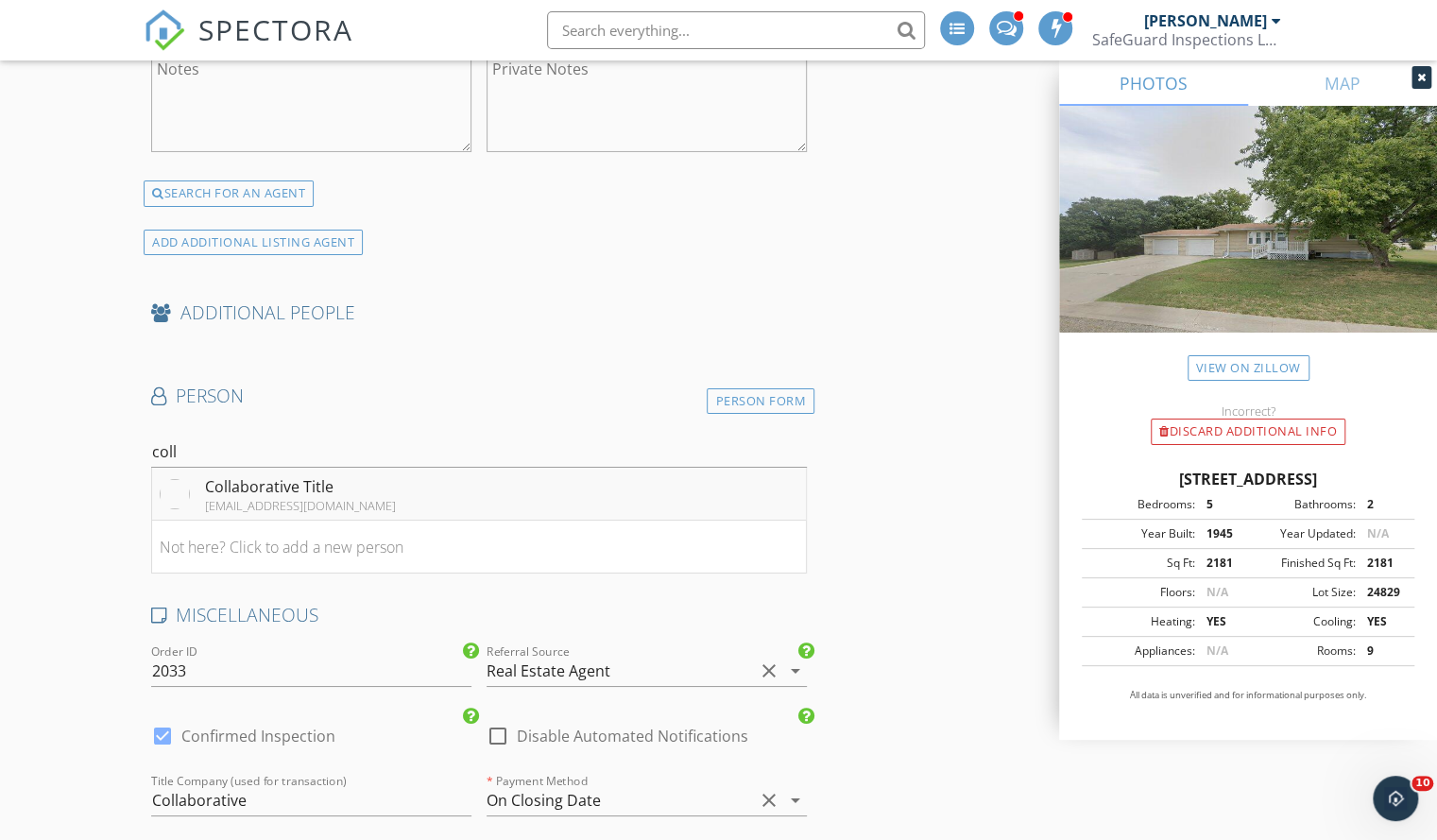
click at [296, 475] on div "Collaborative Title" at bounding box center [300, 486] width 191 height 23
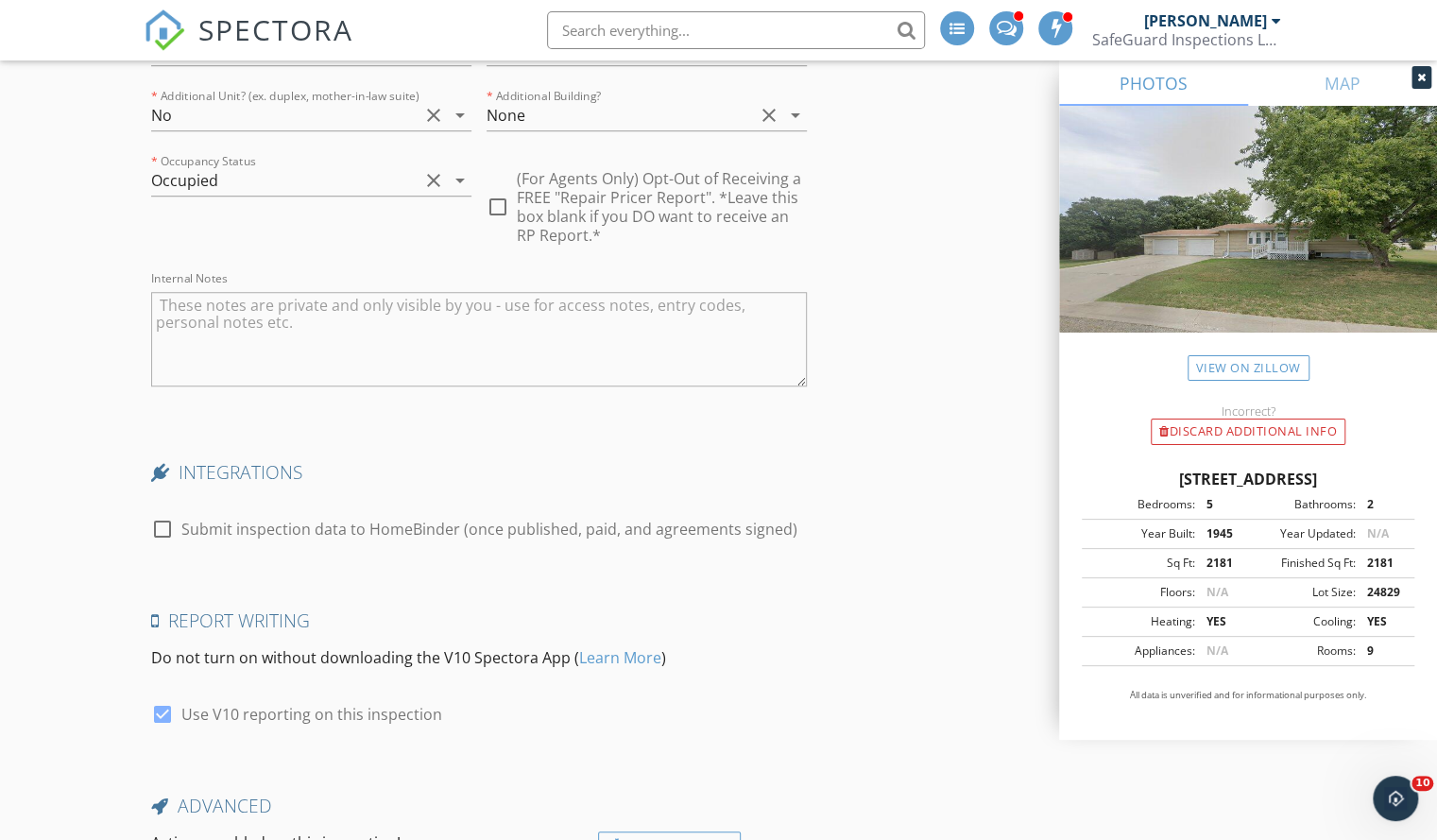
scroll to position [5186, 0]
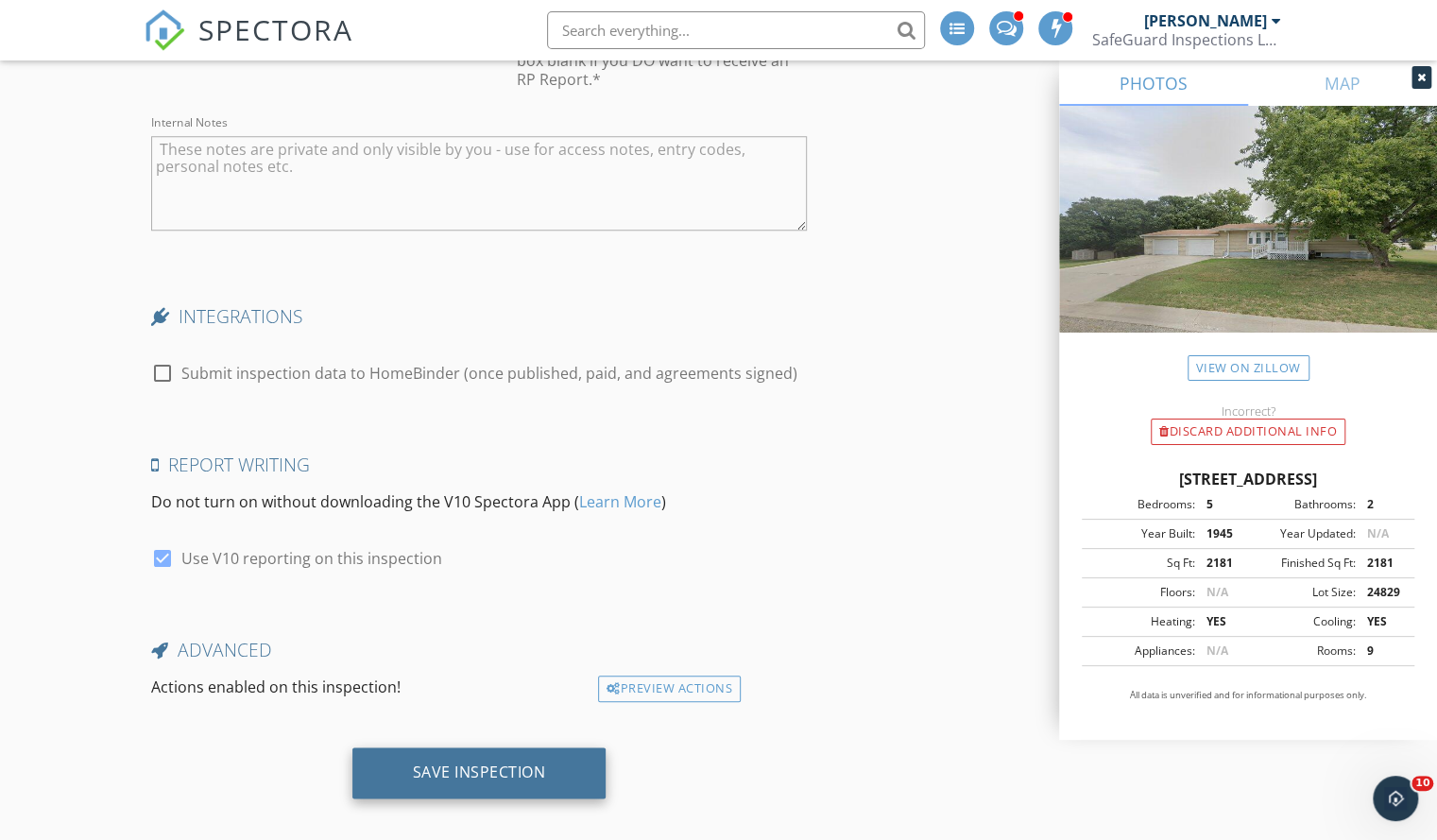
click at [525, 748] on div "Save Inspection" at bounding box center [480, 772] width 254 height 51
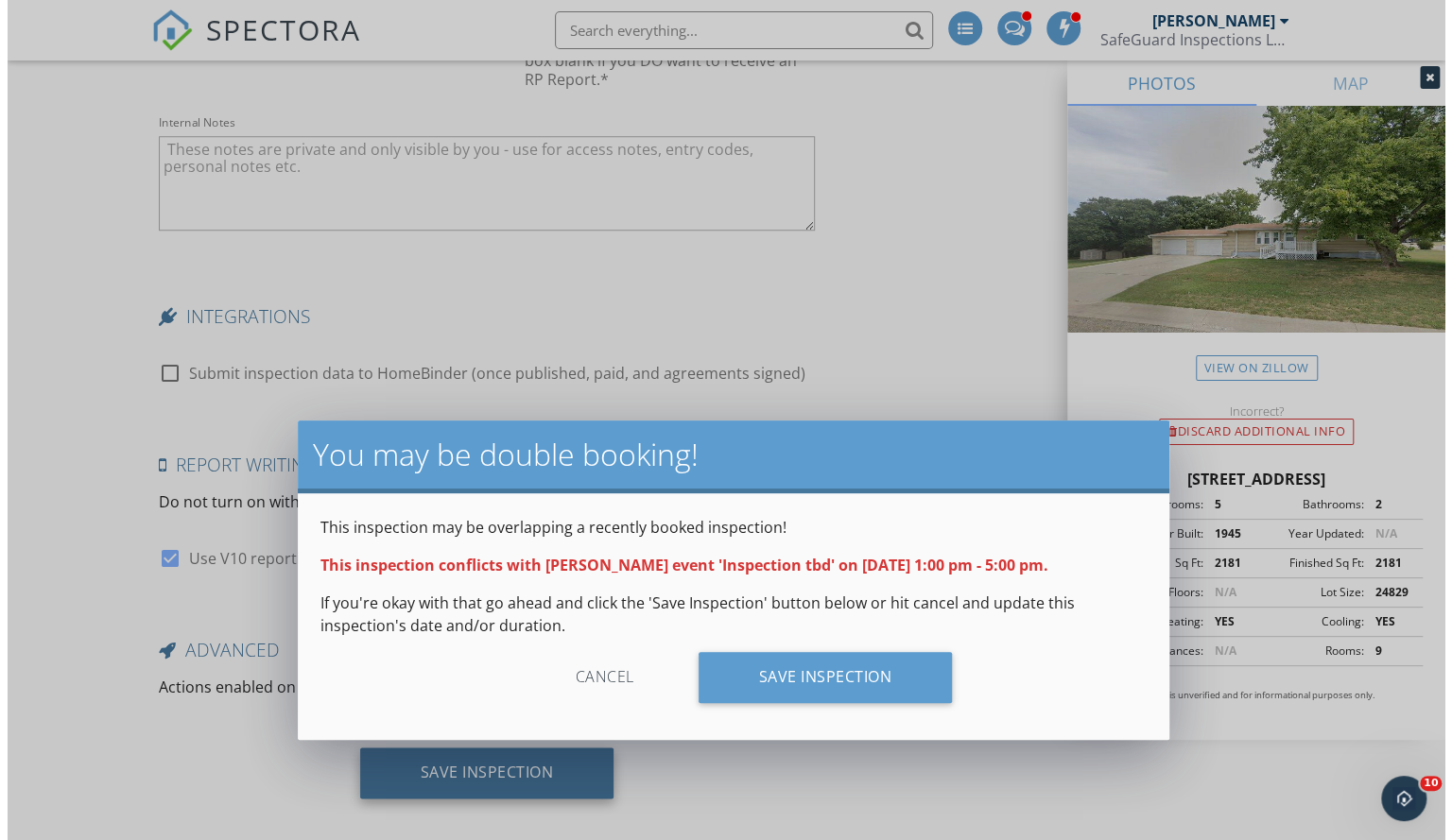
scroll to position [5171, 0]
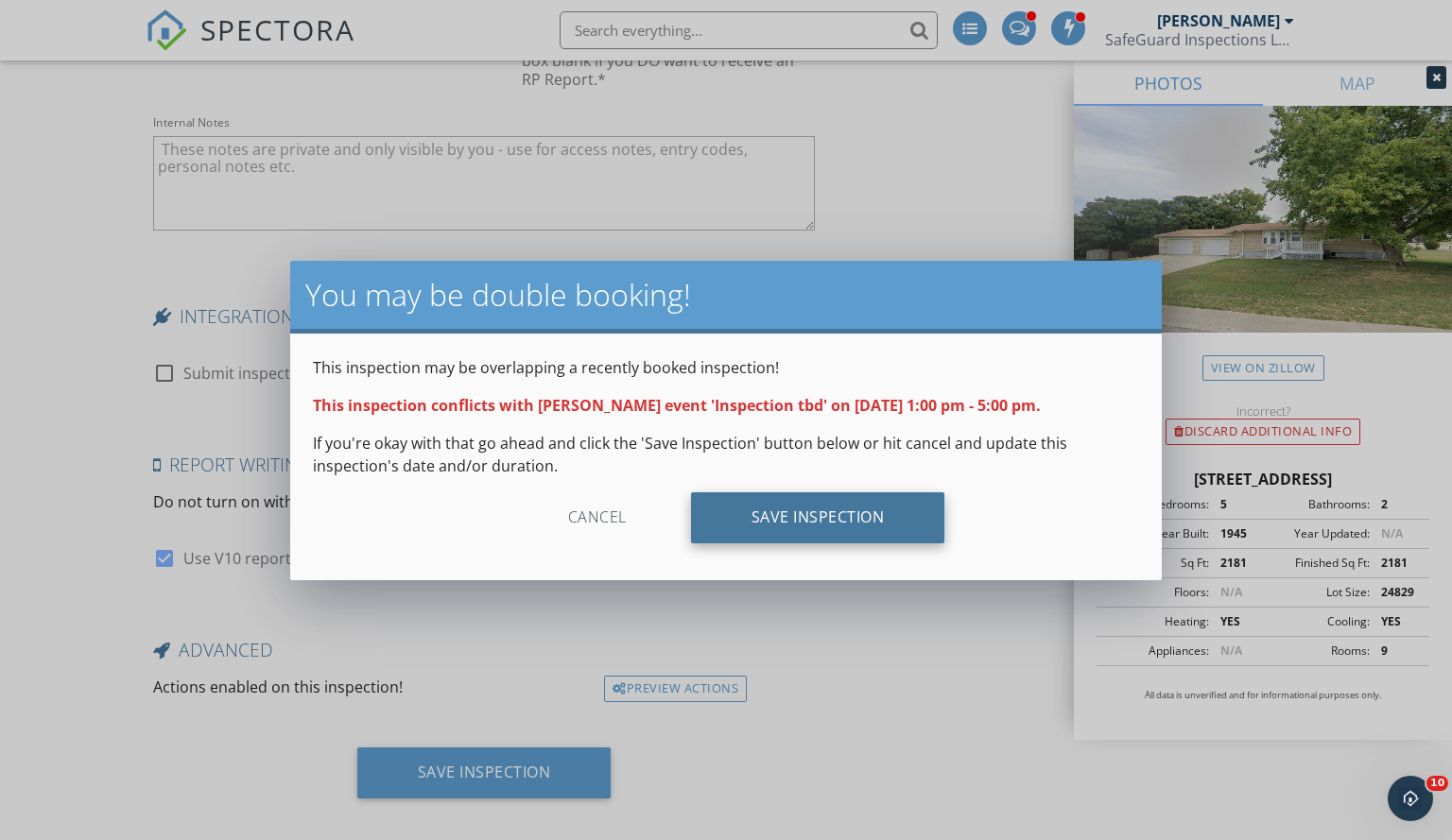
click at [778, 498] on div "Save Inspection" at bounding box center [818, 517] width 254 height 51
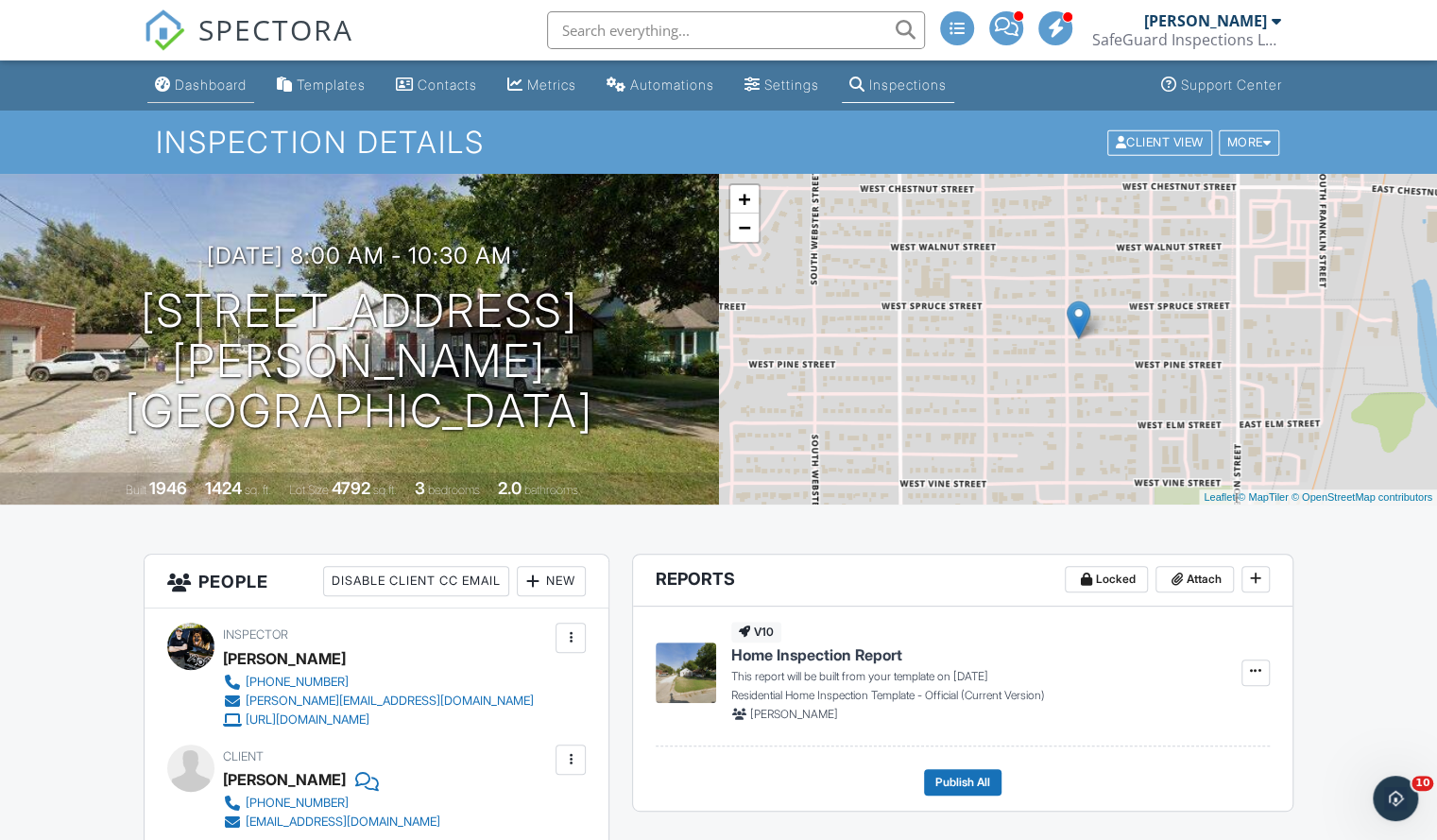
click at [209, 78] on div "Dashboard" at bounding box center [210, 84] width 72 height 16
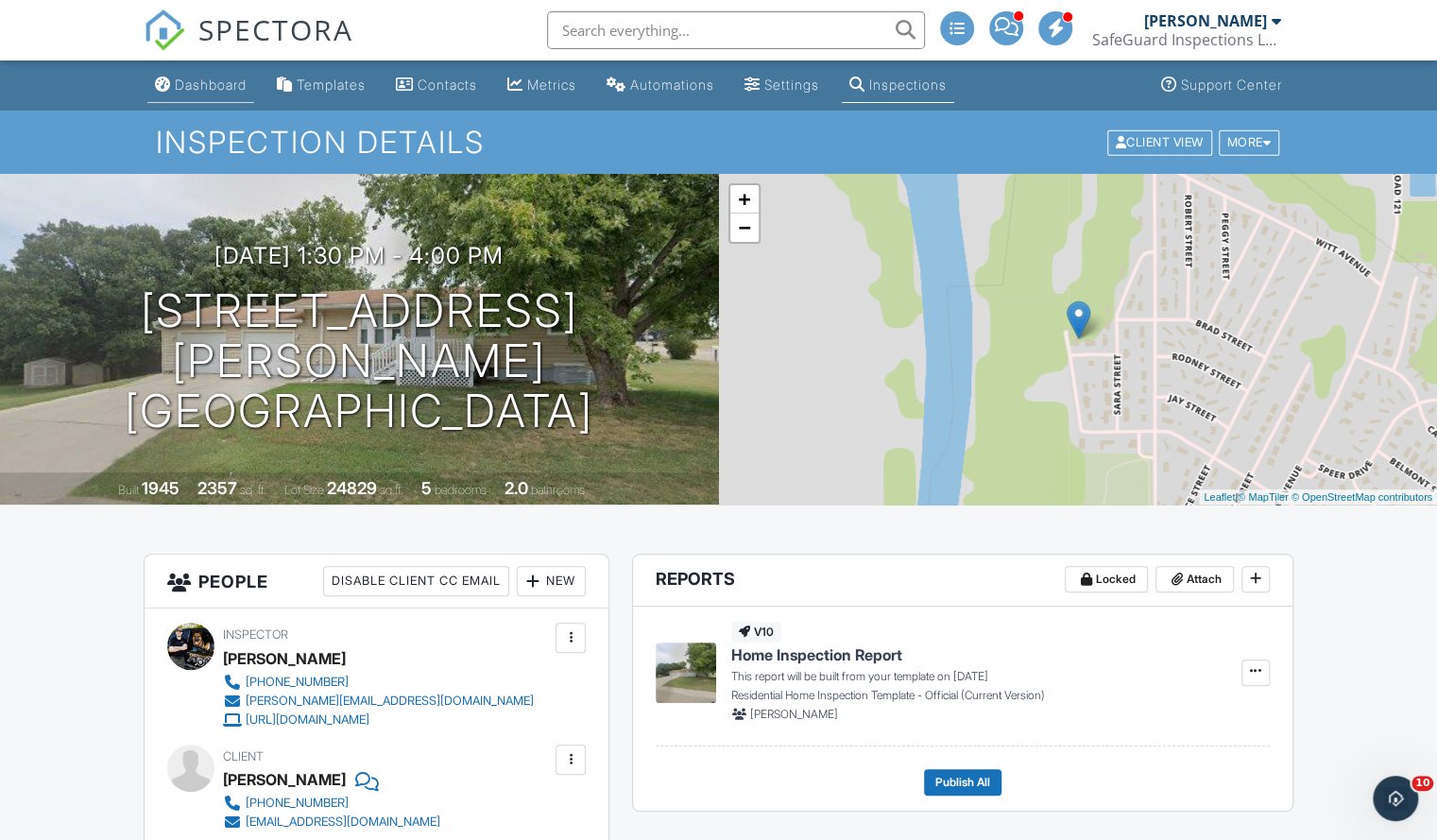
click at [179, 97] on link "Dashboard" at bounding box center [201, 85] width 107 height 35
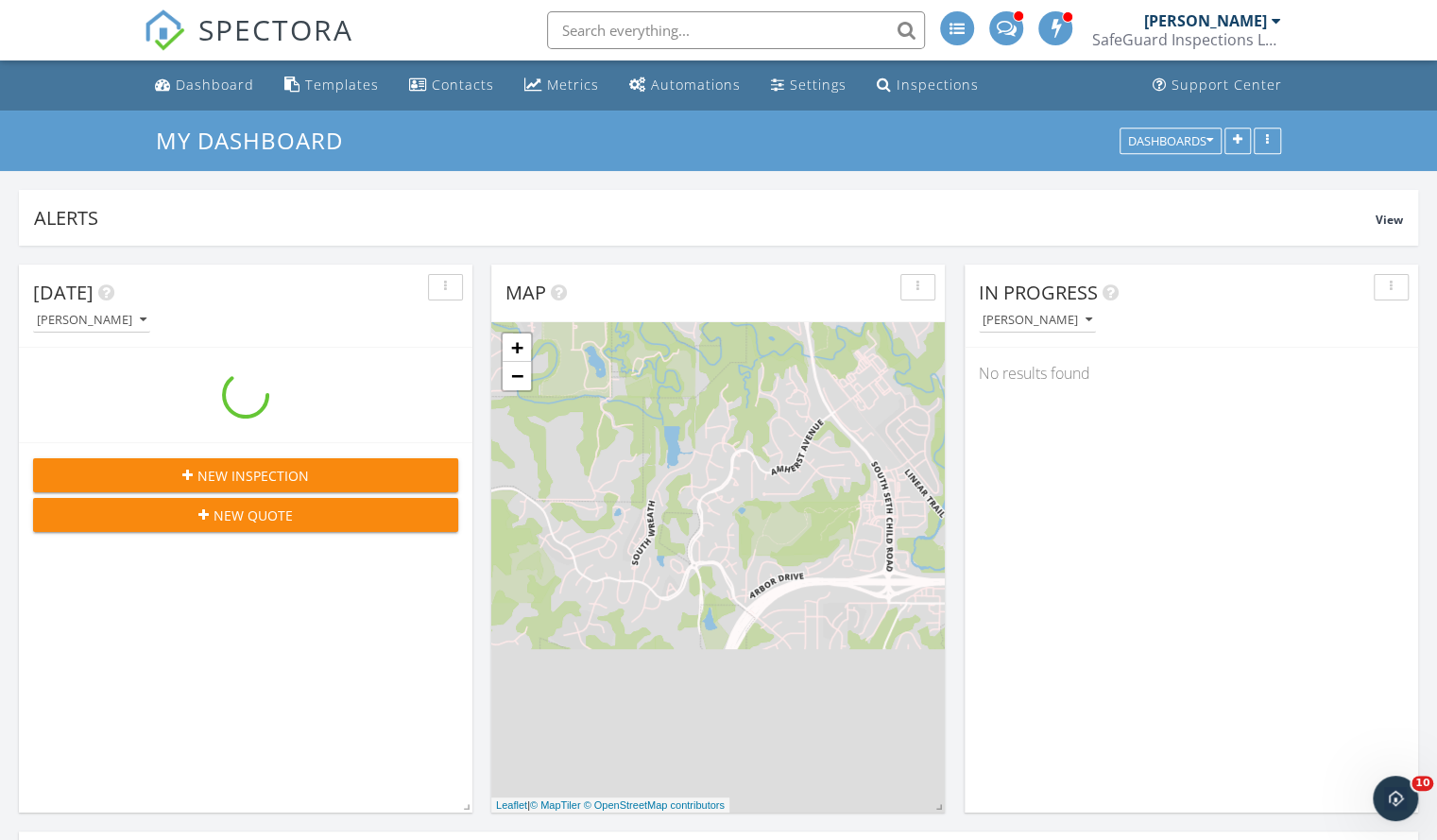
scroll to position [406, 926]
